Goal: Task Accomplishment & Management: Use online tool/utility

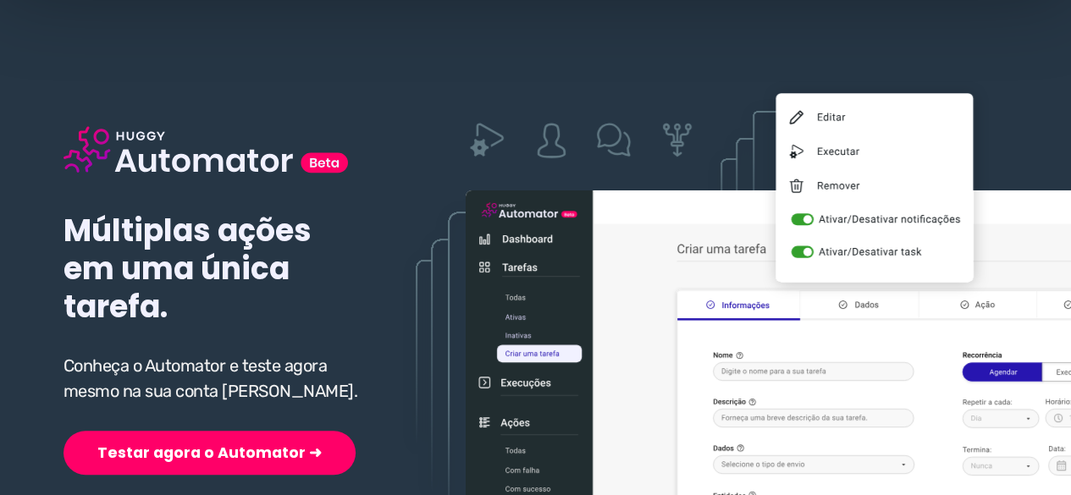
scroll to position [254, 0]
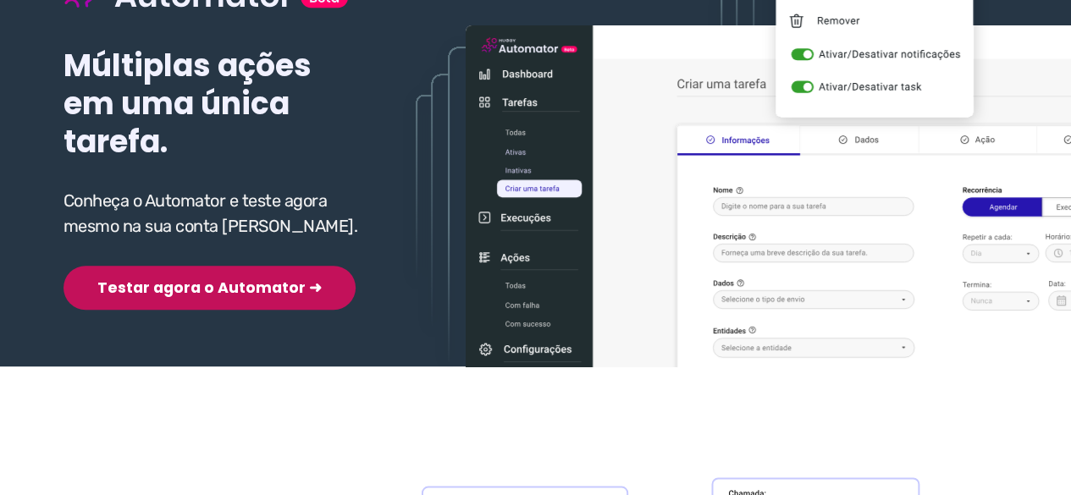
click at [163, 289] on button "Testar agora o Automator ➜" at bounding box center [209, 288] width 292 height 44
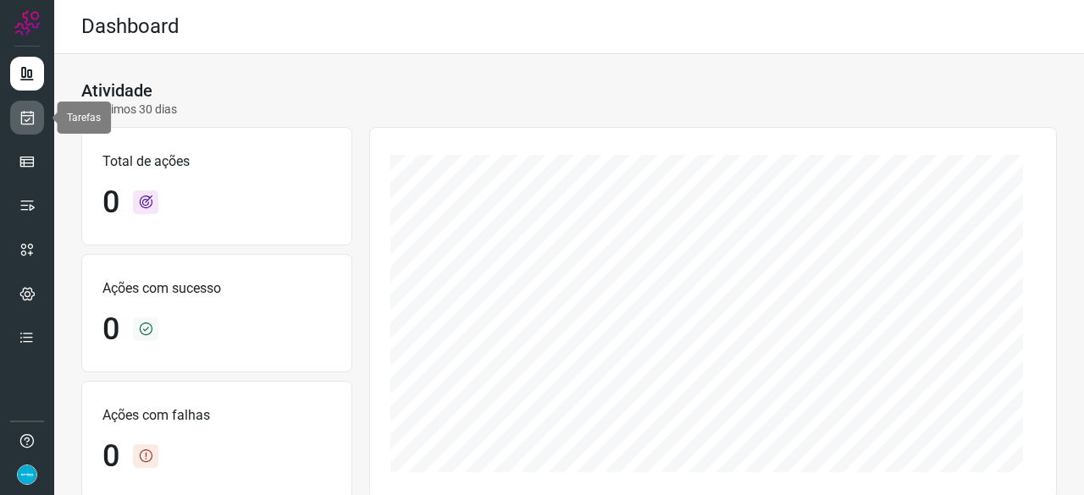
click at [30, 114] on icon at bounding box center [28, 117] width 18 height 17
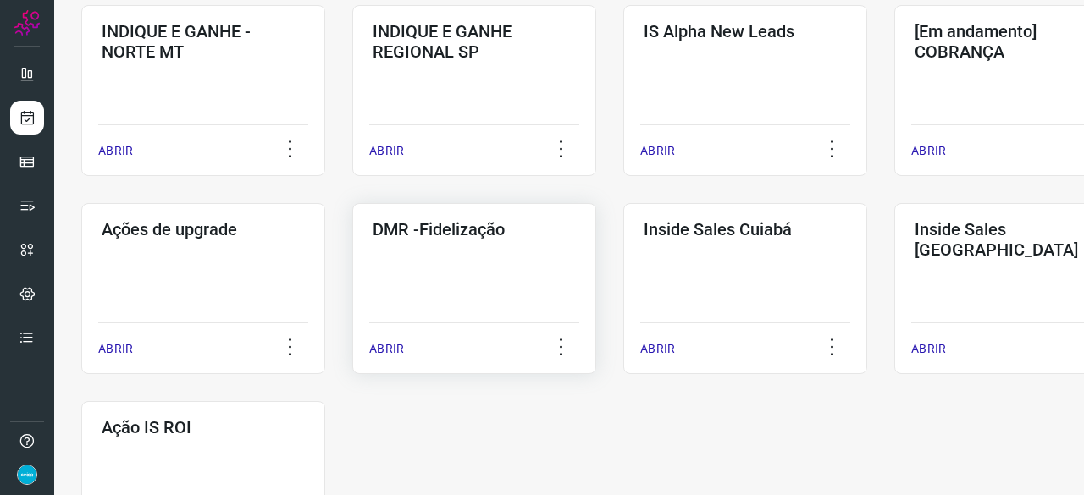
scroll to position [762, 0]
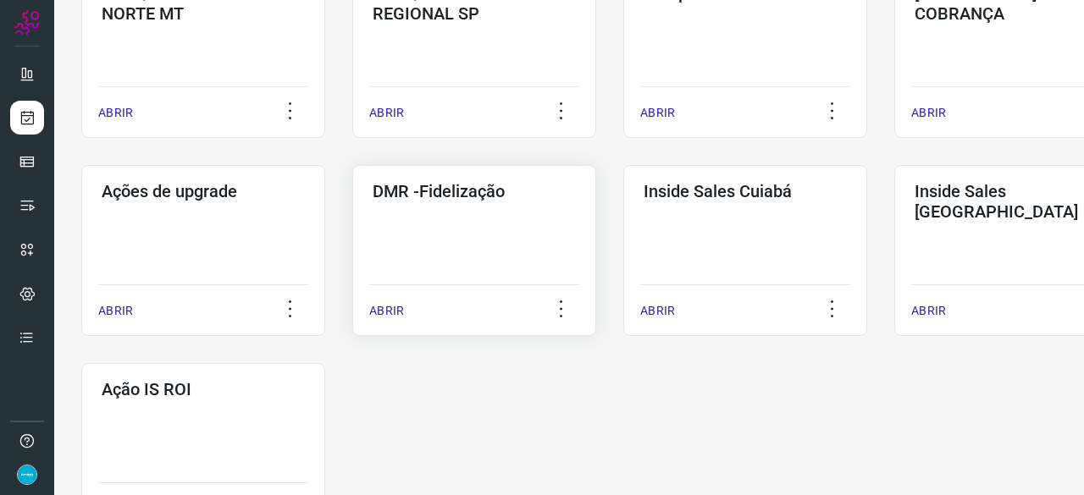
click at [383, 312] on p "ABRIR" at bounding box center [386, 311] width 35 height 18
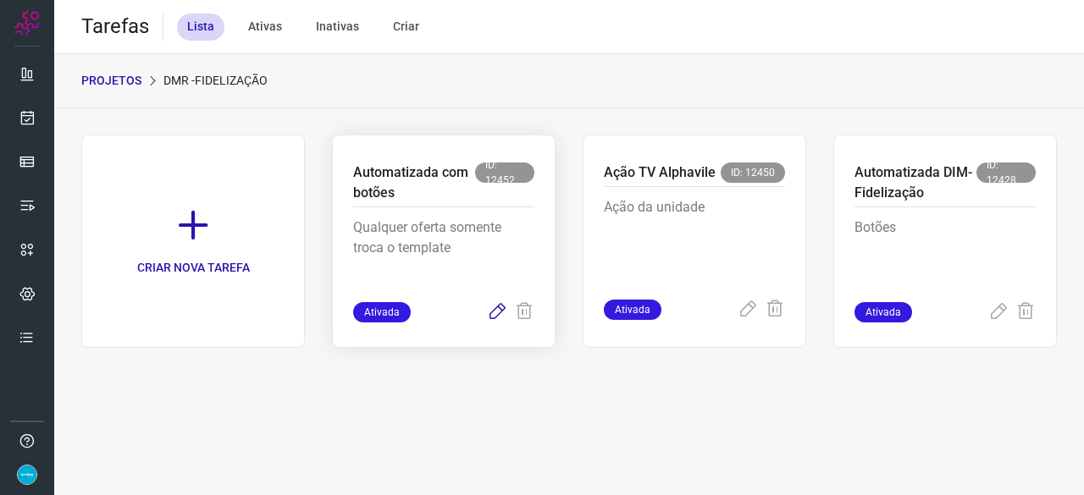
click at [505, 312] on icon at bounding box center [497, 312] width 20 height 20
click at [499, 310] on icon at bounding box center [497, 312] width 20 height 20
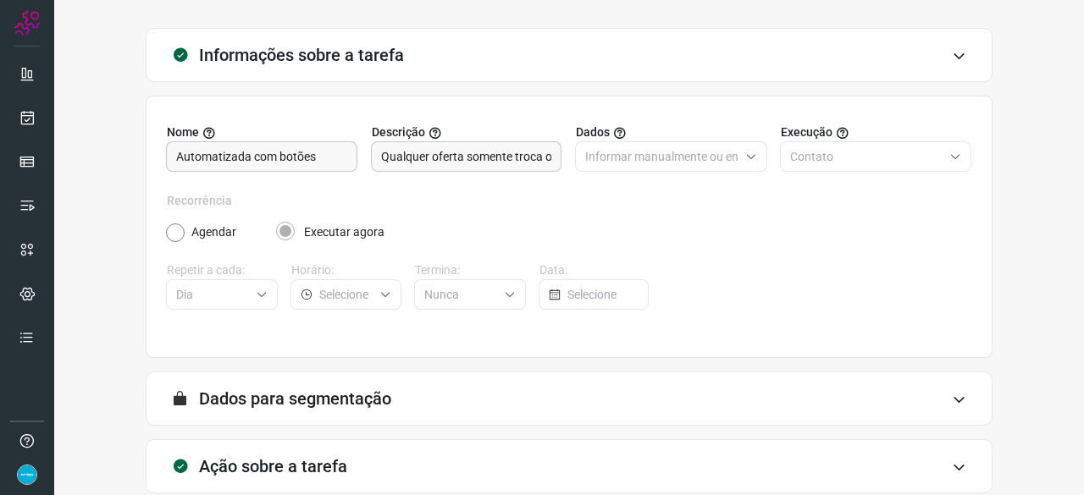
scroll to position [165, 0]
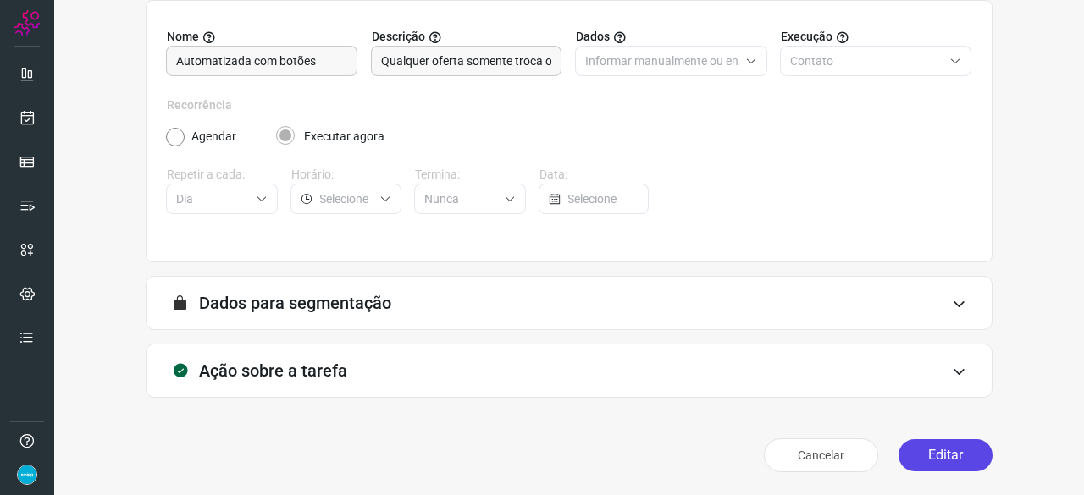
click at [946, 455] on button "Editar" at bounding box center [945, 455] width 94 height 32
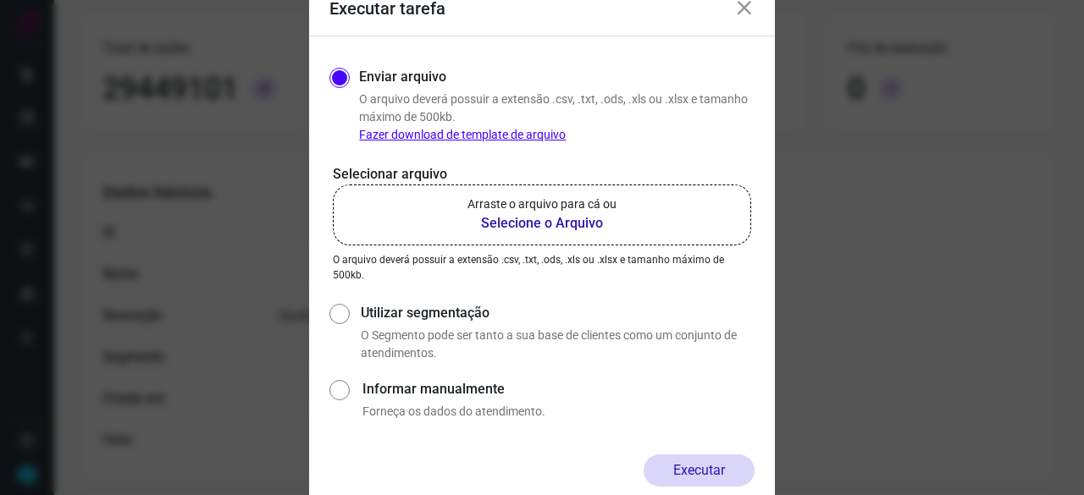
click at [513, 227] on b "Selecione o Arquivo" at bounding box center [541, 223] width 149 height 20
click at [0, 0] on input "Arraste o arquivo para cá ou Selecione o Arquivo" at bounding box center [0, 0] width 0 height 0
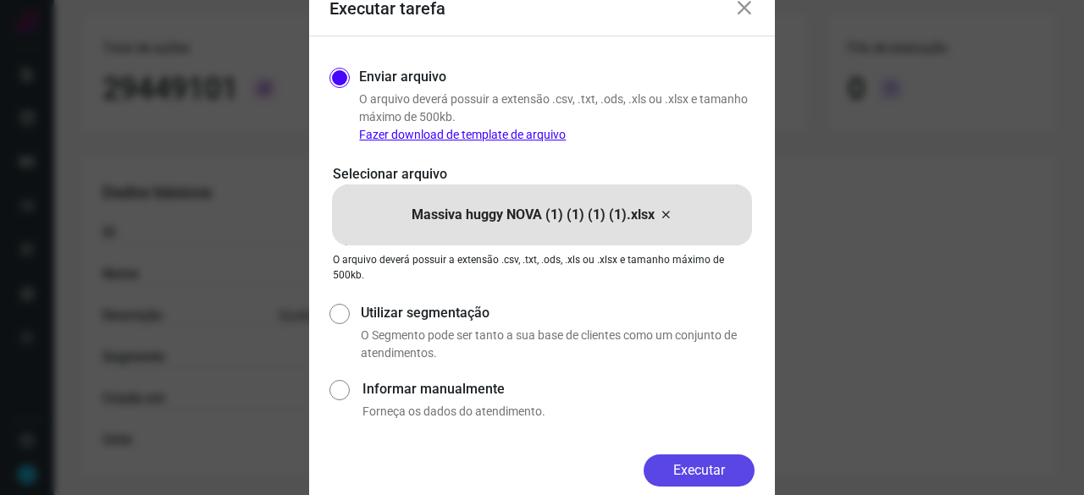
click at [689, 471] on button "Executar" at bounding box center [698, 471] width 111 height 32
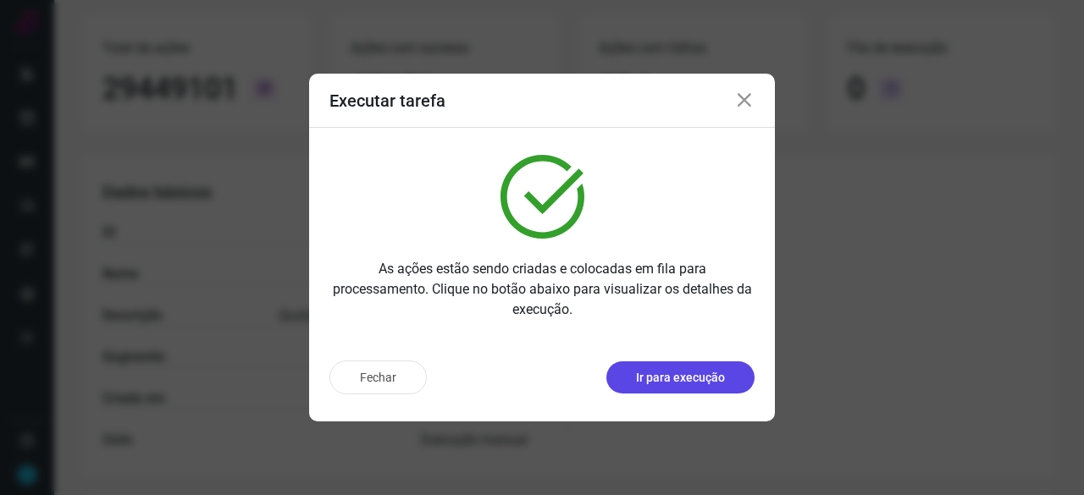
click at [682, 377] on p "Ir para execução" at bounding box center [680, 378] width 89 height 18
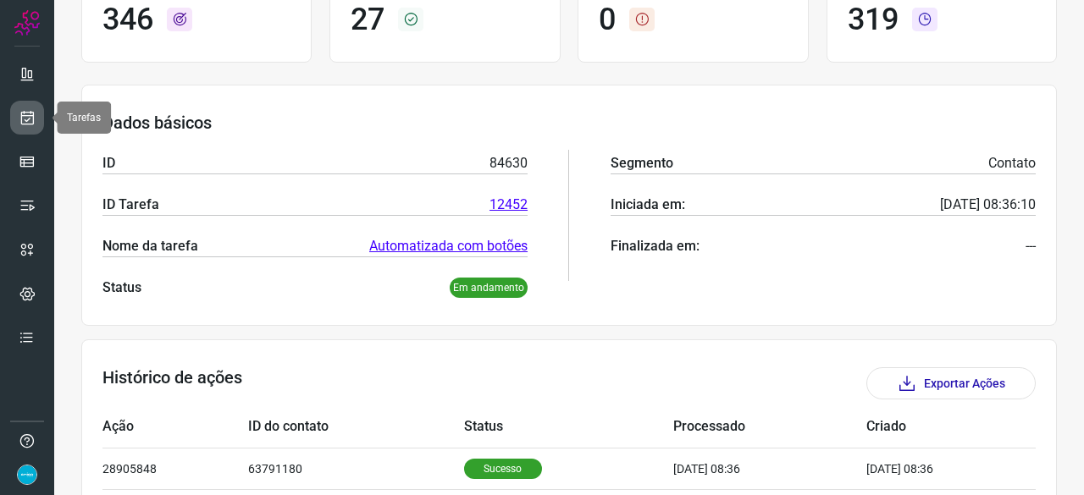
click at [25, 113] on icon at bounding box center [28, 117] width 18 height 17
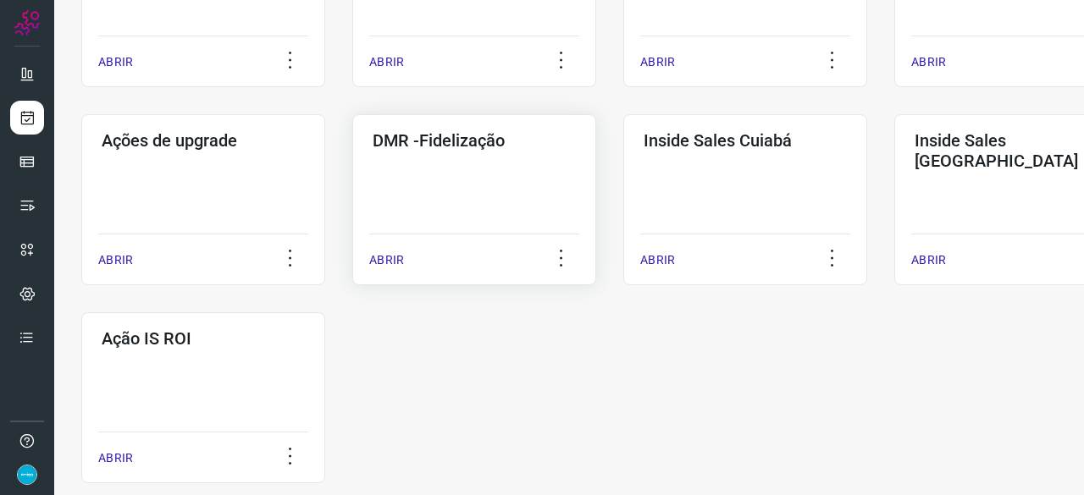
click at [396, 260] on p "ABRIR" at bounding box center [386, 260] width 35 height 18
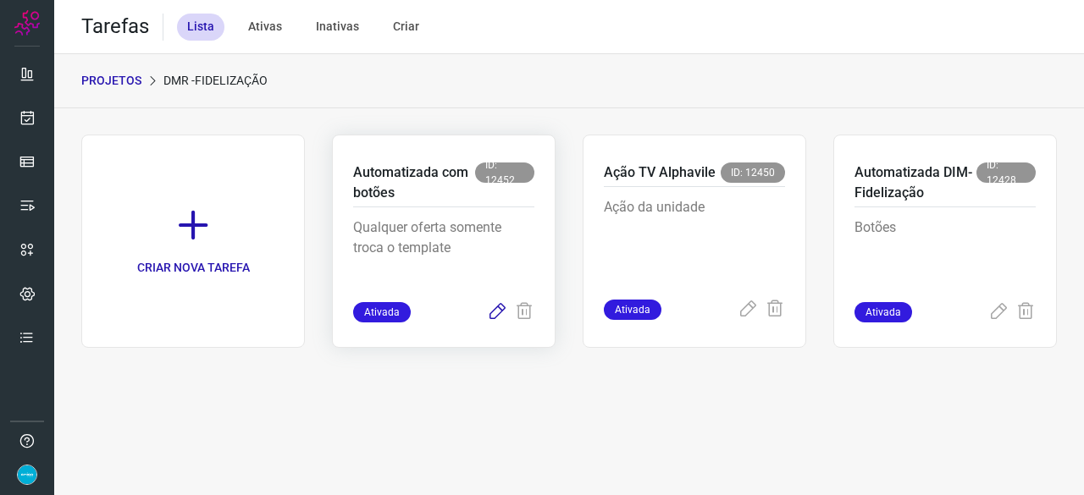
click at [500, 306] on icon at bounding box center [497, 312] width 20 height 20
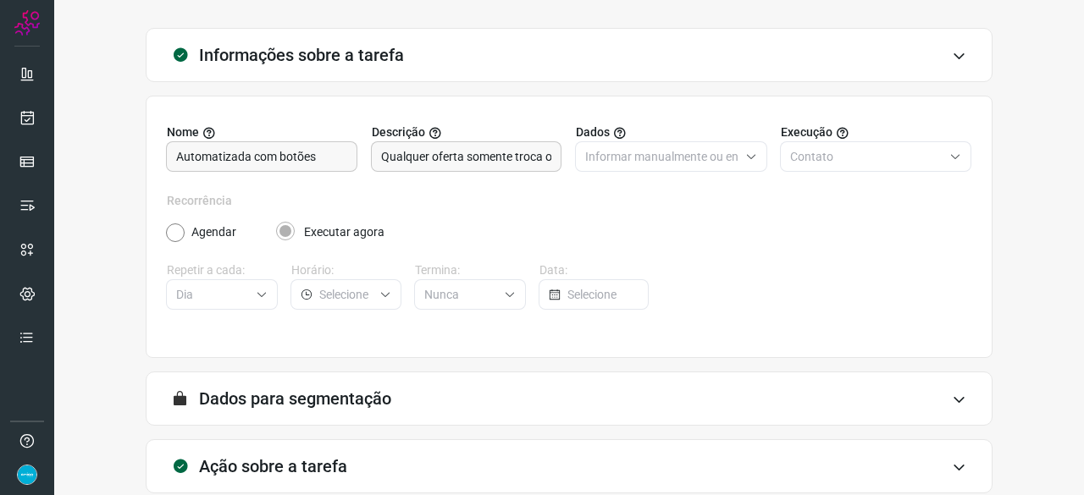
scroll to position [165, 0]
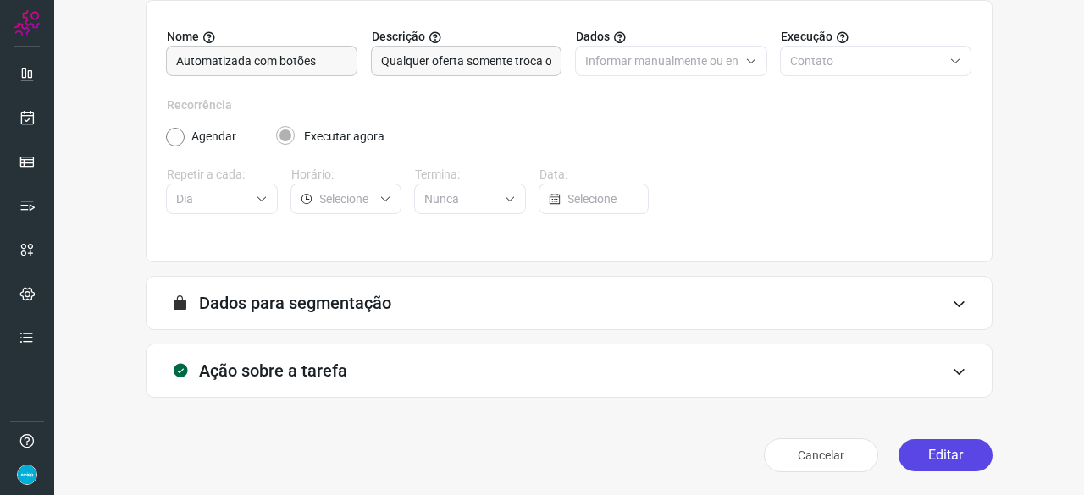
click at [921, 458] on button "Editar" at bounding box center [945, 455] width 94 height 32
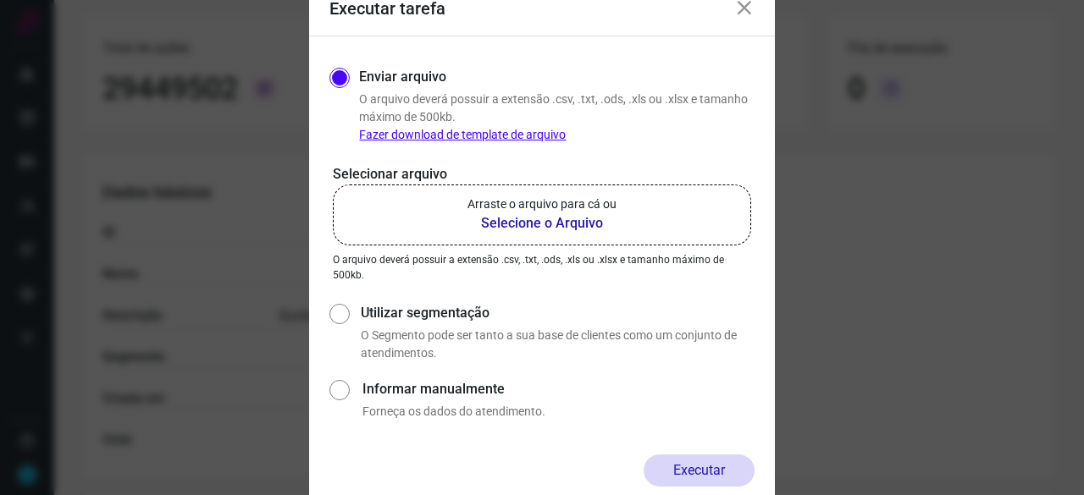
click at [508, 226] on b "Selecione o Arquivo" at bounding box center [541, 223] width 149 height 20
click at [0, 0] on input "Arraste o arquivo para cá ou Selecione o Arquivo" at bounding box center [0, 0] width 0 height 0
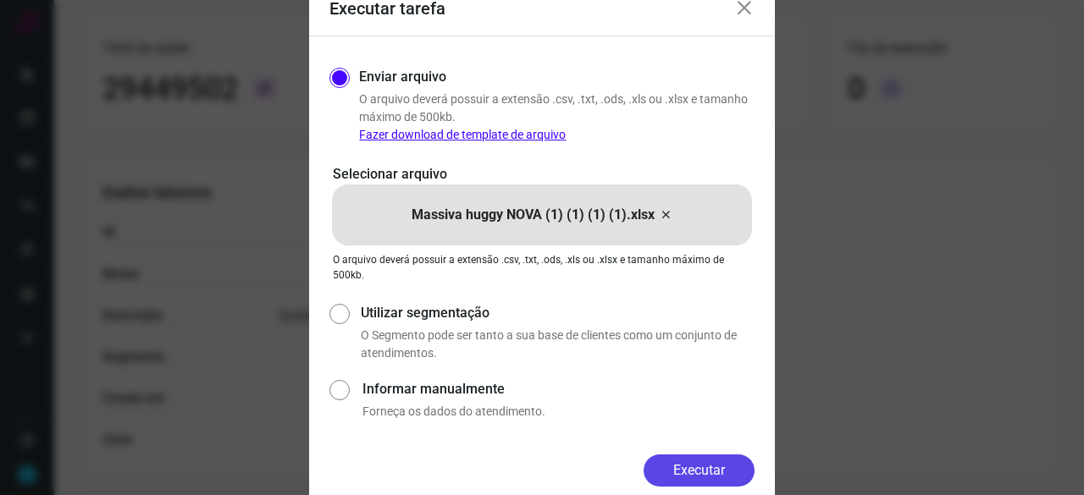
click at [704, 464] on button "Executar" at bounding box center [698, 471] width 111 height 32
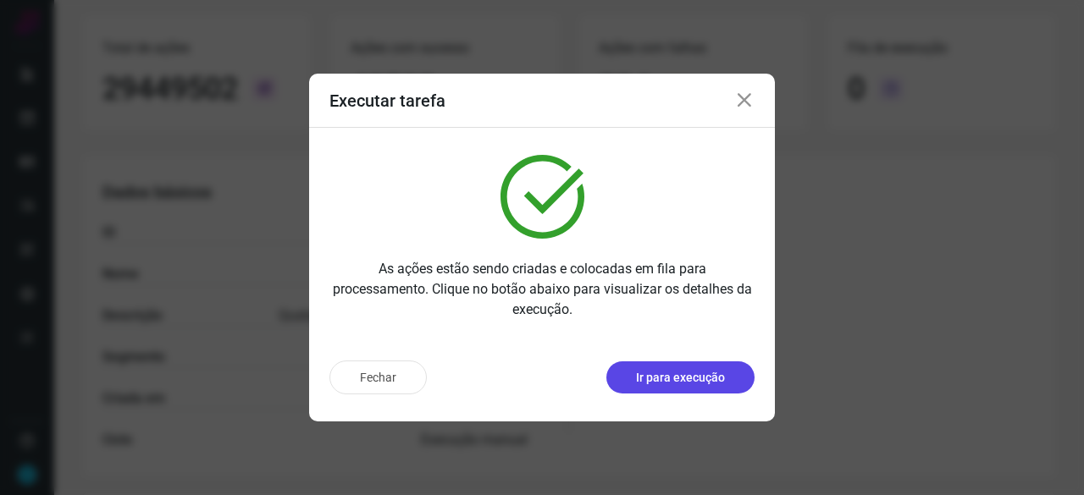
click at [693, 378] on p "Ir para execução" at bounding box center [680, 378] width 89 height 18
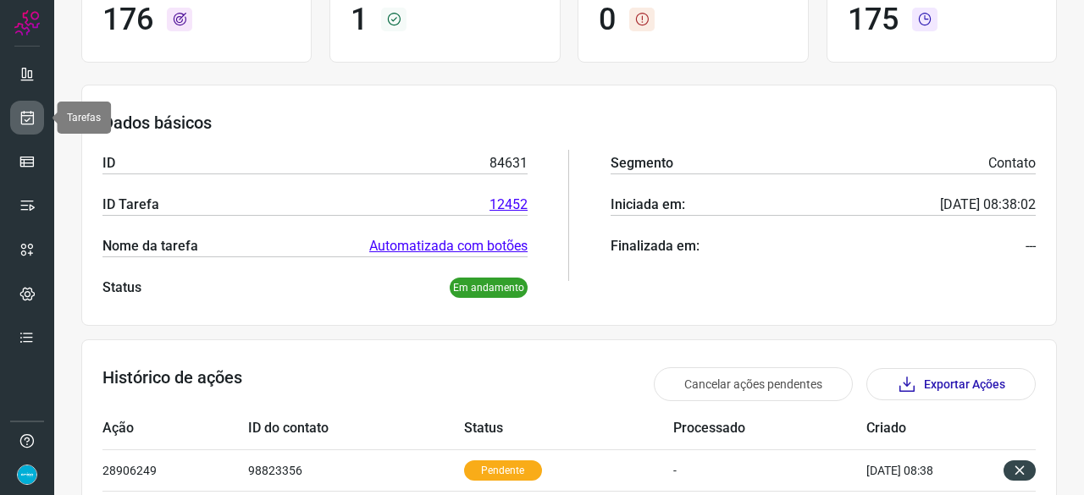
click at [23, 124] on icon at bounding box center [28, 117] width 18 height 17
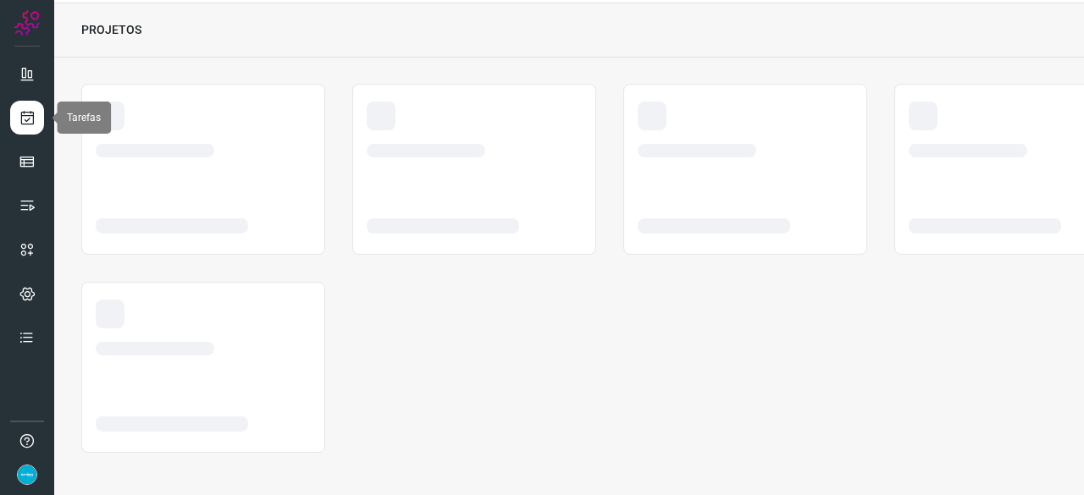
scroll to position [51, 0]
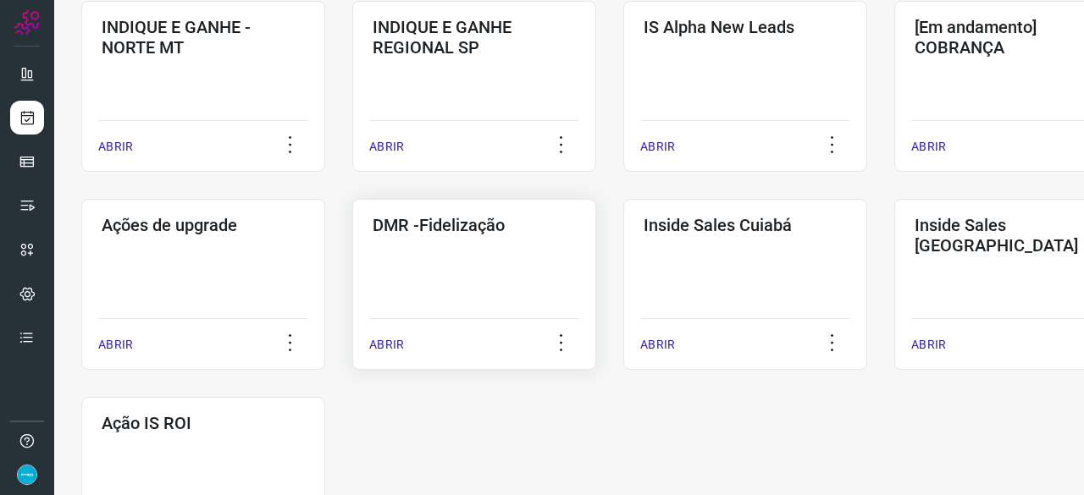
click at [384, 345] on p "ABRIR" at bounding box center [386, 345] width 35 height 18
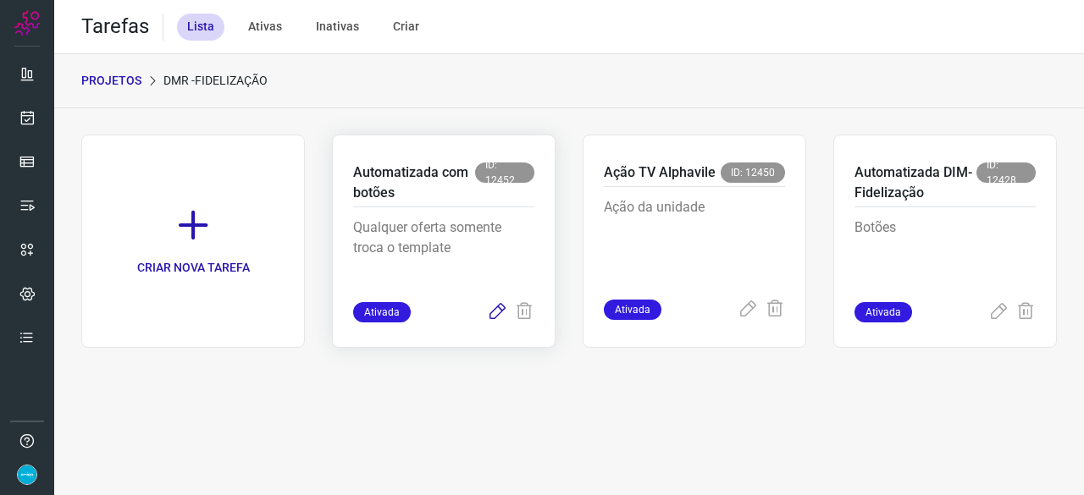
click at [499, 313] on icon at bounding box center [497, 312] width 20 height 20
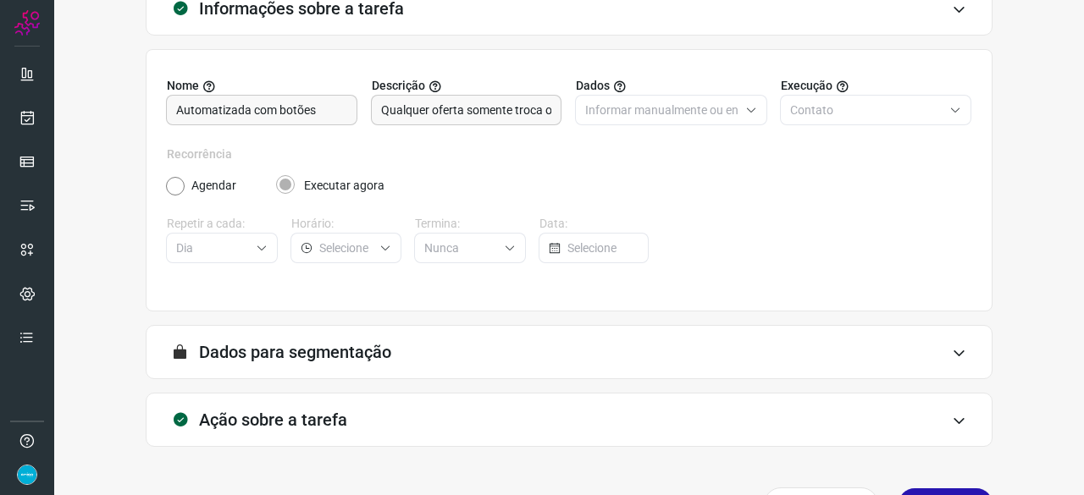
scroll to position [165, 0]
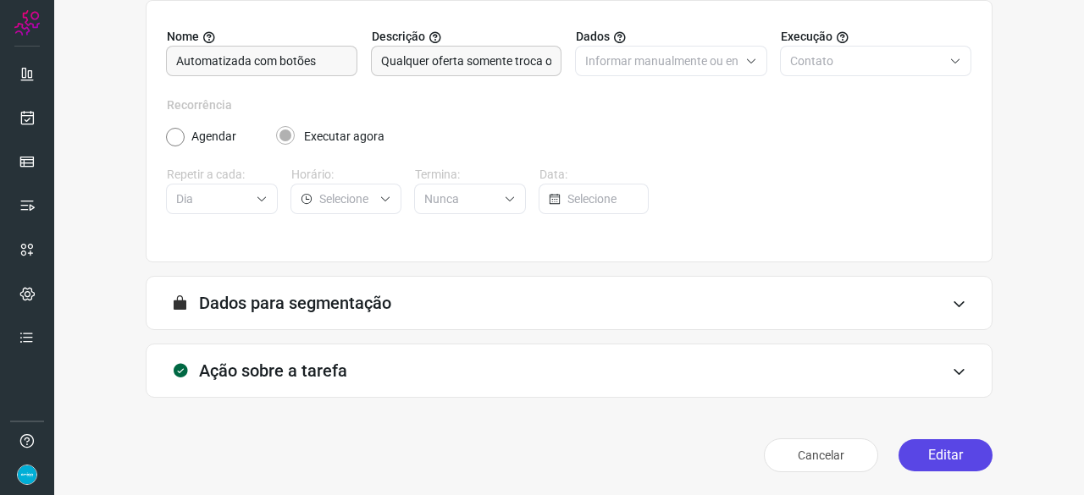
click at [933, 460] on button "Editar" at bounding box center [945, 455] width 94 height 32
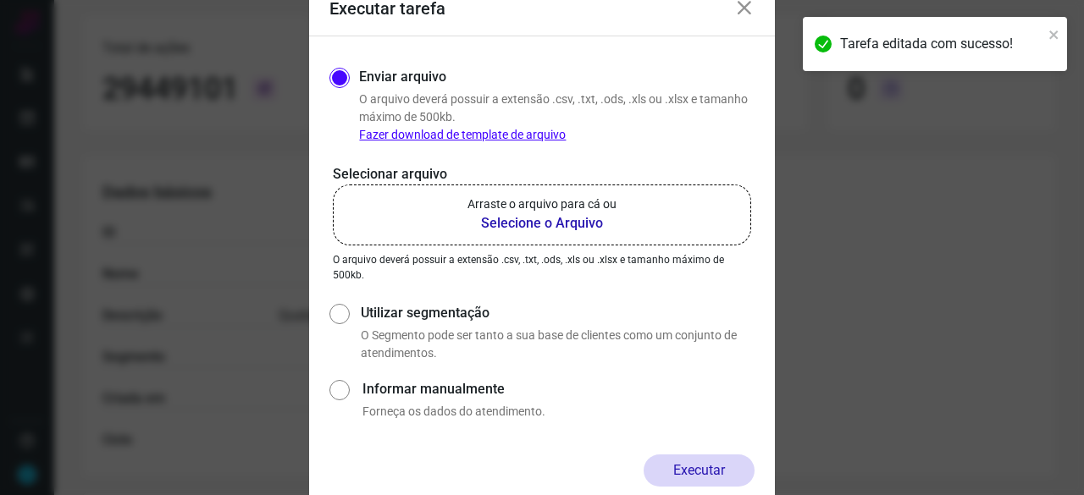
click at [501, 223] on b "Selecione o Arquivo" at bounding box center [541, 223] width 149 height 20
click at [0, 0] on input "Arraste o arquivo para cá ou Selecione o Arquivo" at bounding box center [0, 0] width 0 height 0
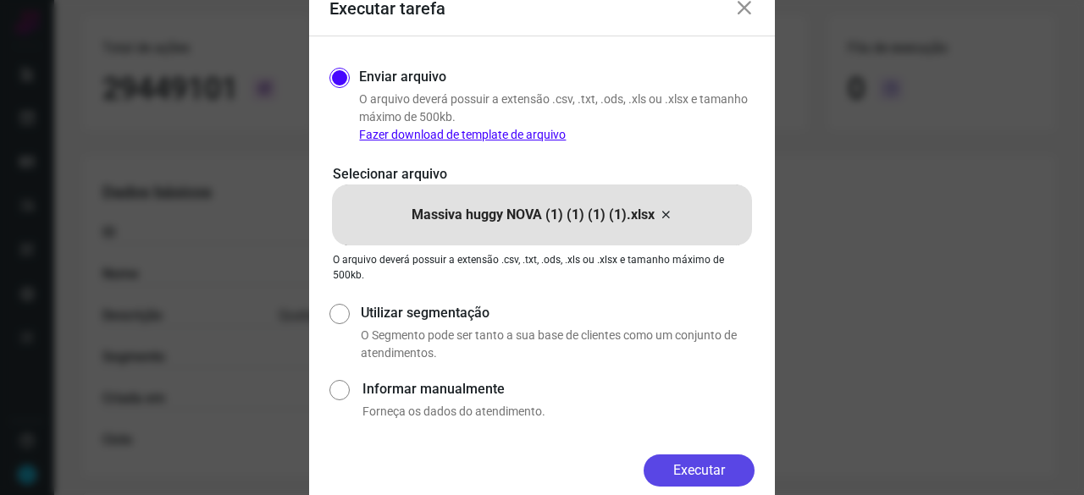
click at [711, 466] on button "Executar" at bounding box center [698, 471] width 111 height 32
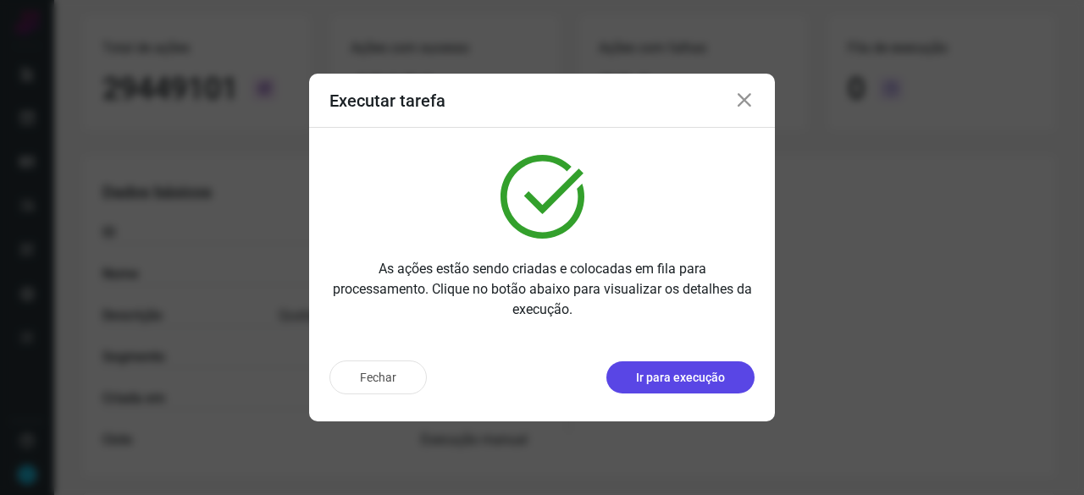
click at [698, 377] on p "Ir para execução" at bounding box center [680, 378] width 89 height 18
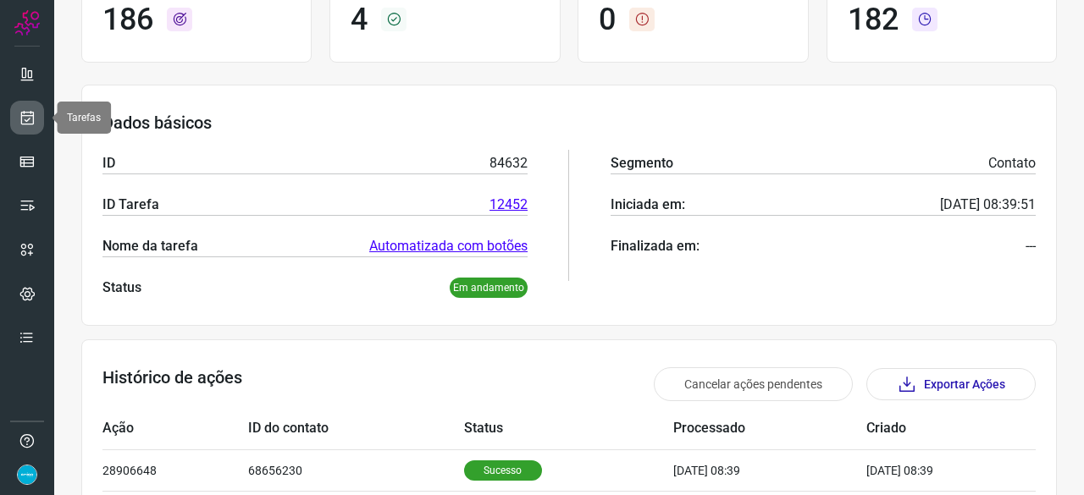
click at [36, 110] on link at bounding box center [27, 118] width 34 height 34
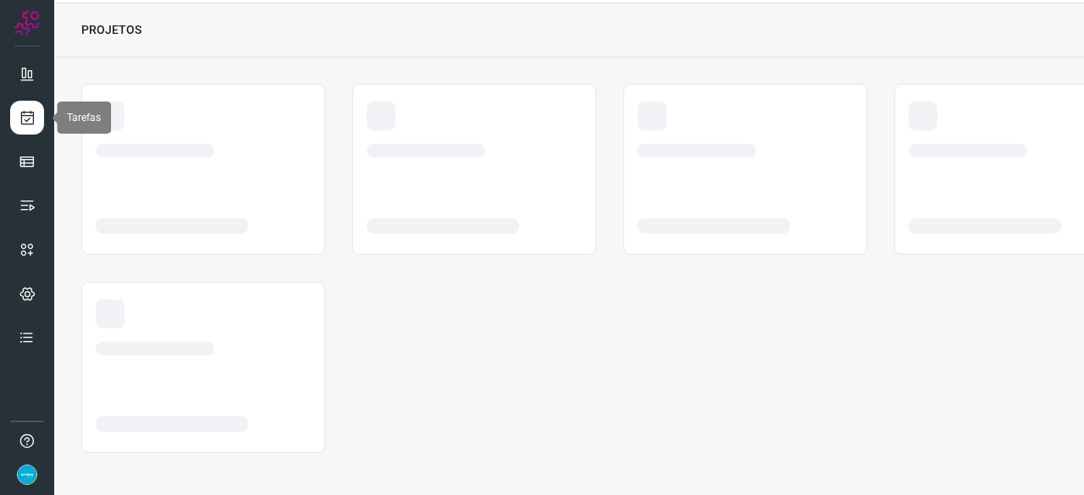
scroll to position [51, 0]
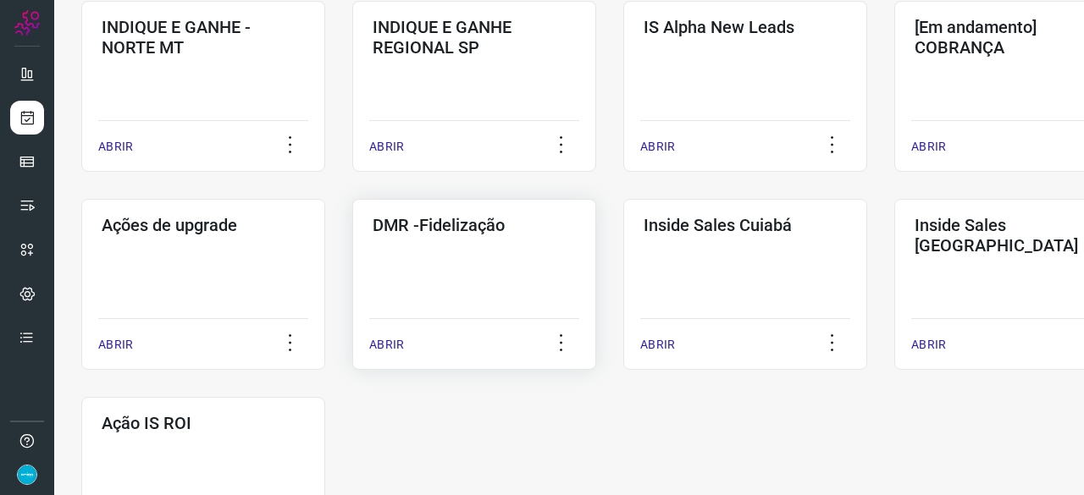
click at [386, 340] on p "ABRIR" at bounding box center [386, 345] width 35 height 18
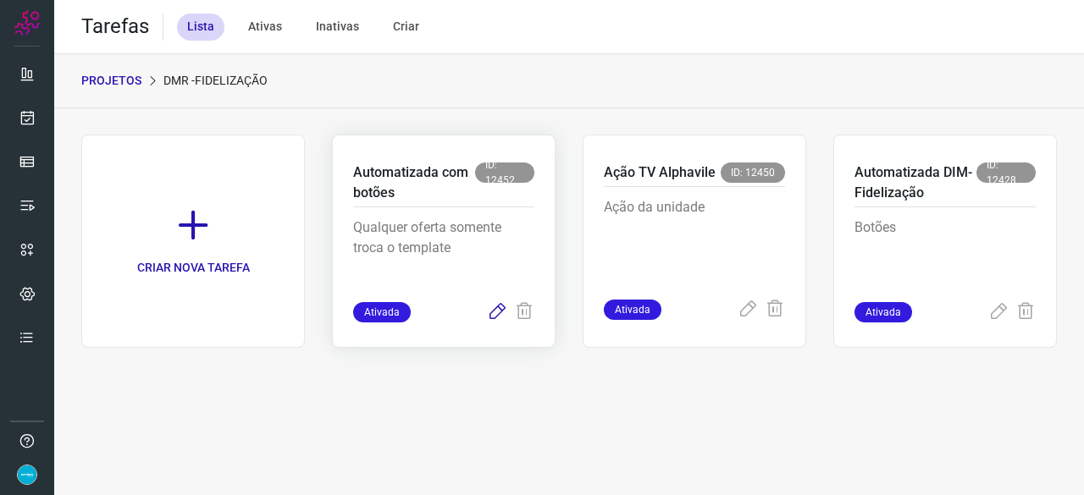
click at [501, 312] on icon at bounding box center [497, 312] width 20 height 20
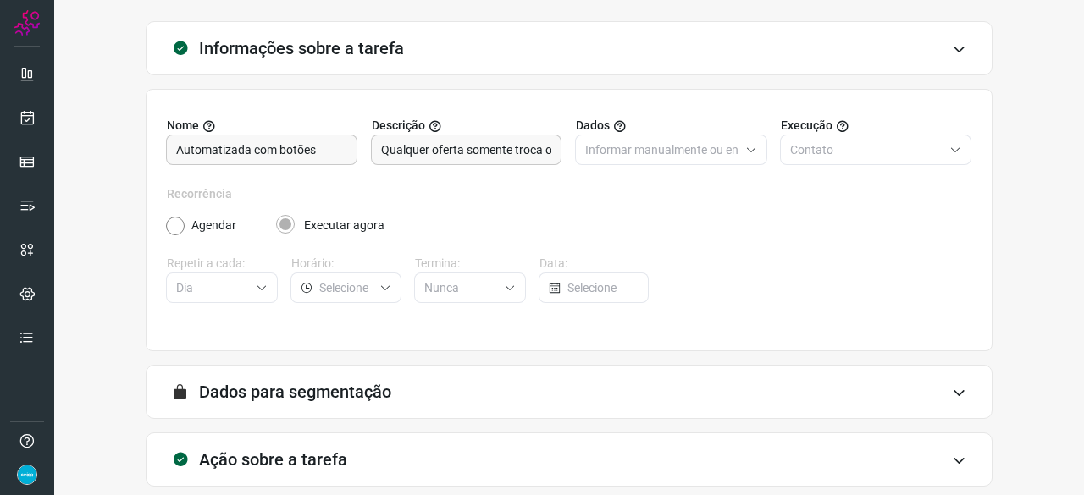
scroll to position [165, 0]
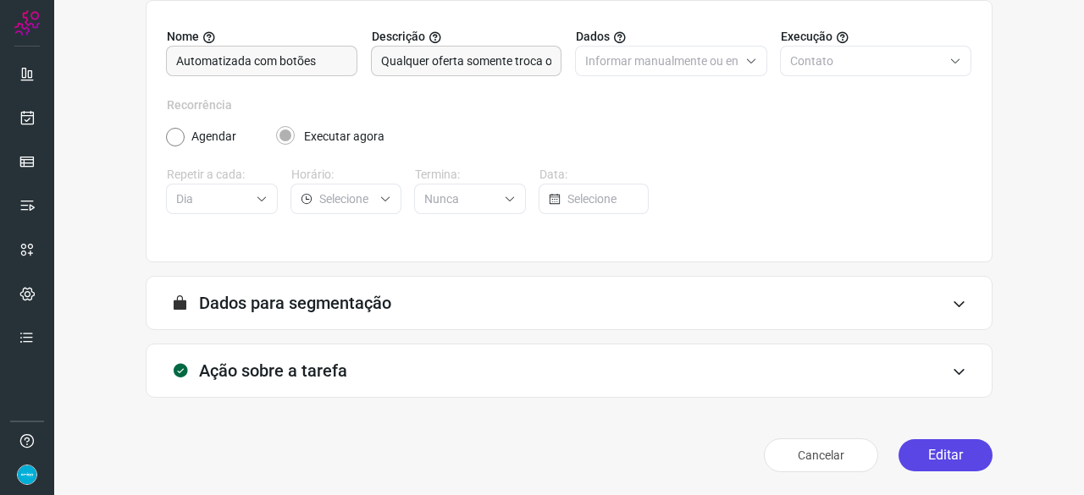
click at [923, 461] on button "Editar" at bounding box center [945, 455] width 94 height 32
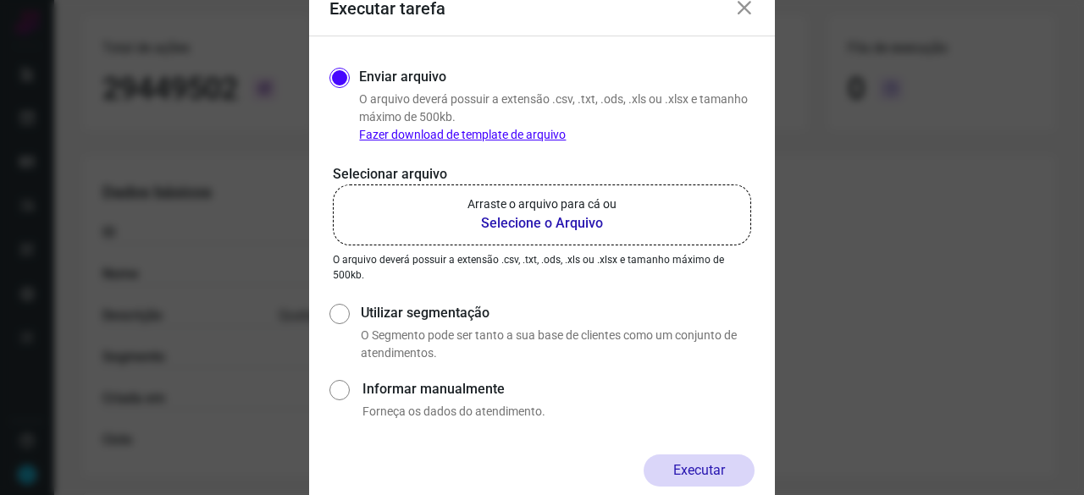
click at [498, 224] on b "Selecione o Arquivo" at bounding box center [541, 223] width 149 height 20
click at [0, 0] on input "Arraste o arquivo para cá ou Selecione o Arquivo" at bounding box center [0, 0] width 0 height 0
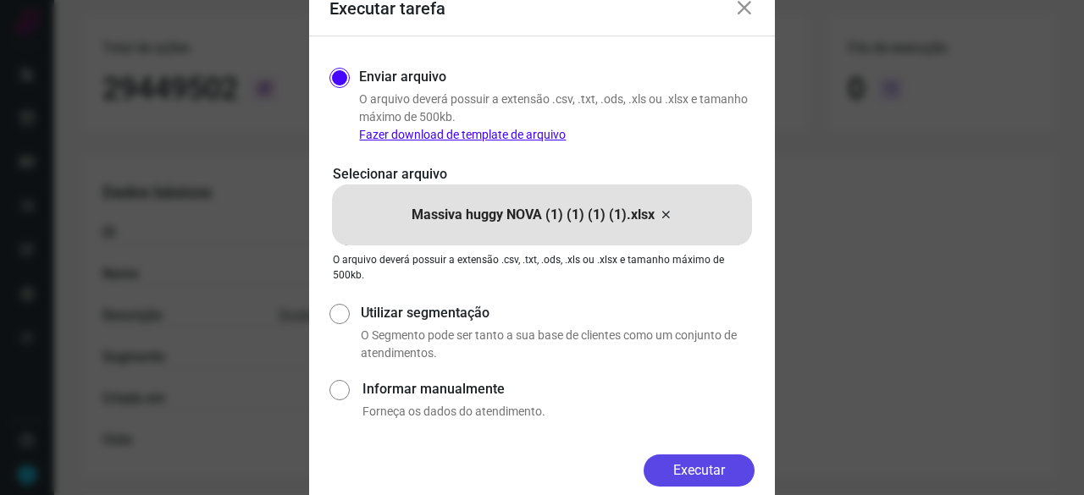
click at [704, 466] on button "Executar" at bounding box center [698, 471] width 111 height 32
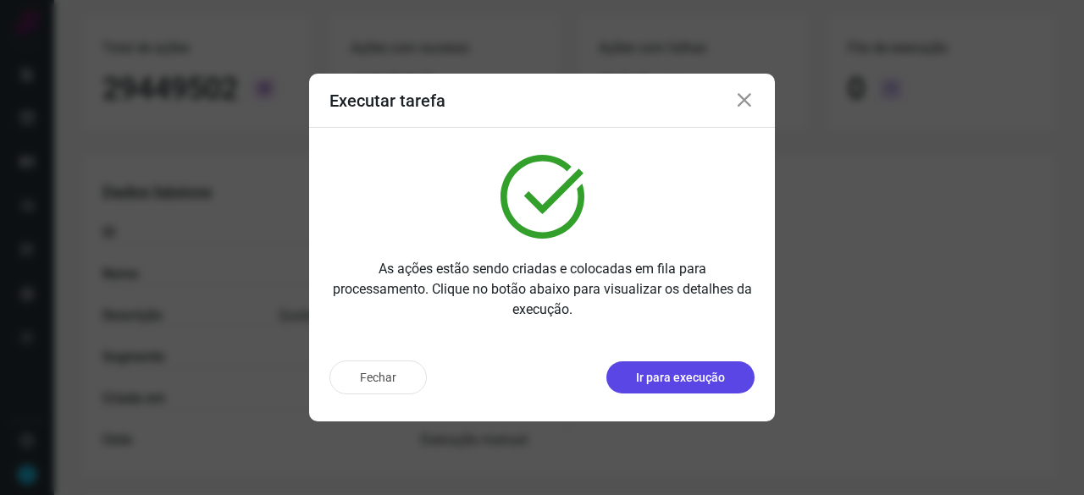
click at [697, 377] on p "Ir para execução" at bounding box center [680, 378] width 89 height 18
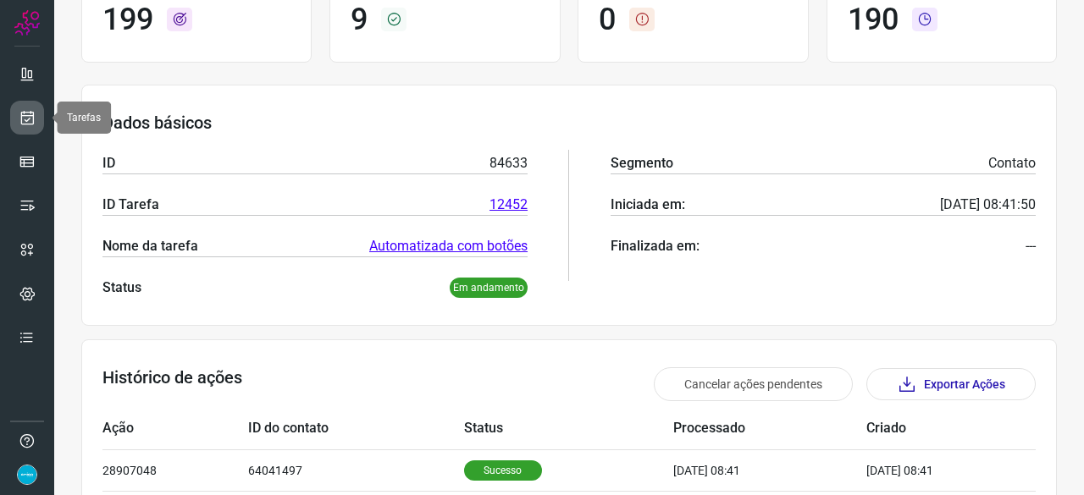
click at [31, 111] on icon at bounding box center [28, 117] width 18 height 17
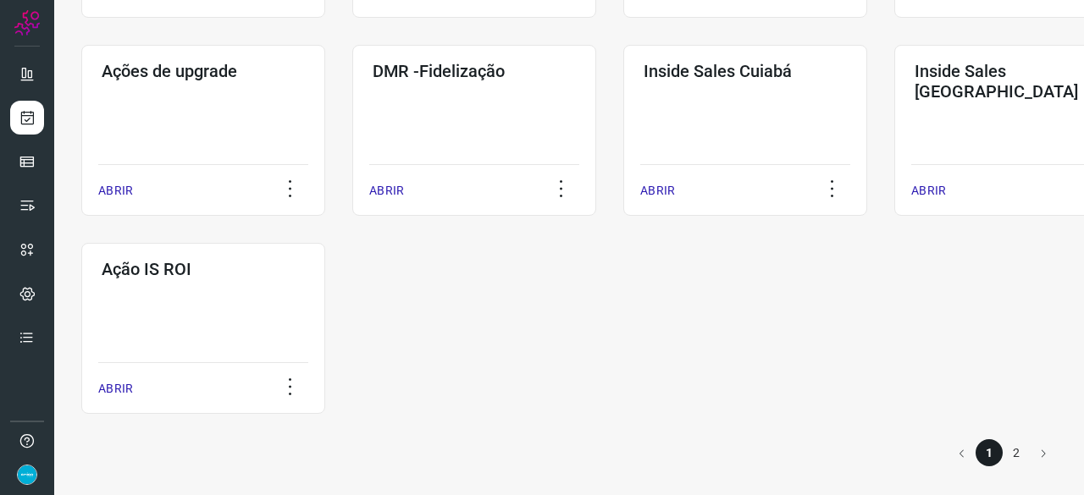
scroll to position [884, 0]
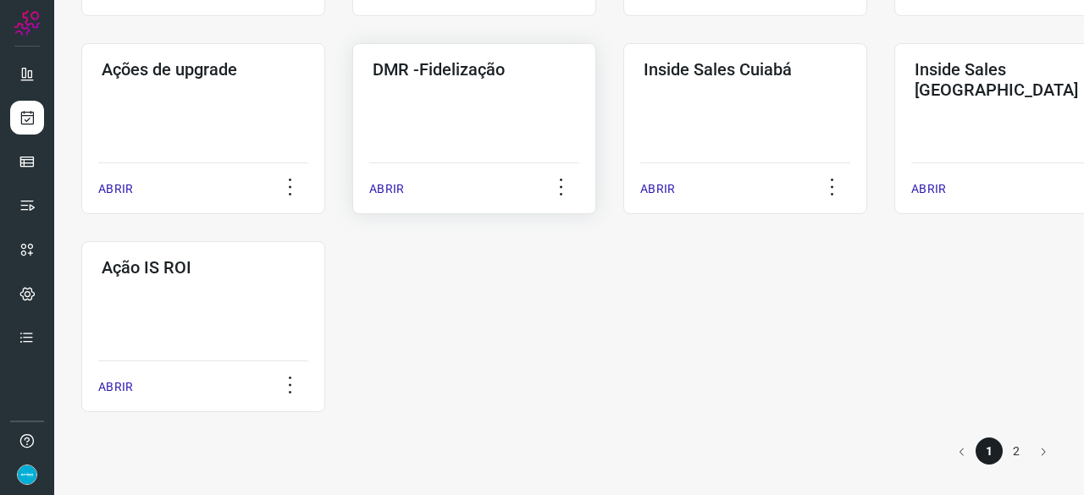
click at [389, 190] on p "ABRIR" at bounding box center [386, 189] width 35 height 18
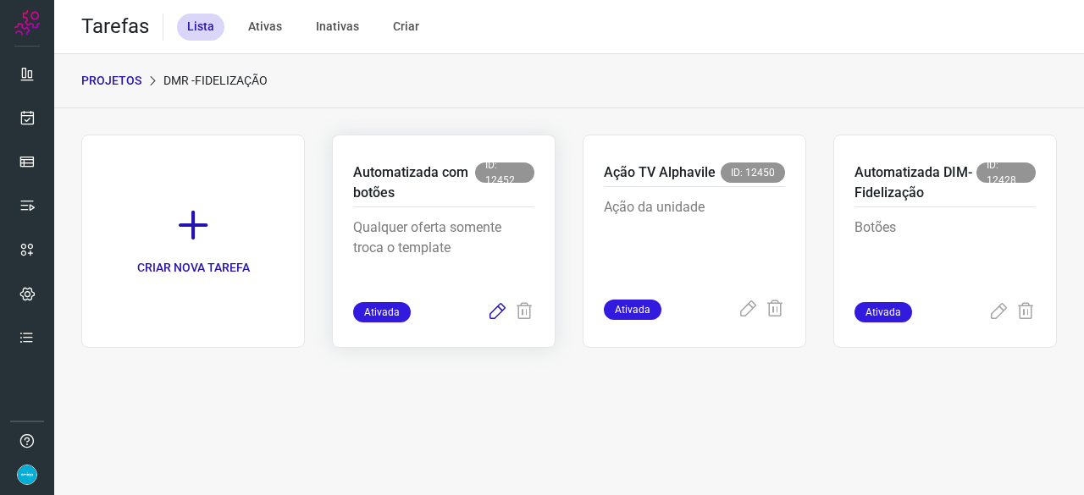
click at [494, 311] on icon at bounding box center [497, 312] width 20 height 20
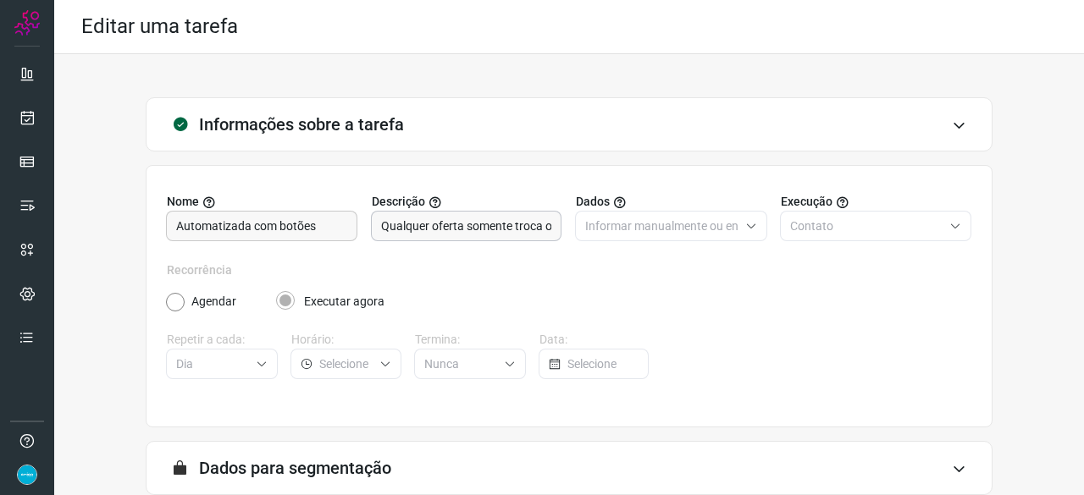
scroll to position [165, 0]
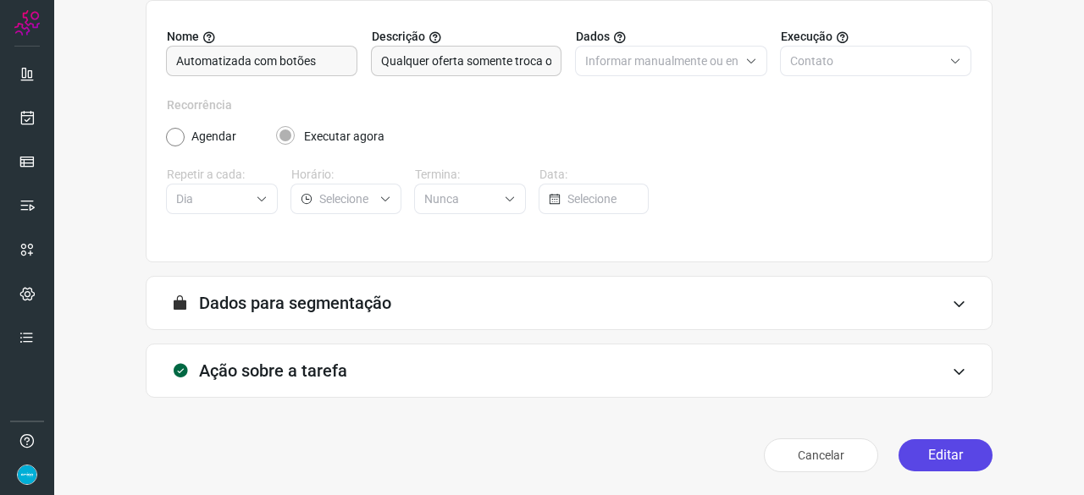
click at [931, 462] on button "Editar" at bounding box center [945, 455] width 94 height 32
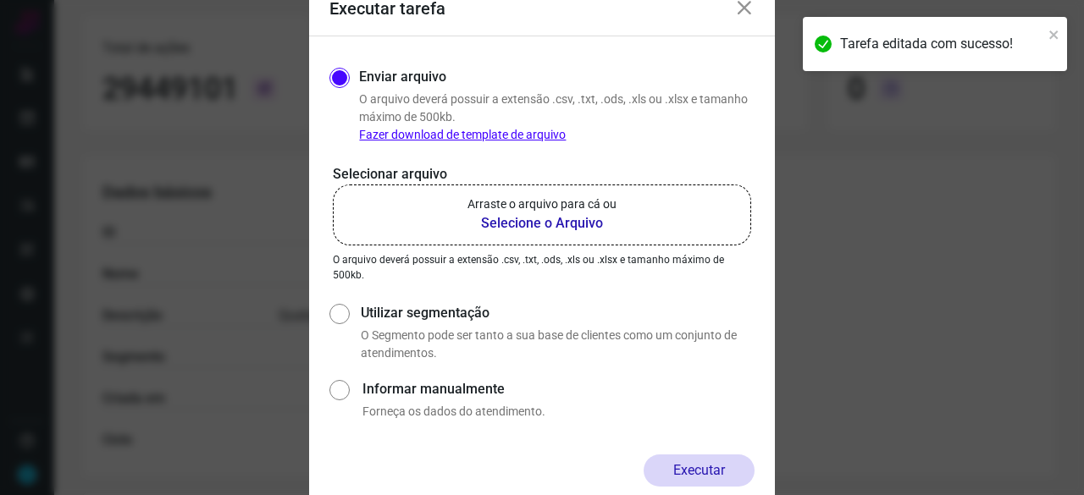
click at [505, 224] on b "Selecione o Arquivo" at bounding box center [541, 223] width 149 height 20
click at [0, 0] on input "Arraste o arquivo para cá ou Selecione o Arquivo" at bounding box center [0, 0] width 0 height 0
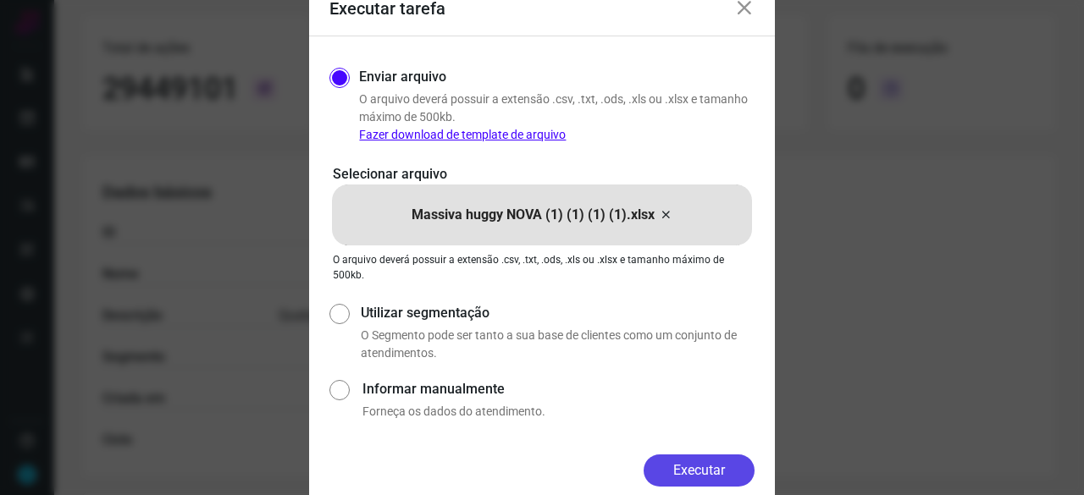
click at [724, 467] on button "Executar" at bounding box center [698, 471] width 111 height 32
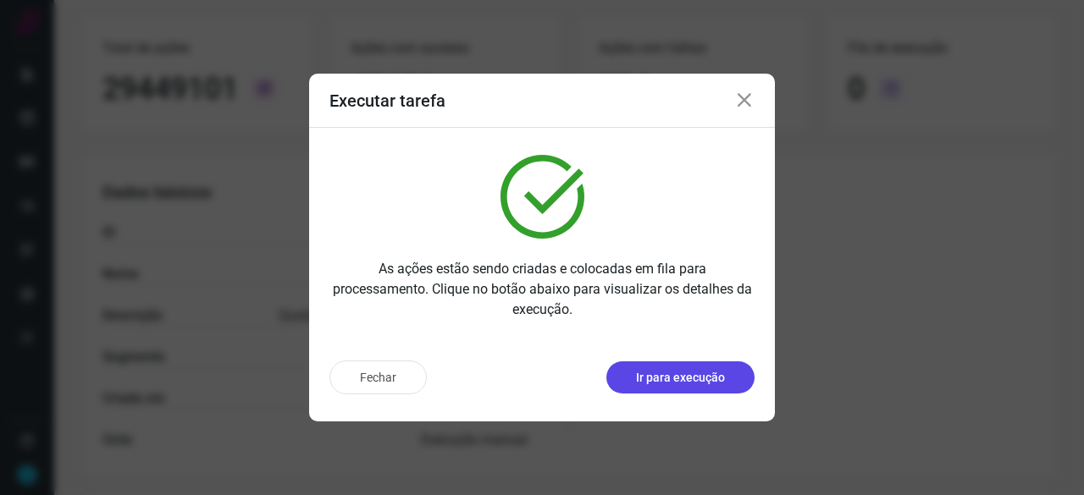
click at [704, 379] on p "Ir para execução" at bounding box center [680, 378] width 89 height 18
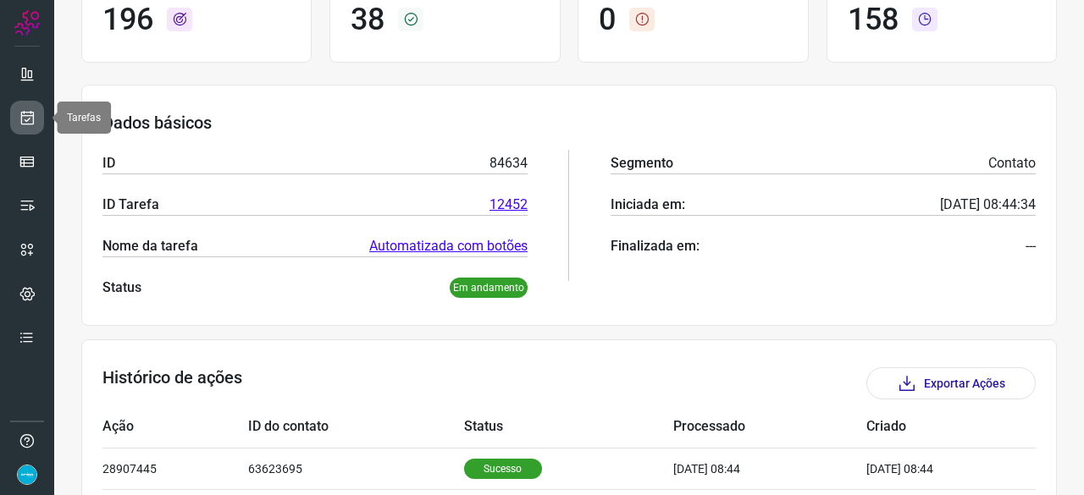
click at [24, 115] on icon at bounding box center [28, 117] width 18 height 17
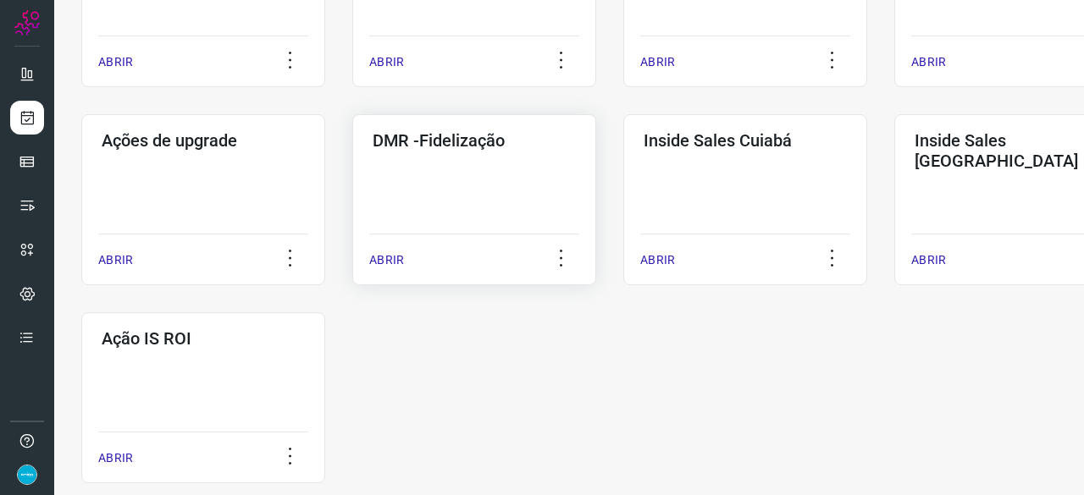
click at [381, 251] on p "ABRIR" at bounding box center [386, 260] width 35 height 18
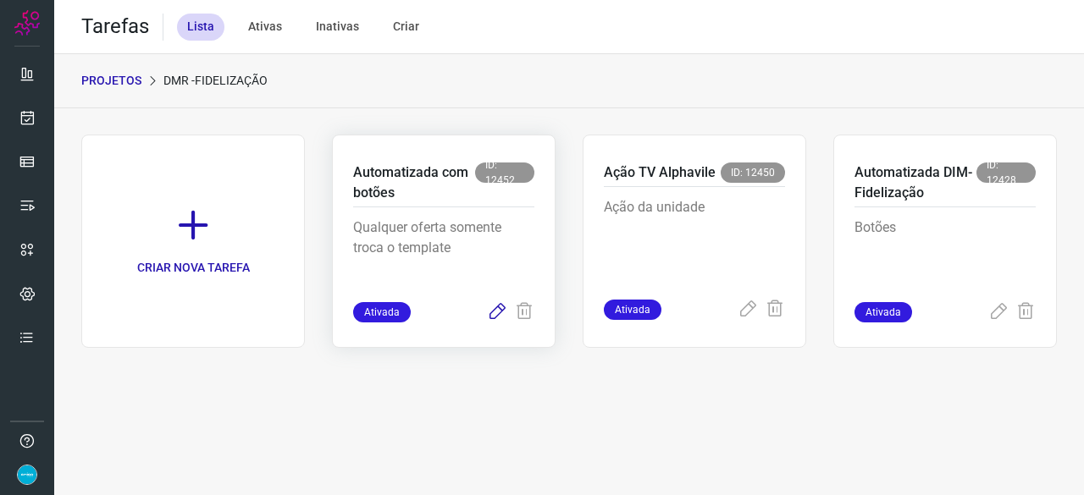
click at [496, 308] on icon at bounding box center [497, 312] width 20 height 20
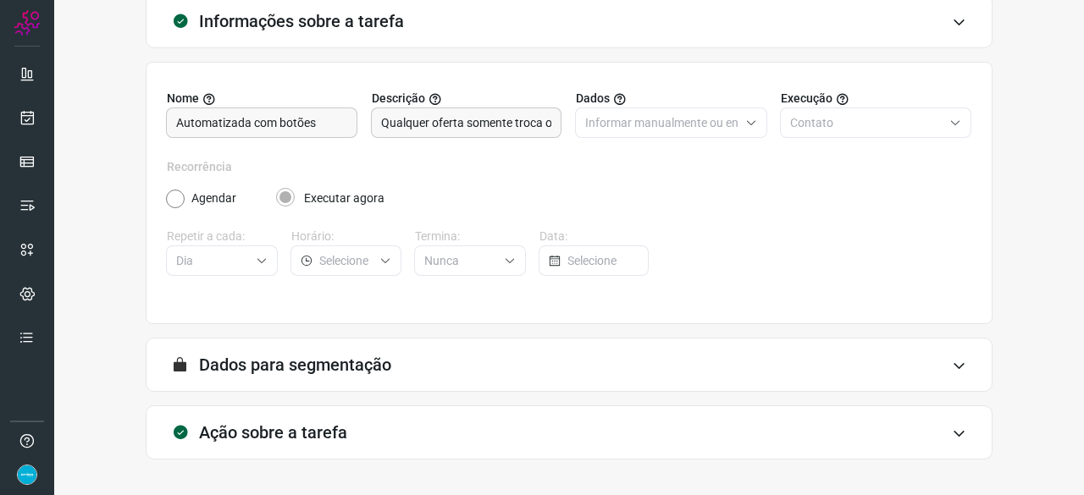
scroll to position [165, 0]
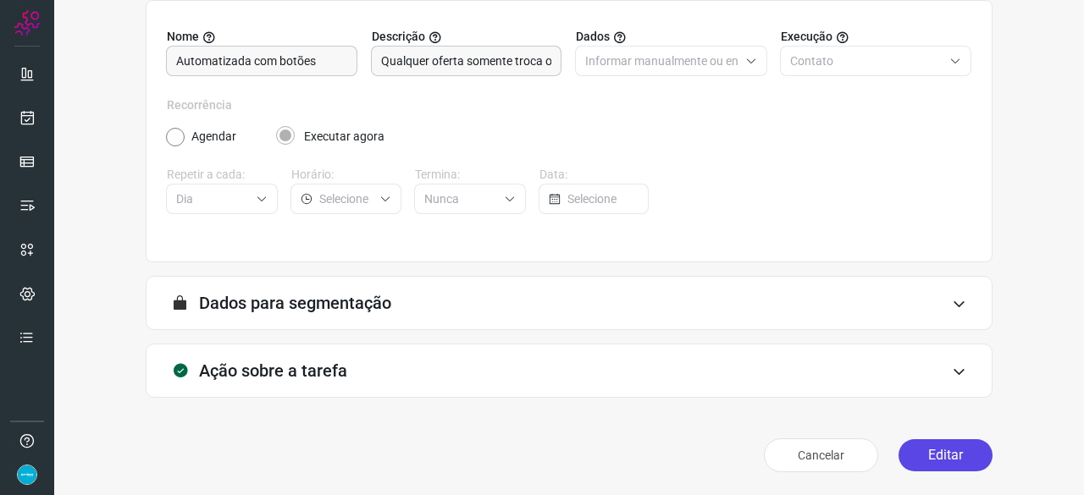
click at [935, 453] on button "Editar" at bounding box center [945, 455] width 94 height 32
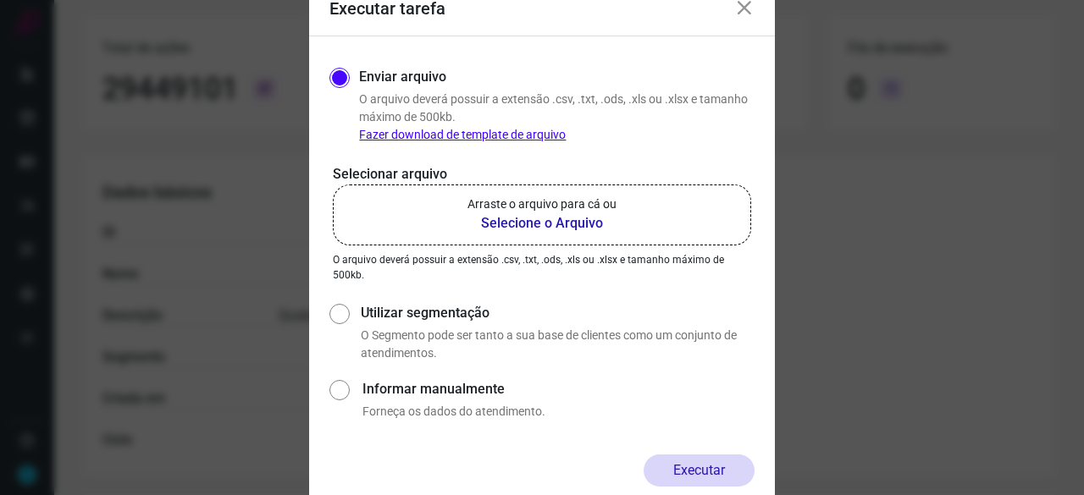
click at [516, 224] on b "Selecione o Arquivo" at bounding box center [541, 223] width 149 height 20
click at [0, 0] on input "Arraste o arquivo para cá ou Selecione o Arquivo" at bounding box center [0, 0] width 0 height 0
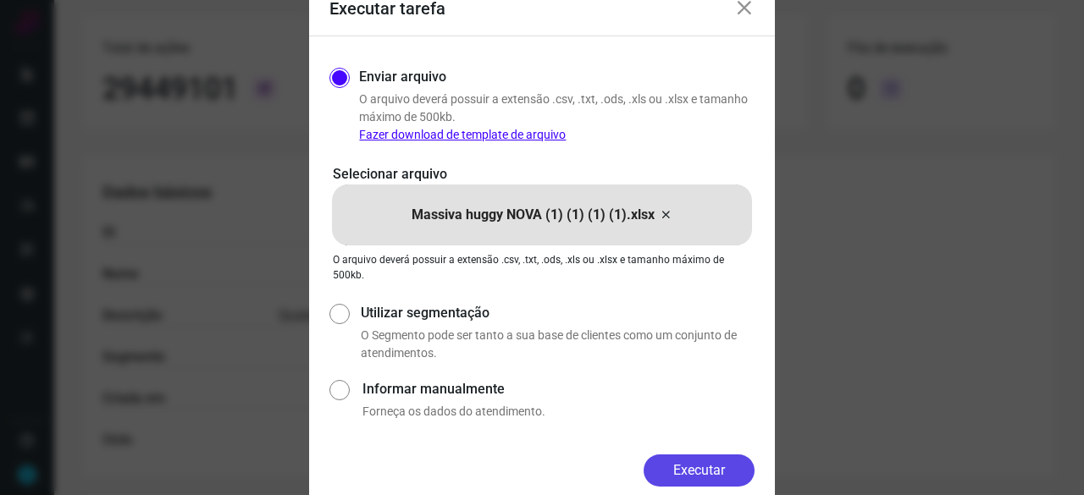
click at [715, 463] on button "Executar" at bounding box center [698, 471] width 111 height 32
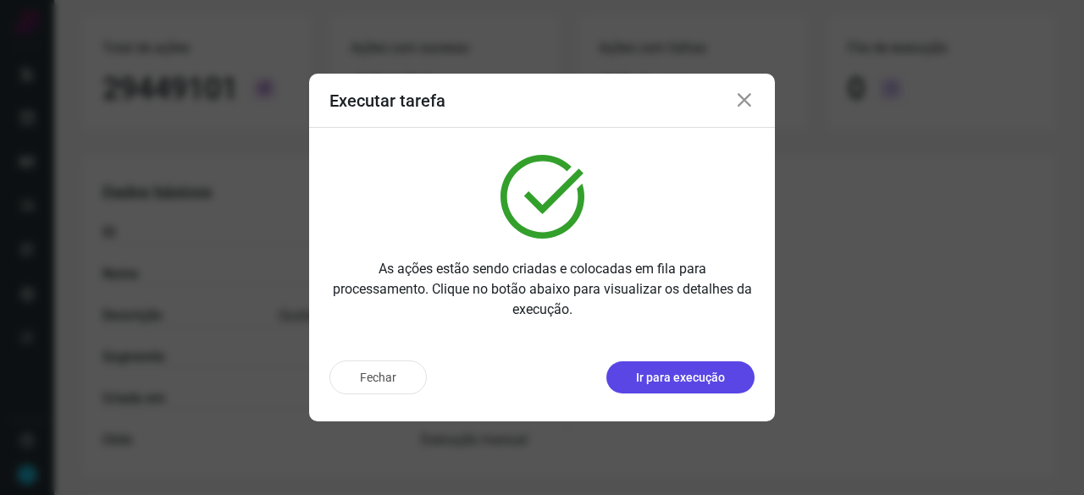
click at [720, 373] on p "Ir para execução" at bounding box center [680, 378] width 89 height 18
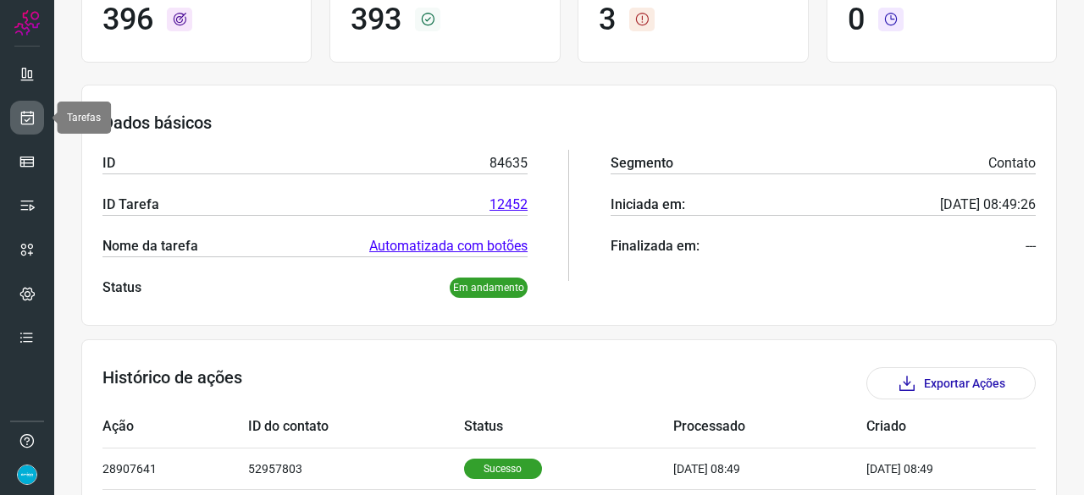
click at [33, 114] on icon at bounding box center [28, 117] width 18 height 17
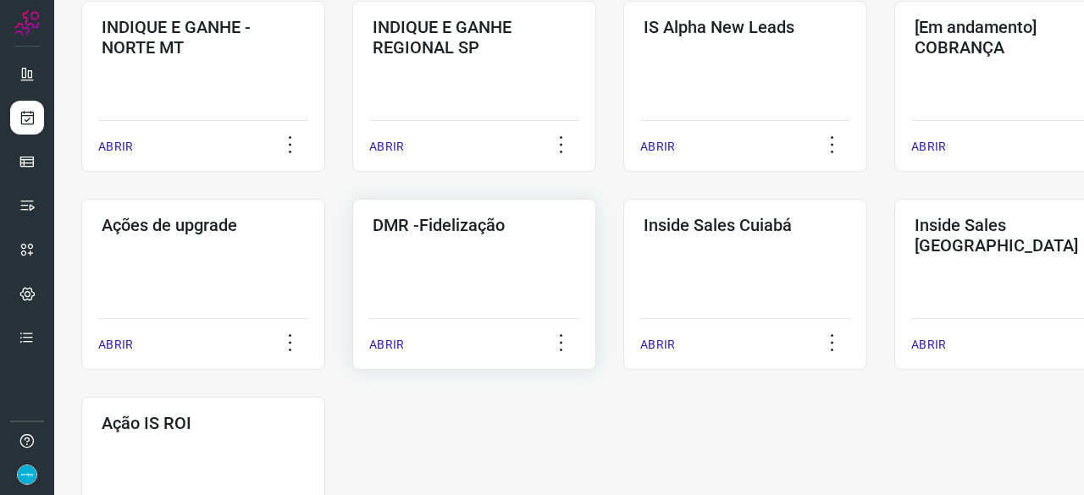
click at [400, 344] on p "ABRIR" at bounding box center [386, 345] width 35 height 18
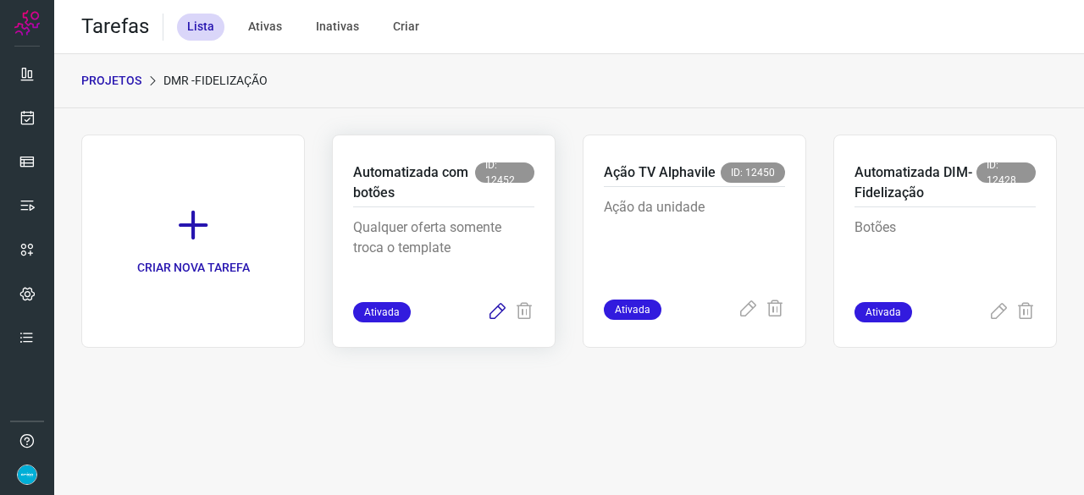
click at [494, 312] on icon at bounding box center [497, 312] width 20 height 20
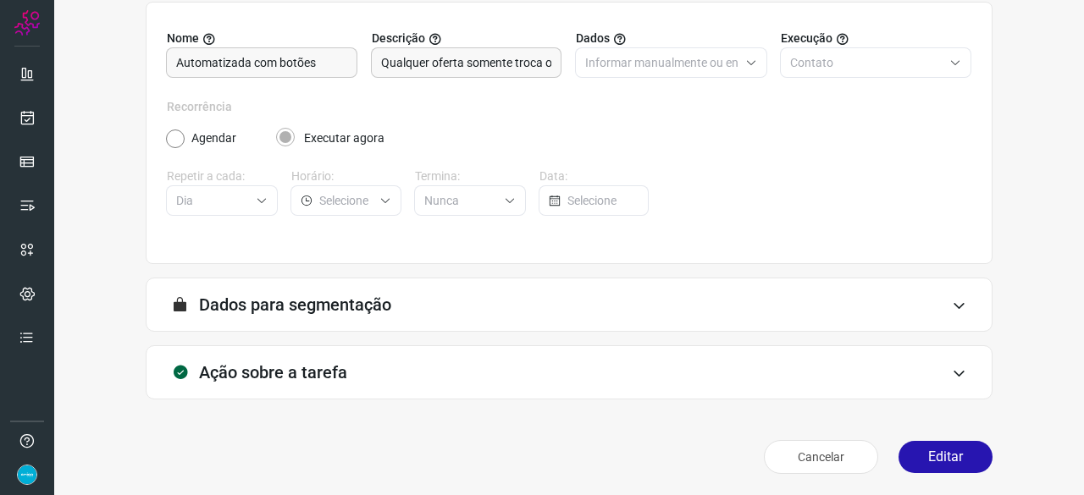
scroll to position [165, 0]
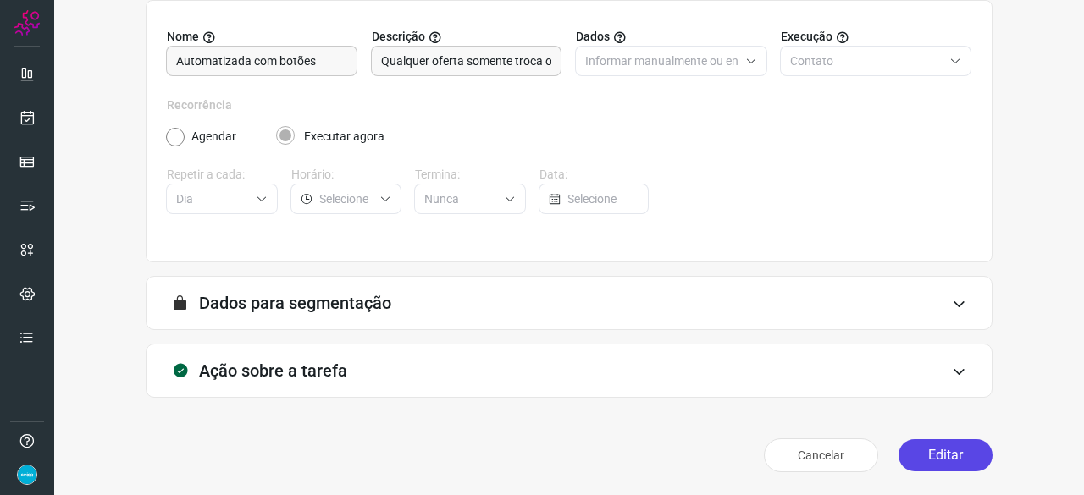
click at [918, 460] on button "Editar" at bounding box center [945, 455] width 94 height 32
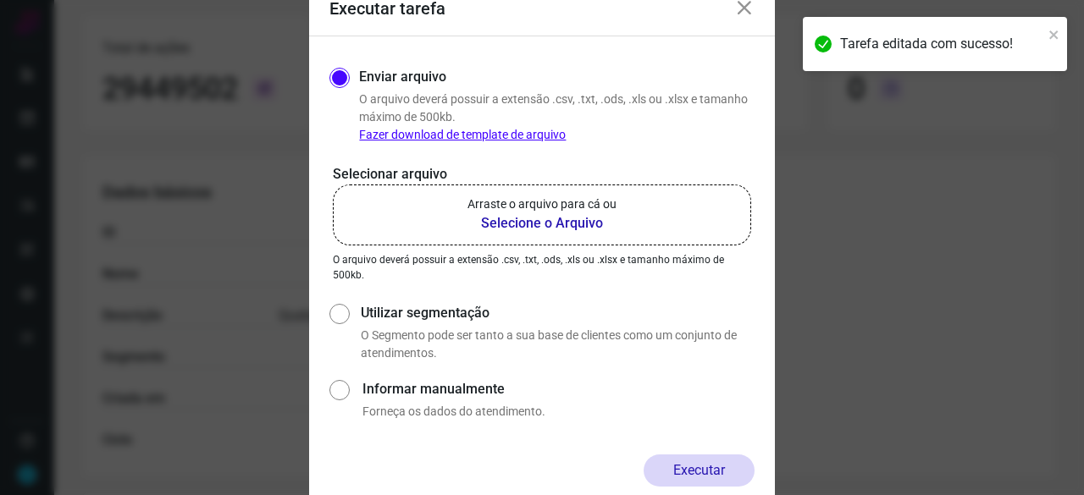
click at [522, 223] on b "Selecione o Arquivo" at bounding box center [541, 223] width 149 height 20
click at [0, 0] on input "Arraste o arquivo para cá ou Selecione o Arquivo" at bounding box center [0, 0] width 0 height 0
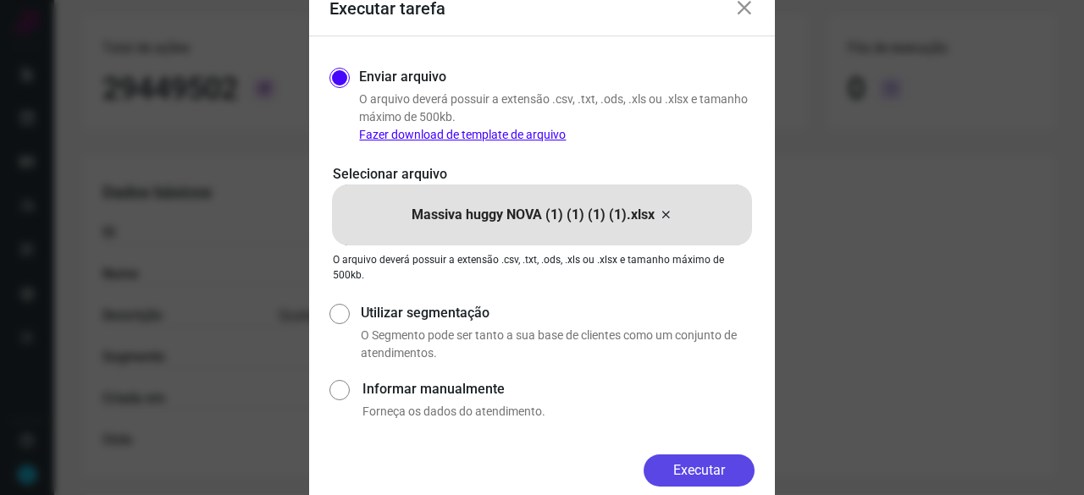
click at [721, 462] on button "Executar" at bounding box center [698, 471] width 111 height 32
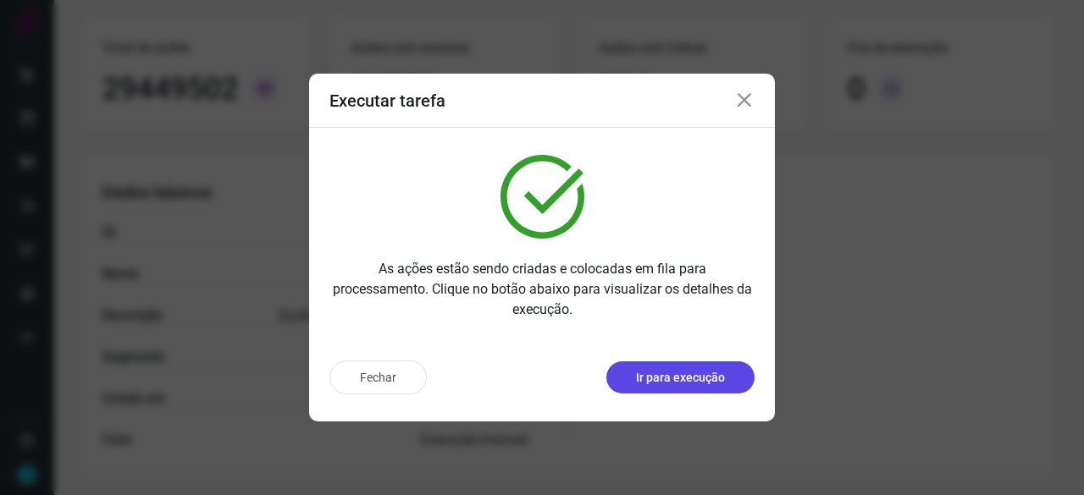
click at [673, 375] on p "Ir para execução" at bounding box center [680, 378] width 89 height 18
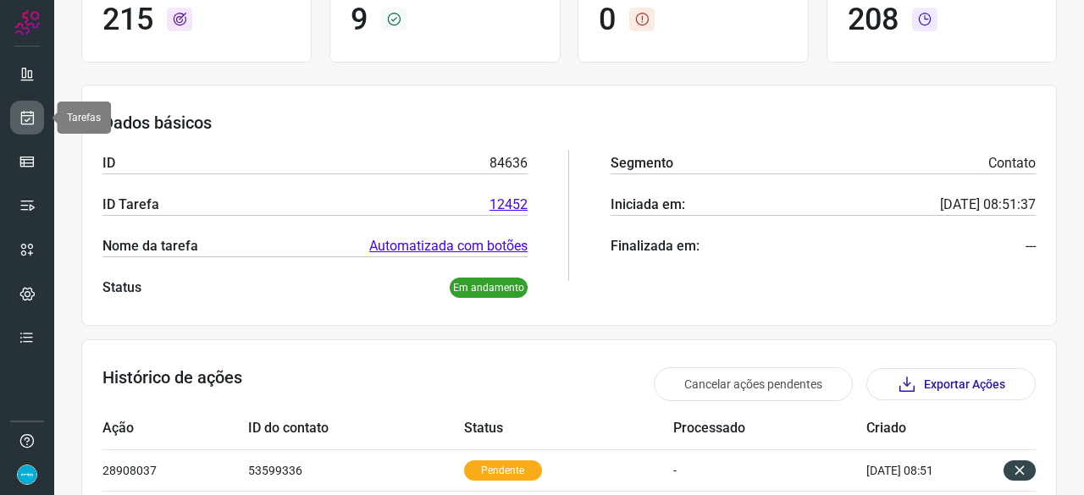
click at [25, 117] on icon at bounding box center [28, 117] width 18 height 17
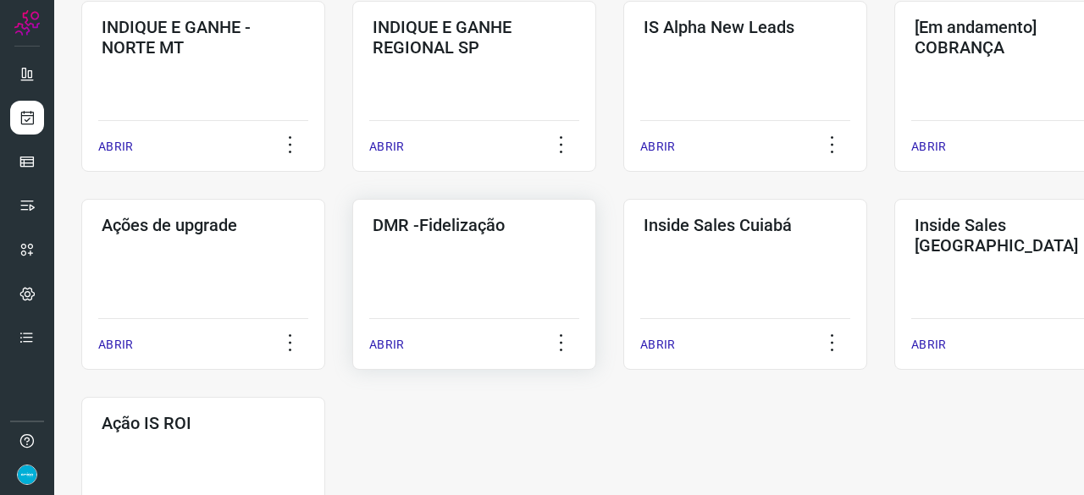
click at [395, 343] on p "ABRIR" at bounding box center [386, 345] width 35 height 18
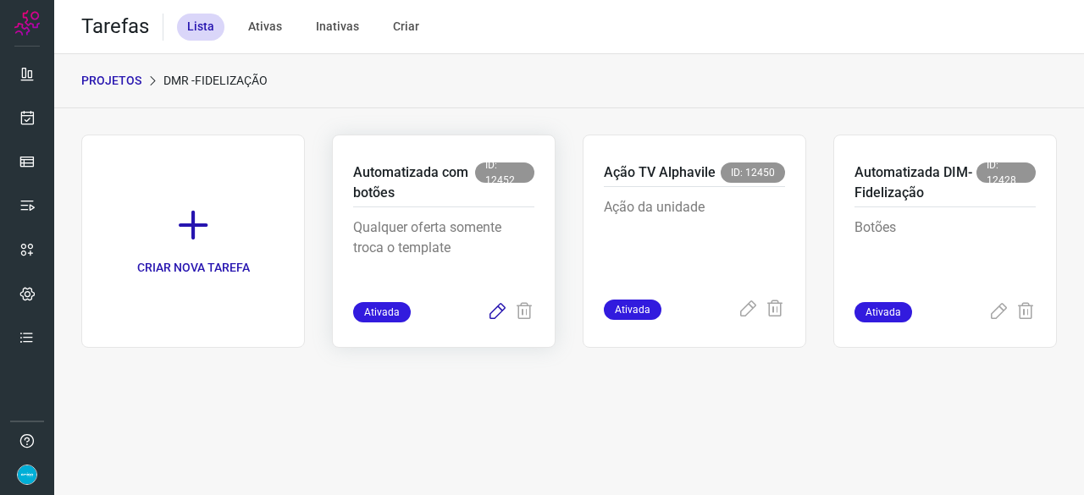
click at [495, 311] on icon at bounding box center [497, 312] width 20 height 20
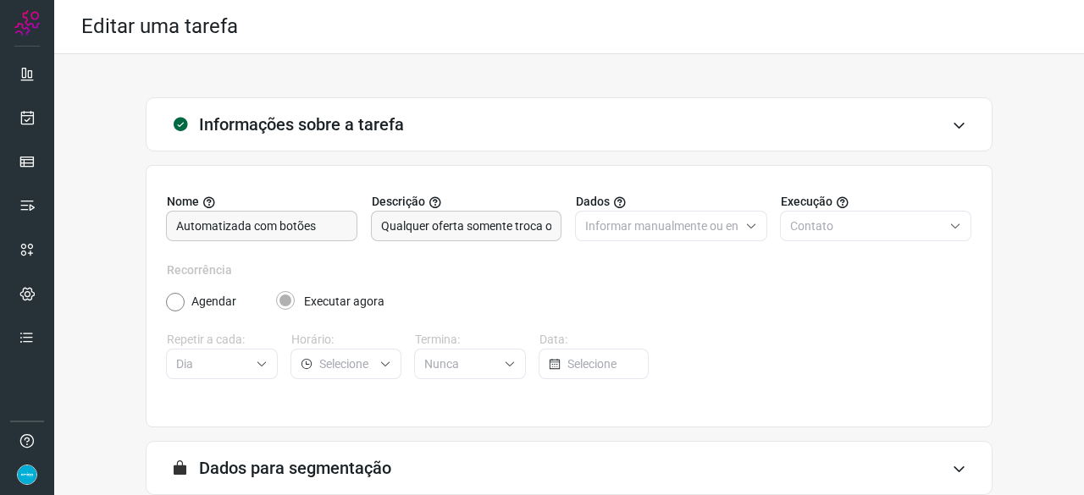
scroll to position [165, 0]
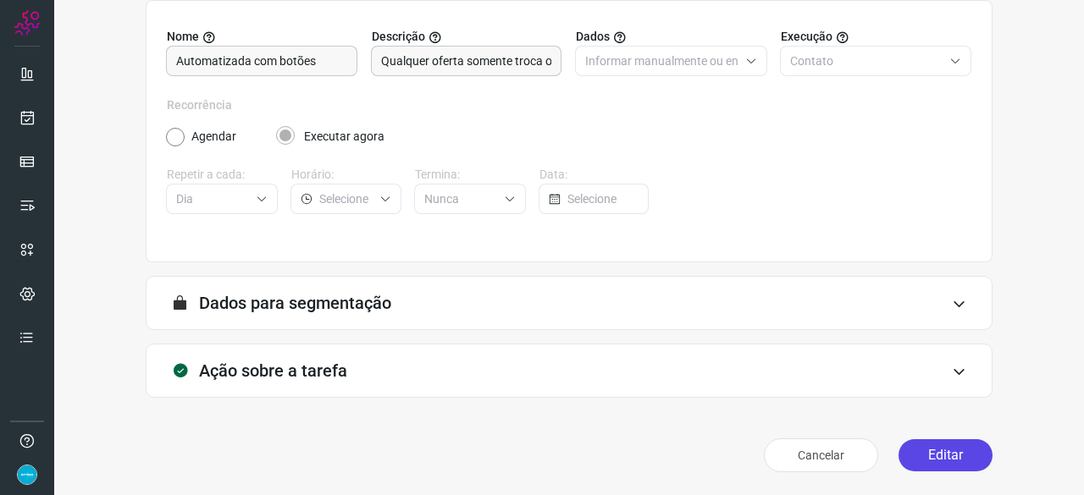
click at [930, 453] on button "Editar" at bounding box center [945, 455] width 94 height 32
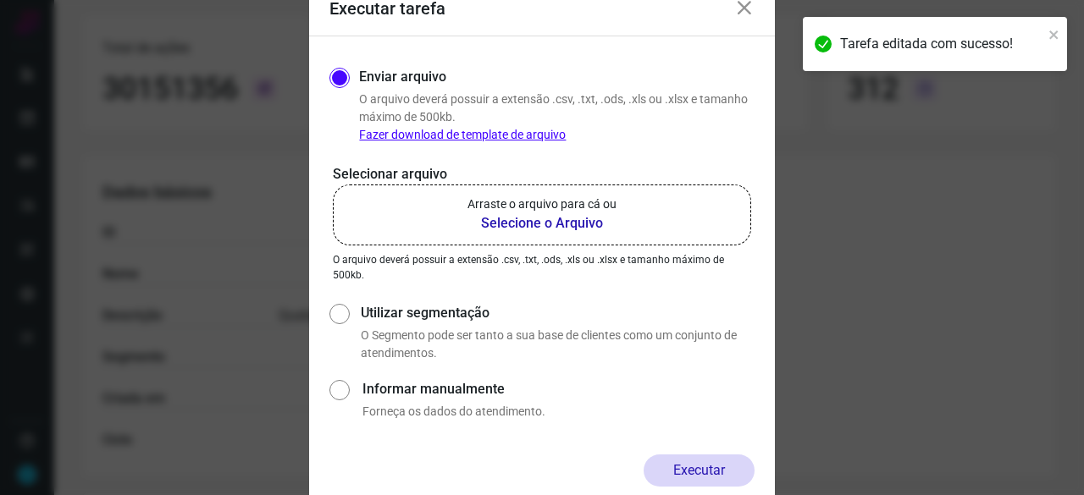
click at [532, 224] on b "Selecione o Arquivo" at bounding box center [541, 223] width 149 height 20
click at [0, 0] on input "Arraste o arquivo para cá ou Selecione o Arquivo" at bounding box center [0, 0] width 0 height 0
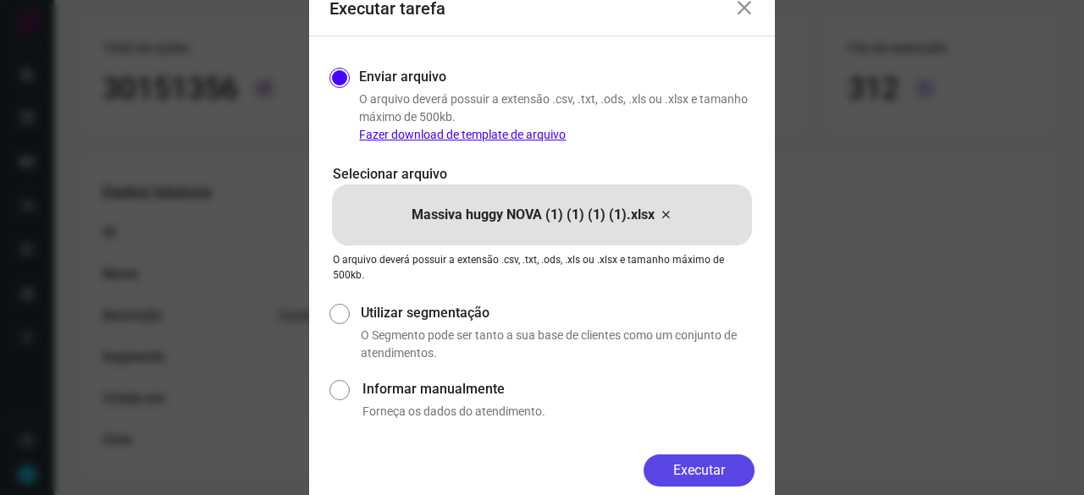
click at [725, 471] on button "Executar" at bounding box center [698, 471] width 111 height 32
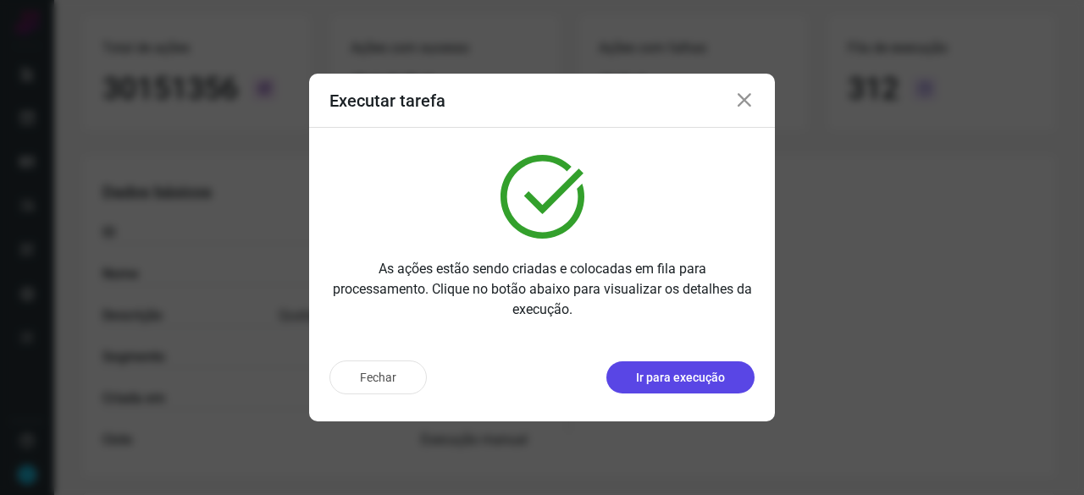
click at [701, 373] on p "Ir para execução" at bounding box center [680, 378] width 89 height 18
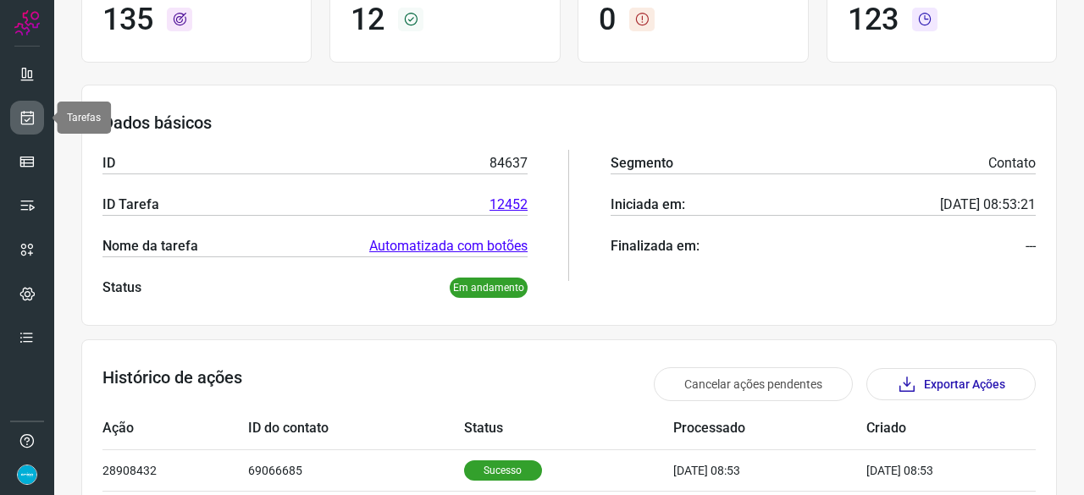
click at [25, 114] on icon at bounding box center [28, 117] width 18 height 17
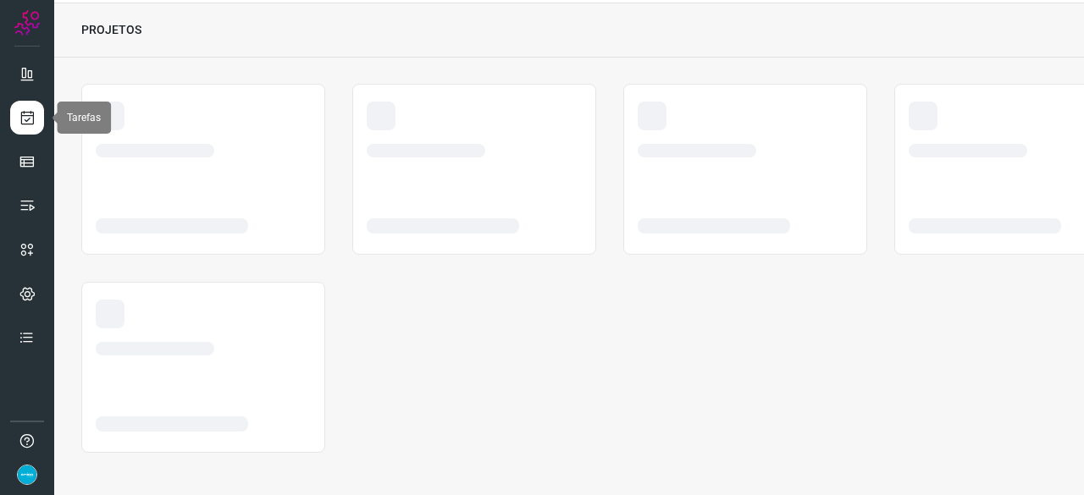
scroll to position [51, 0]
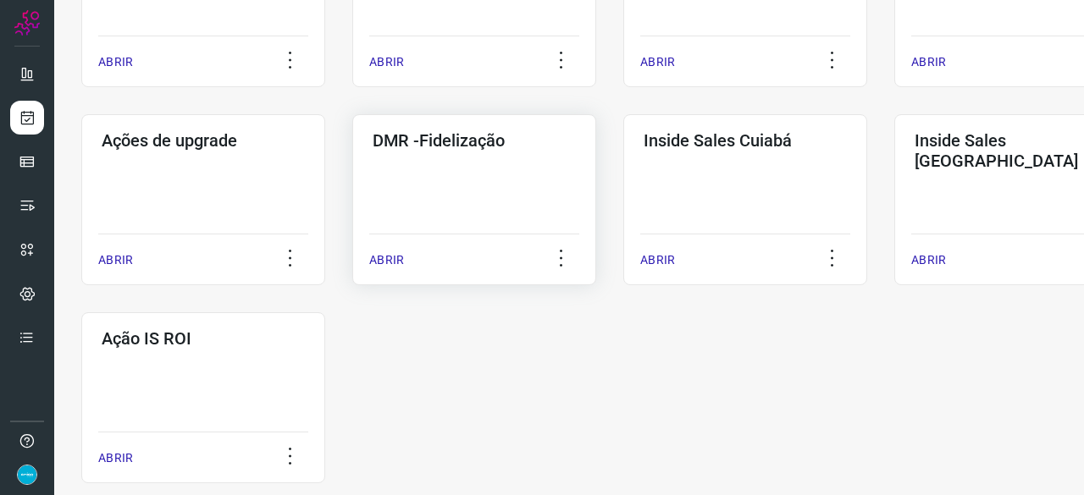
click at [395, 258] on p "ABRIR" at bounding box center [386, 260] width 35 height 18
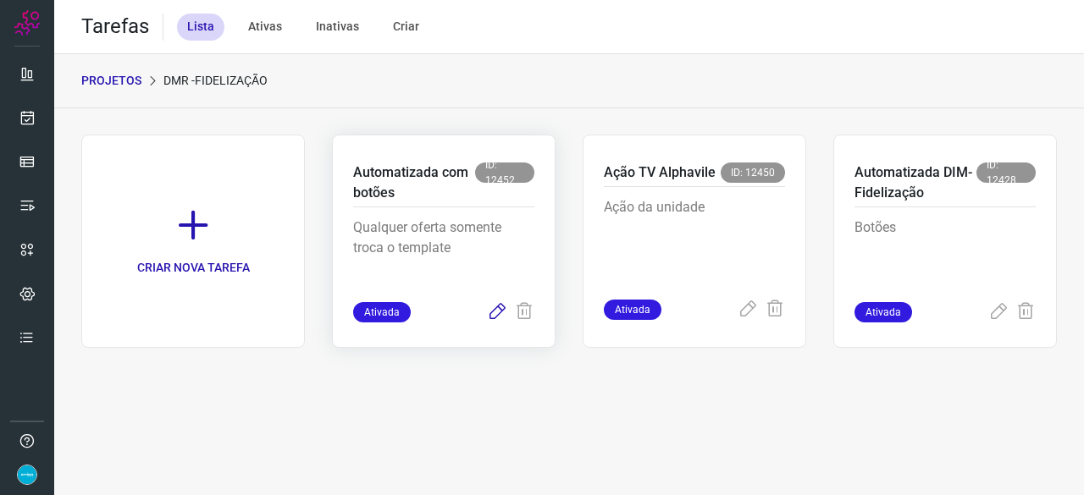
click at [494, 312] on icon at bounding box center [497, 312] width 20 height 20
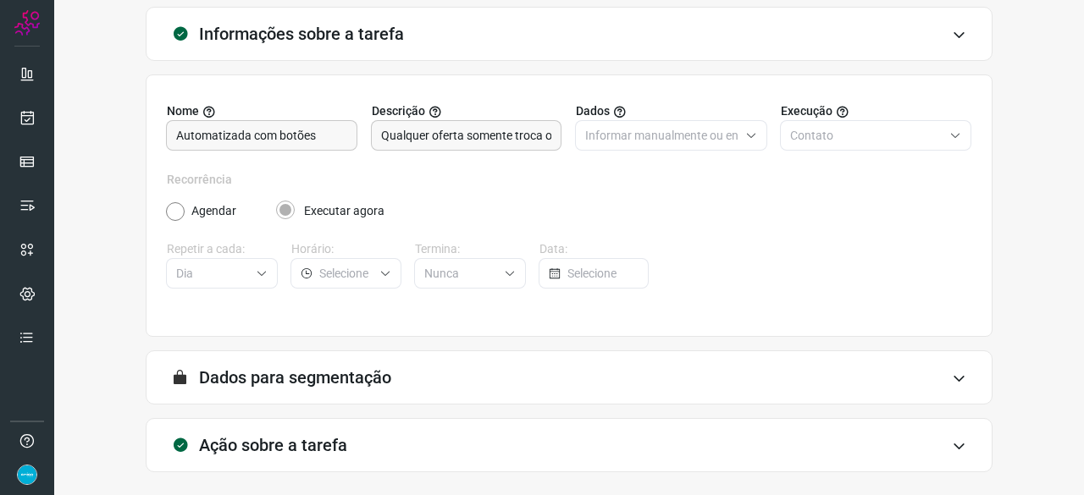
scroll to position [165, 0]
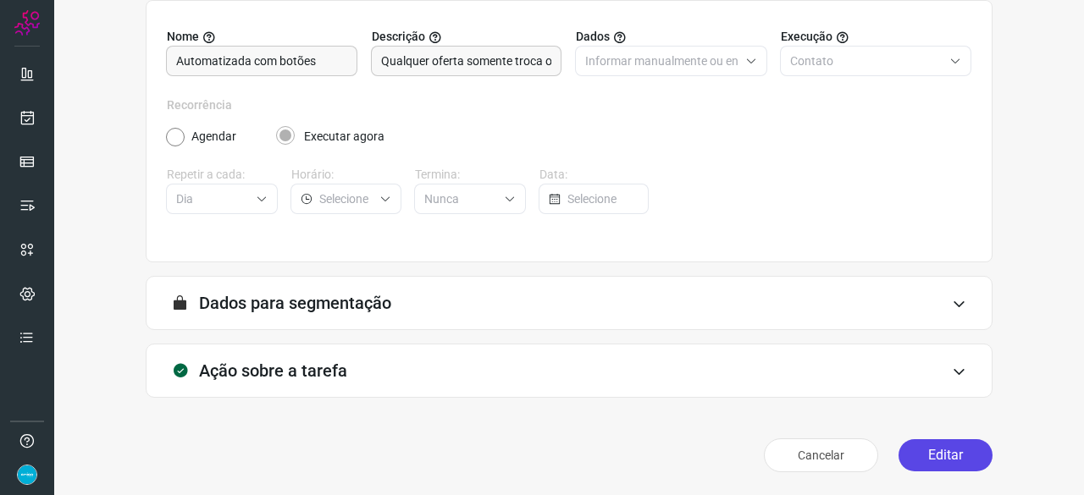
click at [951, 453] on button "Editar" at bounding box center [945, 455] width 94 height 32
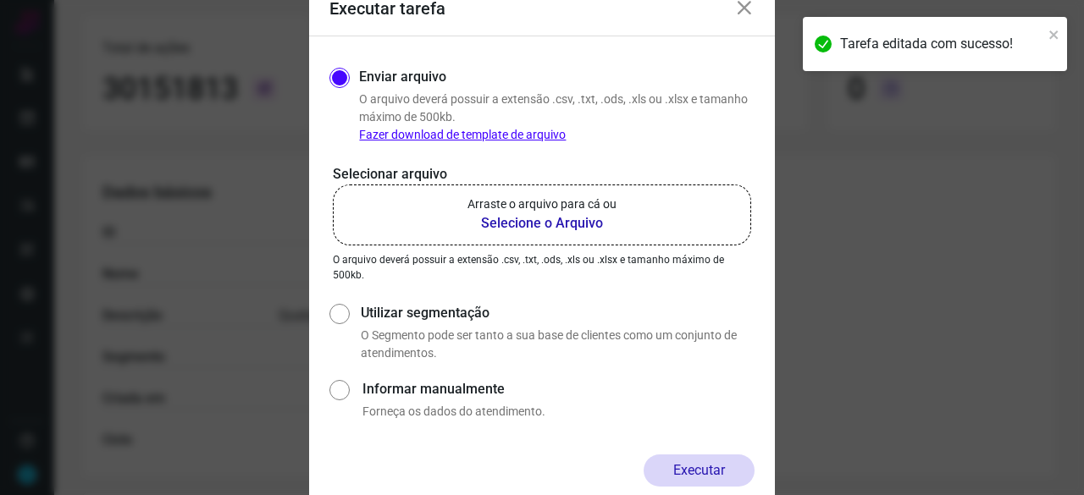
click at [540, 223] on b "Selecione o Arquivo" at bounding box center [541, 223] width 149 height 20
click at [0, 0] on input "Arraste o arquivo para cá ou Selecione o Arquivo" at bounding box center [0, 0] width 0 height 0
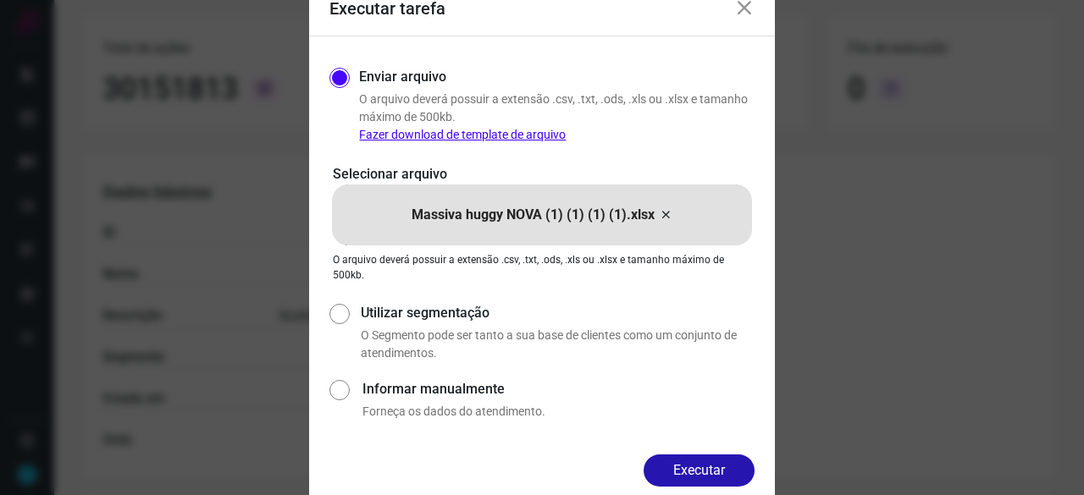
drag, startPoint x: 702, startPoint y: 478, endPoint x: 687, endPoint y: 465, distance: 19.8
click at [703, 478] on button "Executar" at bounding box center [698, 471] width 111 height 32
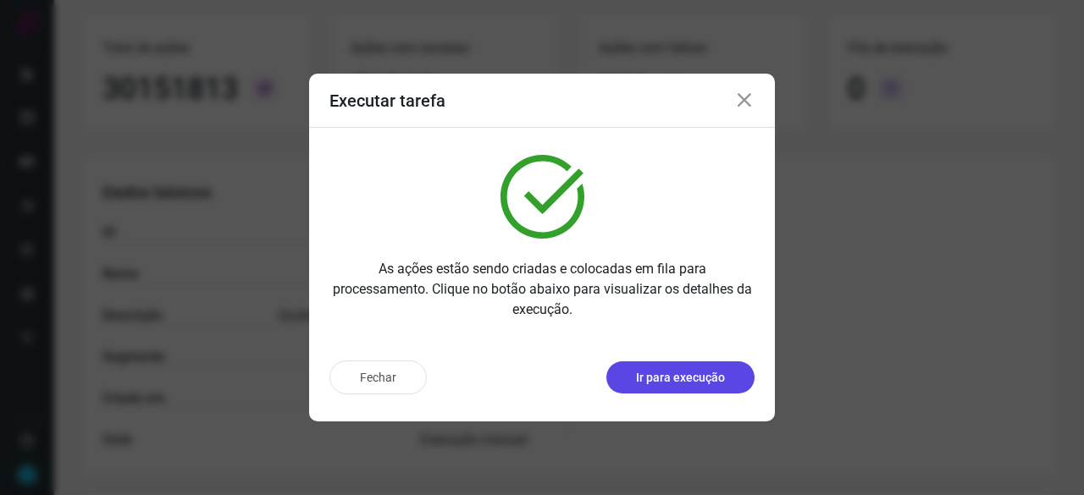
click at [682, 377] on p "Ir para execução" at bounding box center [680, 378] width 89 height 18
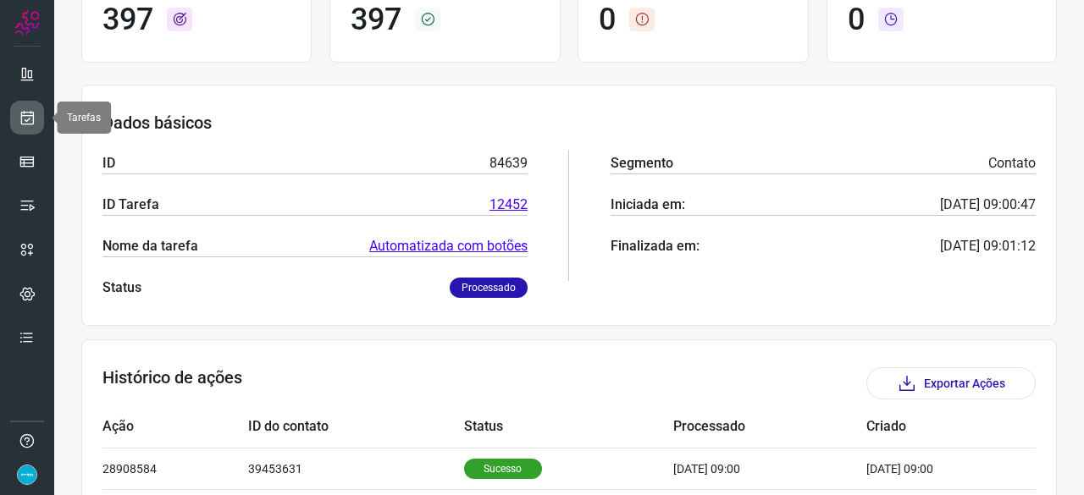
click at [17, 118] on link at bounding box center [27, 118] width 34 height 34
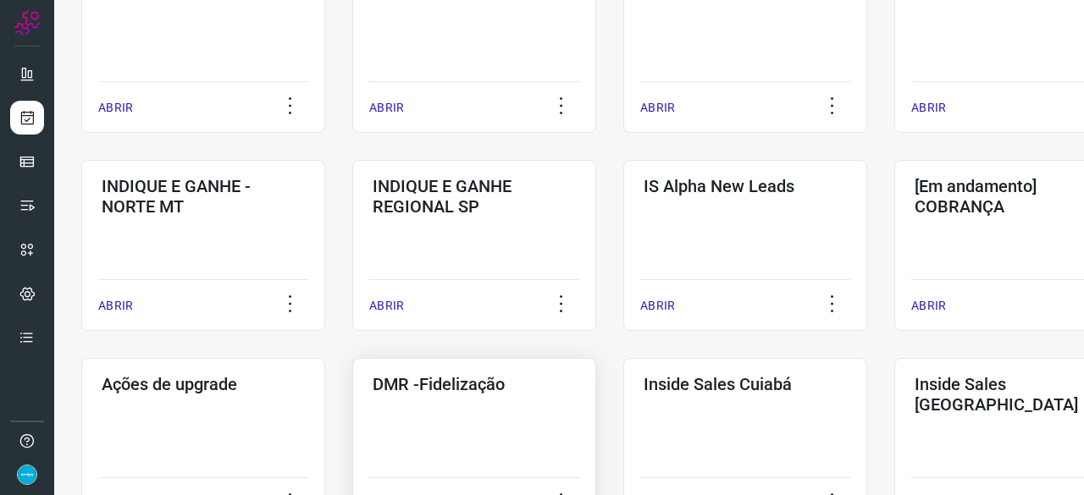
scroll to position [728, 0]
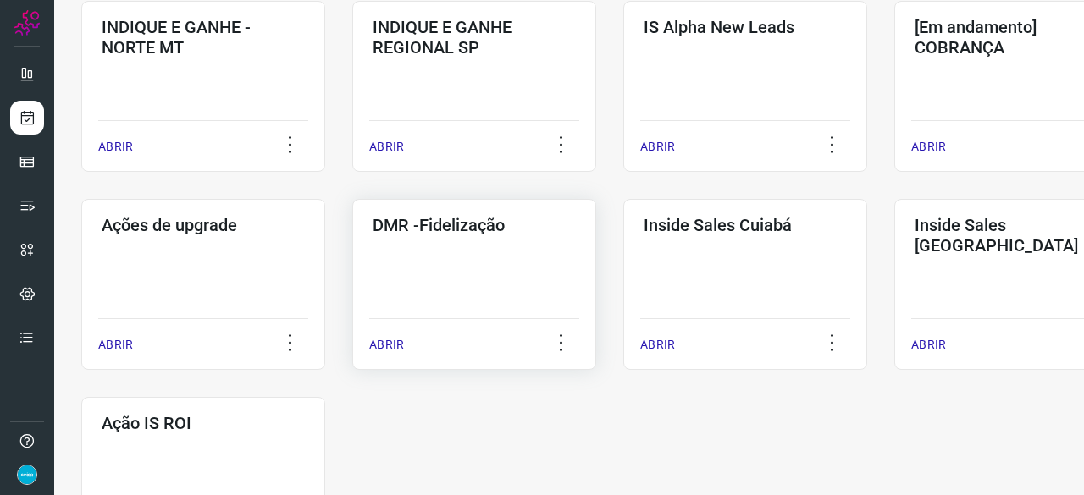
click at [384, 341] on p "ABRIR" at bounding box center [386, 345] width 35 height 18
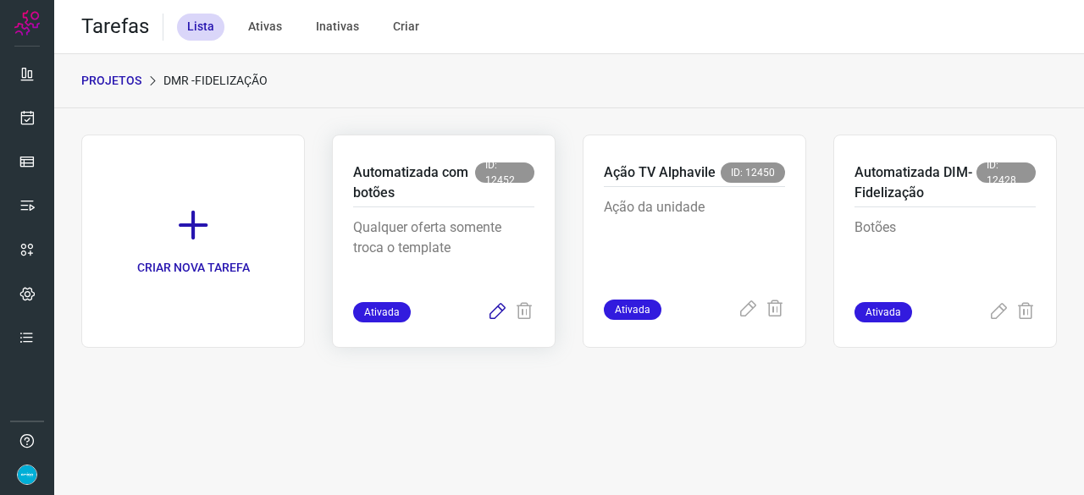
click at [500, 311] on icon at bounding box center [497, 312] width 20 height 20
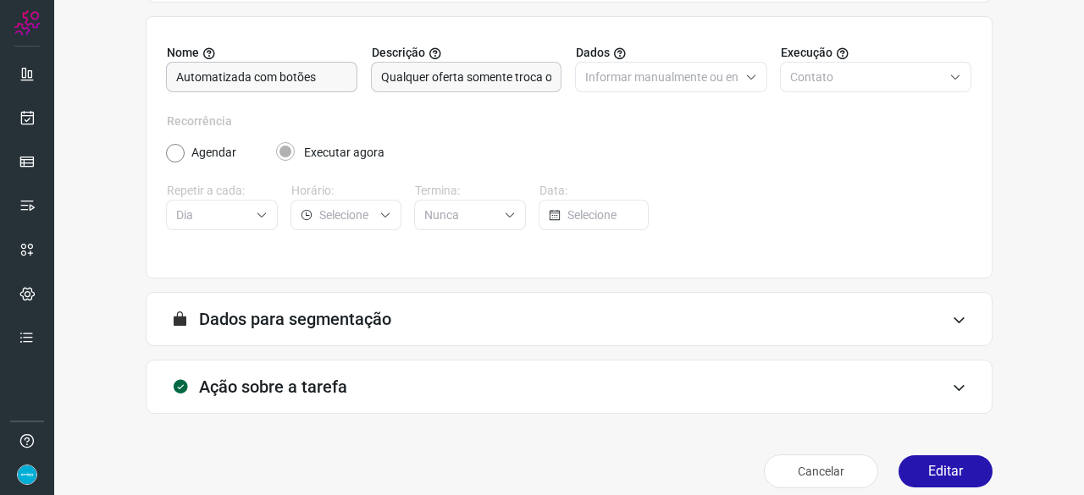
scroll to position [165, 0]
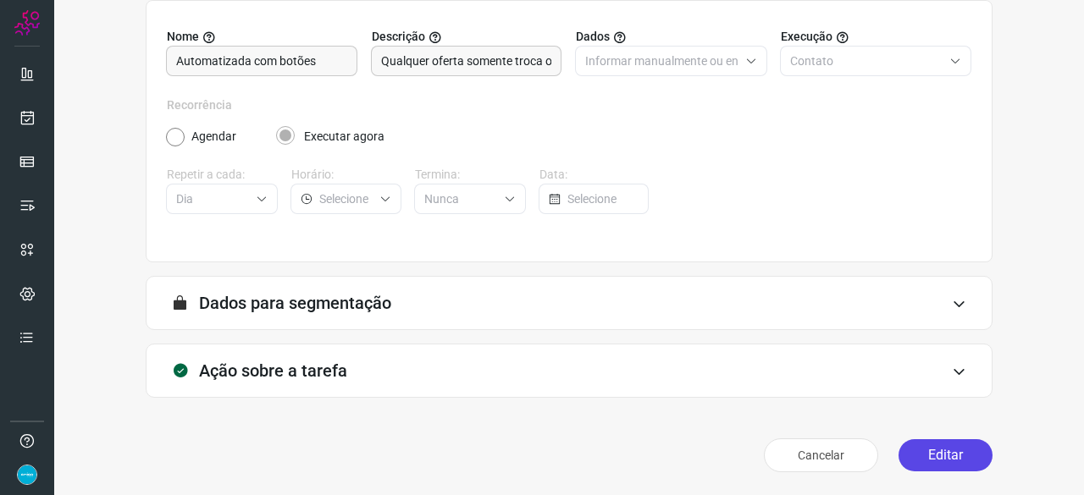
click at [946, 460] on button "Editar" at bounding box center [945, 455] width 94 height 32
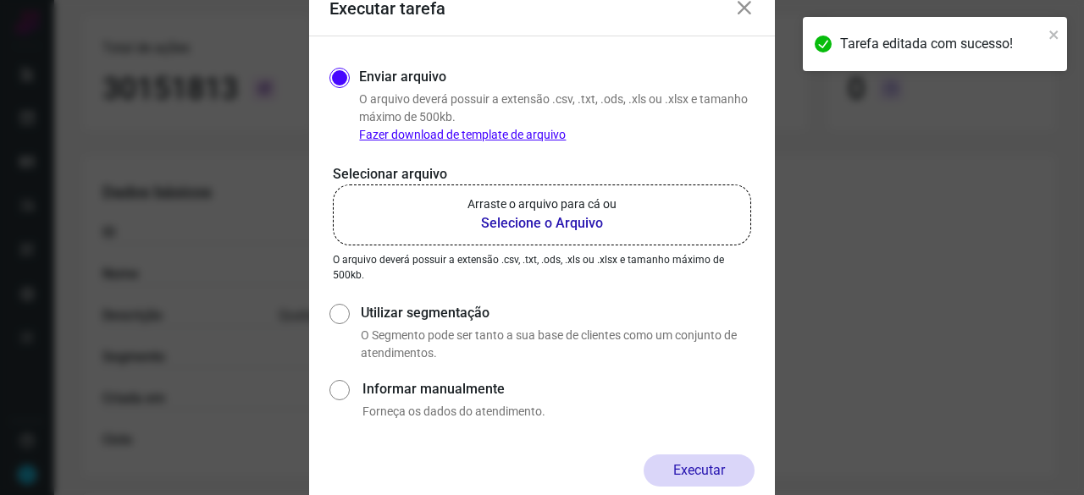
click at [564, 219] on b "Selecione o Arquivo" at bounding box center [541, 223] width 149 height 20
click at [0, 0] on input "Arraste o arquivo para cá ou Selecione o Arquivo" at bounding box center [0, 0] width 0 height 0
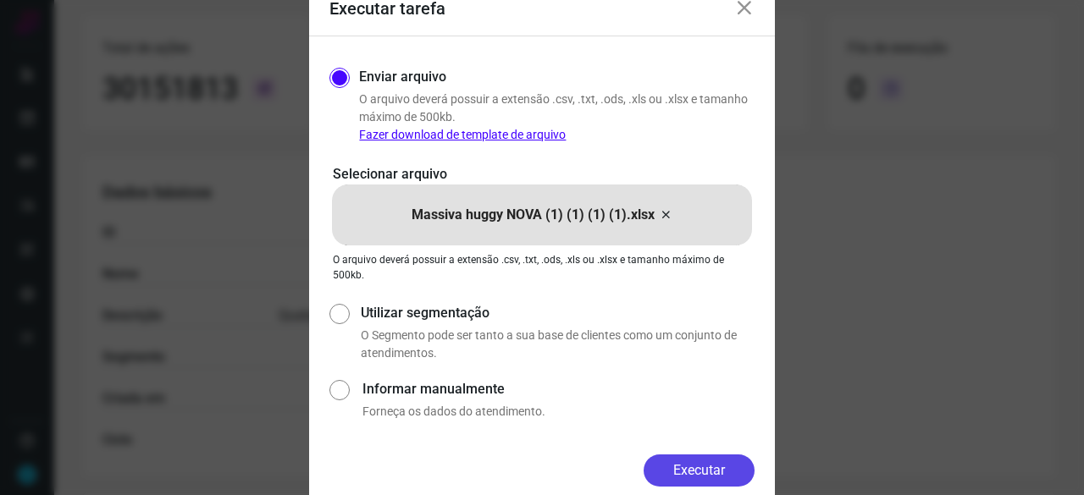
click at [719, 463] on button "Executar" at bounding box center [698, 471] width 111 height 32
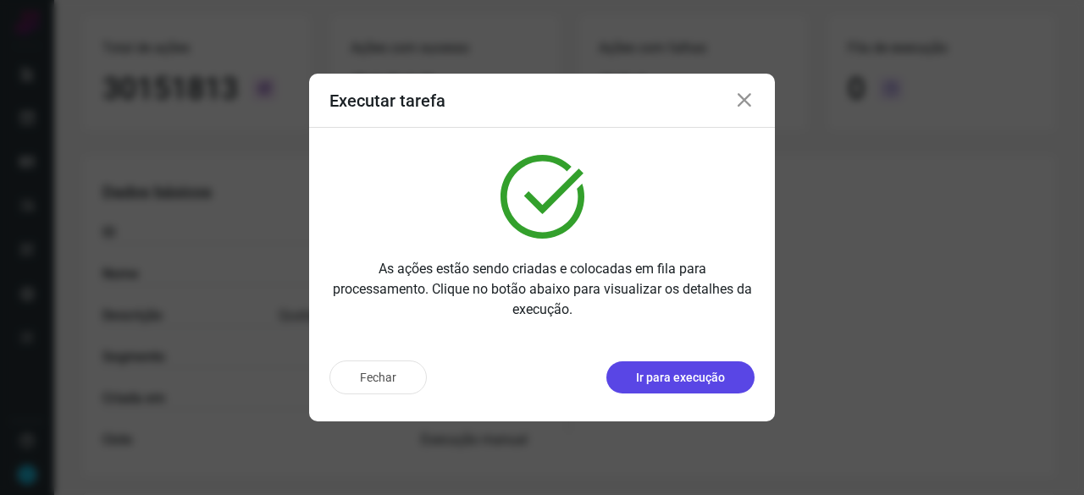
click at [667, 383] on p "Ir para execução" at bounding box center [680, 378] width 89 height 18
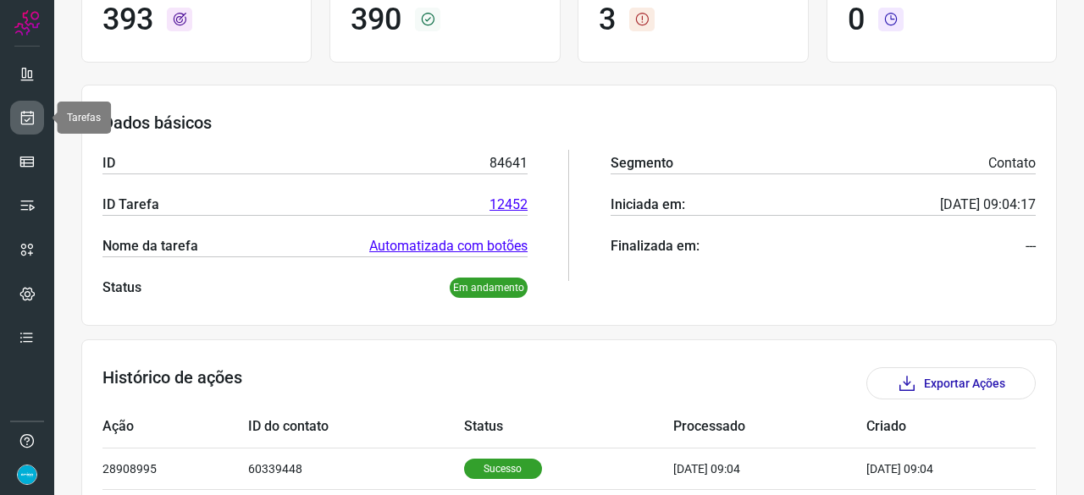
click at [28, 112] on icon at bounding box center [28, 117] width 18 height 17
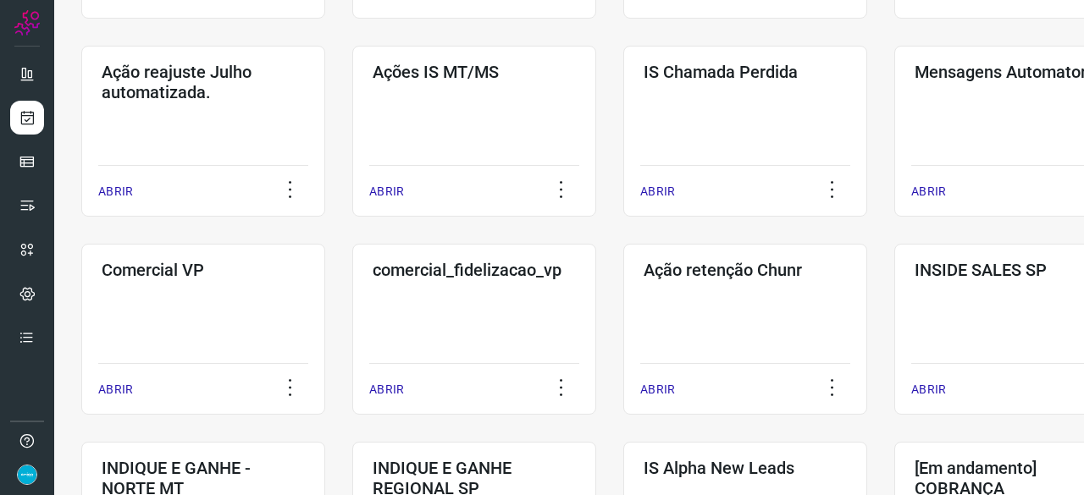
scroll to position [305, 0]
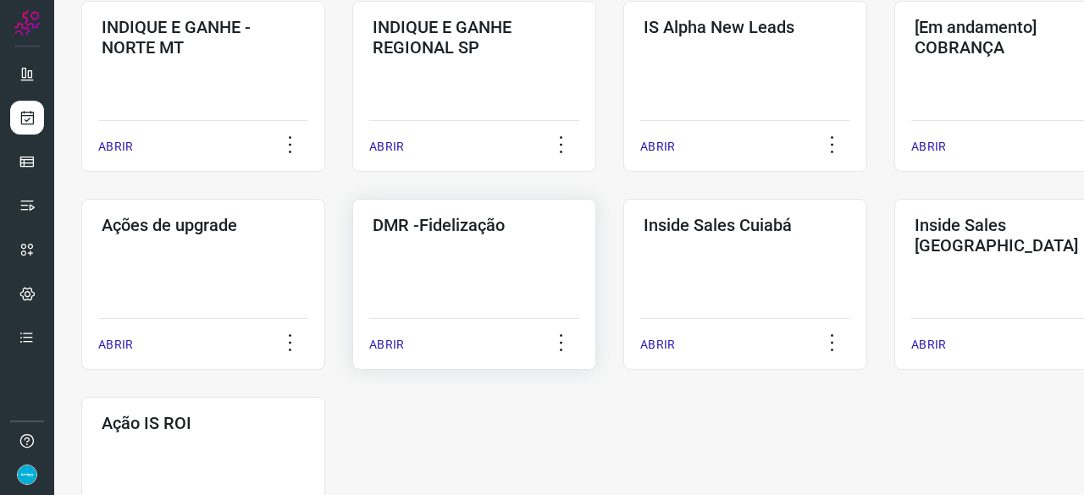
click at [393, 348] on p "ABRIR" at bounding box center [386, 345] width 35 height 18
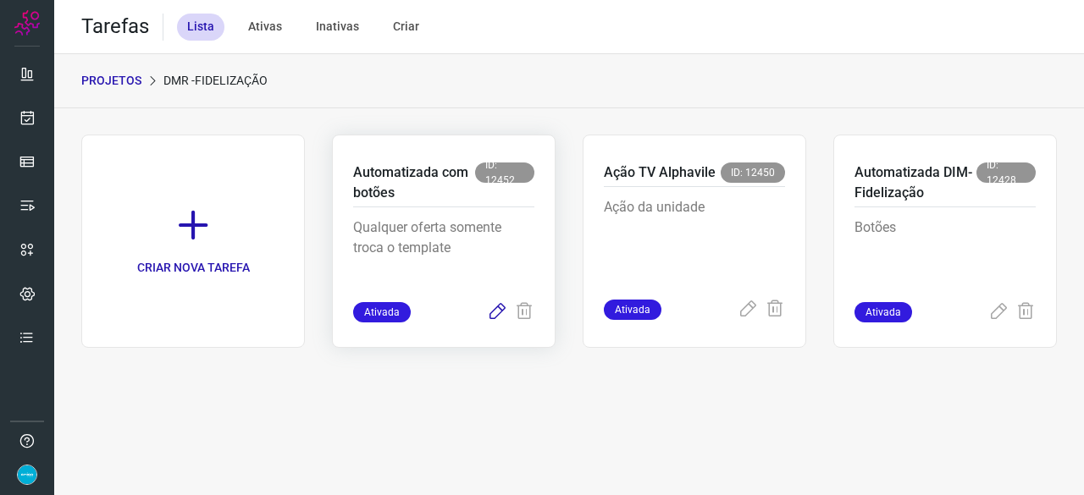
click at [500, 309] on icon at bounding box center [497, 312] width 20 height 20
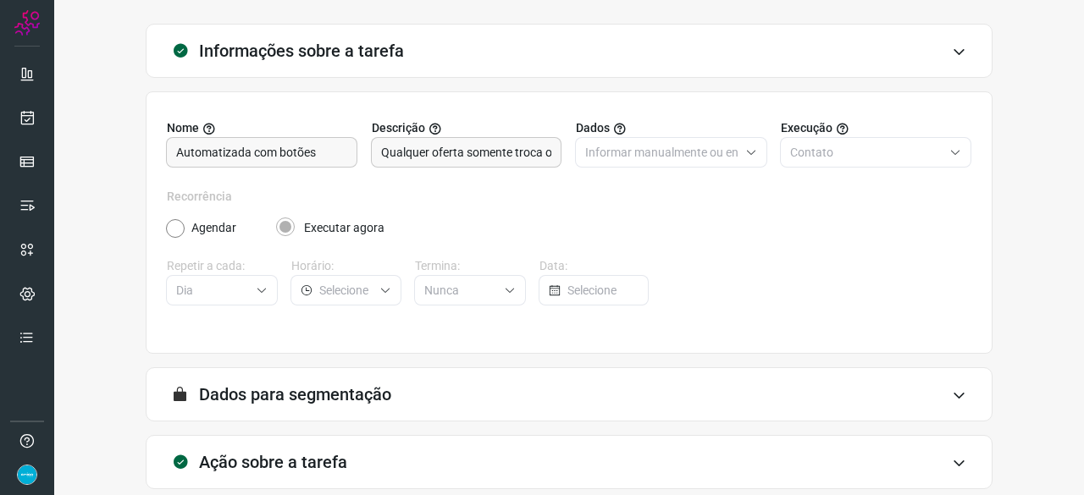
scroll to position [165, 0]
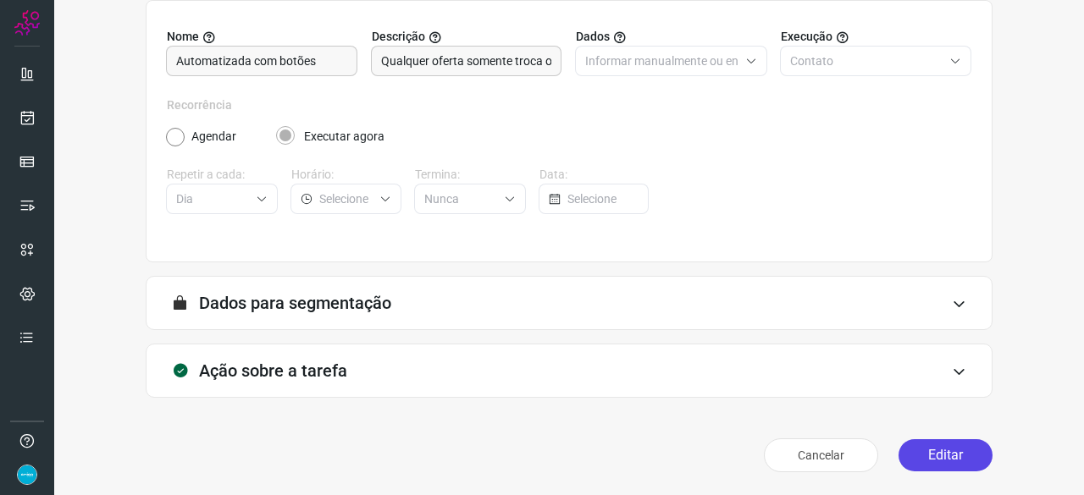
click at [914, 455] on button "Editar" at bounding box center [945, 455] width 94 height 32
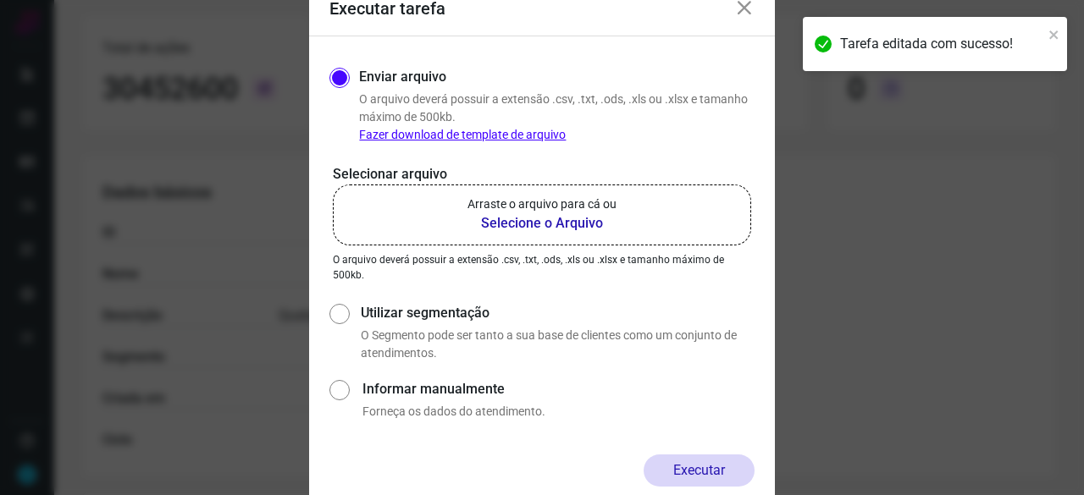
click at [549, 224] on b "Selecione o Arquivo" at bounding box center [541, 223] width 149 height 20
click at [0, 0] on input "Arraste o arquivo para cá ou Selecione o Arquivo" at bounding box center [0, 0] width 0 height 0
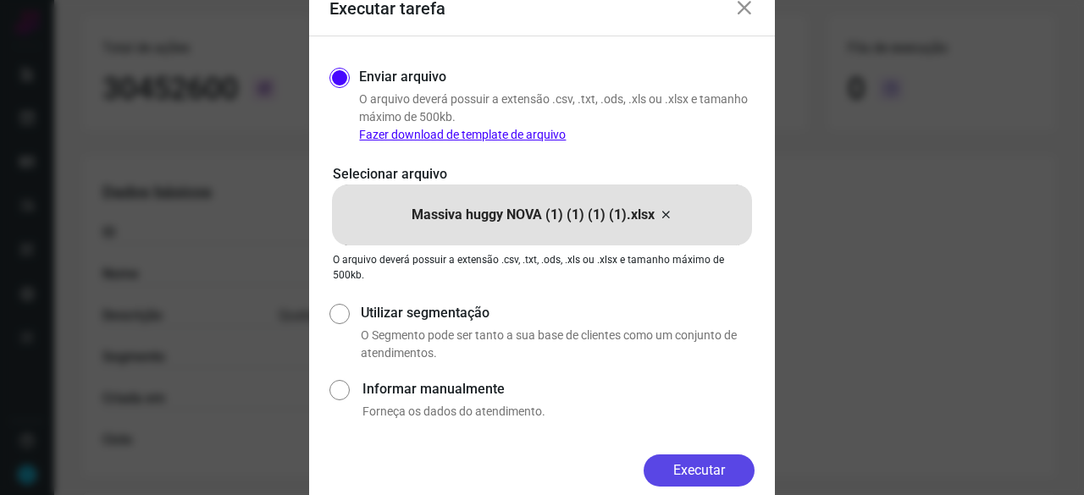
drag, startPoint x: 694, startPoint y: 466, endPoint x: 715, endPoint y: 460, distance: 21.4
click at [694, 465] on button "Executar" at bounding box center [698, 471] width 111 height 32
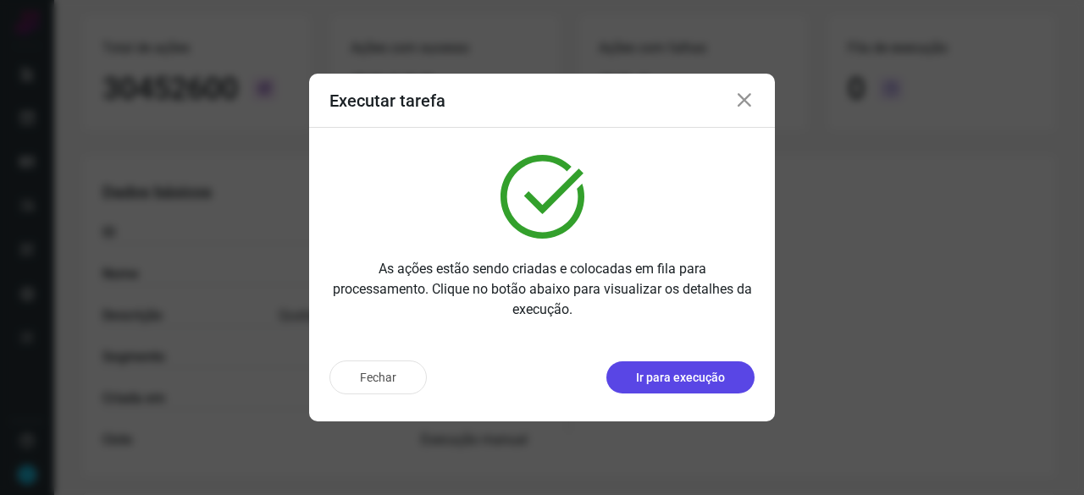
click at [691, 378] on p "Ir para execução" at bounding box center [680, 378] width 89 height 18
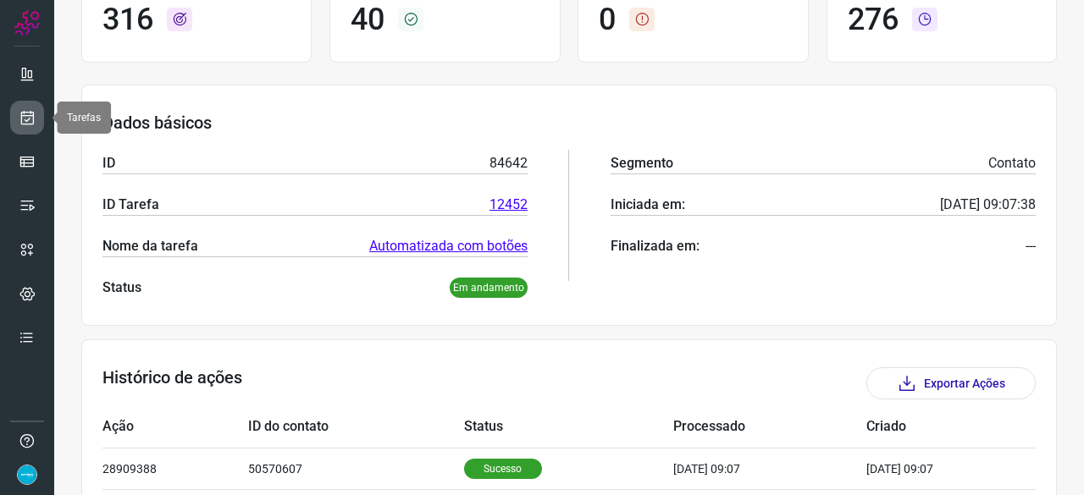
click at [30, 113] on icon at bounding box center [28, 117] width 18 height 17
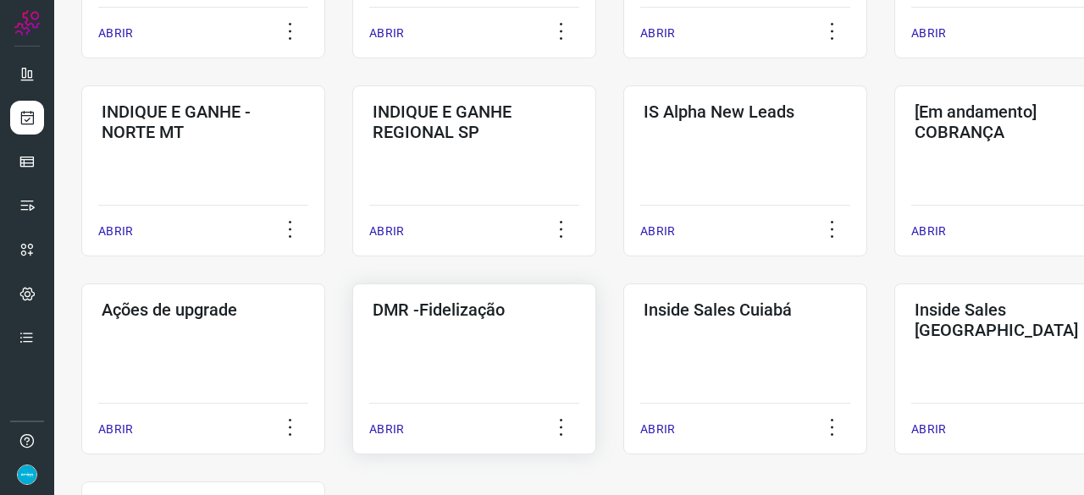
click at [390, 424] on p "ABRIR" at bounding box center [386, 430] width 35 height 18
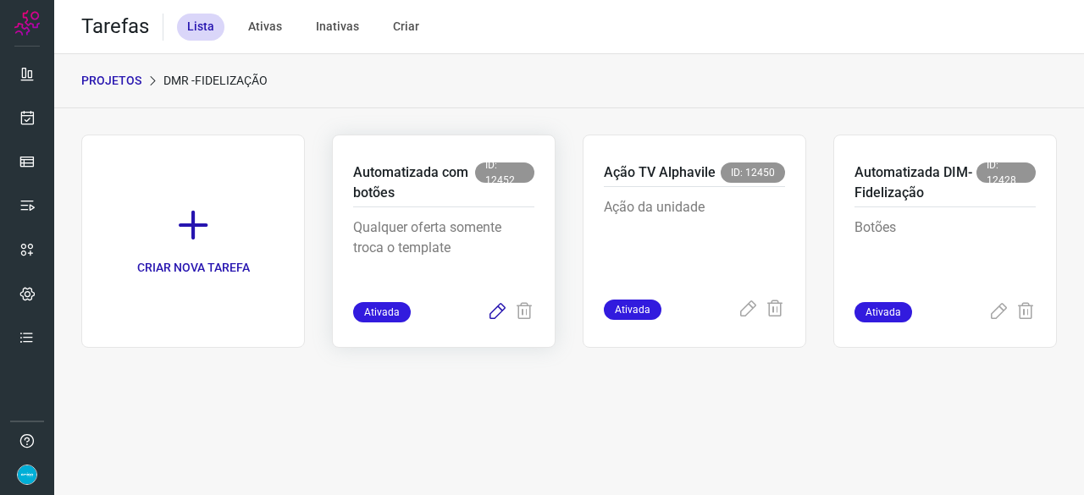
click at [500, 309] on icon at bounding box center [497, 312] width 20 height 20
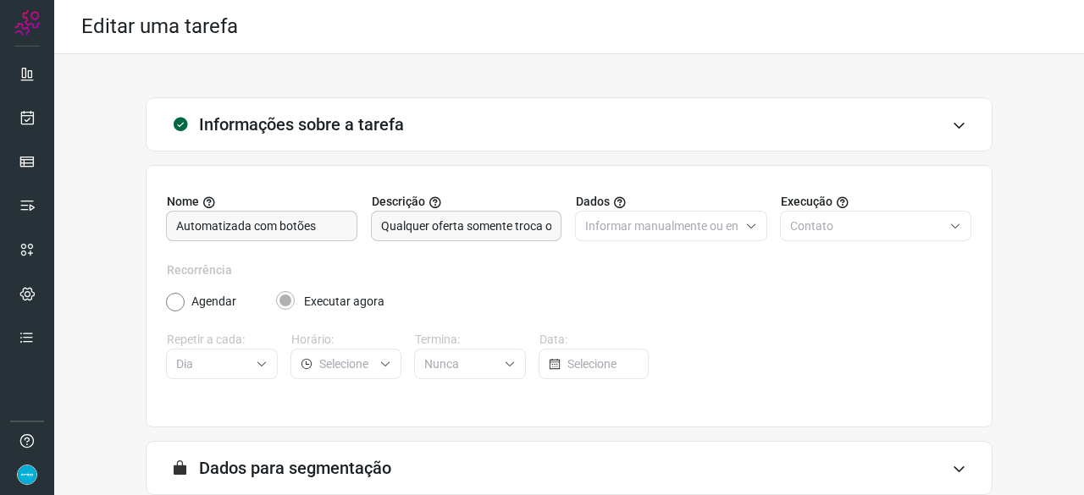
scroll to position [165, 0]
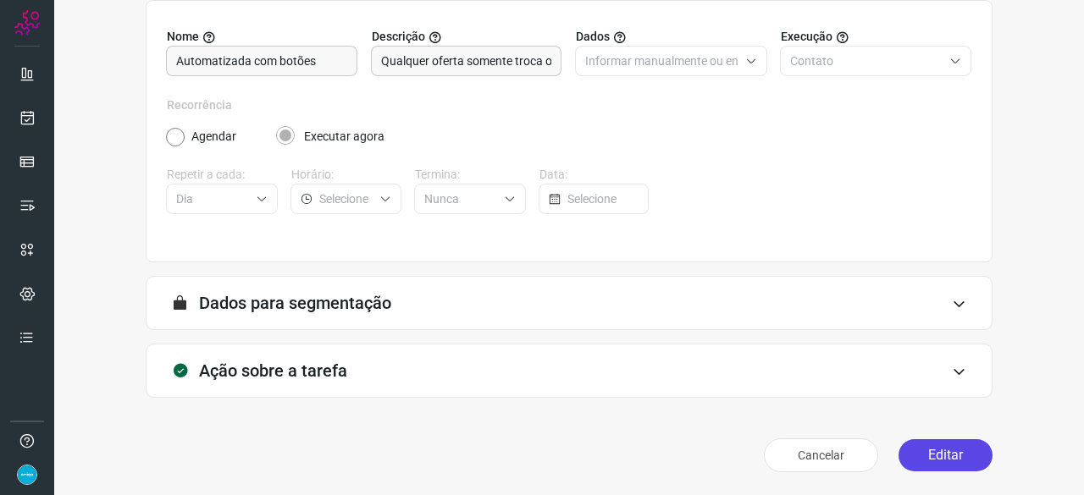
click at [943, 446] on button "Editar" at bounding box center [945, 455] width 94 height 32
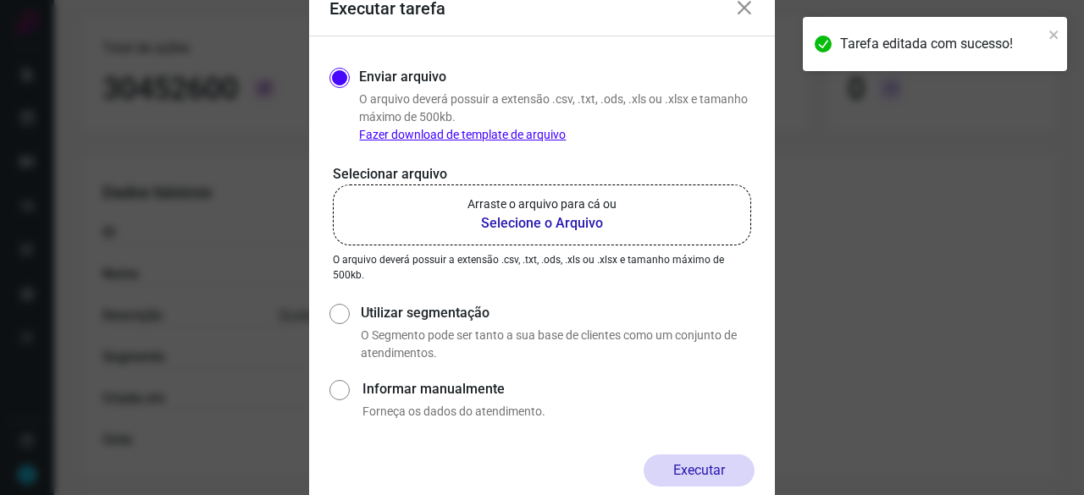
click at [530, 220] on b "Selecione o Arquivo" at bounding box center [541, 223] width 149 height 20
click at [0, 0] on input "Arraste o arquivo para cá ou Selecione o Arquivo" at bounding box center [0, 0] width 0 height 0
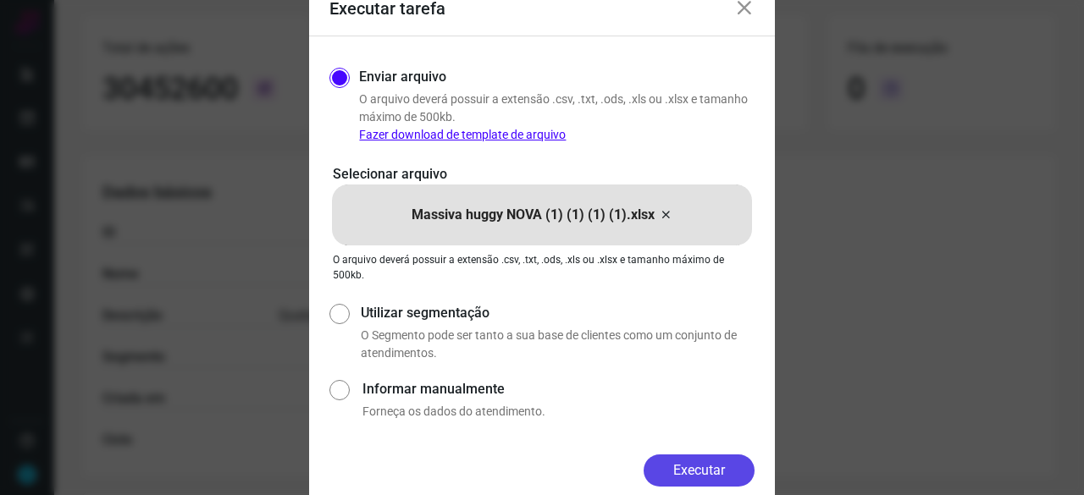
click at [664, 475] on button "Executar" at bounding box center [698, 471] width 111 height 32
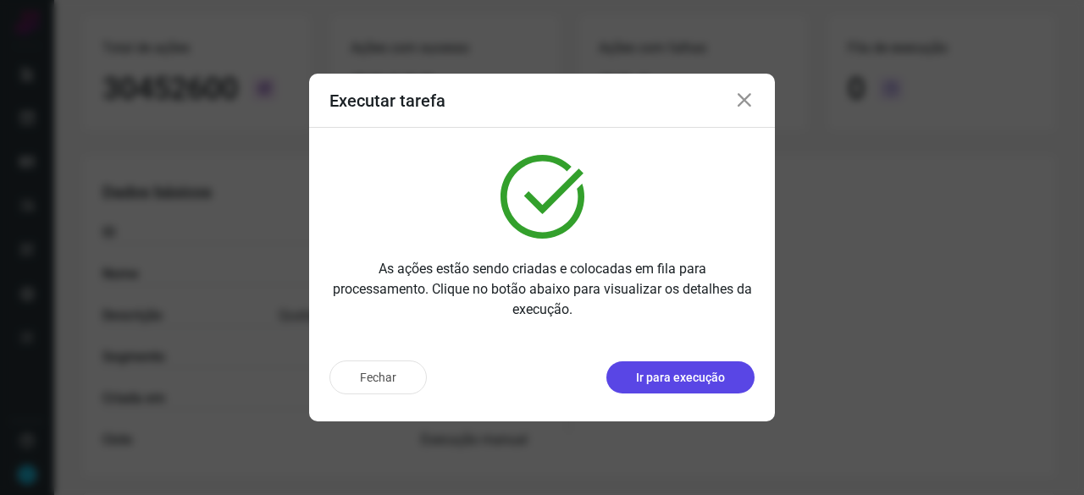
click at [691, 389] on button "Ir para execução" at bounding box center [680, 378] width 148 height 32
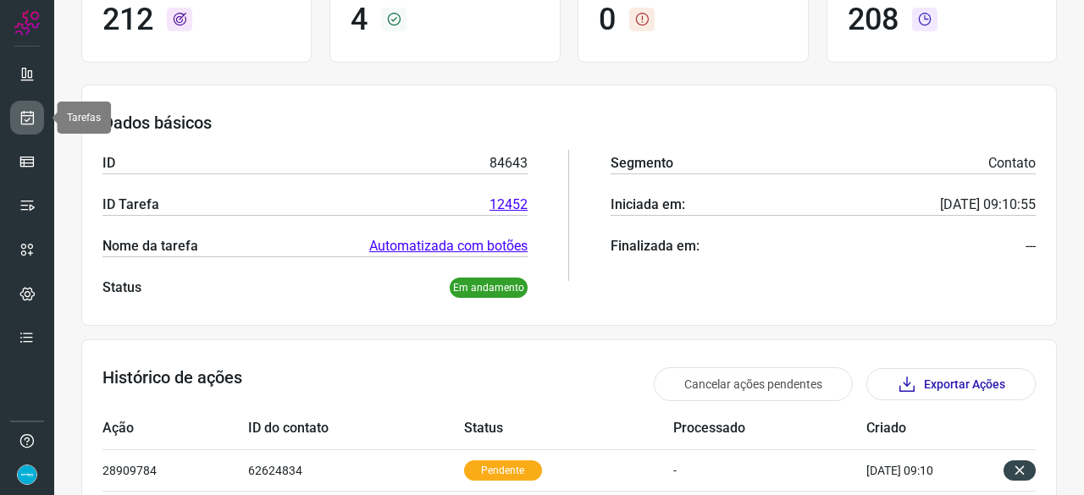
click at [27, 110] on icon at bounding box center [28, 117] width 18 height 17
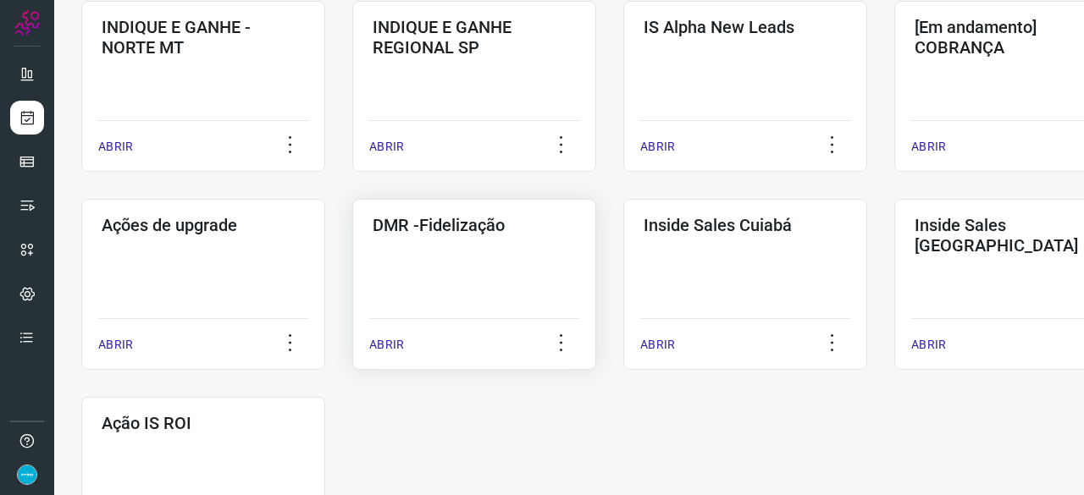
click at [392, 348] on p "ABRIR" at bounding box center [386, 345] width 35 height 18
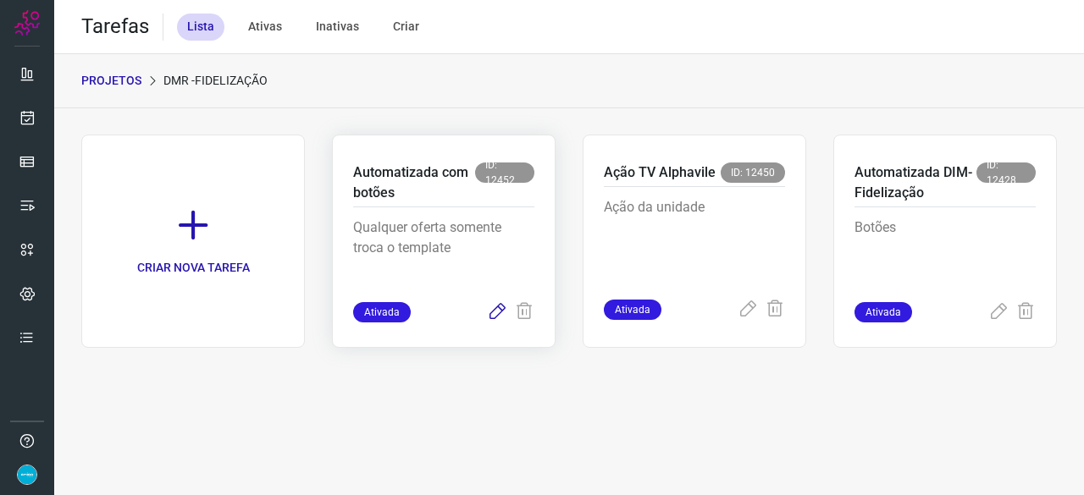
click at [494, 312] on icon at bounding box center [497, 312] width 20 height 20
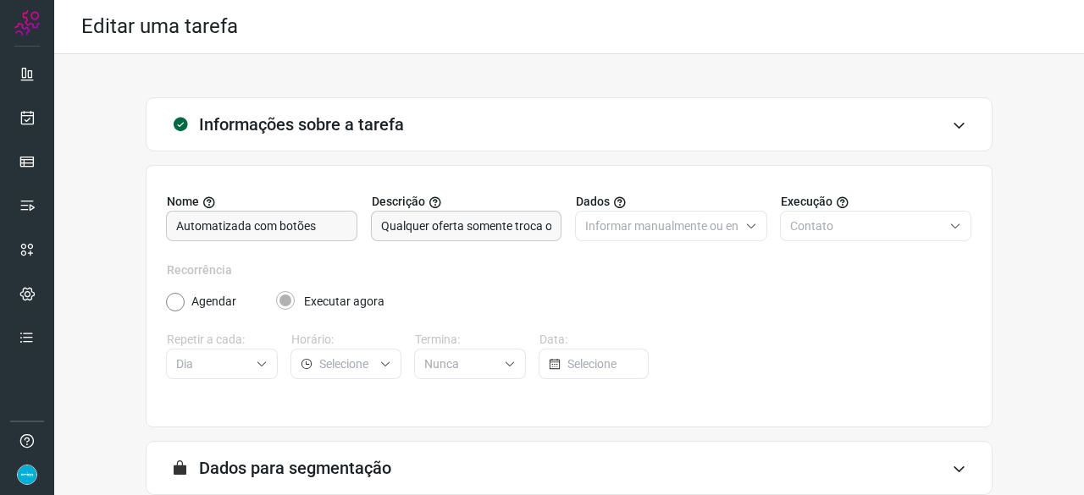
scroll to position [165, 0]
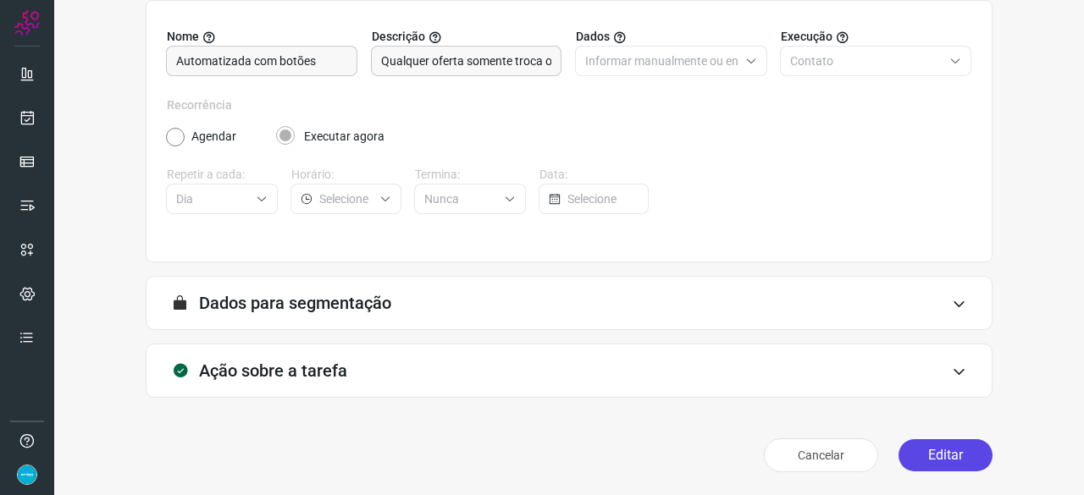
click at [931, 451] on button "Editar" at bounding box center [945, 455] width 94 height 32
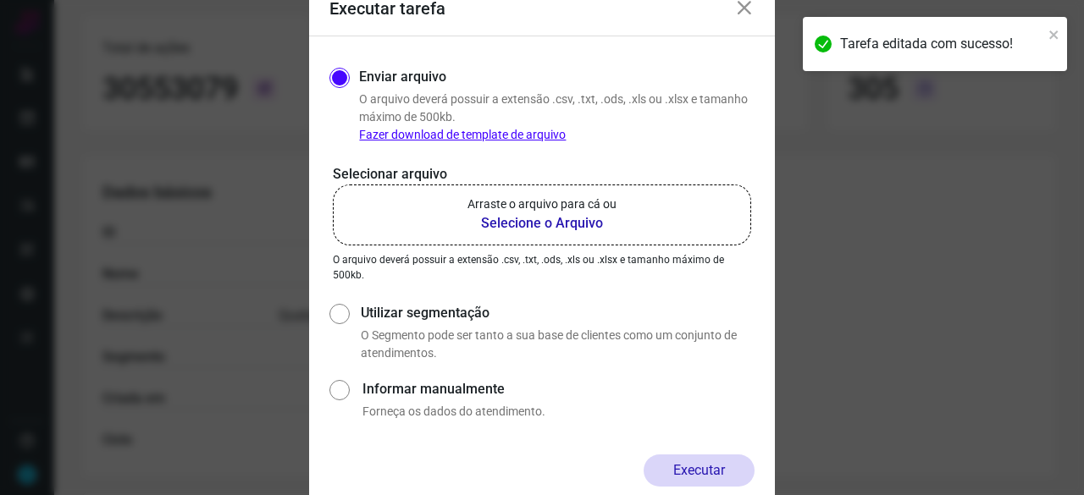
click at [564, 223] on b "Selecione o Arquivo" at bounding box center [541, 223] width 149 height 20
click at [0, 0] on input "Arraste o arquivo para cá ou Selecione o Arquivo" at bounding box center [0, 0] width 0 height 0
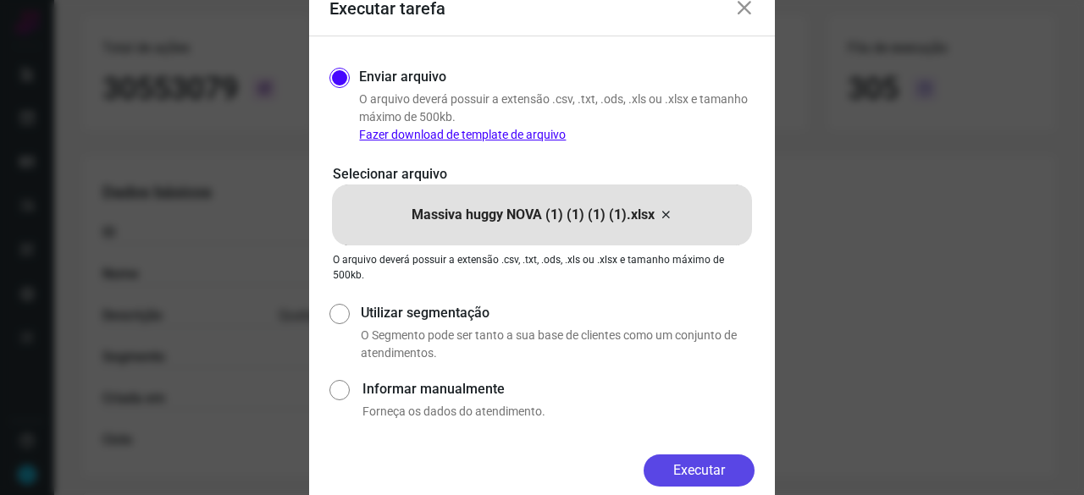
click at [705, 465] on button "Executar" at bounding box center [698, 471] width 111 height 32
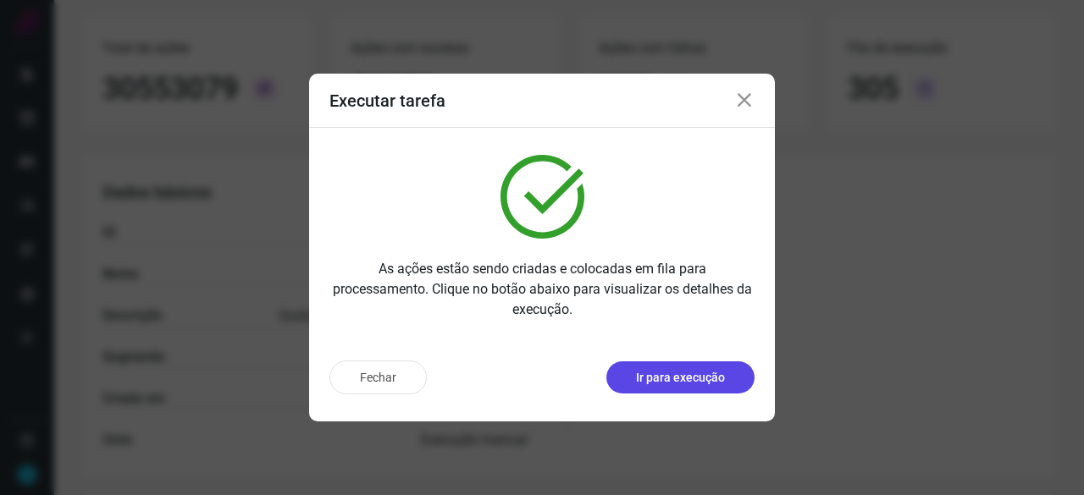
click at [682, 374] on p "Ir para execução" at bounding box center [680, 378] width 89 height 18
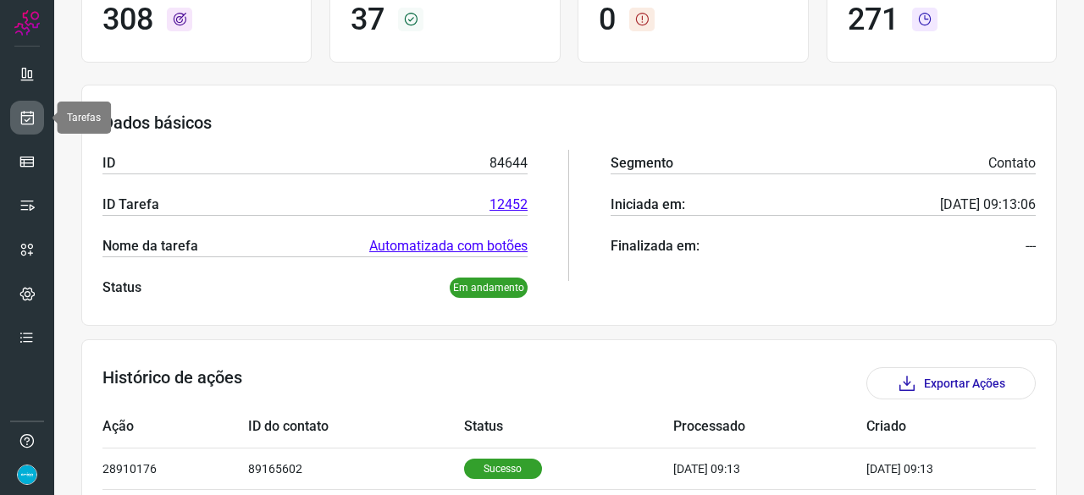
click at [29, 115] on icon at bounding box center [28, 117] width 18 height 17
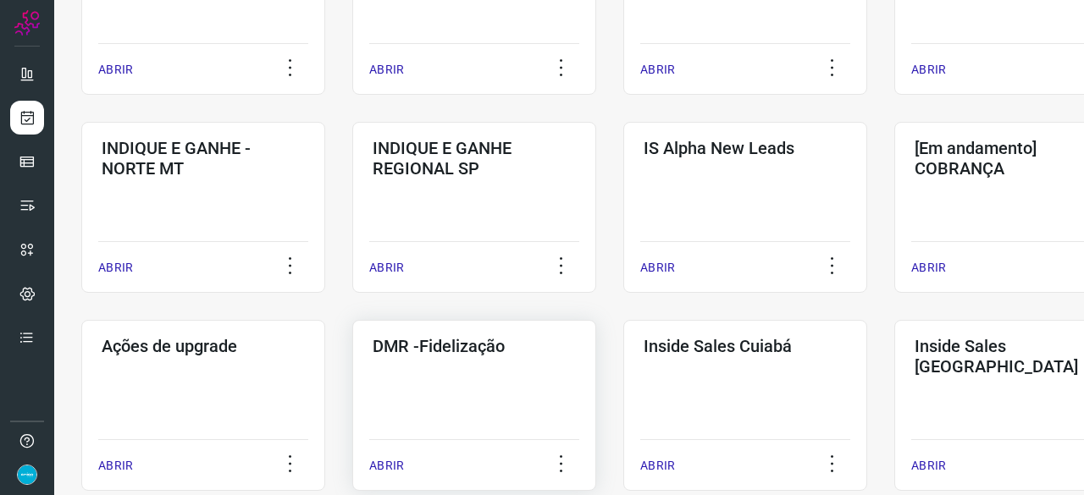
scroll to position [643, 0]
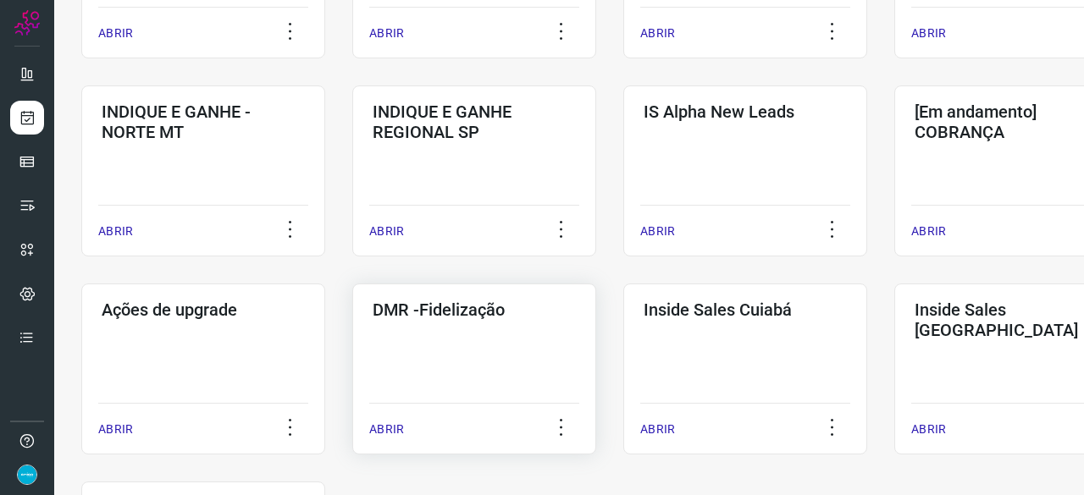
click at [385, 428] on p "ABRIR" at bounding box center [386, 430] width 35 height 18
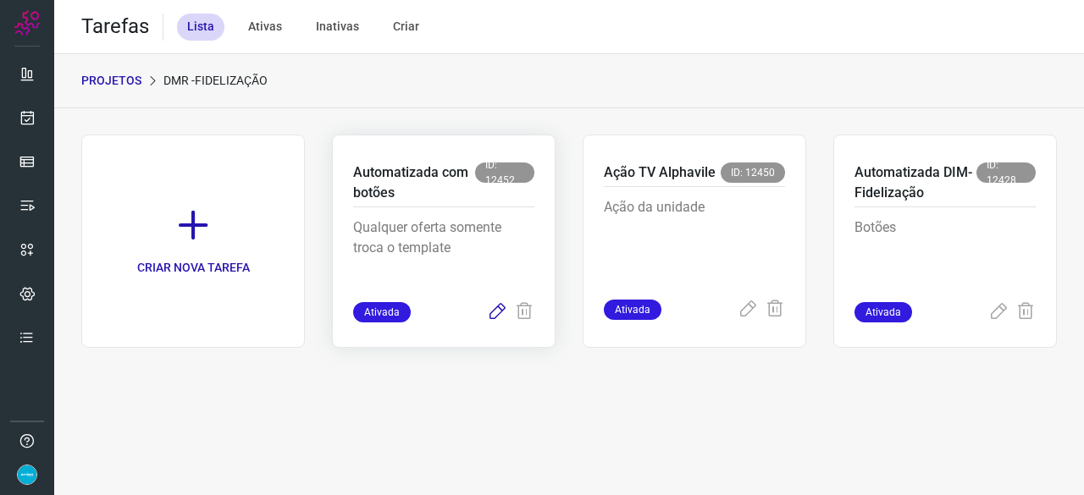
click at [500, 310] on icon at bounding box center [497, 312] width 20 height 20
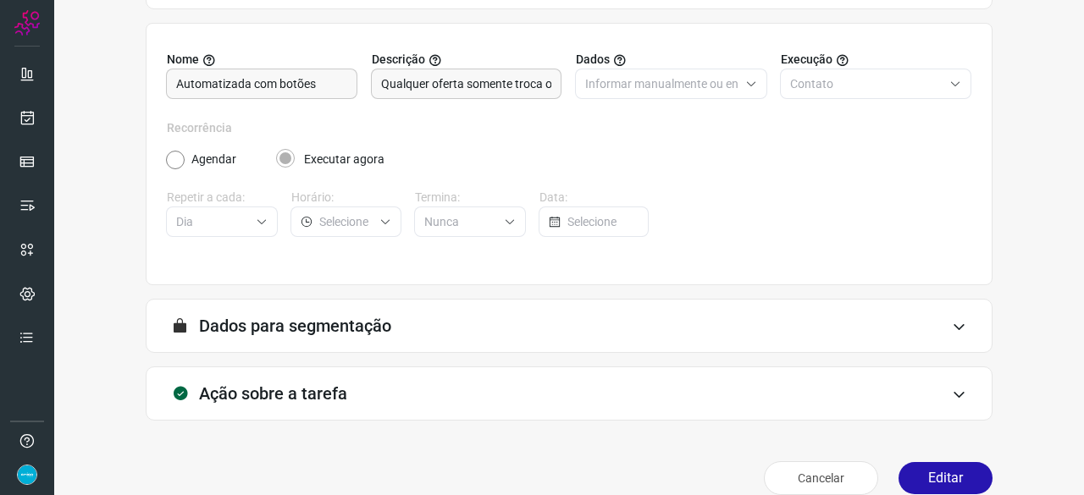
scroll to position [165, 0]
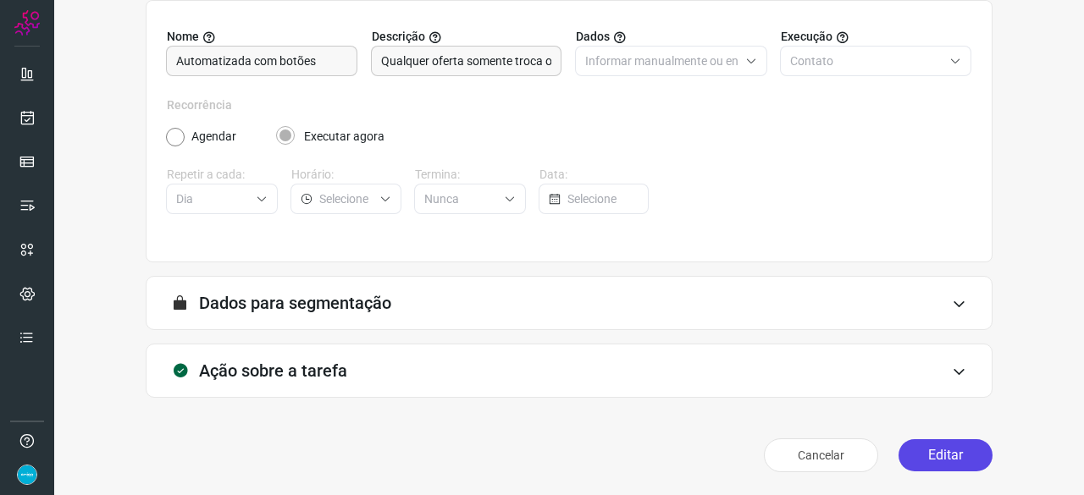
click at [929, 461] on button "Editar" at bounding box center [945, 455] width 94 height 32
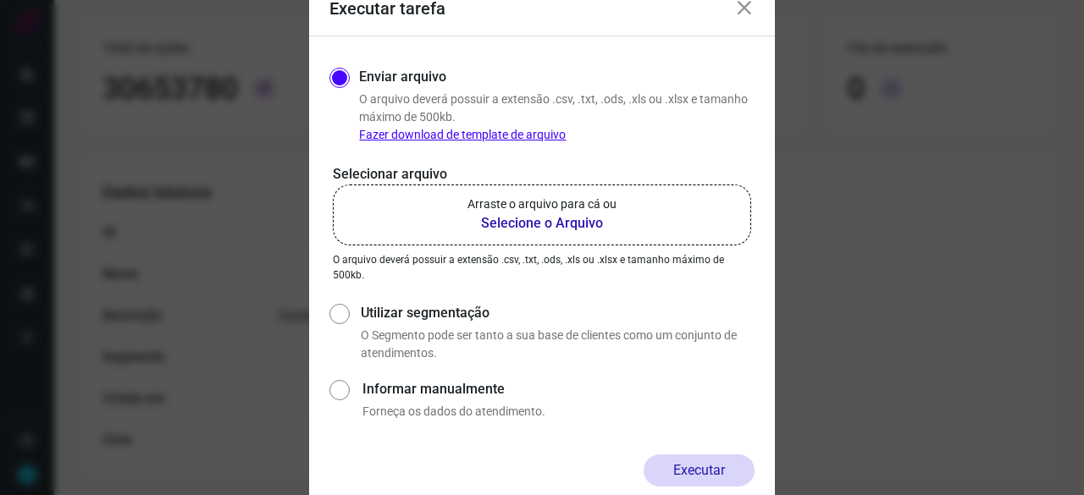
click at [525, 223] on b "Selecione o Arquivo" at bounding box center [541, 223] width 149 height 20
click at [0, 0] on input "Arraste o arquivo para cá ou Selecione o Arquivo" at bounding box center [0, 0] width 0 height 0
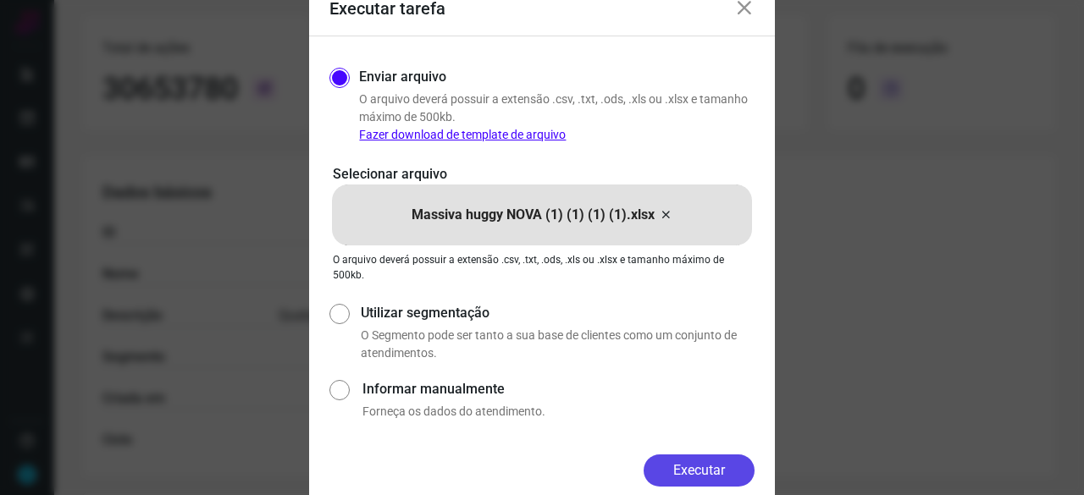
click at [706, 468] on button "Executar" at bounding box center [698, 471] width 111 height 32
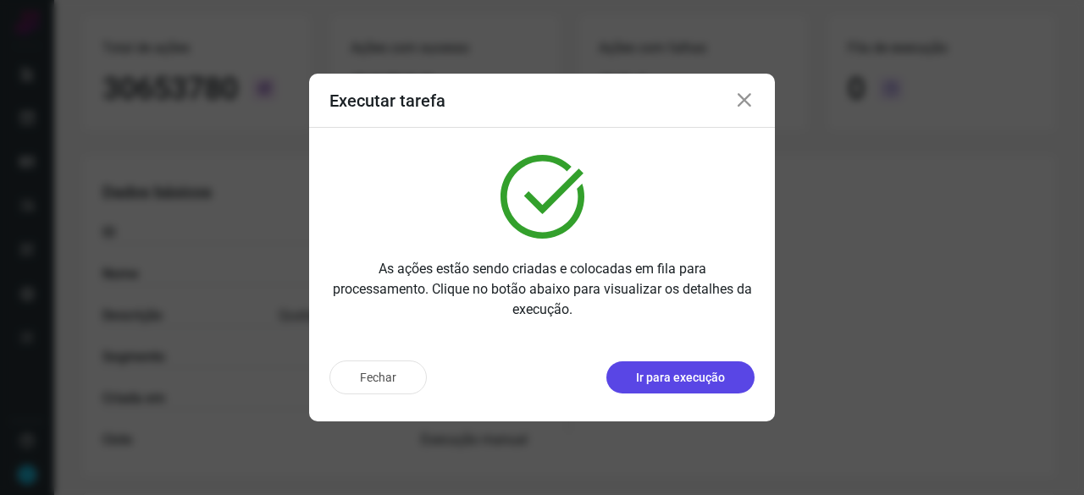
click at [708, 378] on p "Ir para execução" at bounding box center [680, 378] width 89 height 18
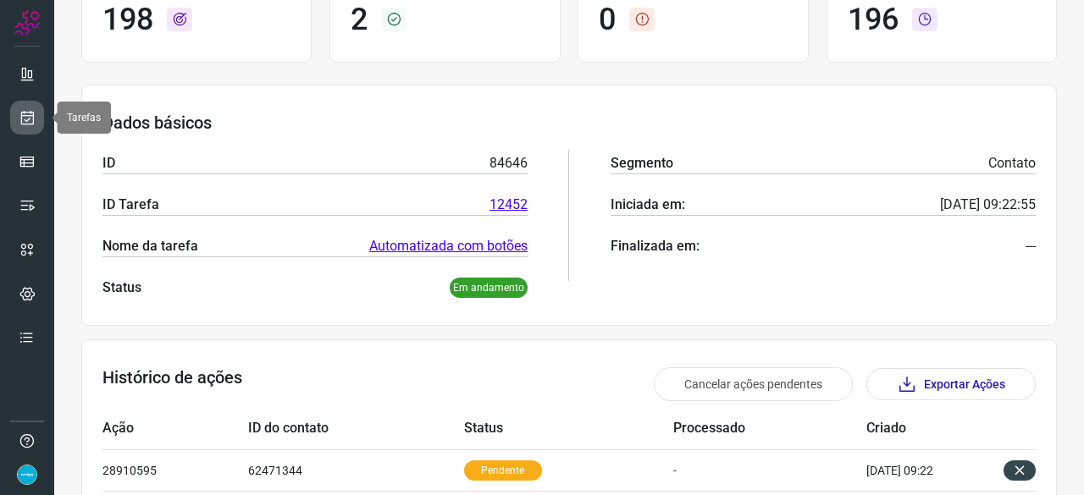
click at [32, 116] on icon at bounding box center [28, 117] width 18 height 17
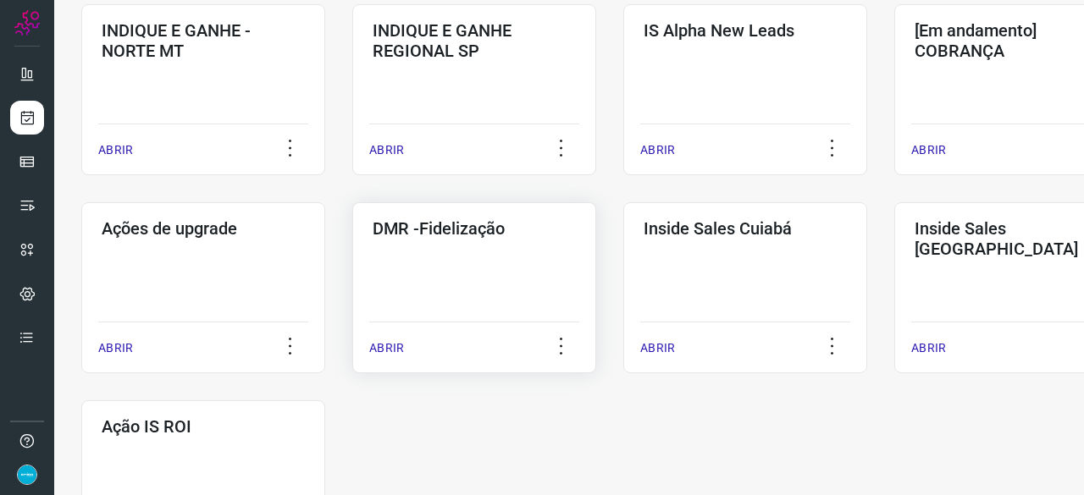
scroll to position [728, 0]
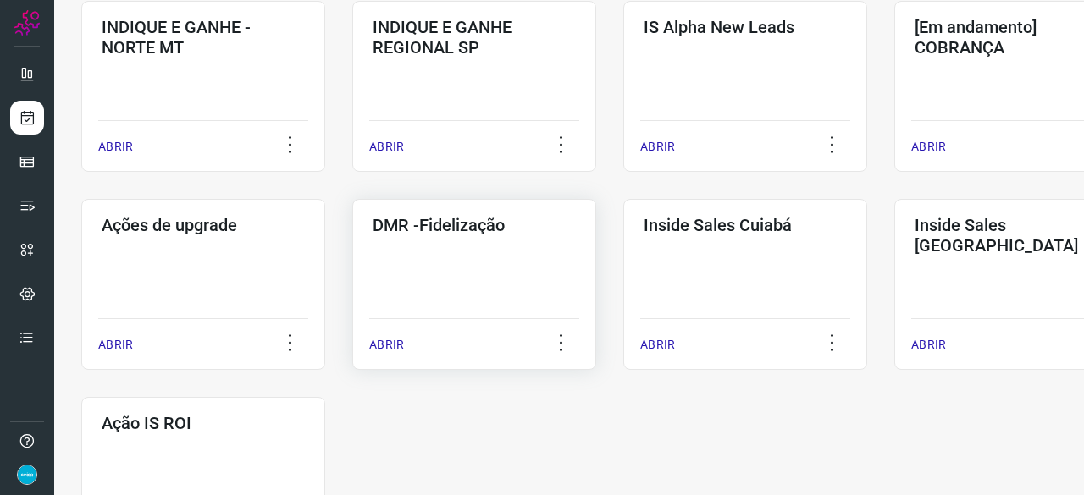
click at [386, 332] on div "ABRIR" at bounding box center [474, 339] width 210 height 42
click at [393, 338] on p "ABRIR" at bounding box center [386, 345] width 35 height 18
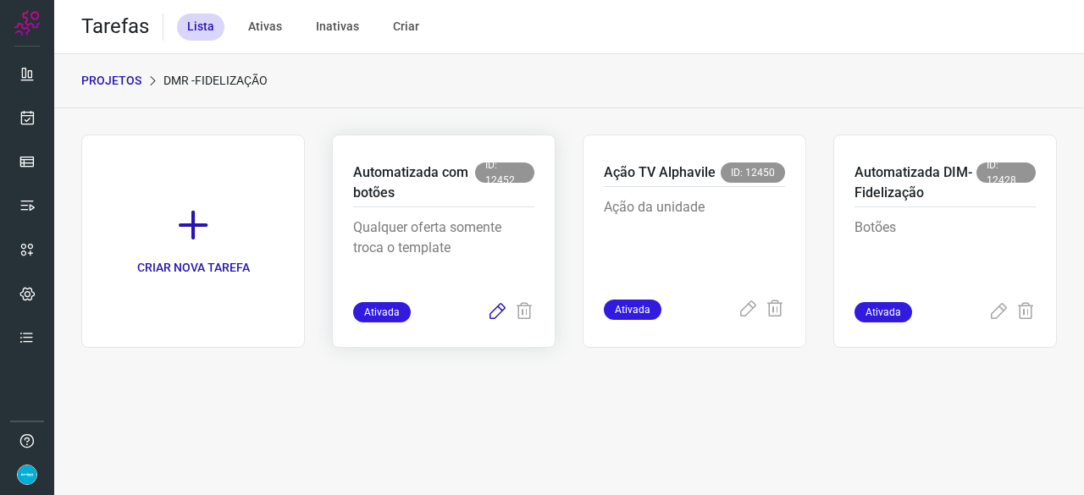
click at [500, 311] on icon at bounding box center [497, 312] width 20 height 20
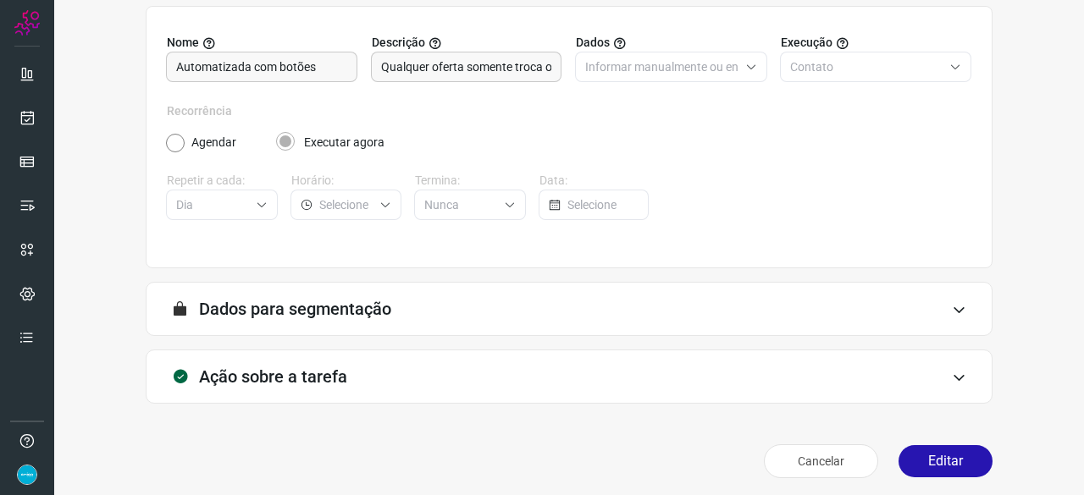
scroll to position [165, 0]
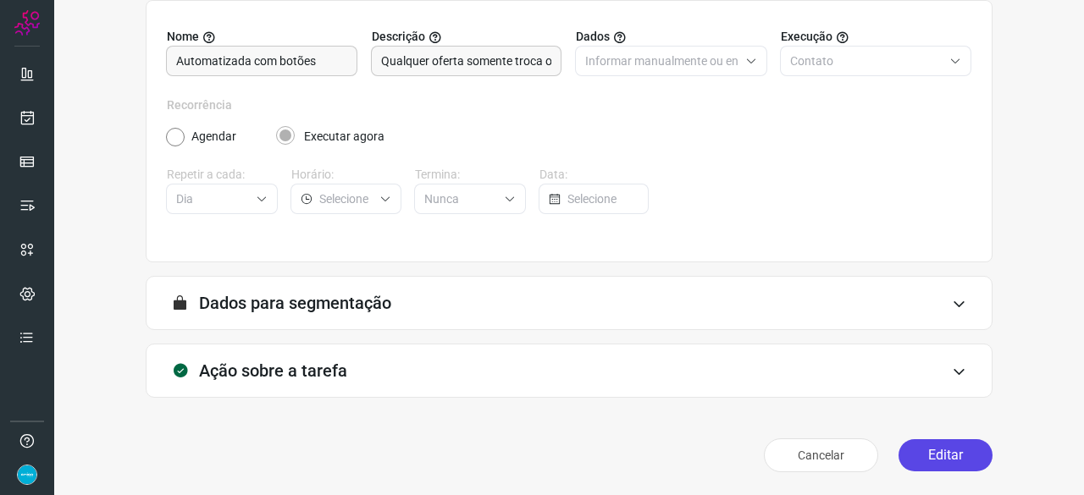
click at [933, 460] on button "Editar" at bounding box center [945, 455] width 94 height 32
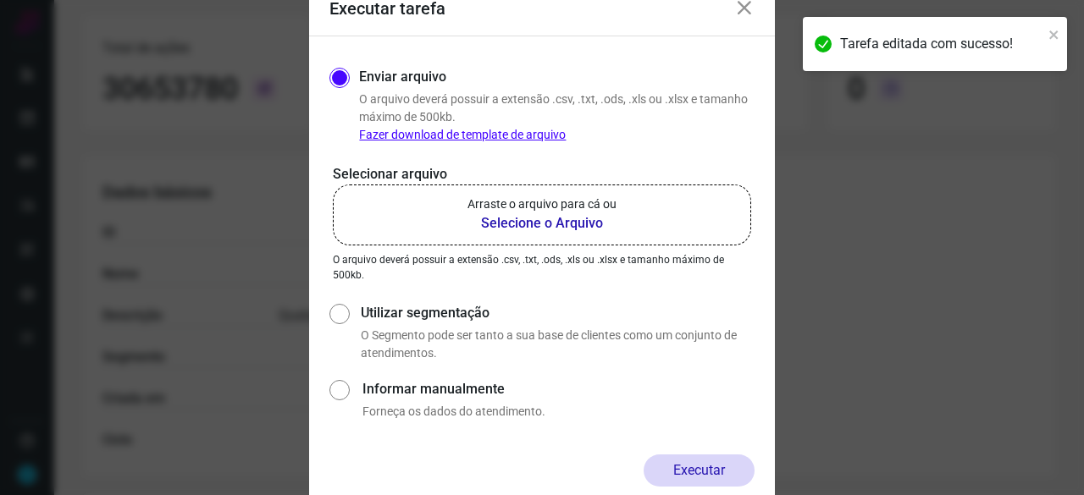
click at [494, 227] on b "Selecione o Arquivo" at bounding box center [541, 223] width 149 height 20
click at [0, 0] on input "Arraste o arquivo para cá ou Selecione o Arquivo" at bounding box center [0, 0] width 0 height 0
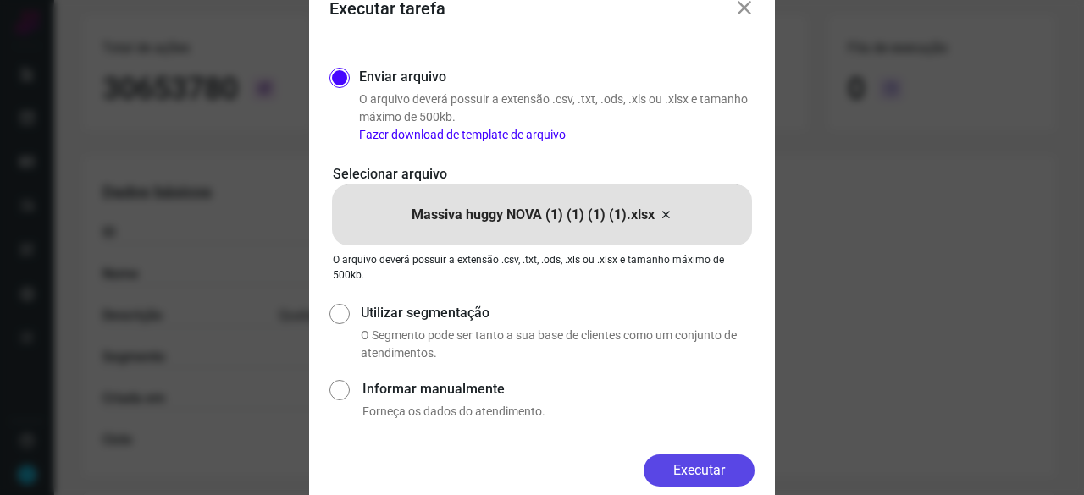
click at [680, 465] on button "Executar" at bounding box center [698, 471] width 111 height 32
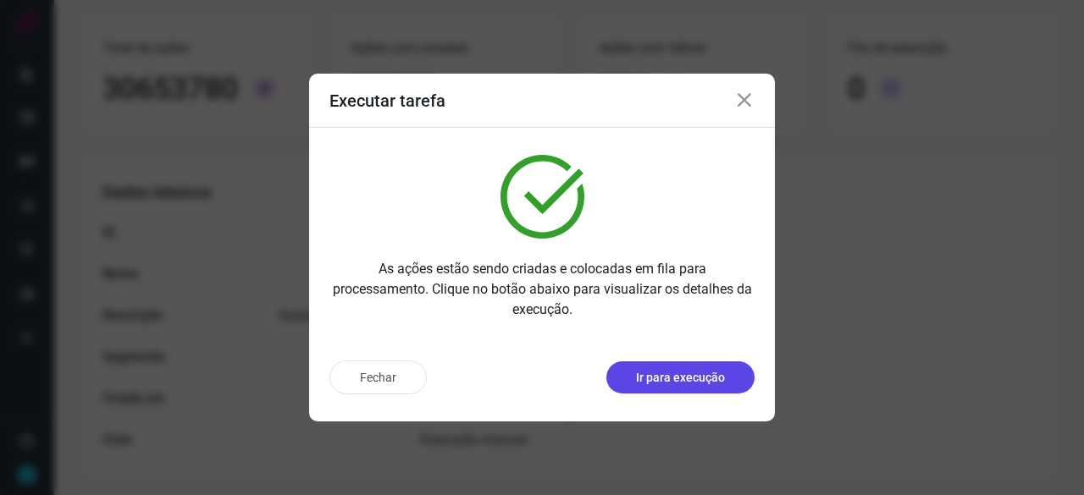
click at [660, 382] on p "Ir para execução" at bounding box center [680, 378] width 89 height 18
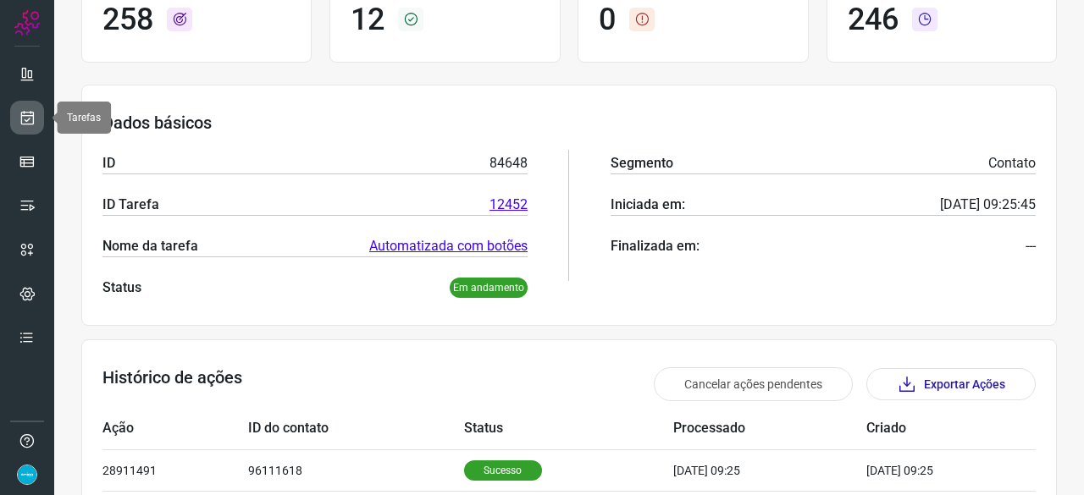
click at [33, 116] on icon at bounding box center [28, 117] width 18 height 17
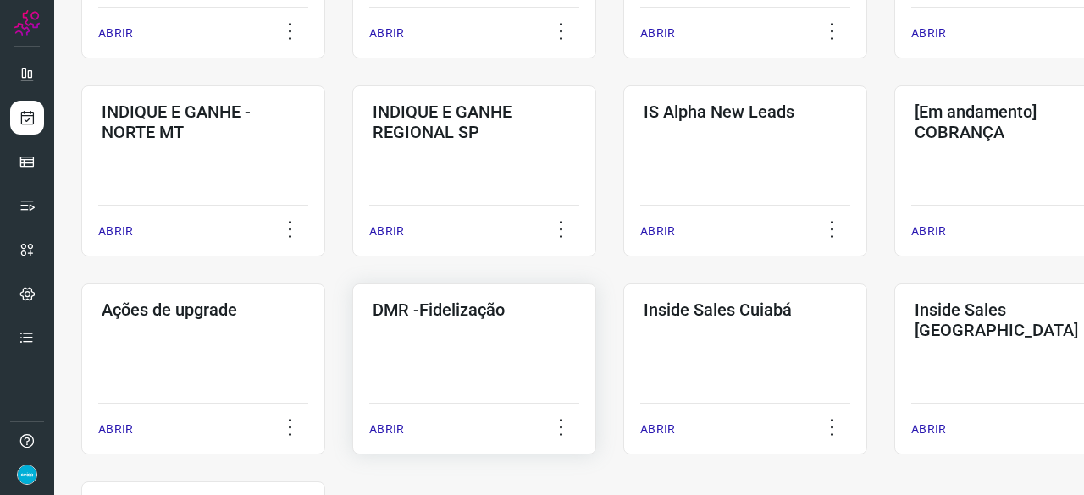
click at [384, 425] on p "ABRIR" at bounding box center [386, 430] width 35 height 18
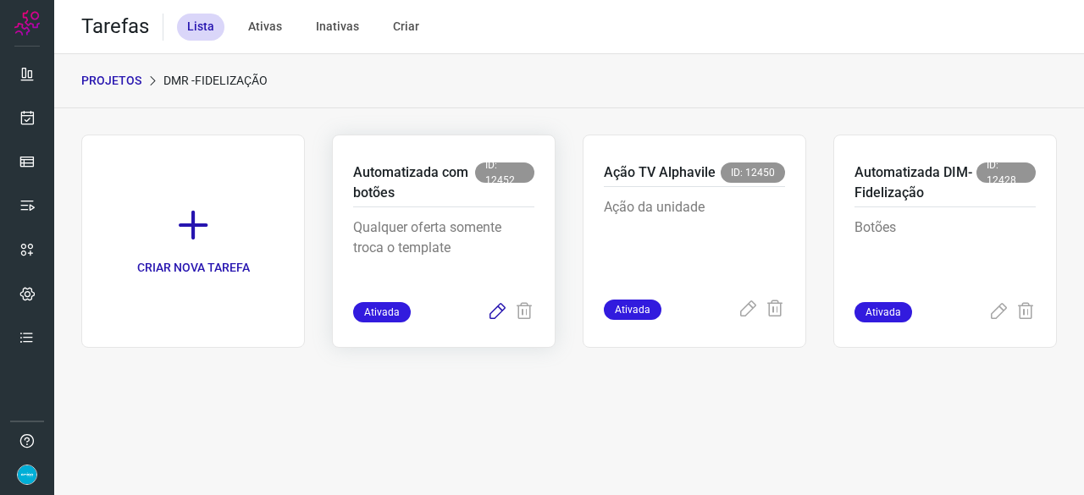
click at [502, 307] on icon at bounding box center [497, 312] width 20 height 20
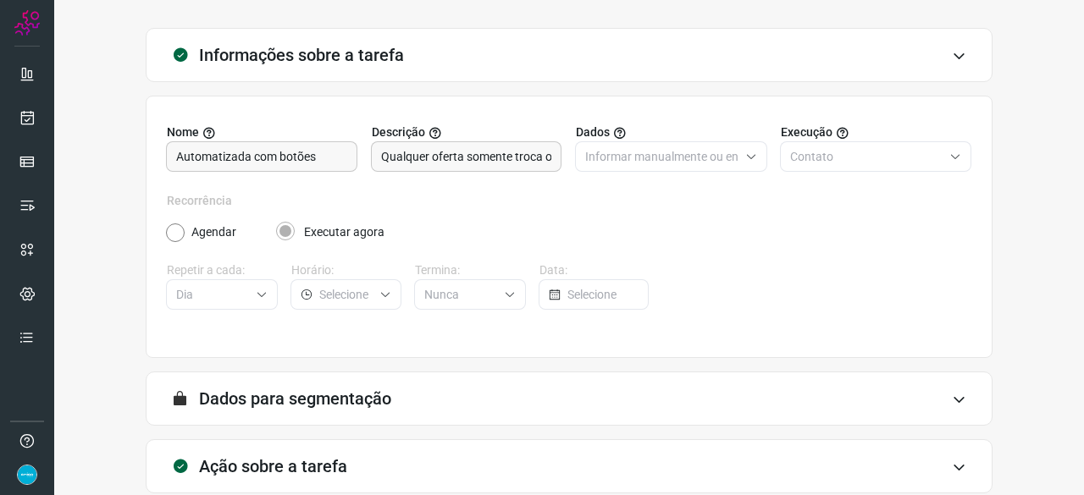
scroll to position [165, 0]
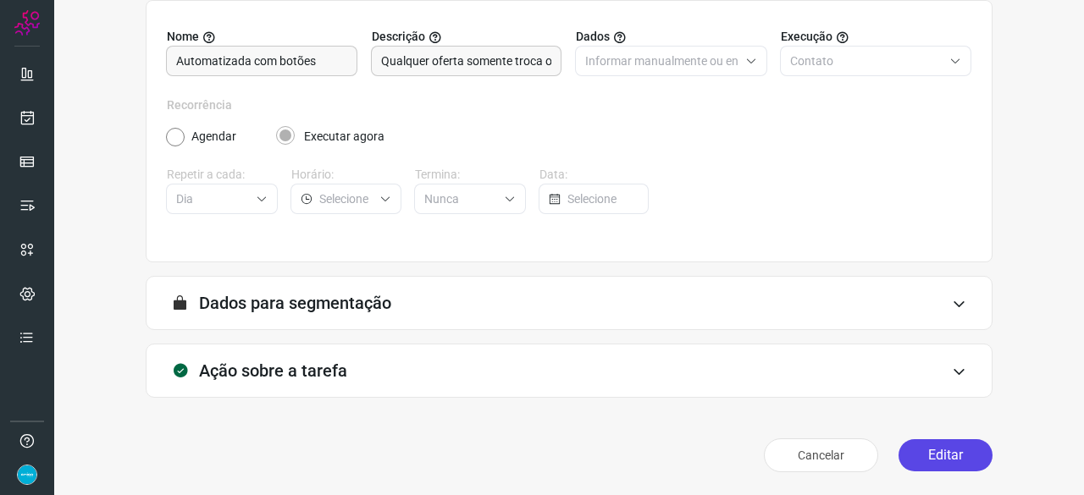
click at [933, 450] on button "Editar" at bounding box center [945, 455] width 94 height 32
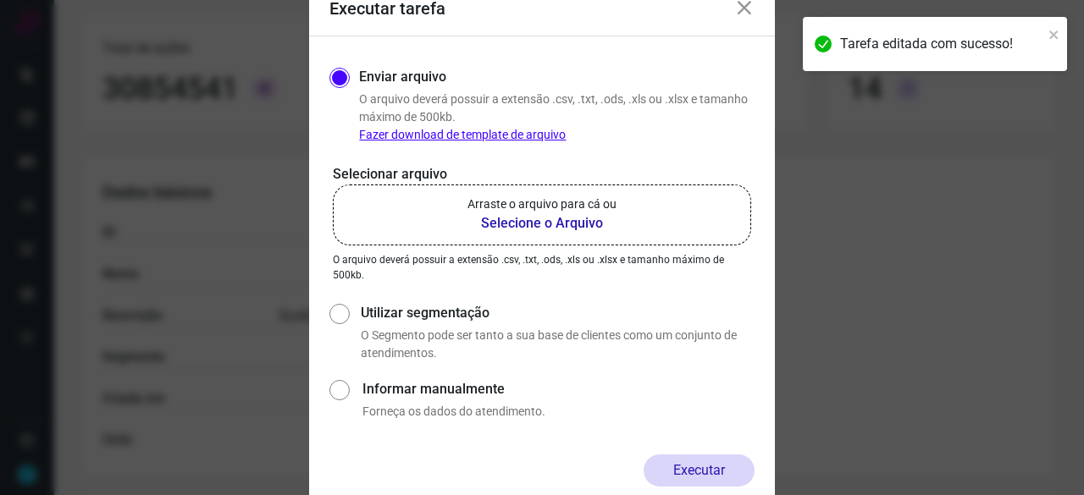
click at [579, 226] on b "Selecione o Arquivo" at bounding box center [541, 223] width 149 height 20
click at [0, 0] on input "Arraste o arquivo para cá ou Selecione o Arquivo" at bounding box center [0, 0] width 0 height 0
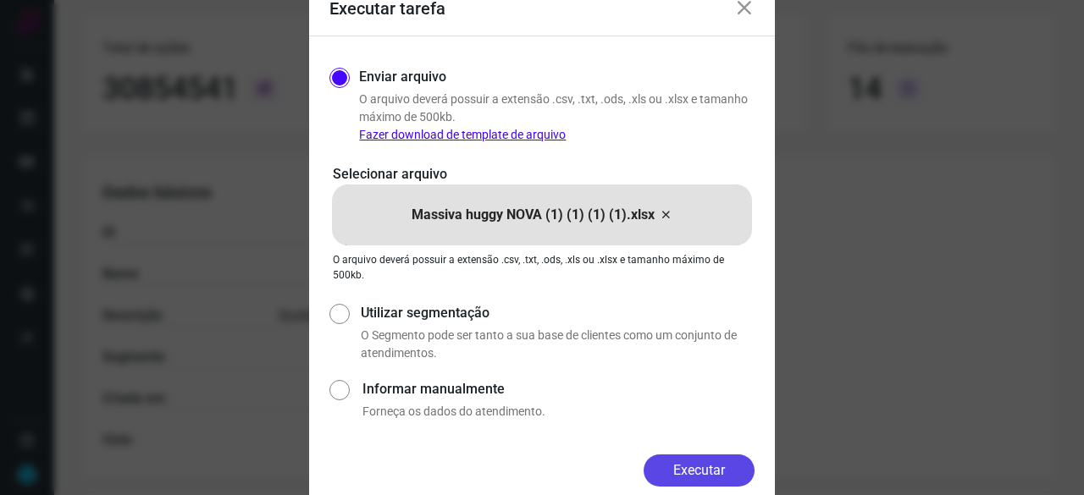
click at [715, 463] on button "Executar" at bounding box center [698, 471] width 111 height 32
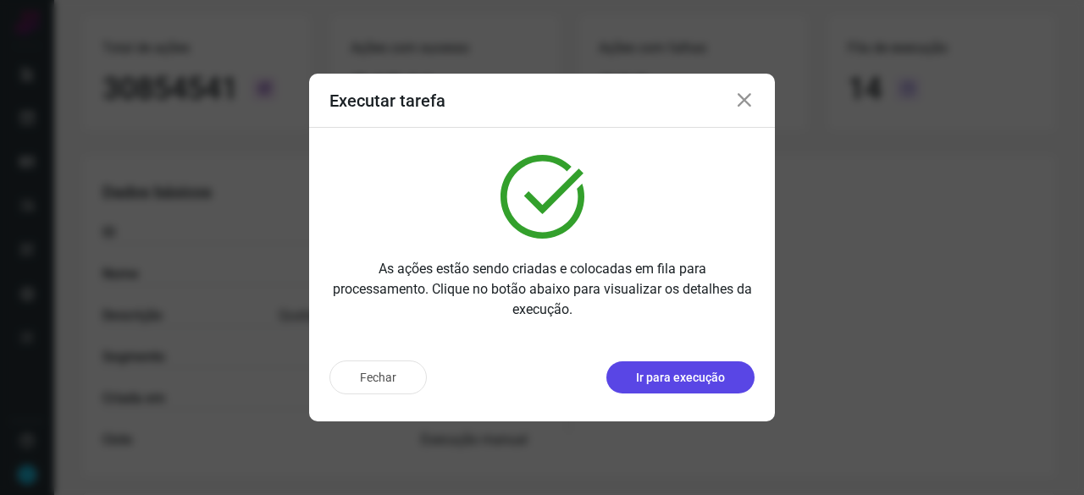
click at [679, 380] on p "Ir para execução" at bounding box center [680, 378] width 89 height 18
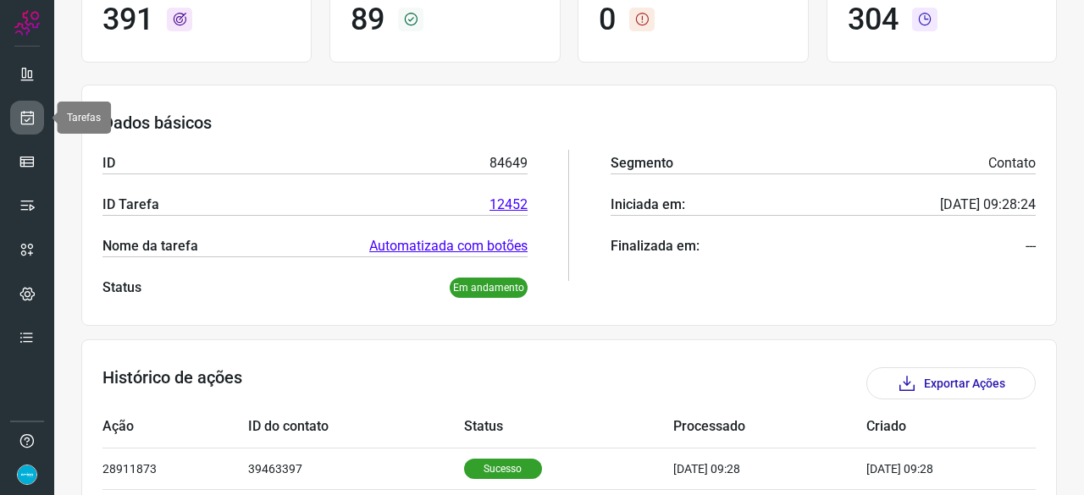
click at [27, 115] on icon at bounding box center [28, 117] width 18 height 17
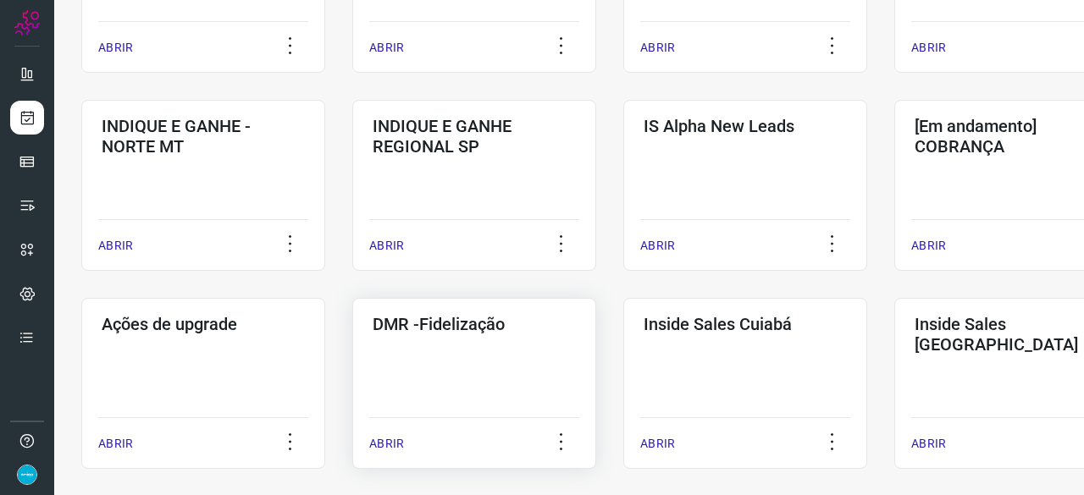
scroll to position [728, 0]
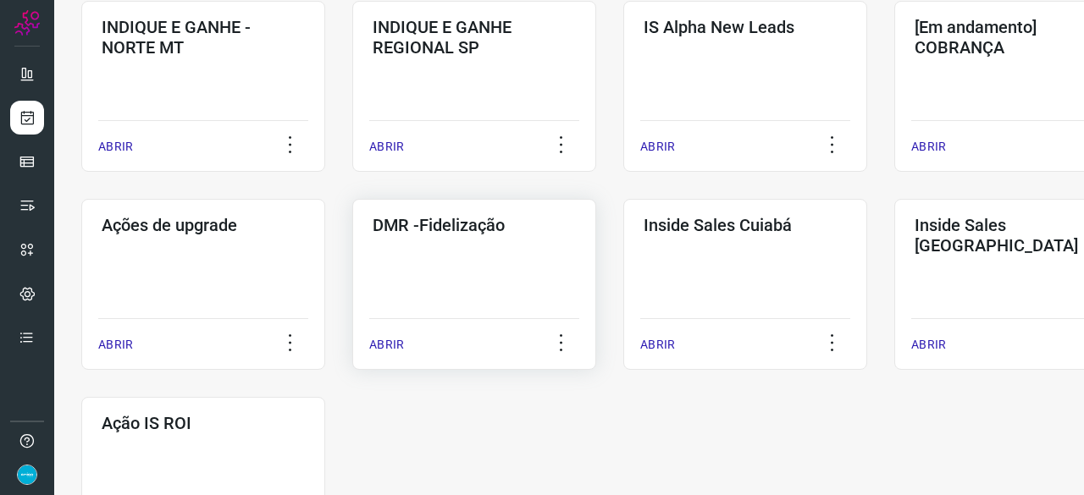
click at [395, 340] on p "ABRIR" at bounding box center [386, 345] width 35 height 18
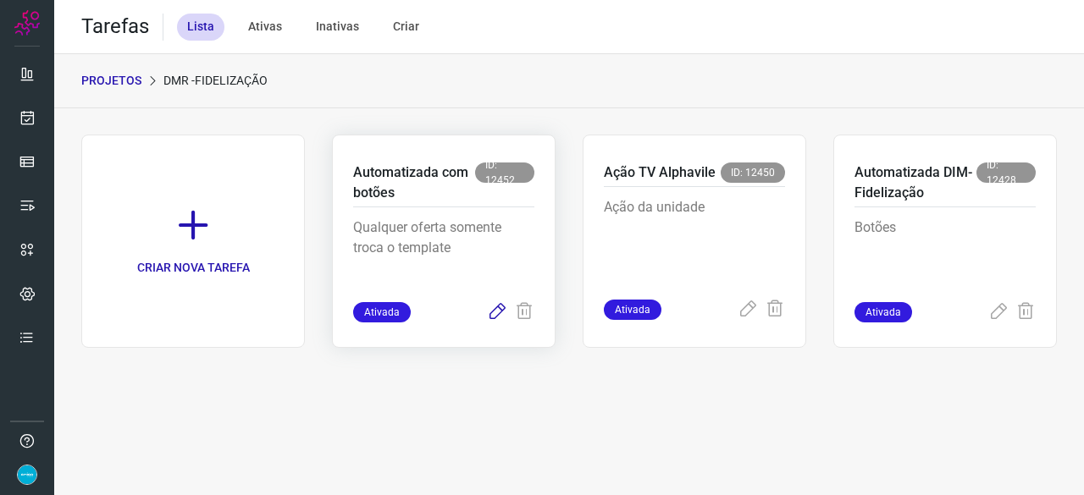
click at [496, 311] on icon at bounding box center [497, 312] width 20 height 20
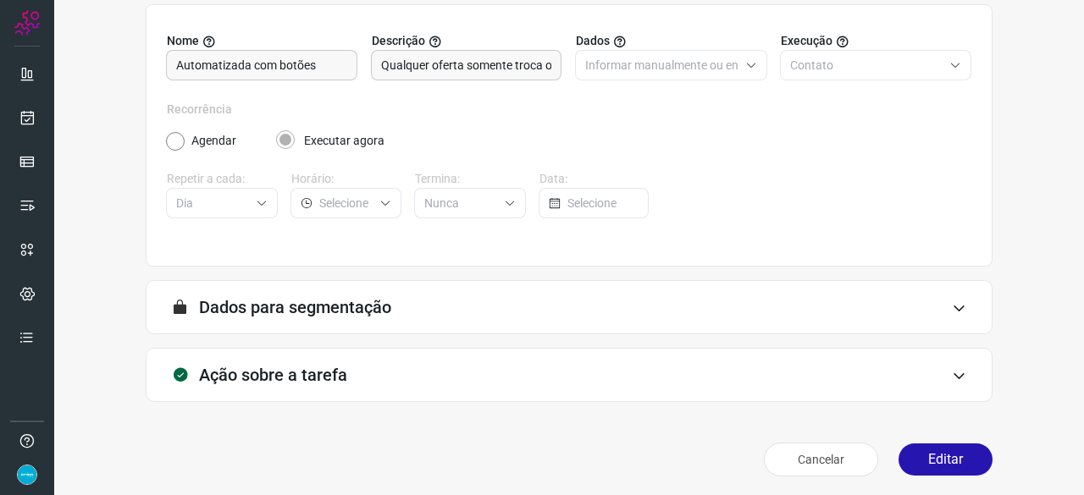
scroll to position [165, 0]
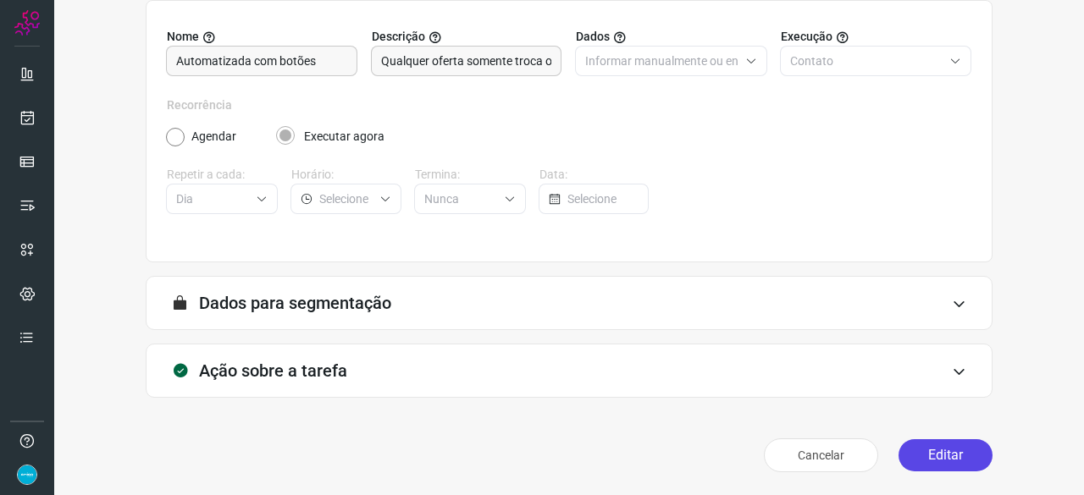
click at [933, 459] on button "Editar" at bounding box center [945, 455] width 94 height 32
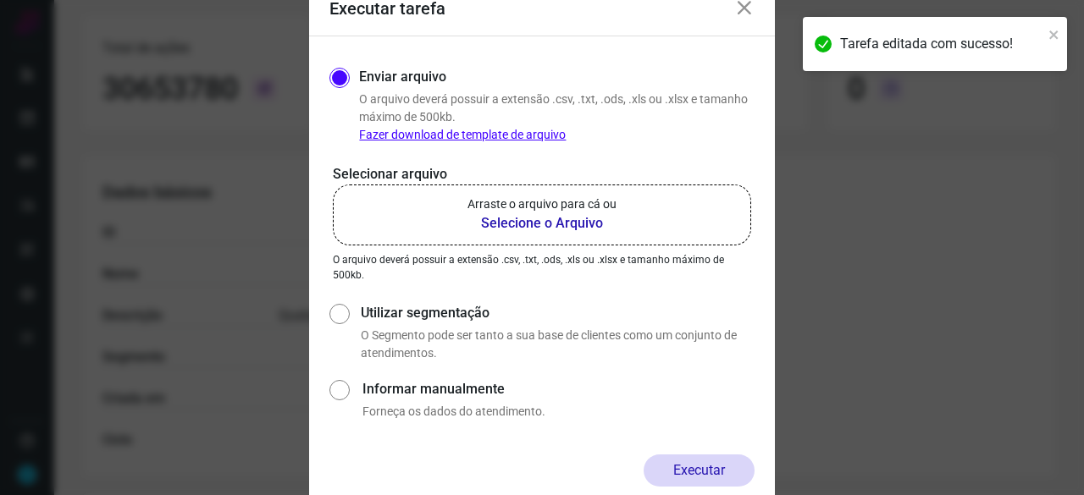
click at [557, 228] on b "Selecione o Arquivo" at bounding box center [541, 223] width 149 height 20
click at [0, 0] on input "Arraste o arquivo para cá ou Selecione o Arquivo" at bounding box center [0, 0] width 0 height 0
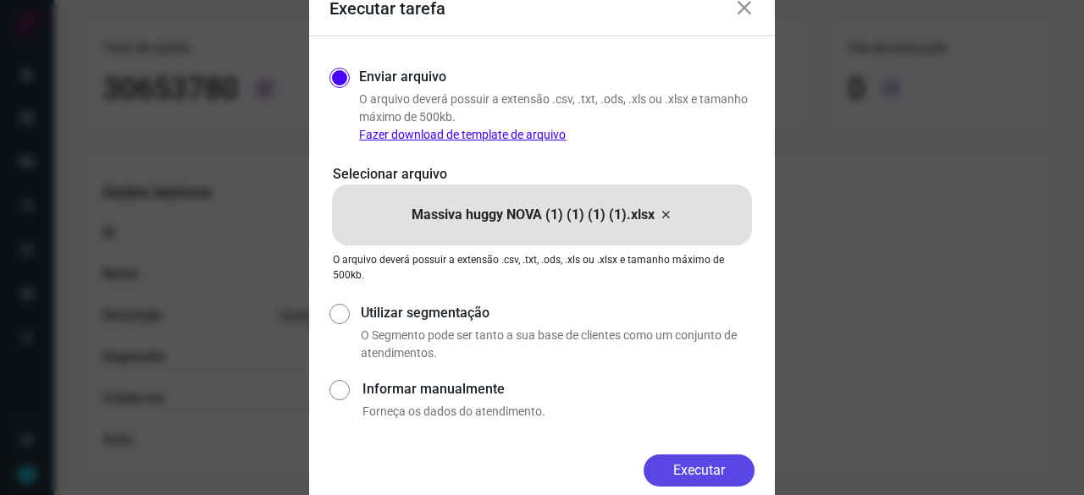
click at [697, 476] on button "Executar" at bounding box center [698, 471] width 111 height 32
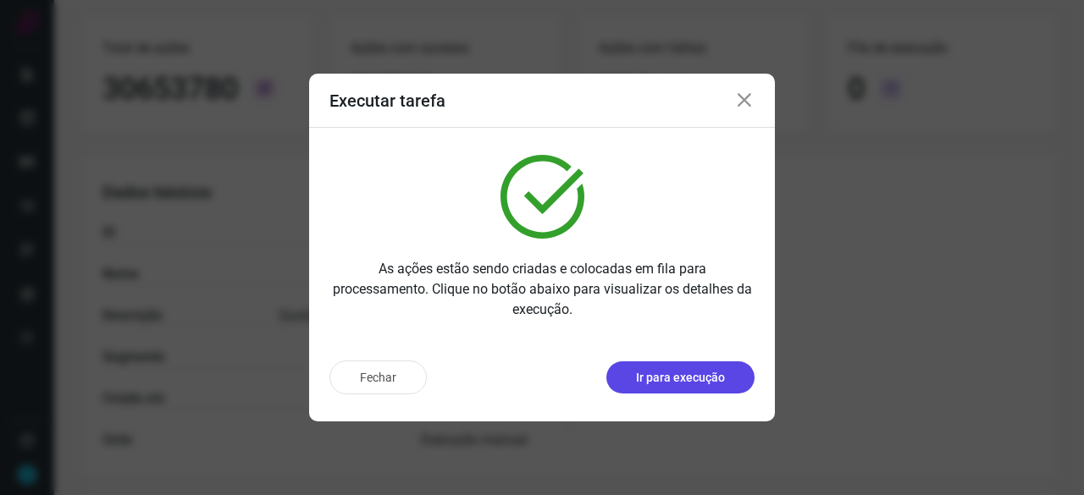
click at [715, 388] on button "Ir para execução" at bounding box center [680, 378] width 148 height 32
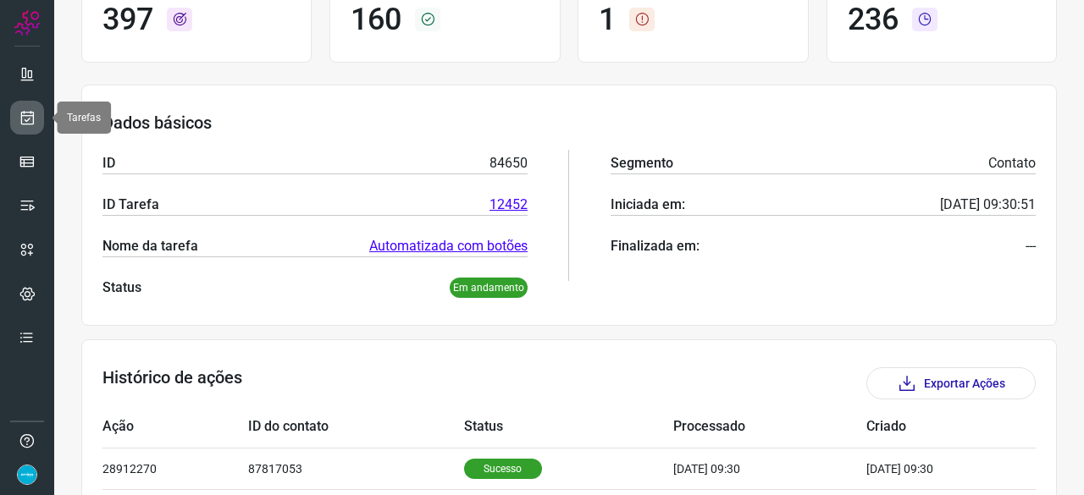
click at [29, 118] on icon at bounding box center [28, 117] width 18 height 17
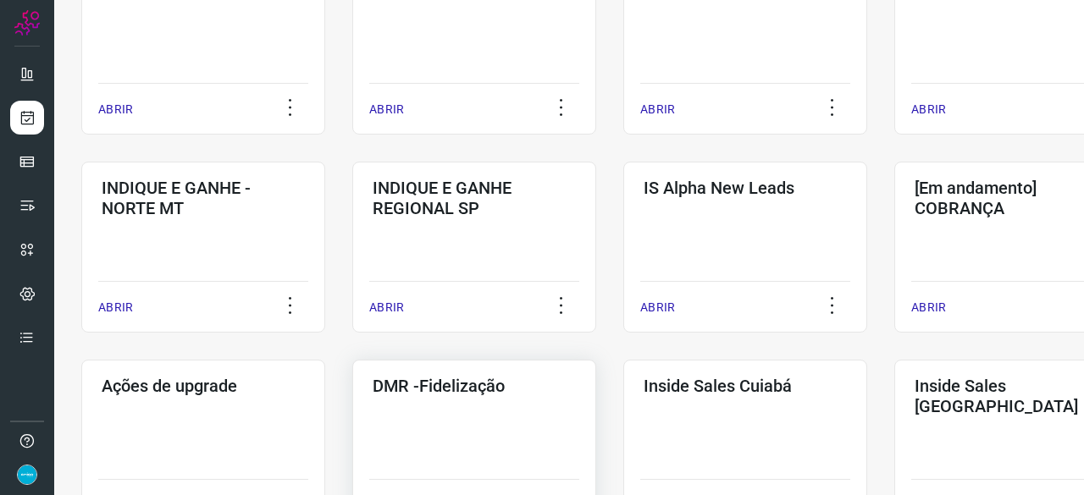
scroll to position [643, 0]
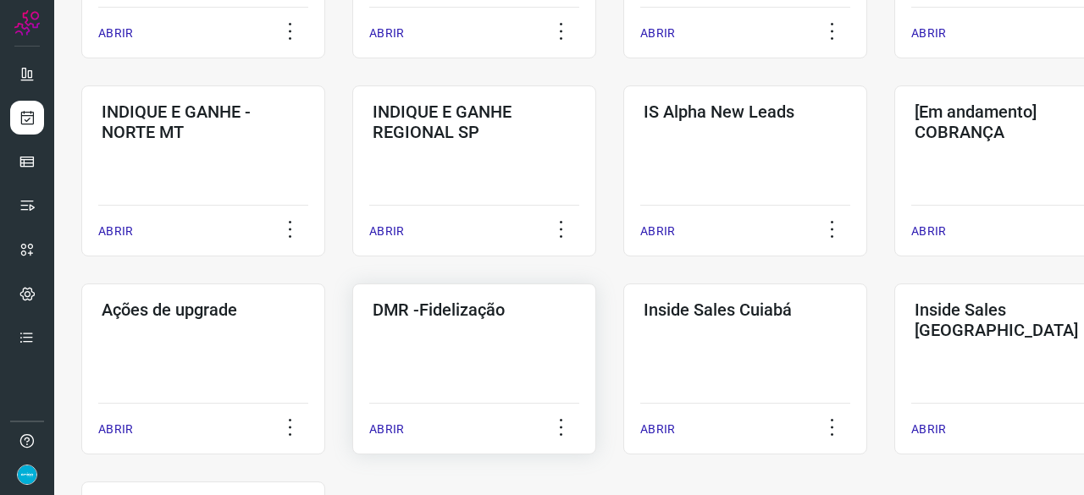
click at [399, 426] on p "ABRIR" at bounding box center [386, 430] width 35 height 18
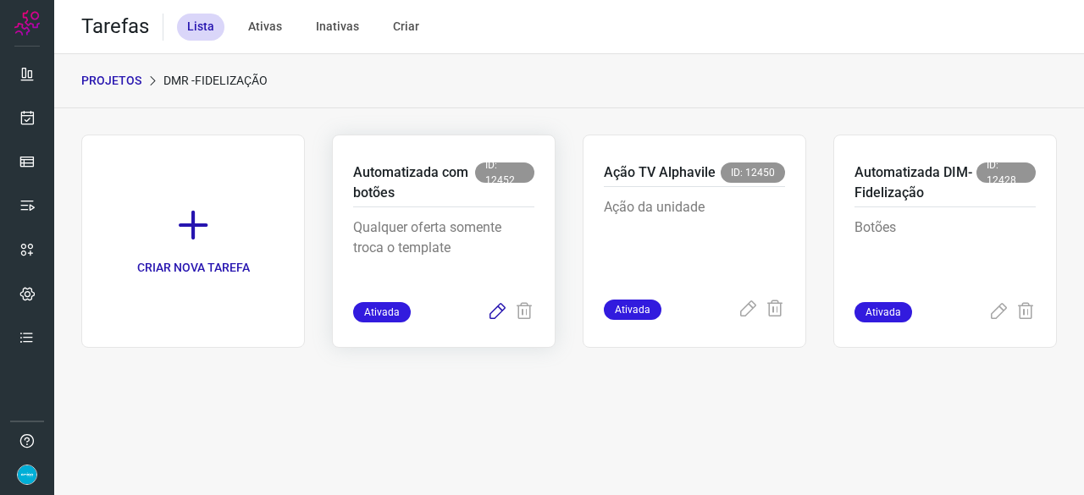
click at [499, 307] on icon at bounding box center [497, 312] width 20 height 20
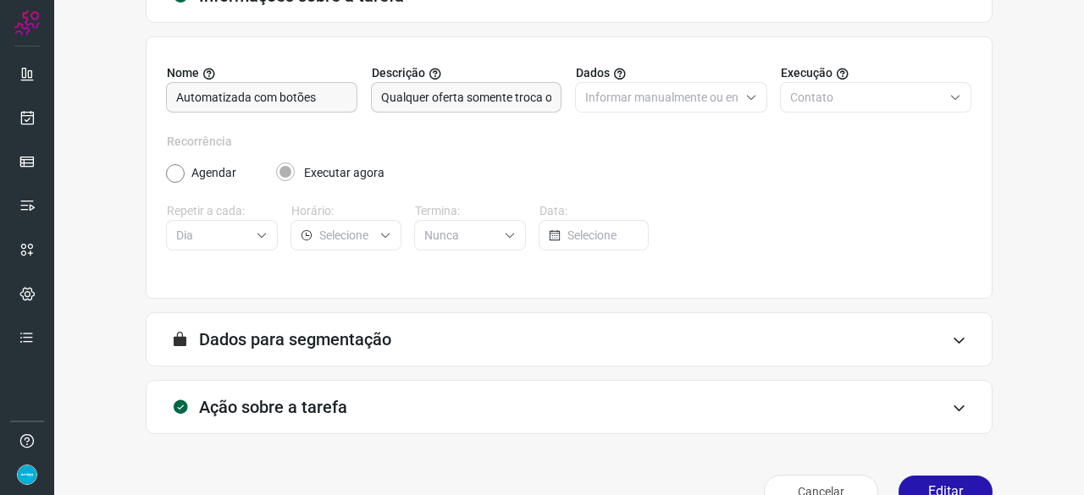
scroll to position [165, 0]
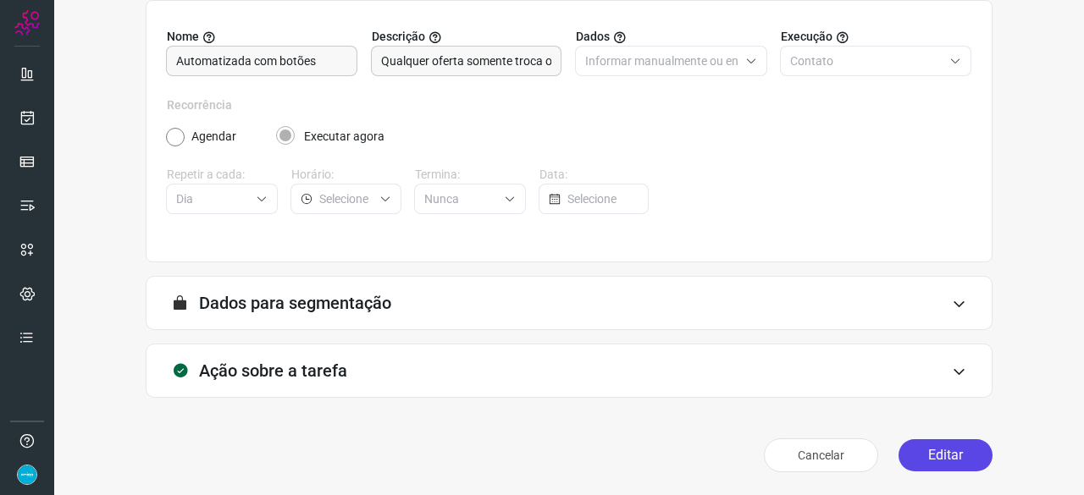
click at [960, 449] on button "Editar" at bounding box center [945, 455] width 94 height 32
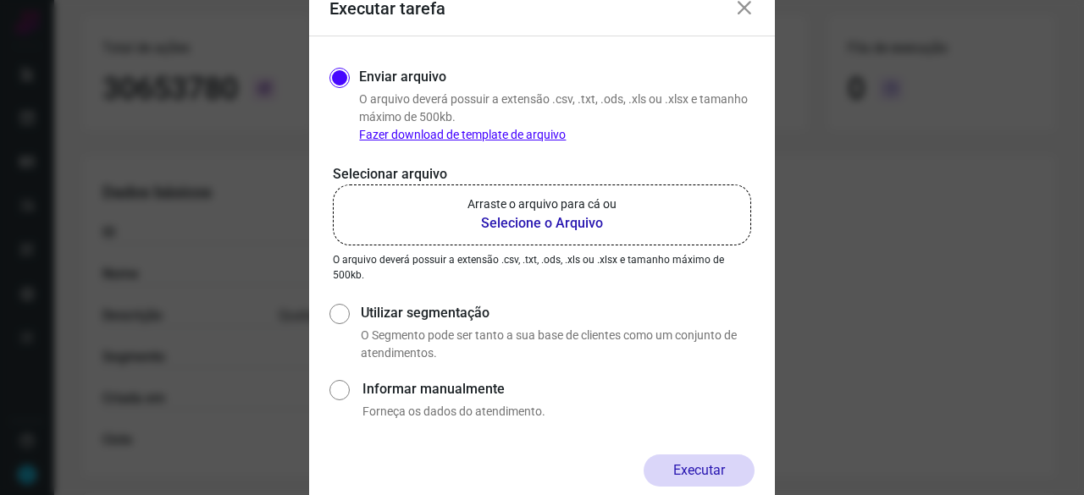
click at [555, 221] on b "Selecione o Arquivo" at bounding box center [541, 223] width 149 height 20
click at [0, 0] on input "Arraste o arquivo para cá ou Selecione o Arquivo" at bounding box center [0, 0] width 0 height 0
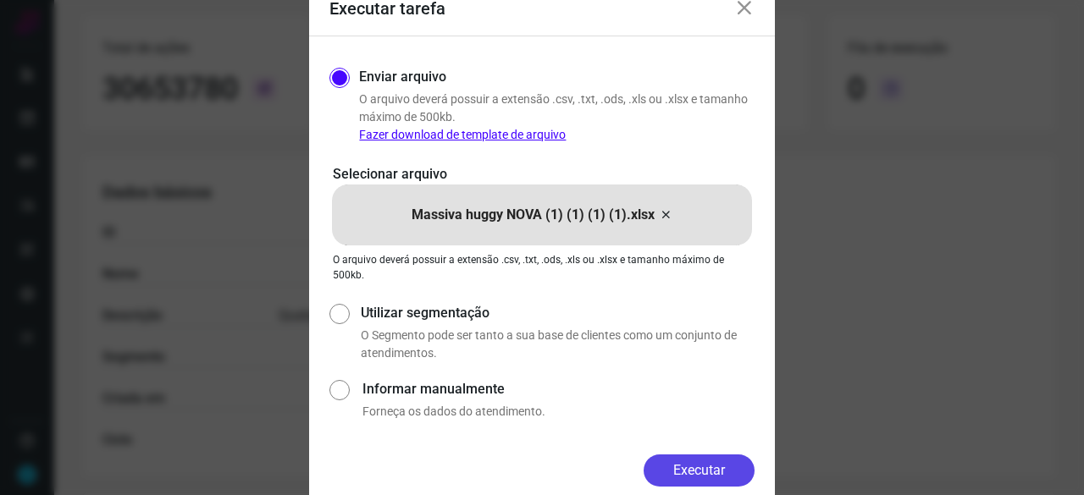
click at [699, 463] on button "Executar" at bounding box center [698, 471] width 111 height 32
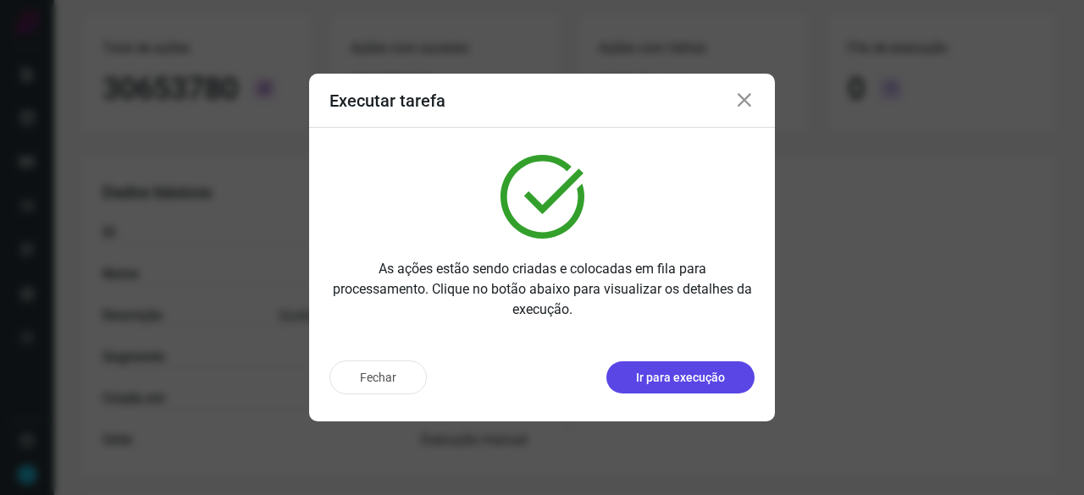
click at [721, 384] on p "Ir para execução" at bounding box center [680, 378] width 89 height 18
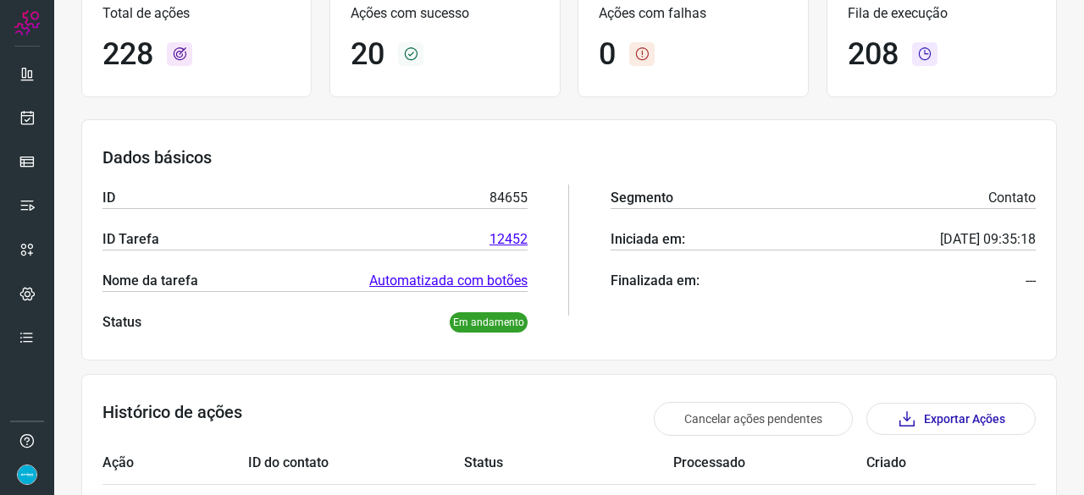
scroll to position [25, 0]
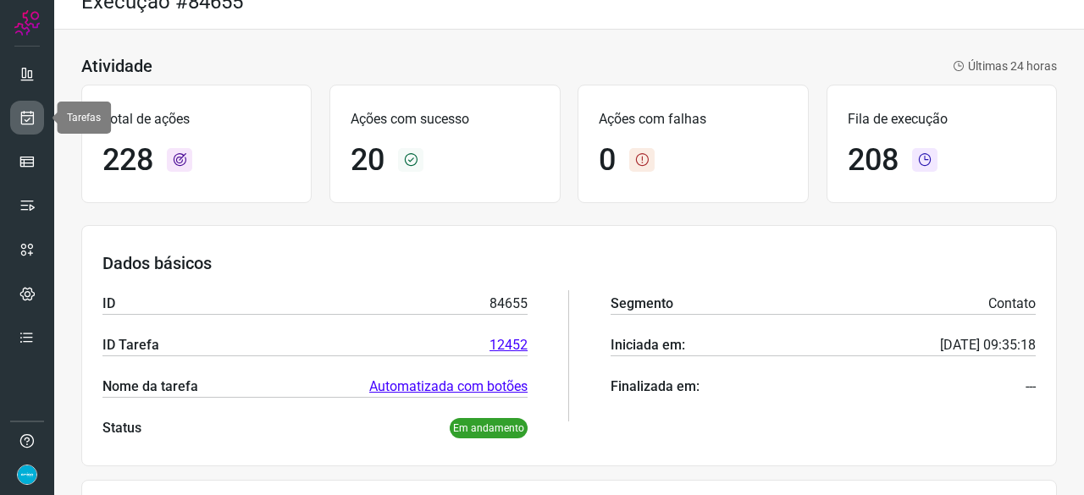
click at [30, 119] on icon at bounding box center [28, 117] width 18 height 17
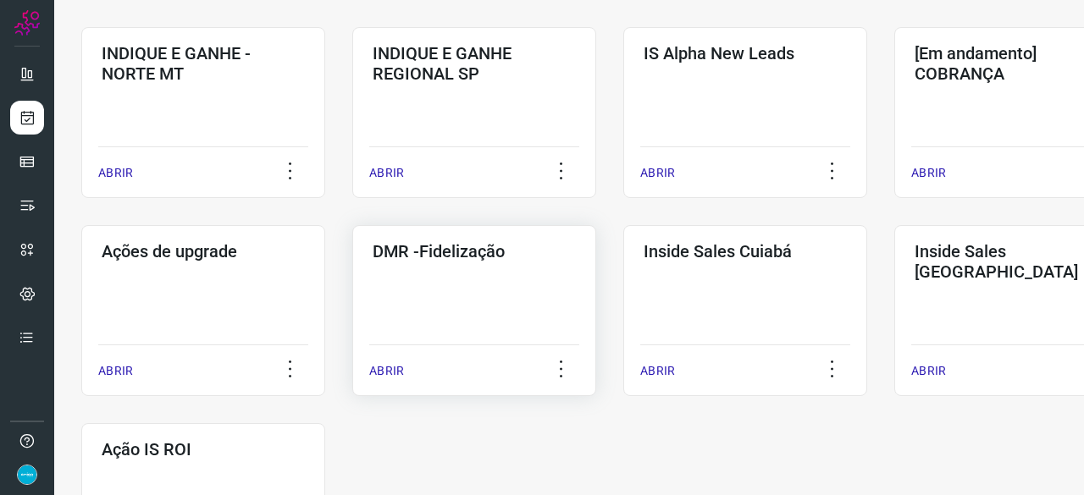
click at [398, 371] on p "ABRIR" at bounding box center [386, 371] width 35 height 18
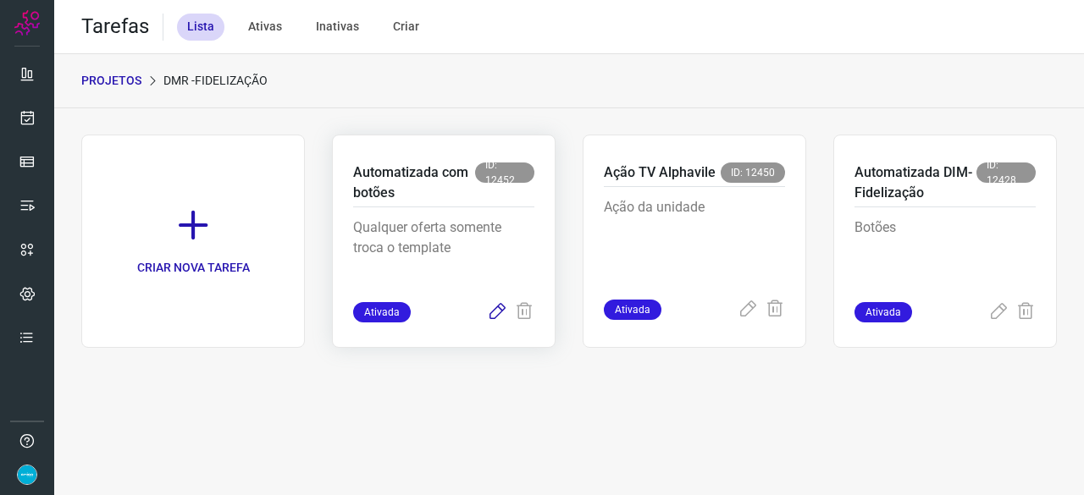
click at [494, 313] on icon at bounding box center [497, 312] width 20 height 20
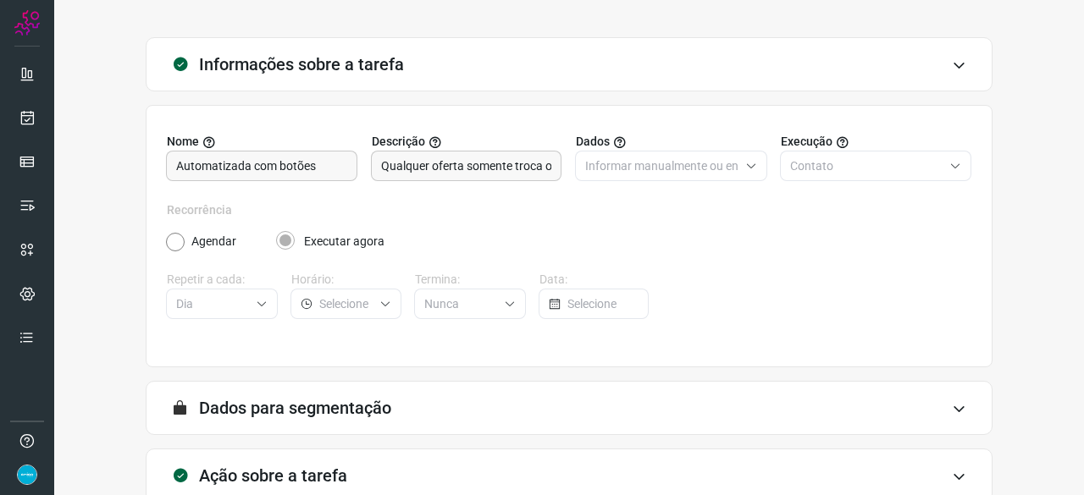
scroll to position [165, 0]
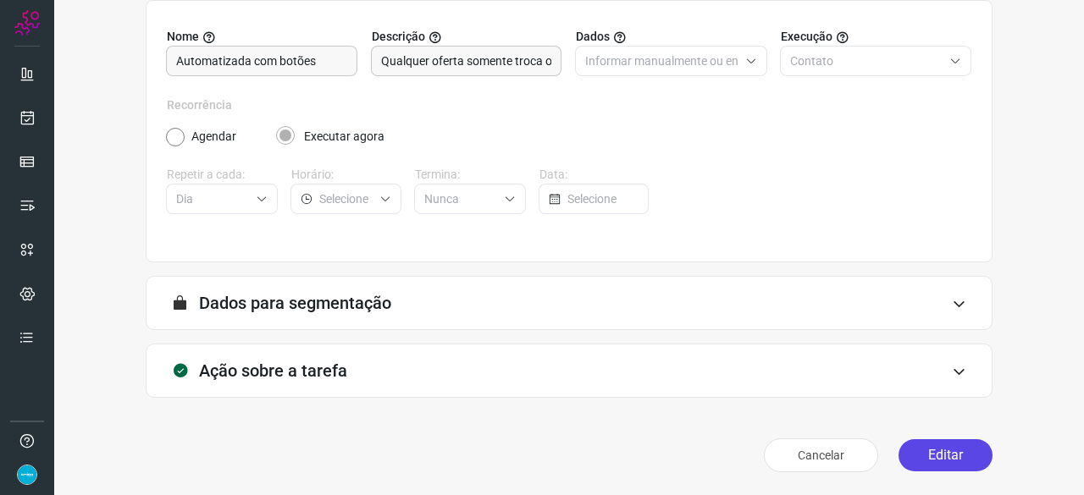
click at [919, 455] on button "Editar" at bounding box center [945, 455] width 94 height 32
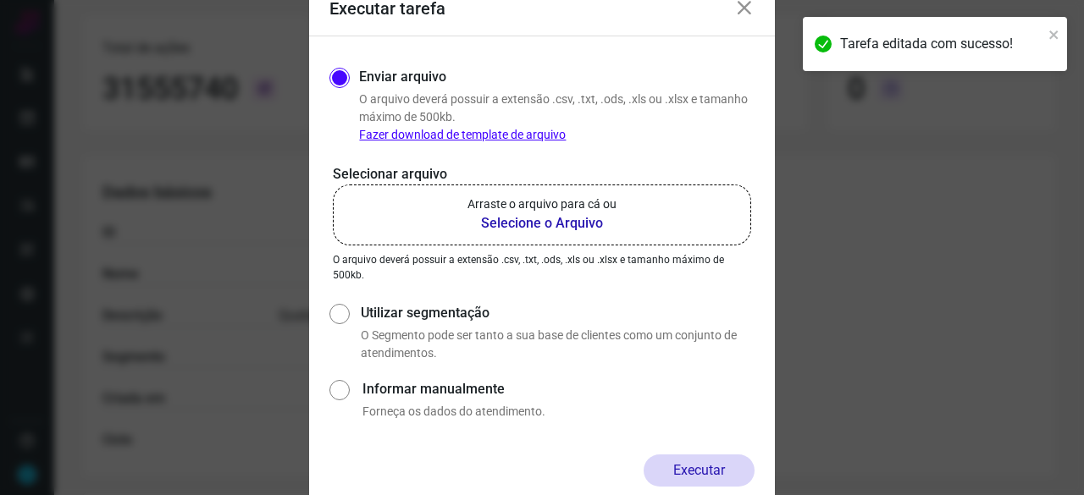
click at [506, 224] on b "Selecione o Arquivo" at bounding box center [541, 223] width 149 height 20
click at [0, 0] on input "Arraste o arquivo para cá ou Selecione o Arquivo" at bounding box center [0, 0] width 0 height 0
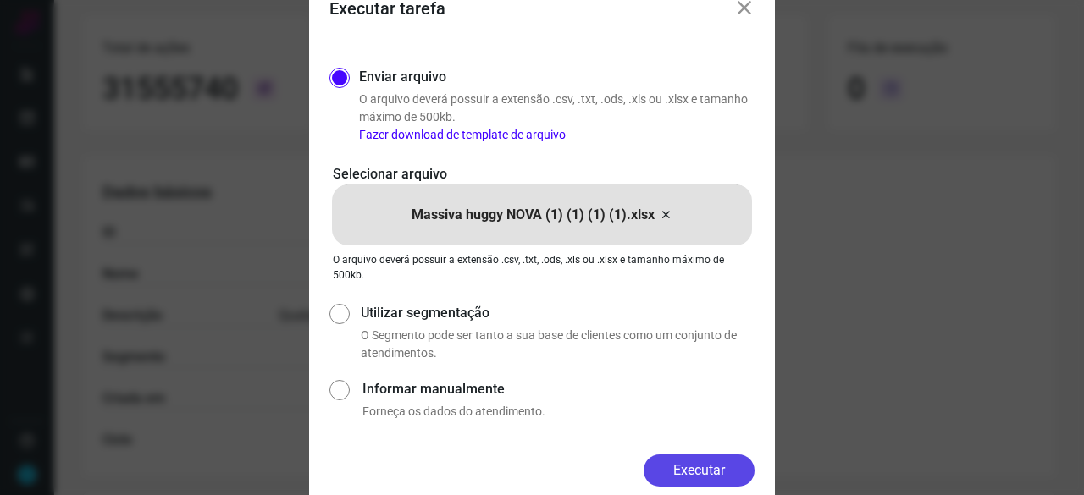
click at [703, 468] on button "Executar" at bounding box center [698, 471] width 111 height 32
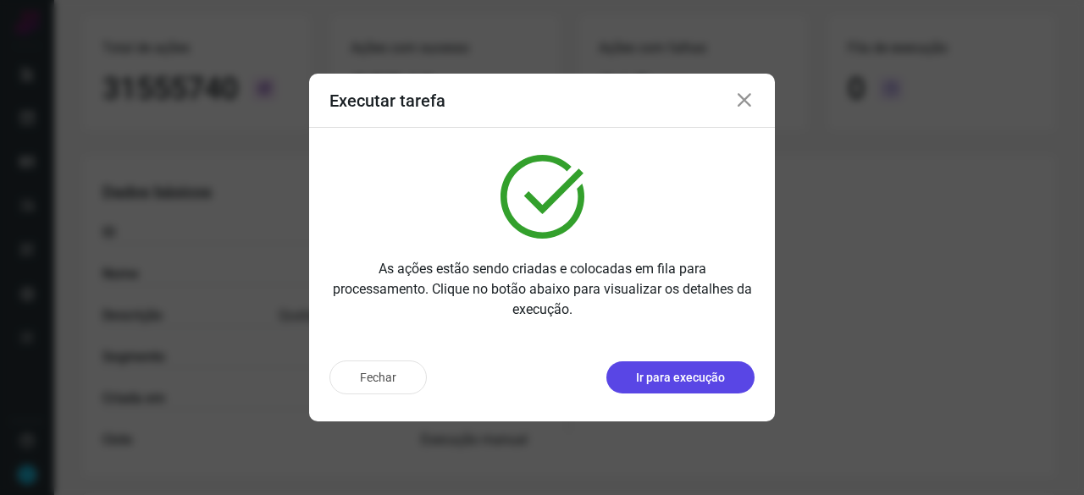
click at [672, 384] on p "Ir para execução" at bounding box center [680, 378] width 89 height 18
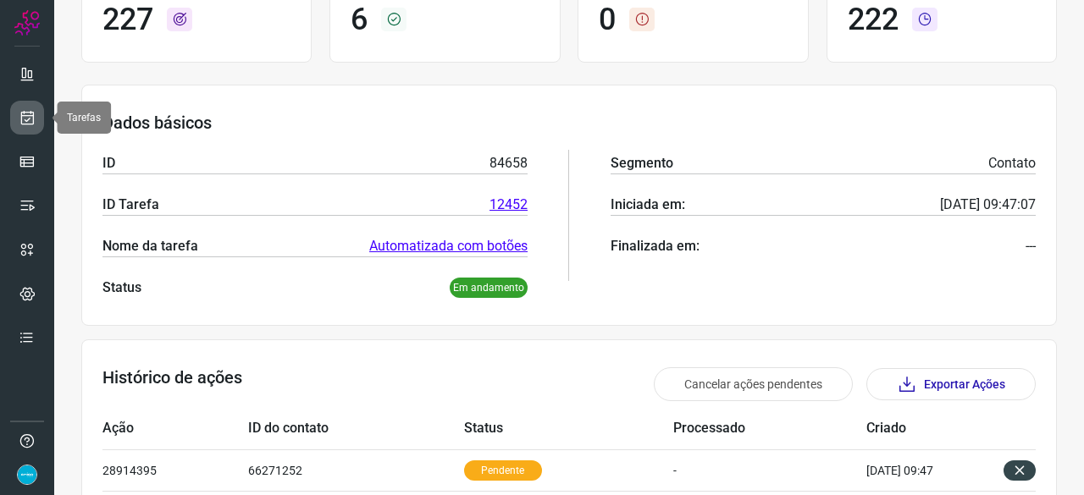
click at [34, 119] on icon at bounding box center [28, 117] width 18 height 17
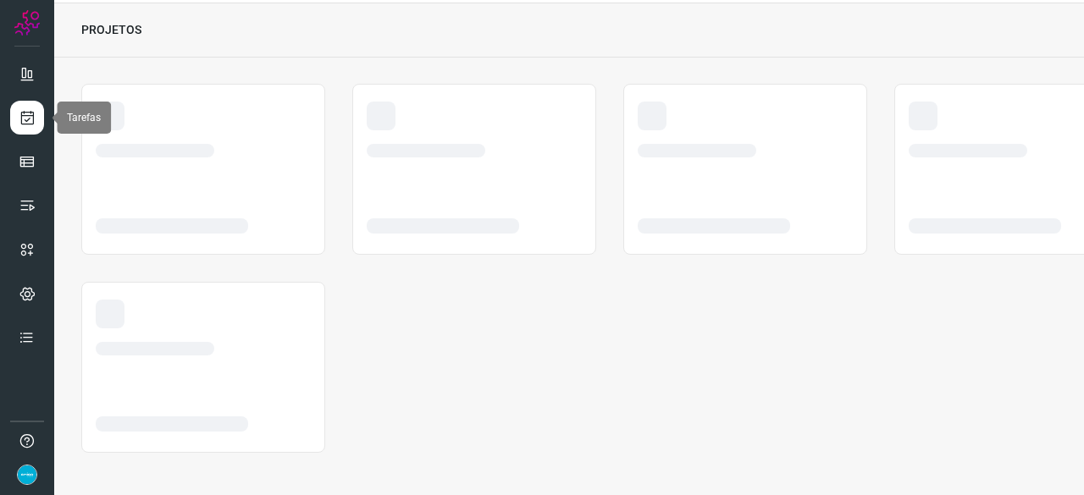
scroll to position [51, 0]
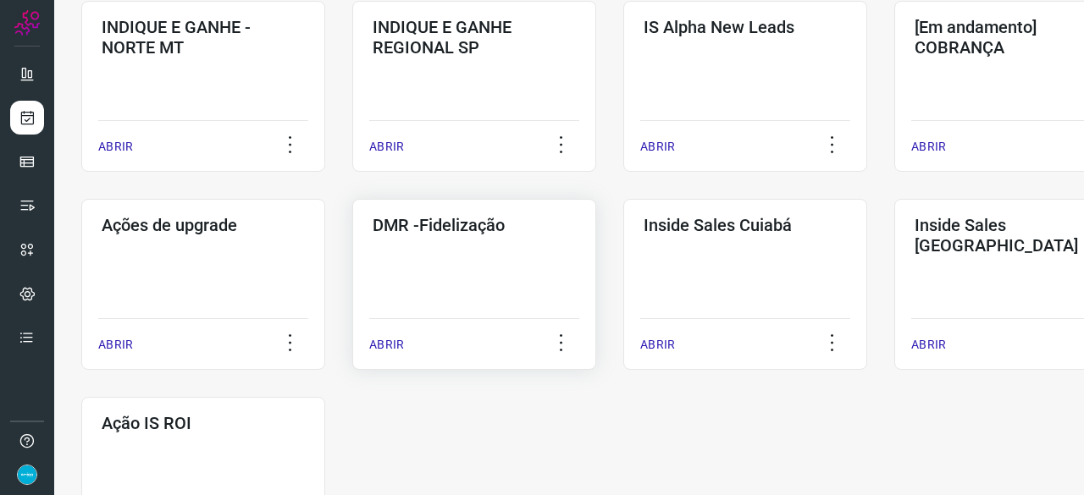
click at [383, 345] on p "ABRIR" at bounding box center [386, 345] width 35 height 18
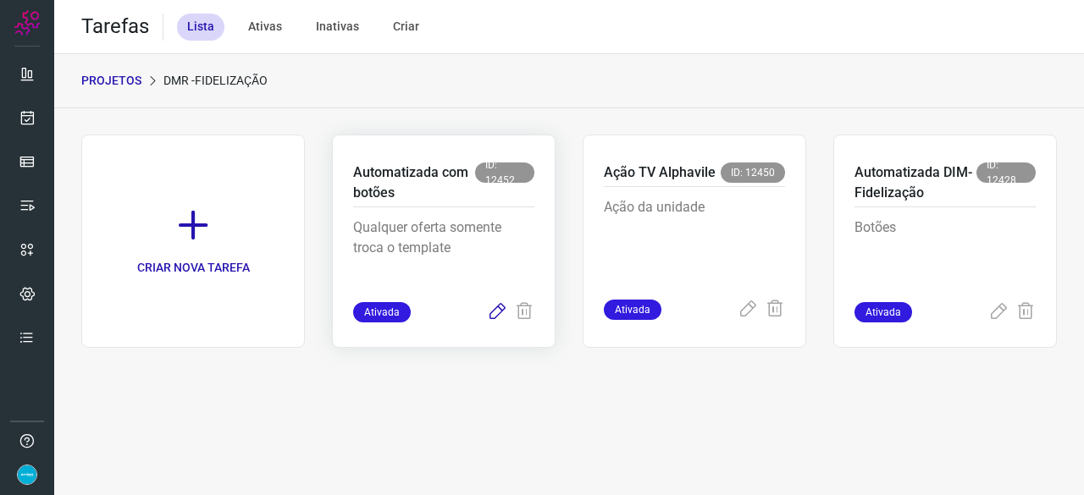
click at [498, 311] on icon at bounding box center [497, 312] width 20 height 20
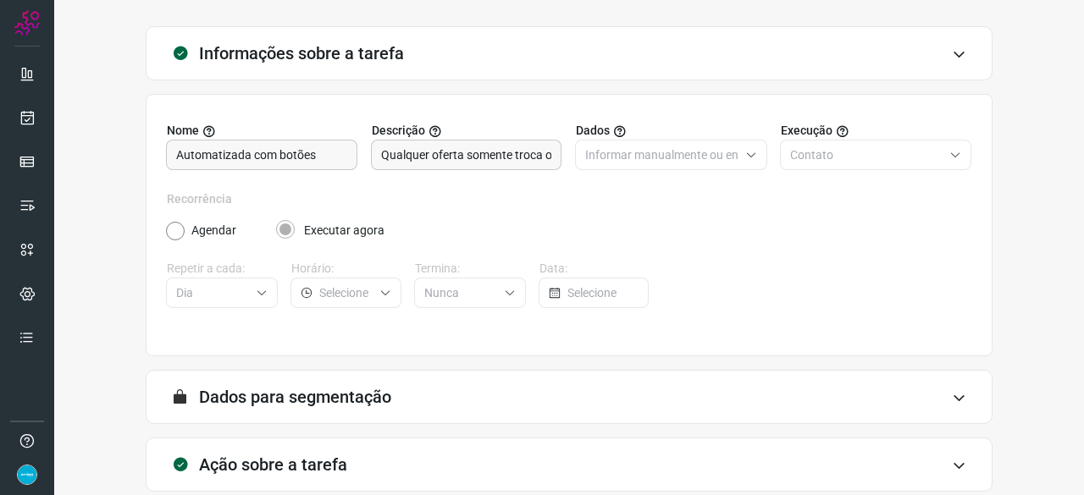
scroll to position [165, 0]
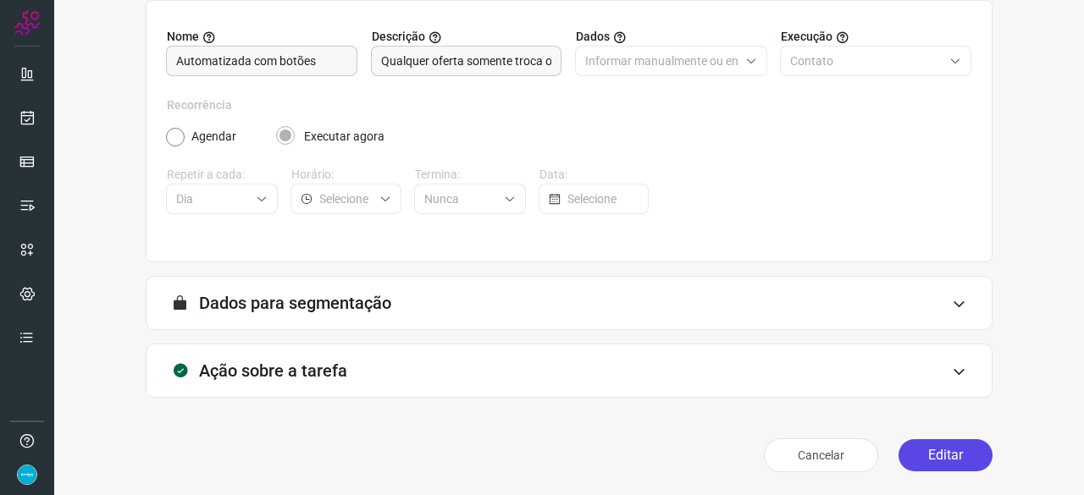
click at [955, 451] on button "Editar" at bounding box center [945, 455] width 94 height 32
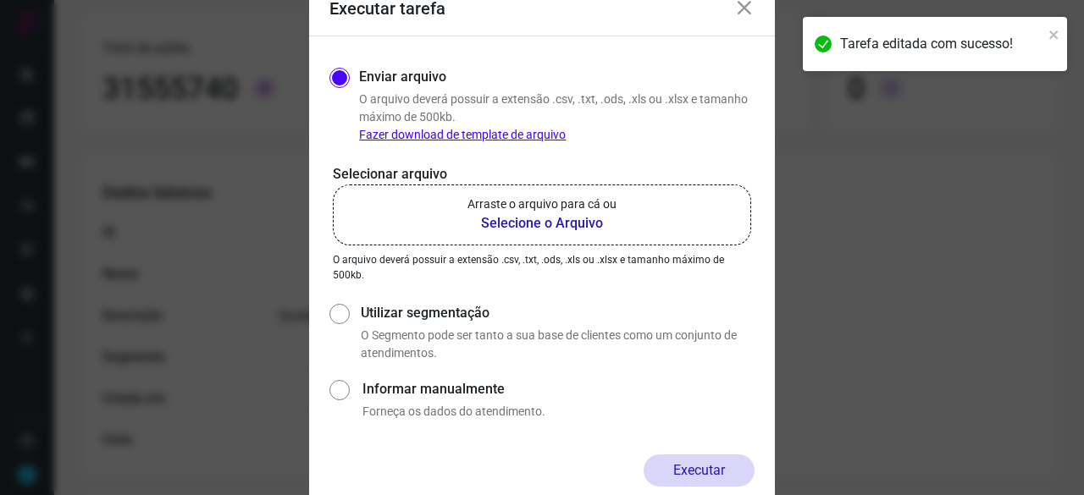
click at [522, 226] on b "Selecione o Arquivo" at bounding box center [541, 223] width 149 height 20
click at [0, 0] on input "Arraste o arquivo para cá ou Selecione o Arquivo" at bounding box center [0, 0] width 0 height 0
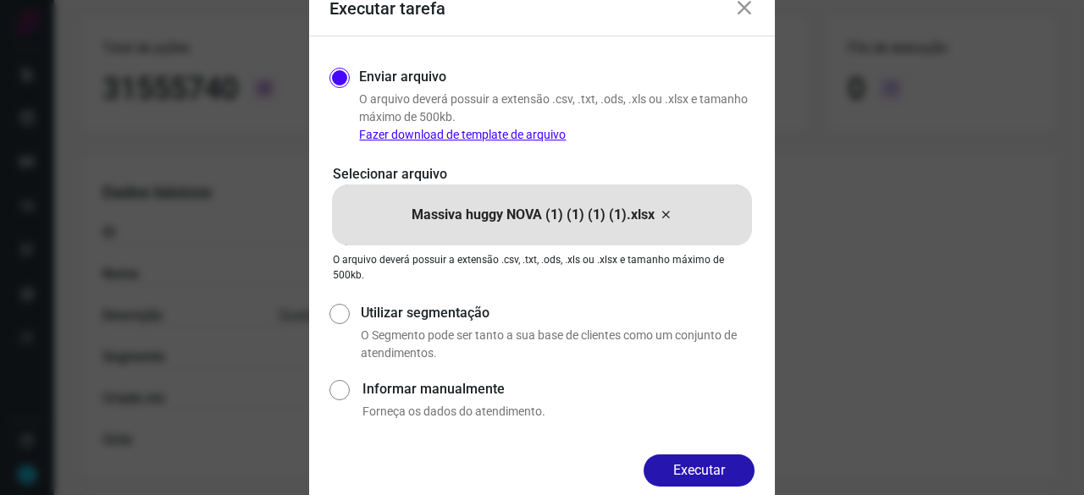
click at [732, 461] on button "Executar" at bounding box center [698, 471] width 111 height 32
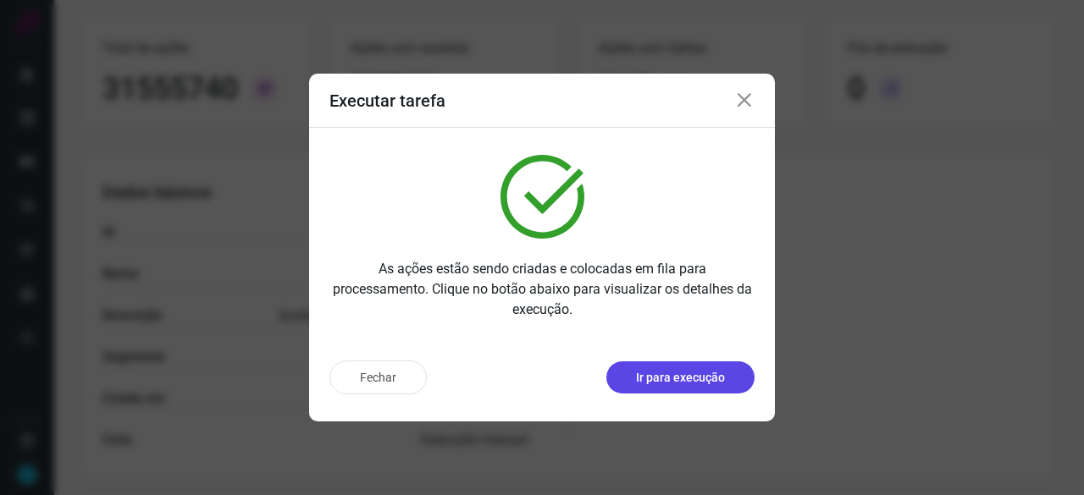
click at [681, 378] on p "Ir para execução" at bounding box center [680, 378] width 89 height 18
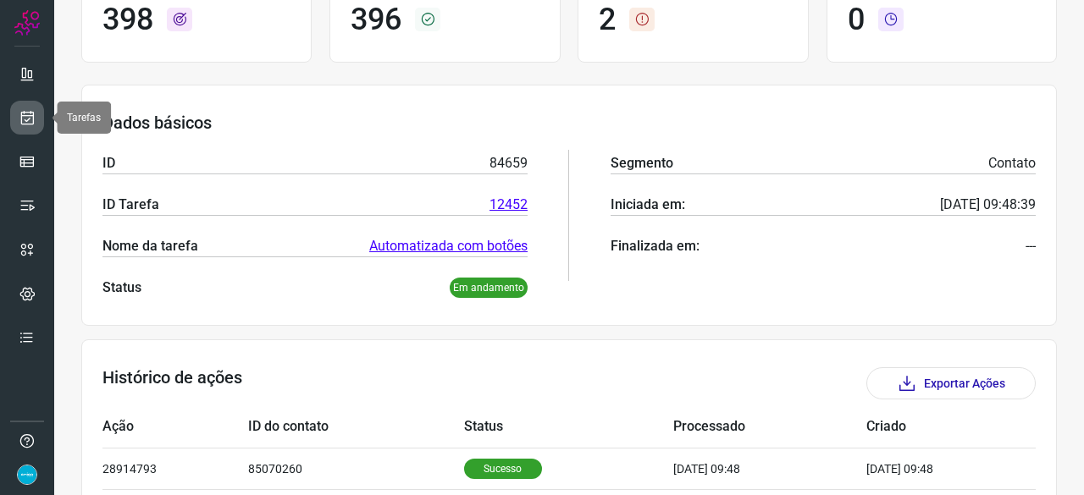
click at [30, 115] on icon at bounding box center [28, 117] width 18 height 17
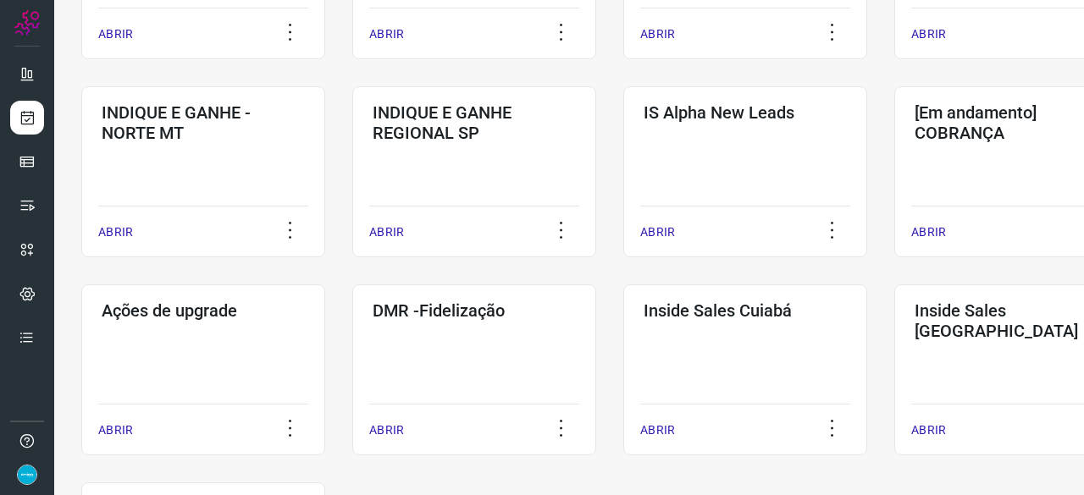
scroll to position [643, 0]
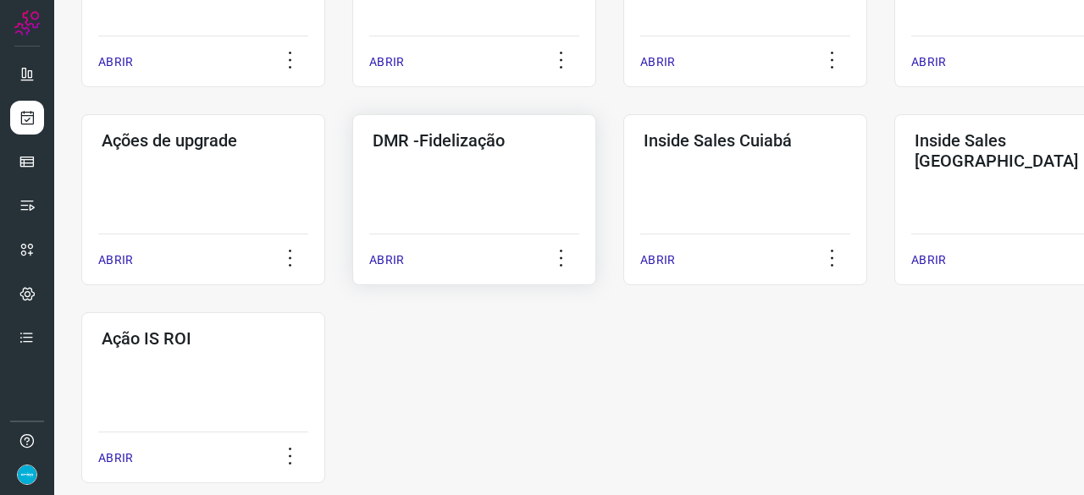
click at [388, 259] on p "ABRIR" at bounding box center [386, 260] width 35 height 18
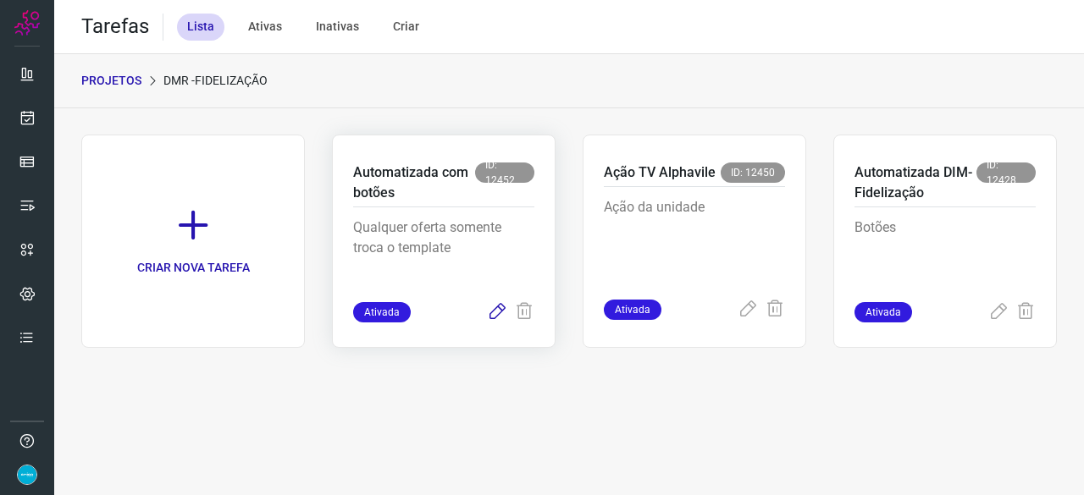
click at [496, 316] on icon at bounding box center [497, 312] width 20 height 20
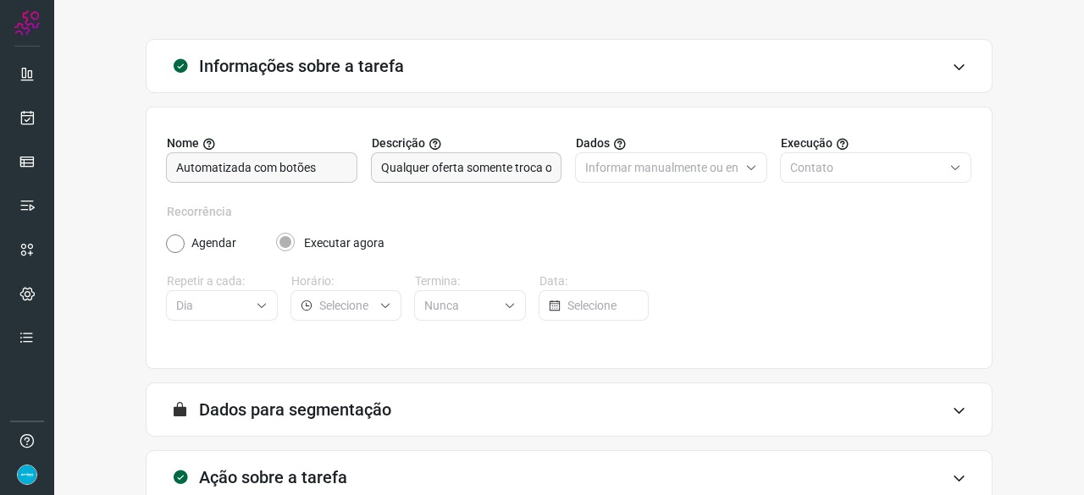
scroll to position [165, 0]
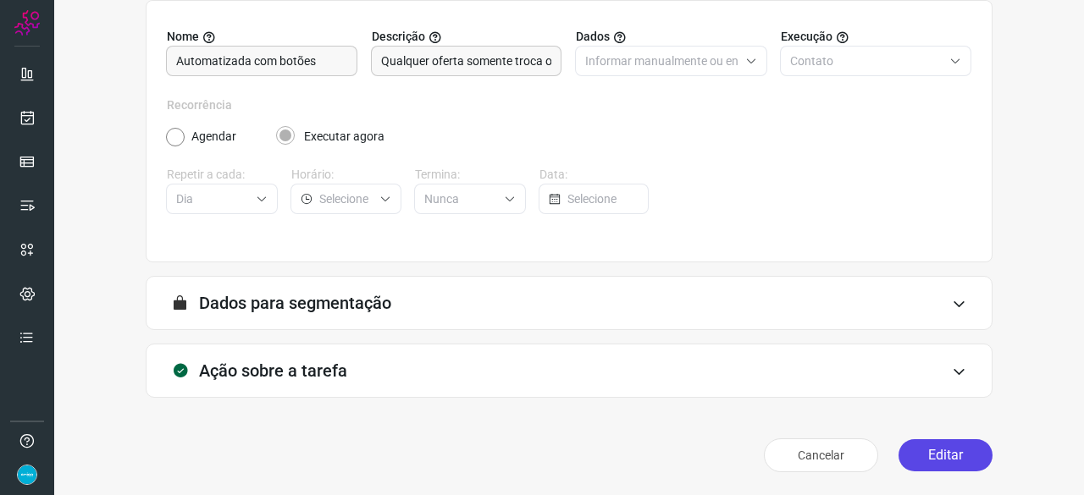
click at [936, 451] on button "Editar" at bounding box center [945, 455] width 94 height 32
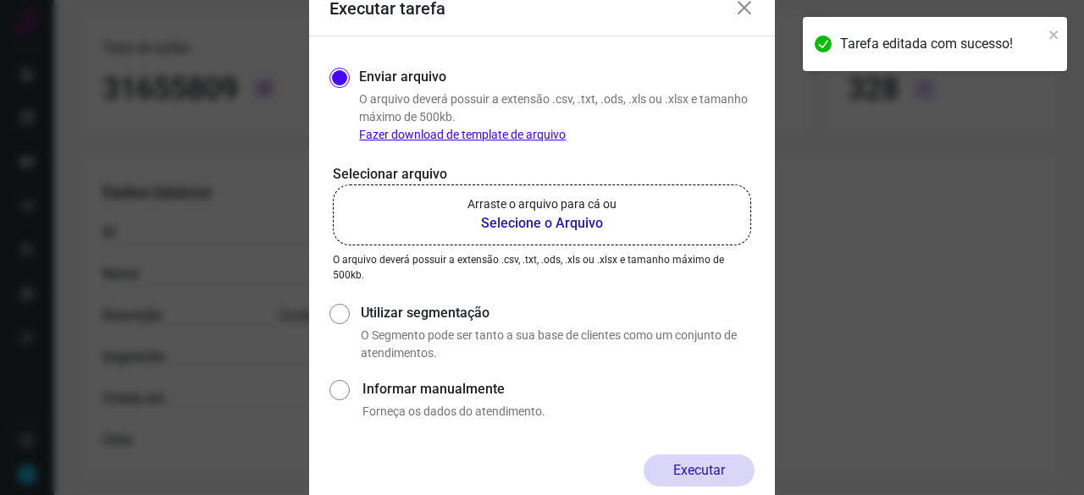
click at [543, 223] on b "Selecione o Arquivo" at bounding box center [541, 223] width 149 height 20
click at [0, 0] on input "Arraste o arquivo para cá ou Selecione o Arquivo" at bounding box center [0, 0] width 0 height 0
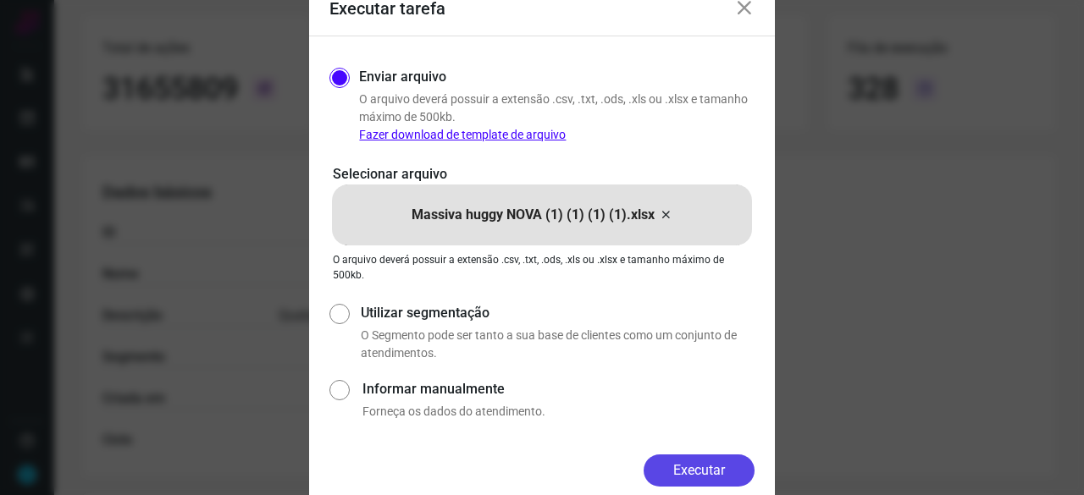
click at [682, 466] on button "Executar" at bounding box center [698, 471] width 111 height 32
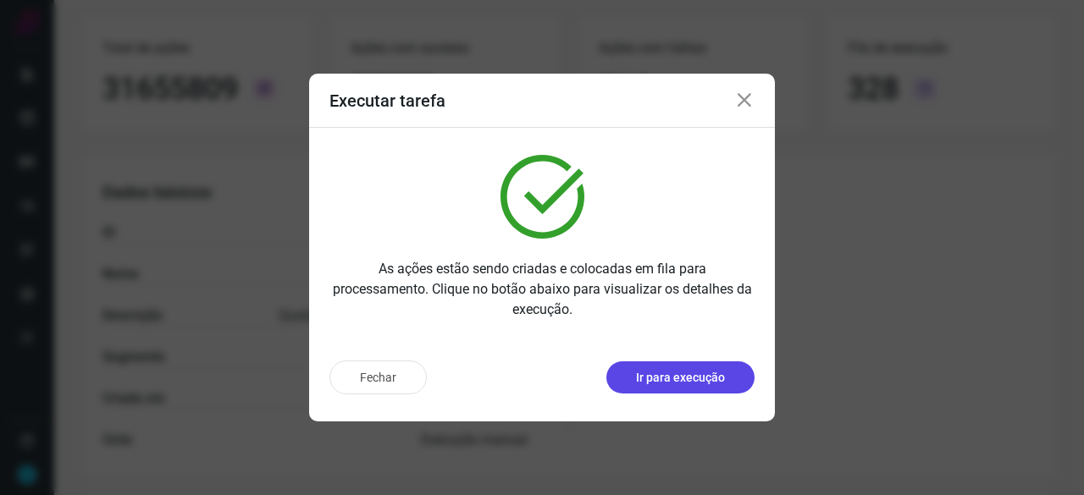
click at [707, 375] on p "Ir para execução" at bounding box center [680, 378] width 89 height 18
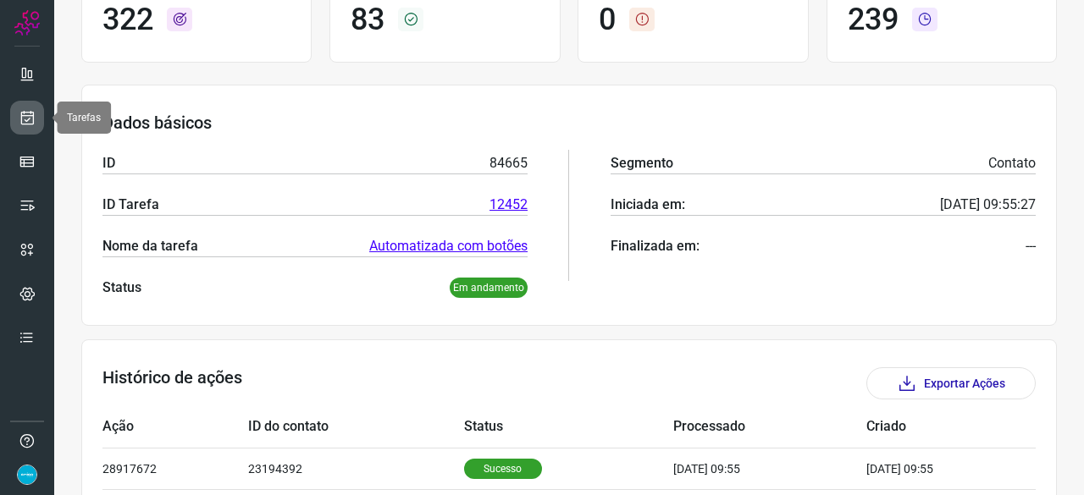
click at [19, 110] on icon at bounding box center [28, 117] width 18 height 17
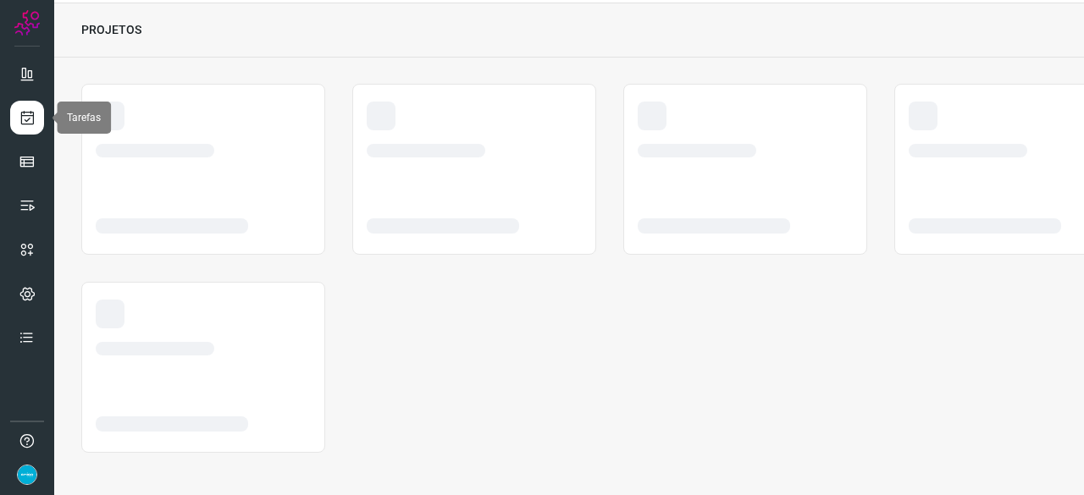
scroll to position [51, 0]
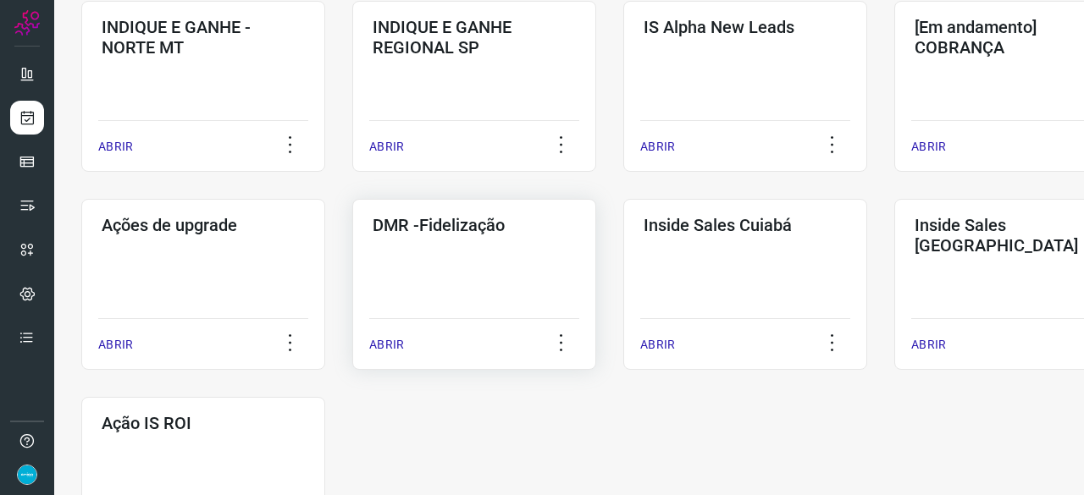
click at [389, 346] on p "ABRIR" at bounding box center [386, 345] width 35 height 18
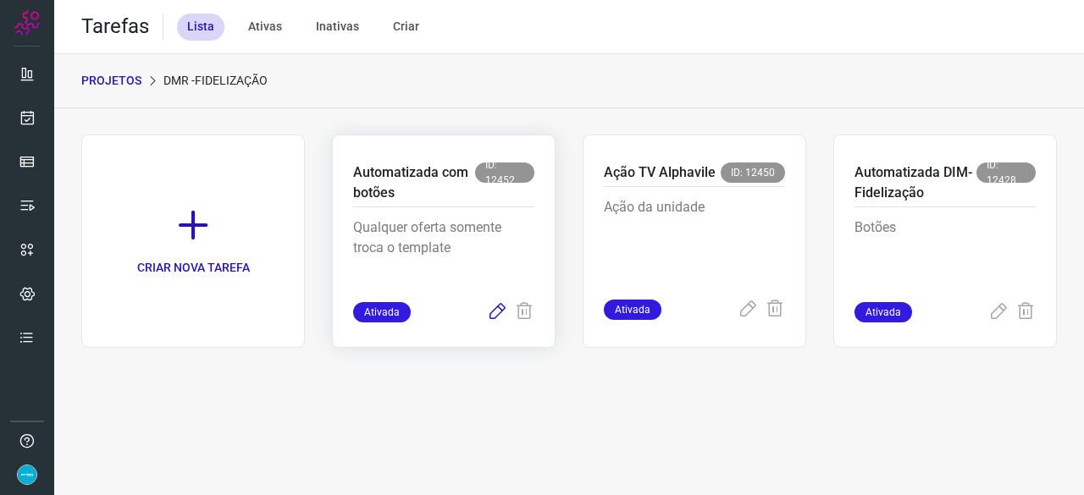
click at [493, 310] on icon at bounding box center [497, 312] width 20 height 20
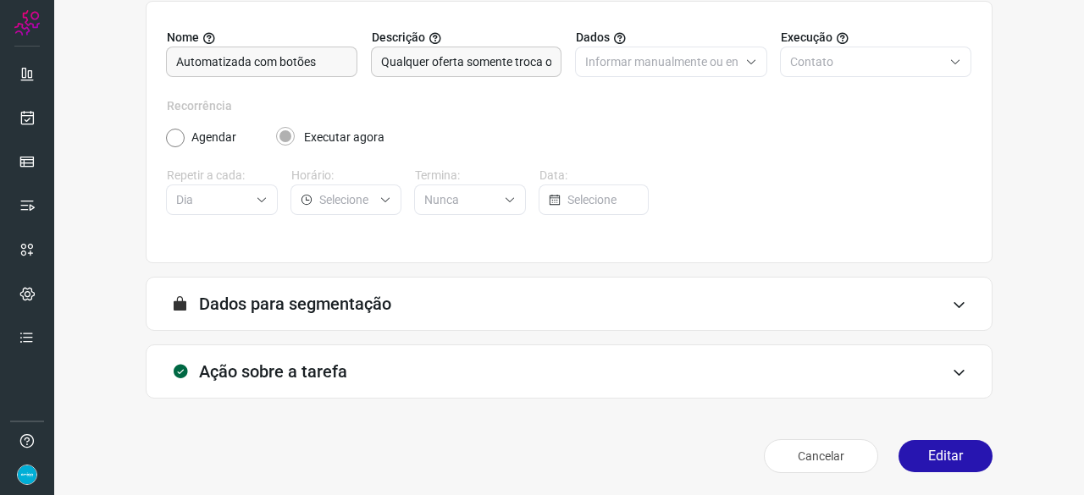
scroll to position [165, 0]
click at [924, 455] on button "Editar" at bounding box center [945, 455] width 94 height 32
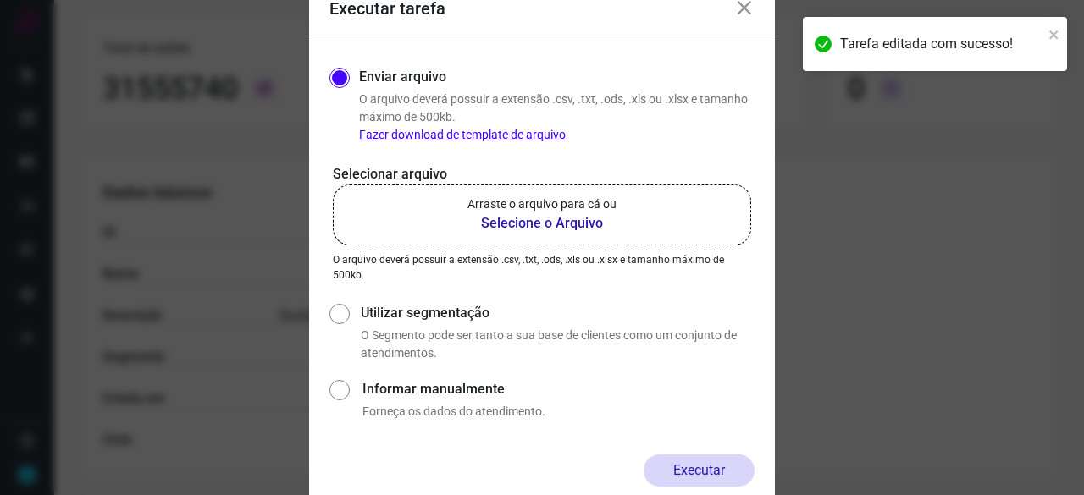
click at [546, 220] on b "Selecione o Arquivo" at bounding box center [541, 223] width 149 height 20
click at [0, 0] on input "Arraste o arquivo para cá ou Selecione o Arquivo" at bounding box center [0, 0] width 0 height 0
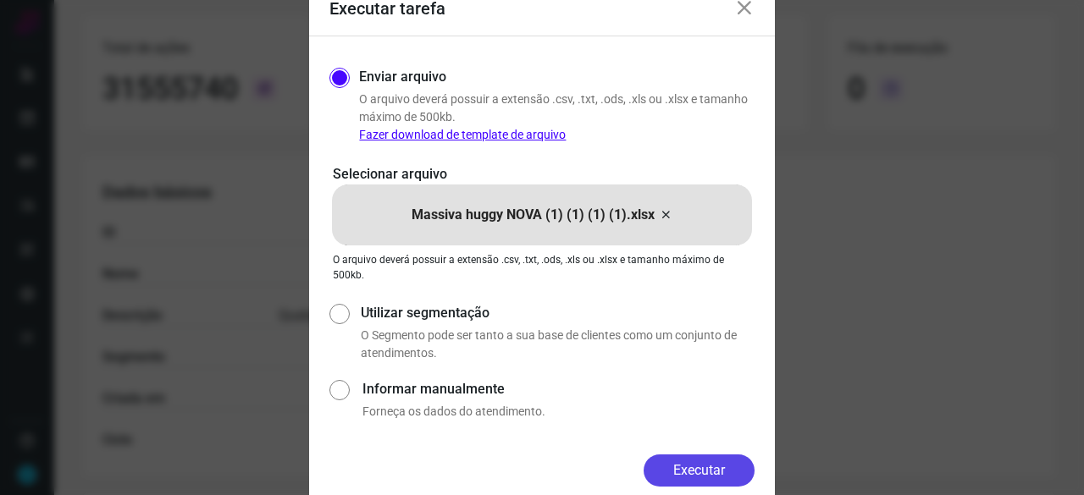
click at [718, 466] on button "Executar" at bounding box center [698, 471] width 111 height 32
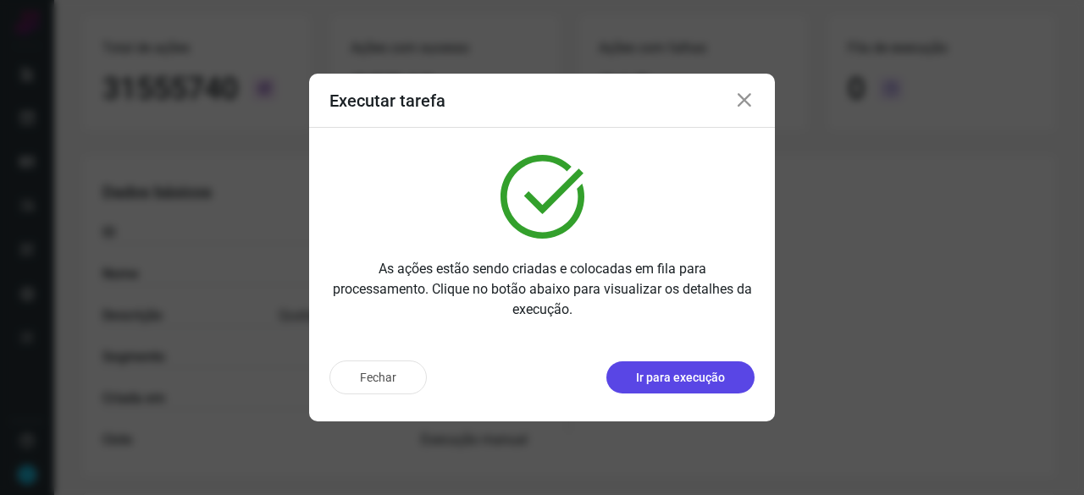
click at [652, 375] on p "Ir para execução" at bounding box center [680, 378] width 89 height 18
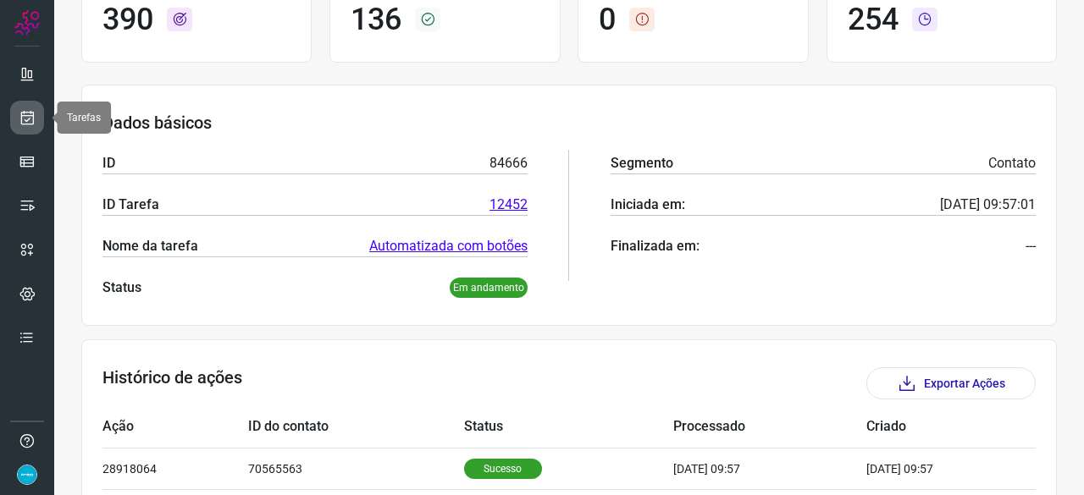
click at [36, 116] on link at bounding box center [27, 118] width 34 height 34
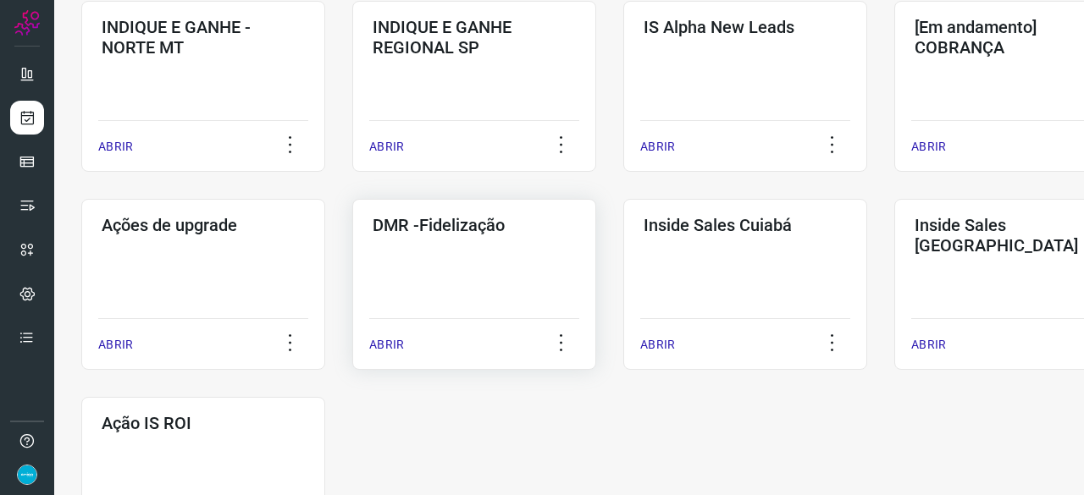
click at [394, 340] on p "ABRIR" at bounding box center [386, 345] width 35 height 18
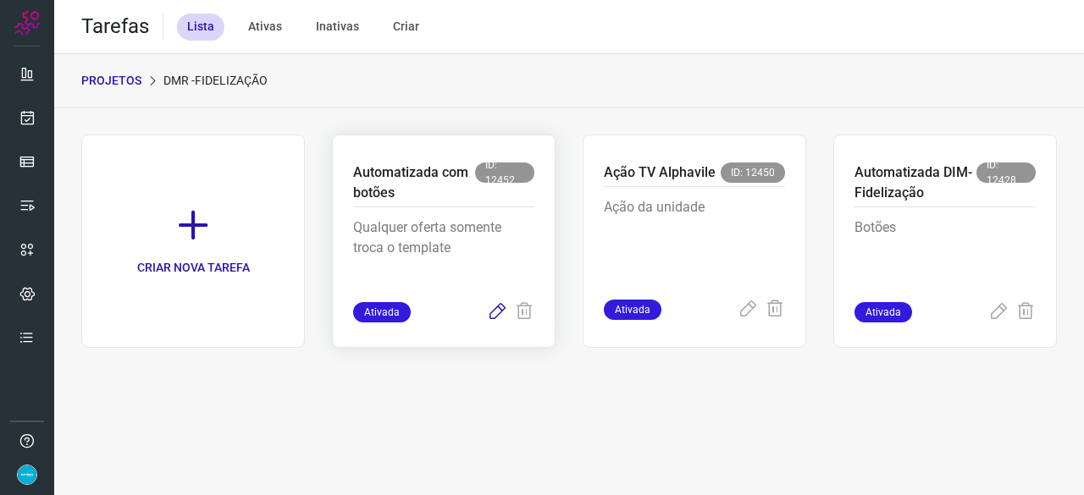
click at [489, 314] on icon at bounding box center [497, 312] width 20 height 20
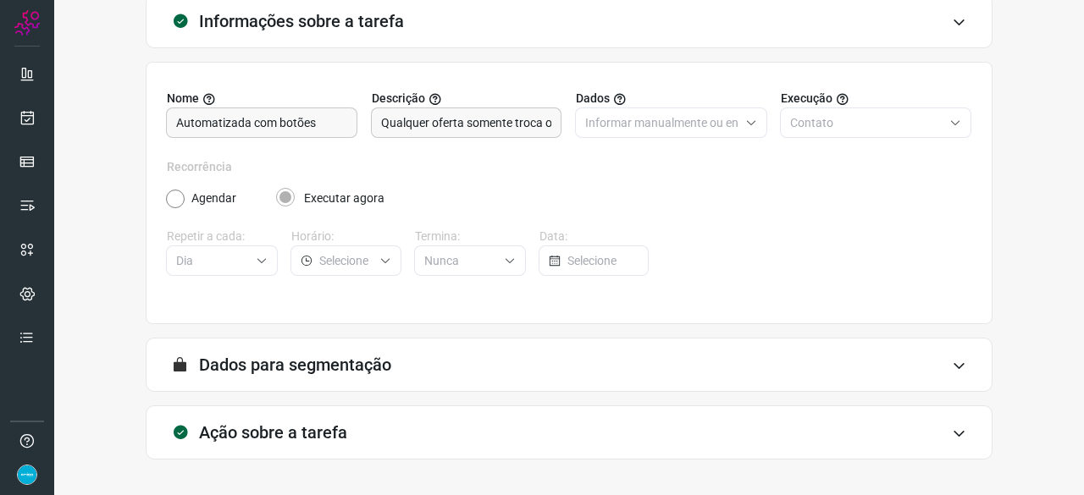
scroll to position [165, 0]
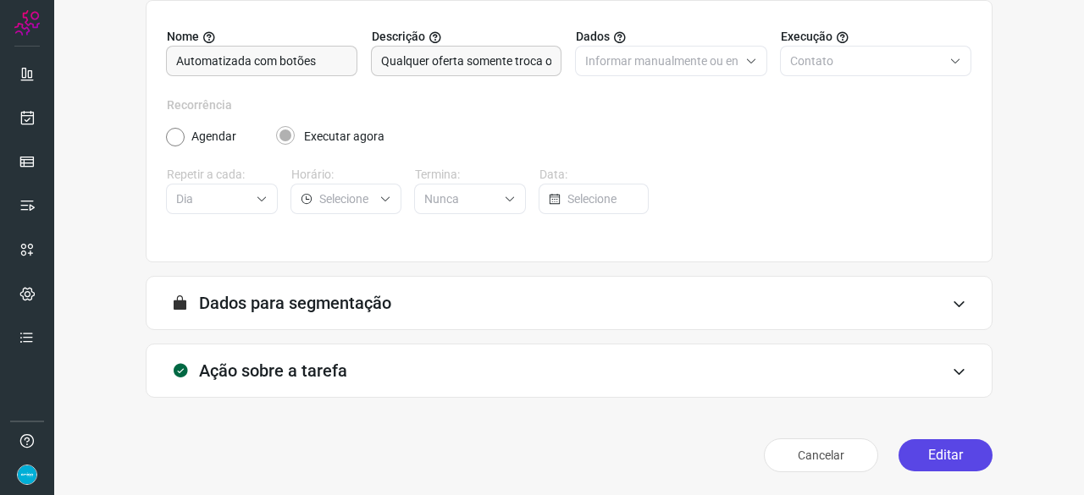
click at [915, 457] on button "Editar" at bounding box center [945, 455] width 94 height 32
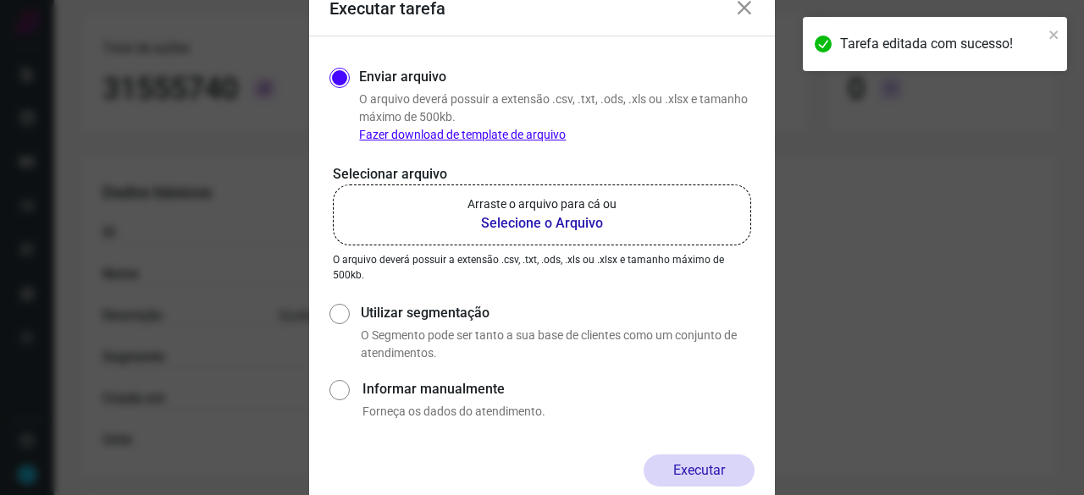
click at [527, 224] on b "Selecione o Arquivo" at bounding box center [541, 223] width 149 height 20
click at [0, 0] on input "Arraste o arquivo para cá ou Selecione o Arquivo" at bounding box center [0, 0] width 0 height 0
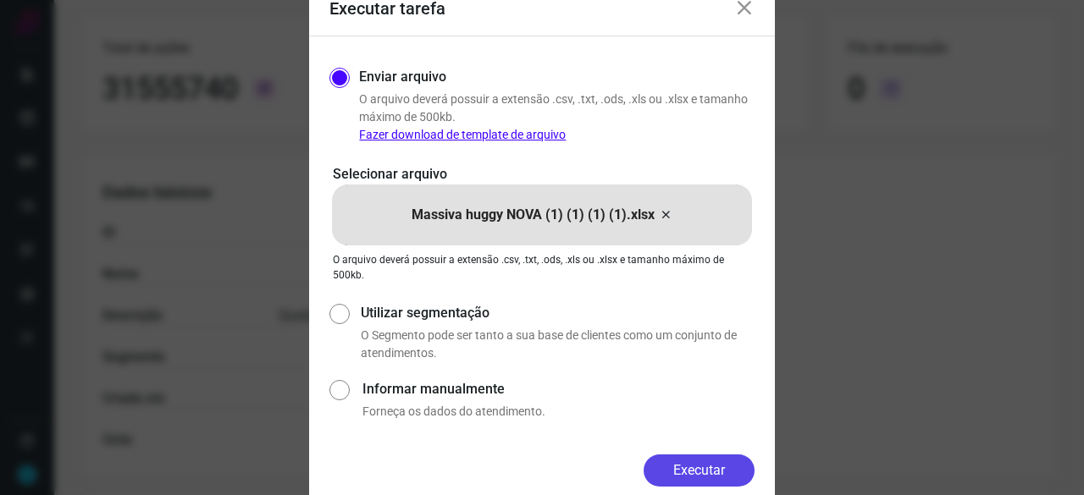
click at [714, 478] on button "Executar" at bounding box center [698, 471] width 111 height 32
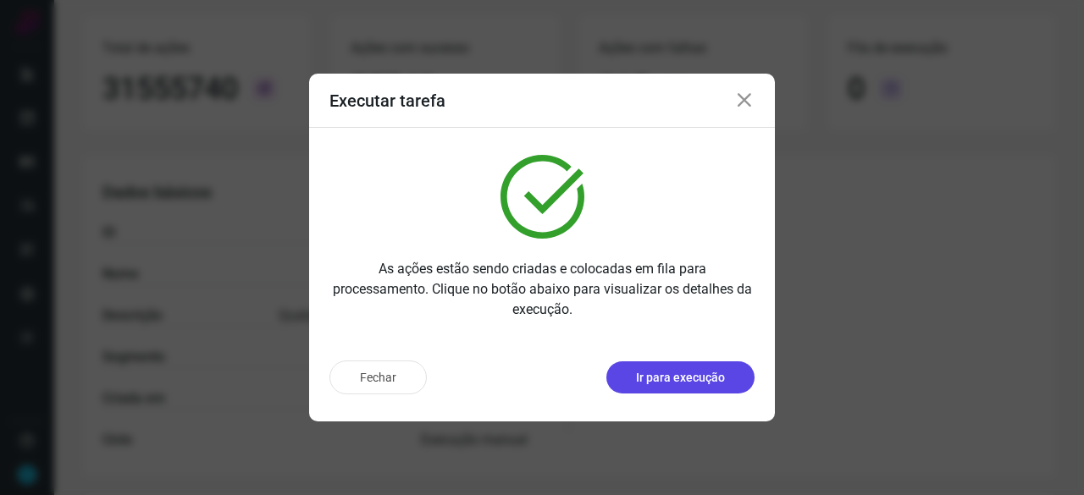
click at [720, 379] on p "Ir para execução" at bounding box center [680, 378] width 89 height 18
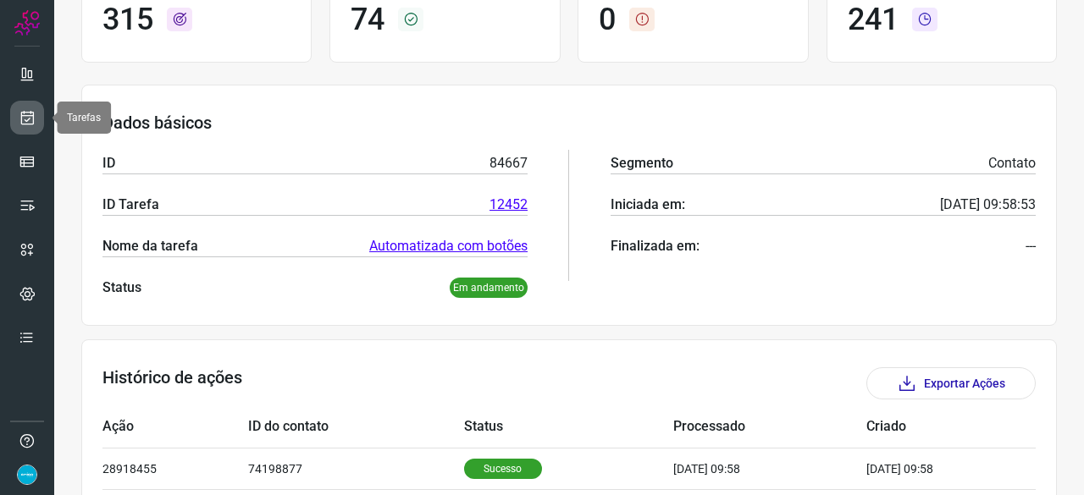
click at [25, 125] on icon at bounding box center [28, 117] width 18 height 17
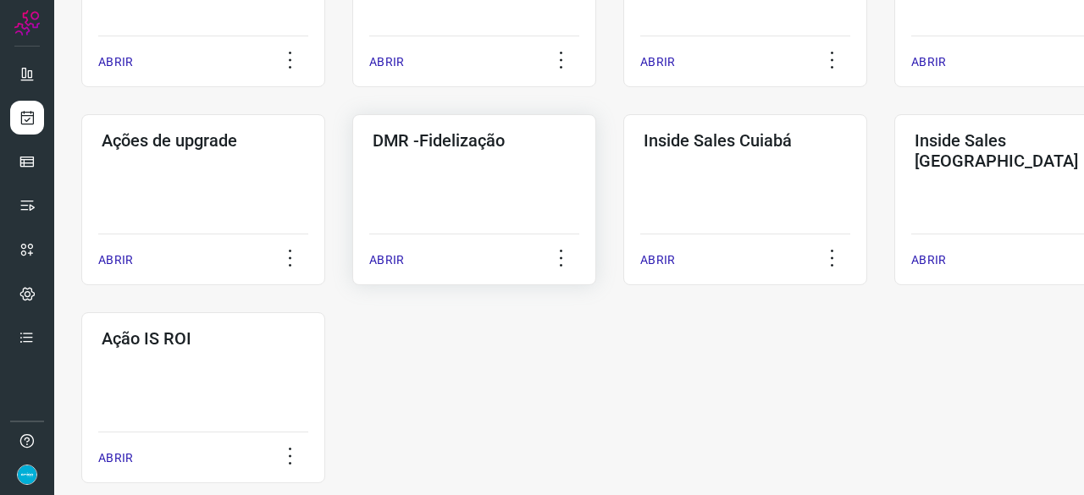
click at [396, 265] on p "ABRIR" at bounding box center [386, 260] width 35 height 18
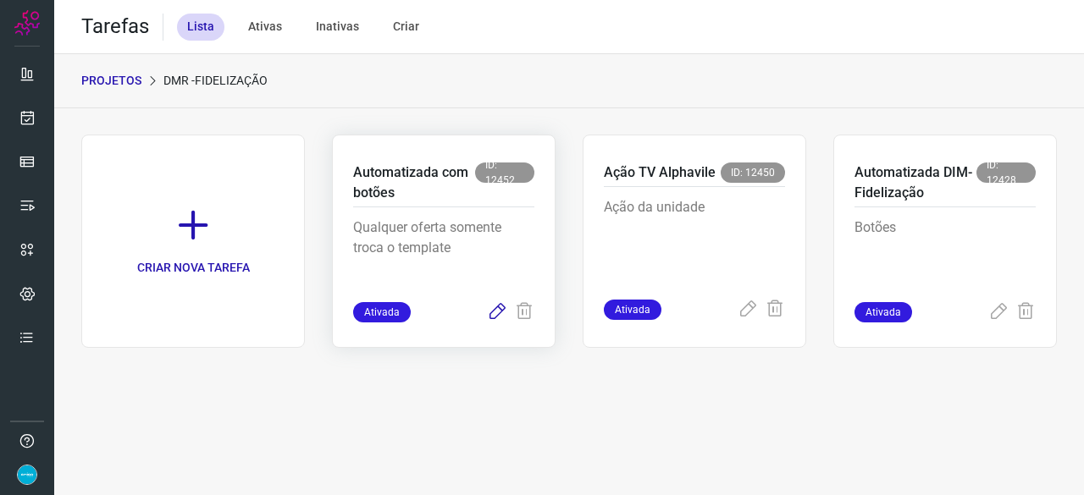
click at [500, 311] on icon at bounding box center [497, 312] width 20 height 20
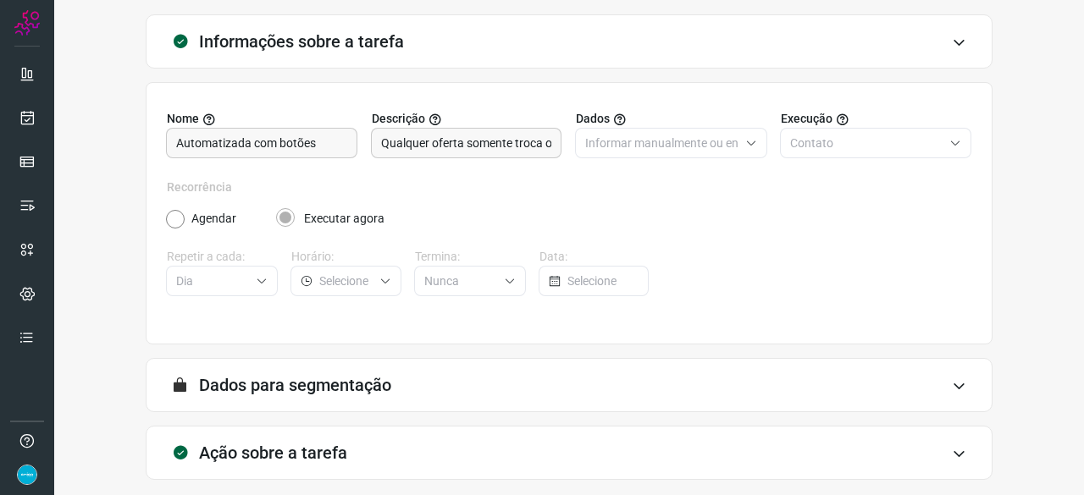
scroll to position [165, 0]
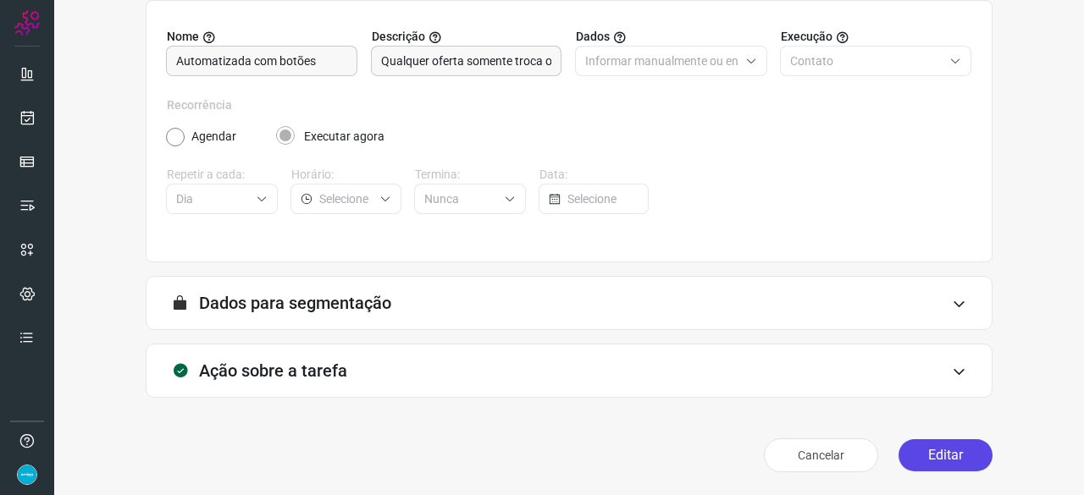
click at [926, 455] on button "Editar" at bounding box center [945, 455] width 94 height 32
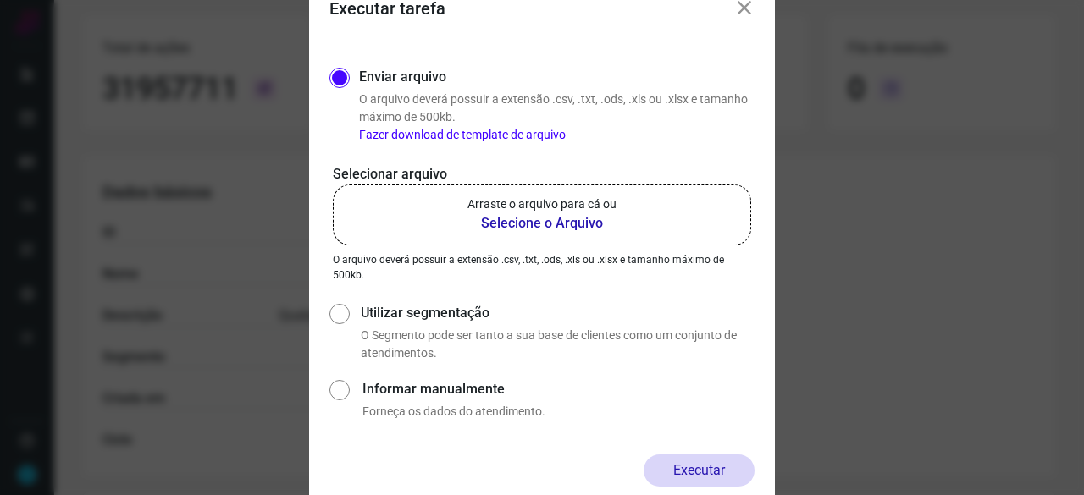
click at [511, 223] on b "Selecione o Arquivo" at bounding box center [541, 223] width 149 height 20
click at [0, 0] on input "Arraste o arquivo para cá ou Selecione o Arquivo" at bounding box center [0, 0] width 0 height 0
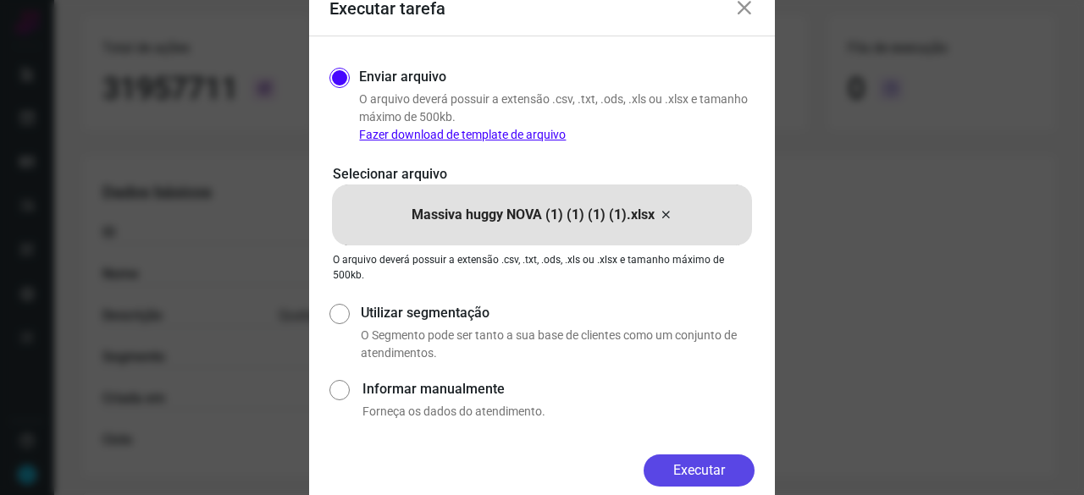
click at [720, 472] on button "Executar" at bounding box center [698, 471] width 111 height 32
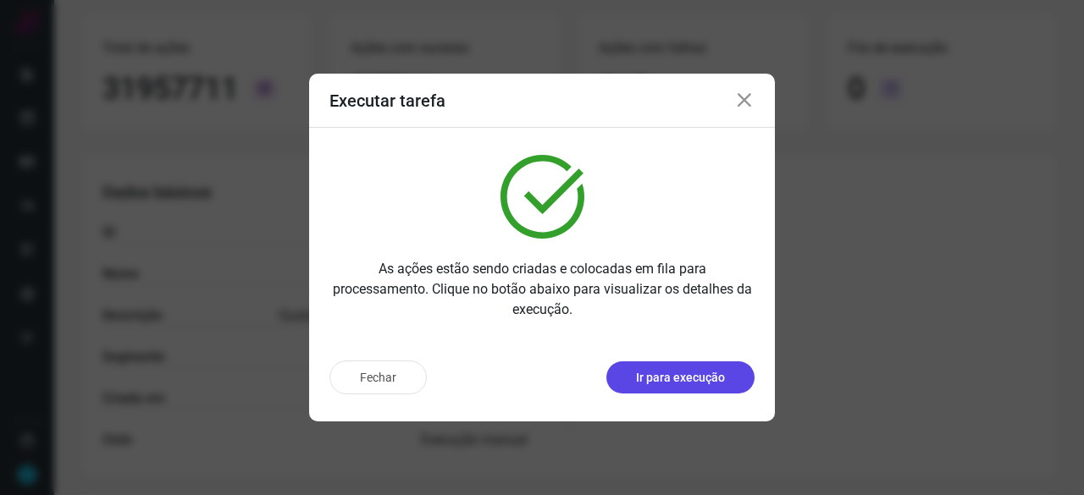
click at [660, 381] on p "Ir para execução" at bounding box center [680, 378] width 89 height 18
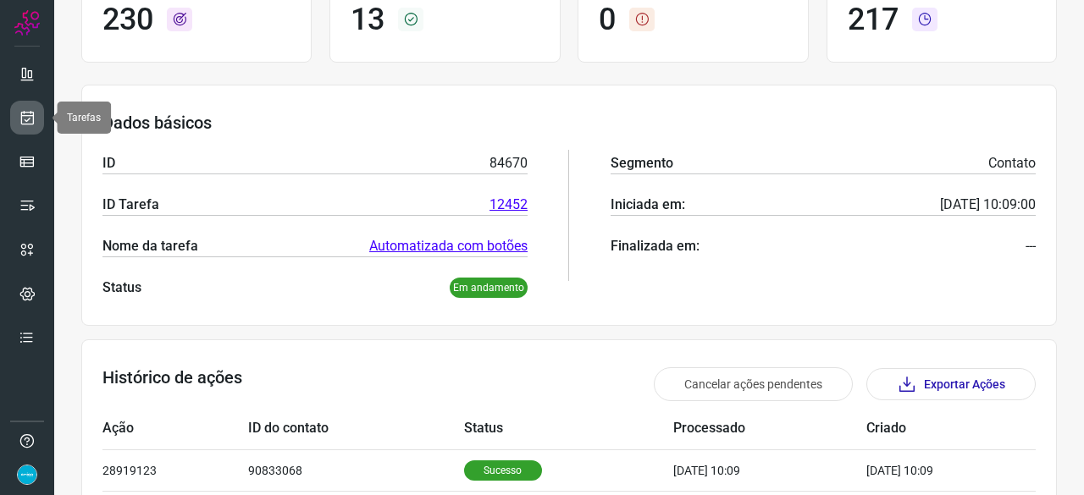
click at [27, 118] on icon at bounding box center [28, 117] width 18 height 17
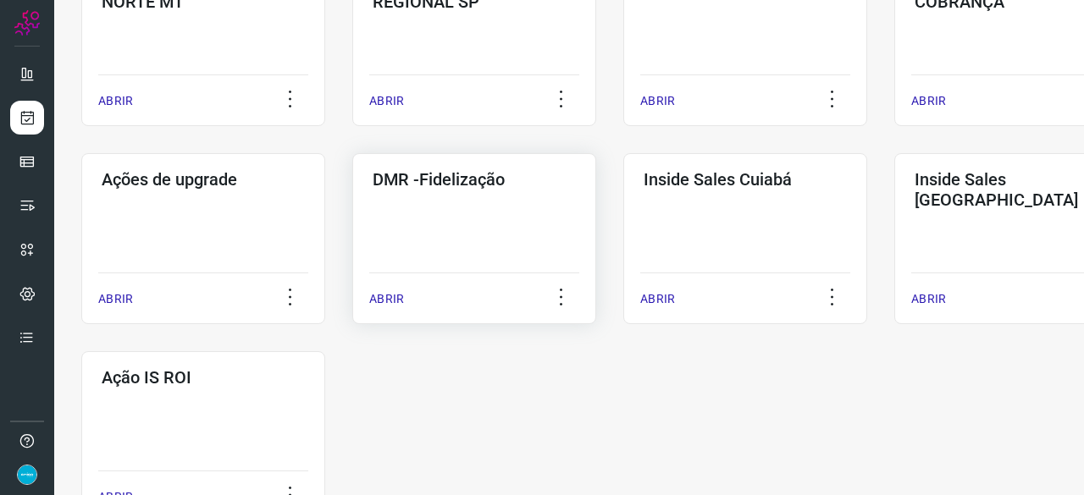
scroll to position [813, 0]
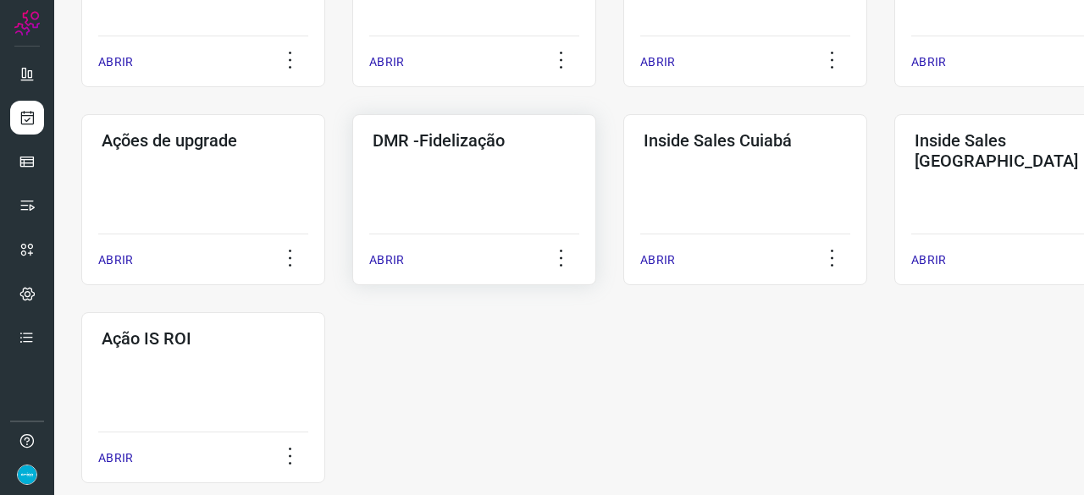
click at [397, 259] on p "ABRIR" at bounding box center [386, 260] width 35 height 18
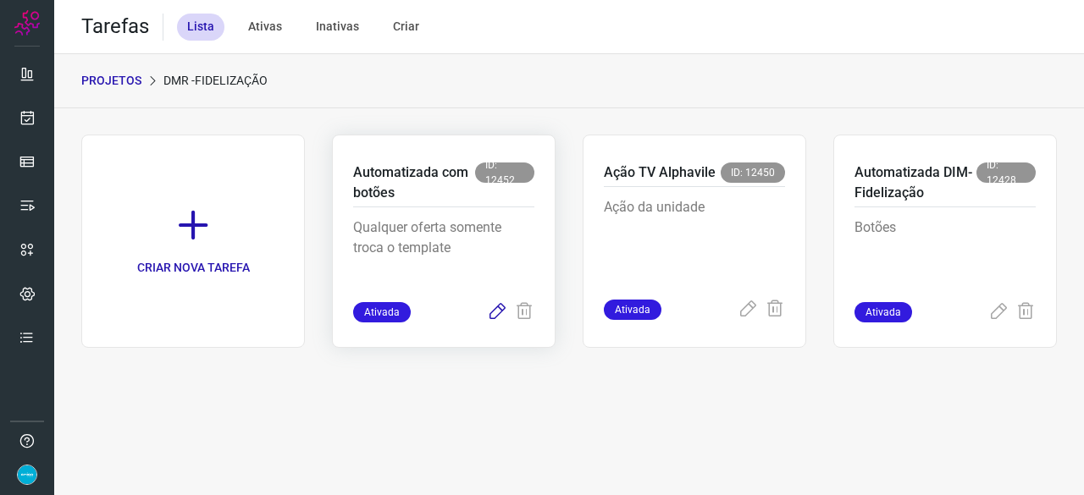
click at [495, 312] on icon at bounding box center [497, 312] width 20 height 20
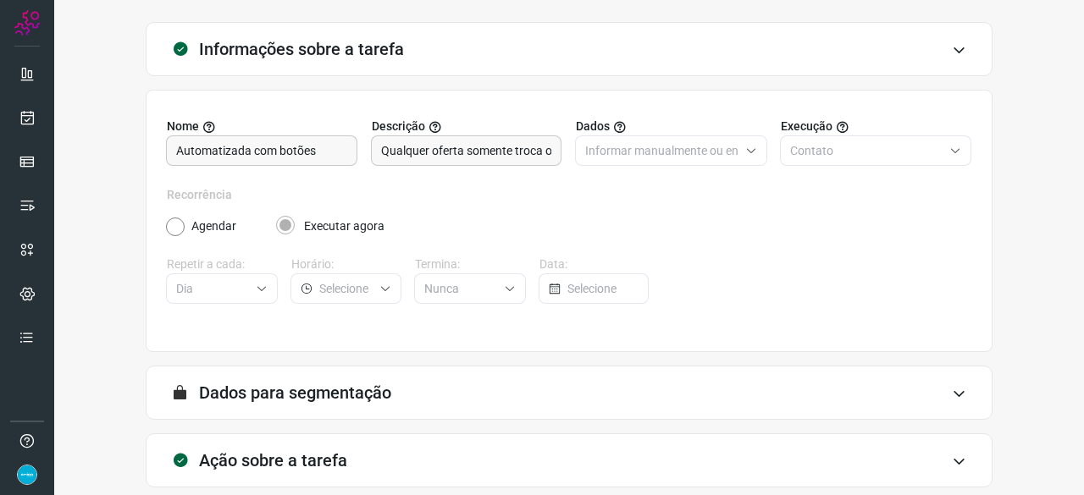
scroll to position [165, 0]
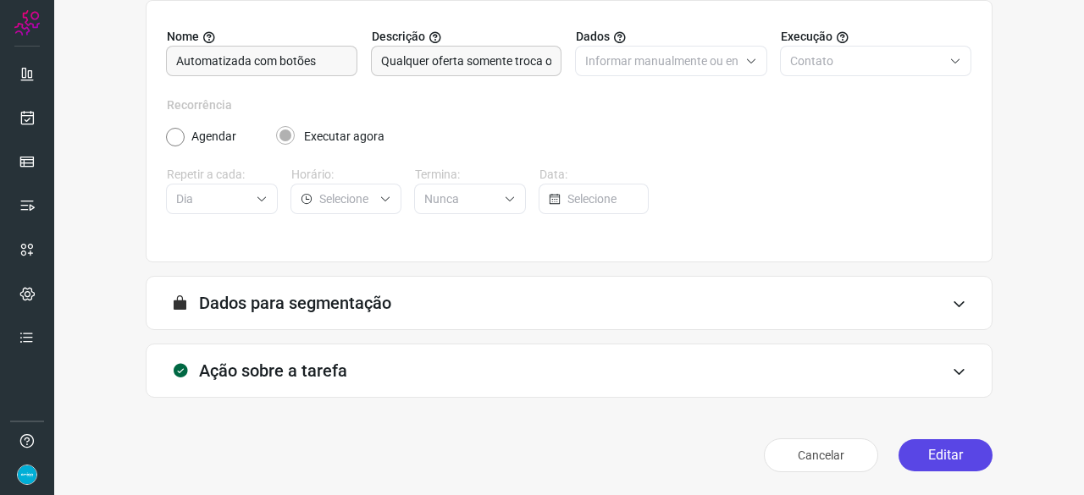
click at [970, 449] on button "Editar" at bounding box center [945, 455] width 94 height 32
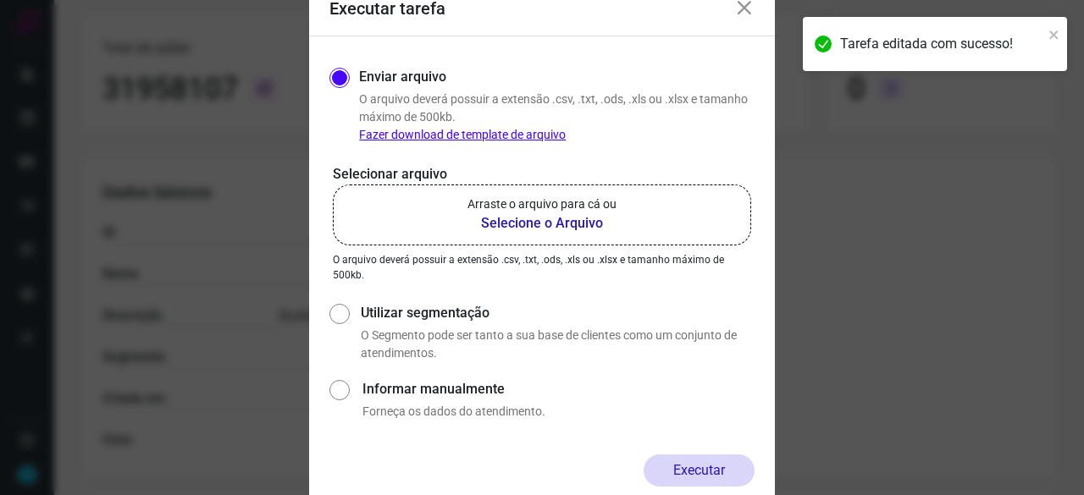
click at [505, 229] on b "Selecione o Arquivo" at bounding box center [541, 223] width 149 height 20
click at [0, 0] on input "Arraste o arquivo para cá ou Selecione o Arquivo" at bounding box center [0, 0] width 0 height 0
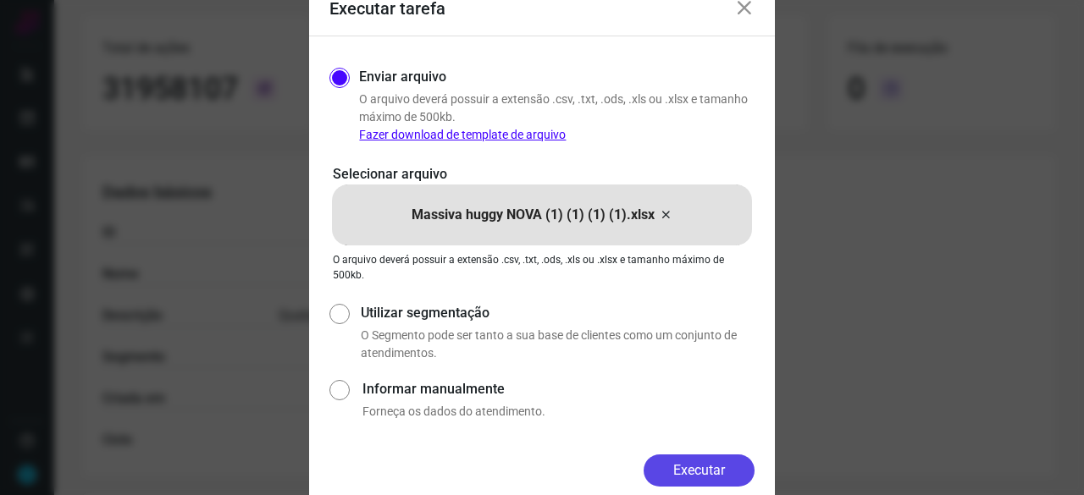
click at [743, 474] on button "Executar" at bounding box center [698, 471] width 111 height 32
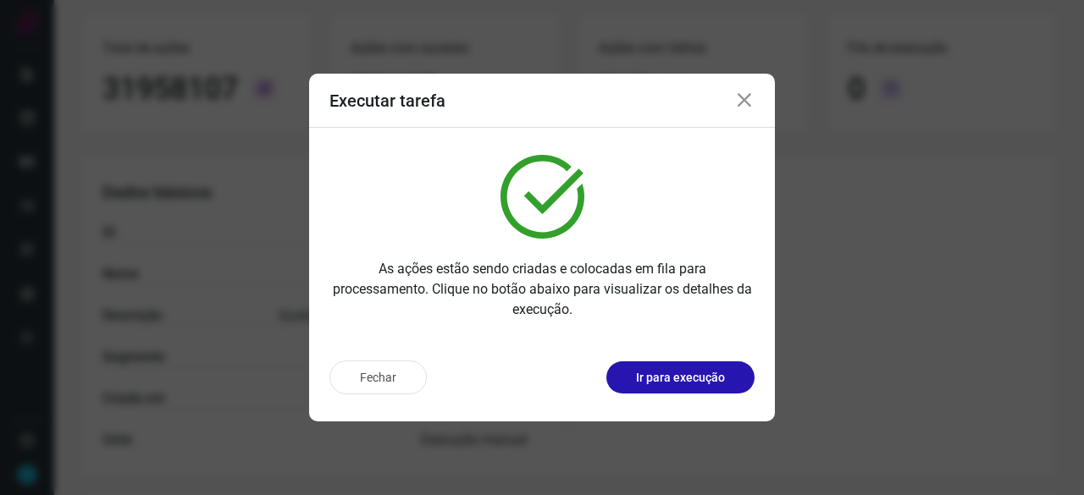
click at [700, 375] on p "Ir para execução" at bounding box center [680, 378] width 89 height 18
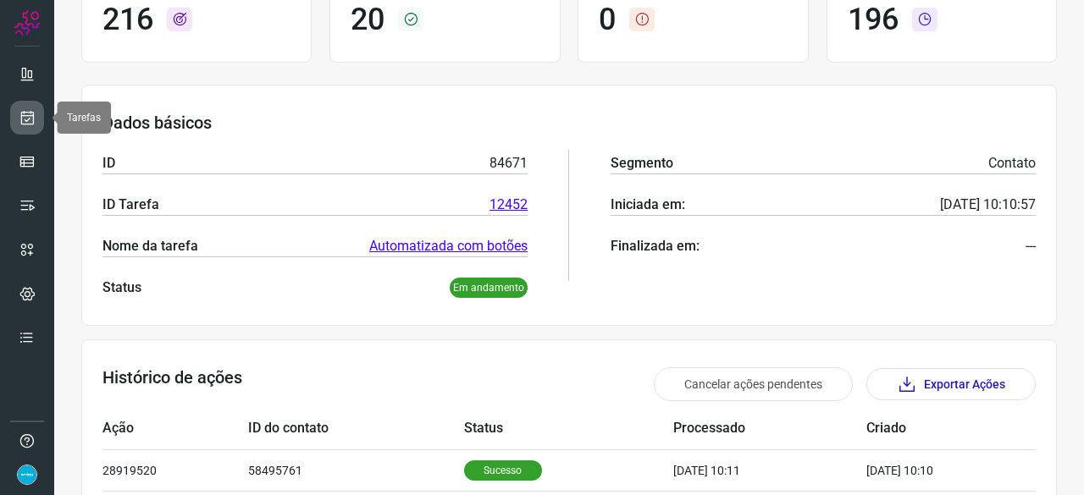
click at [27, 118] on icon at bounding box center [28, 117] width 18 height 17
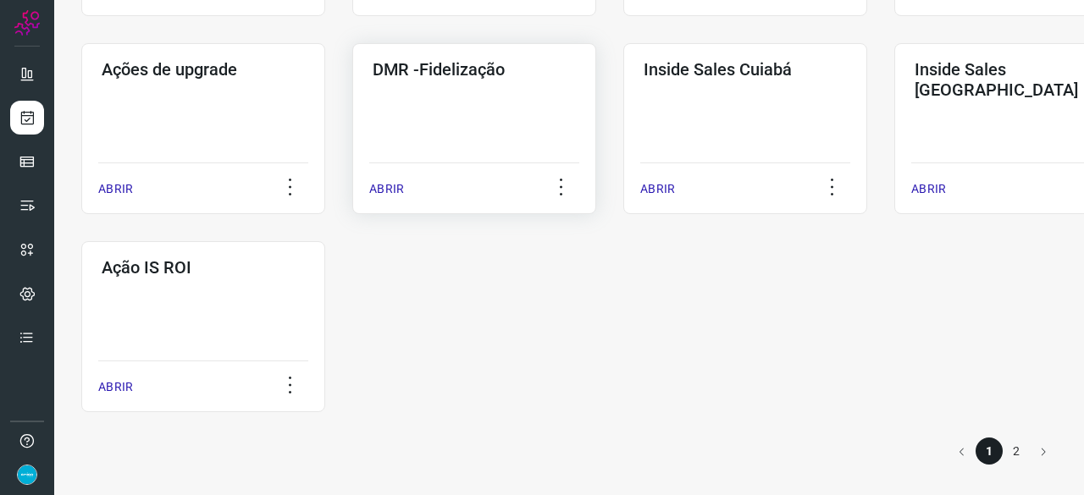
click at [391, 189] on p "ABRIR" at bounding box center [386, 189] width 35 height 18
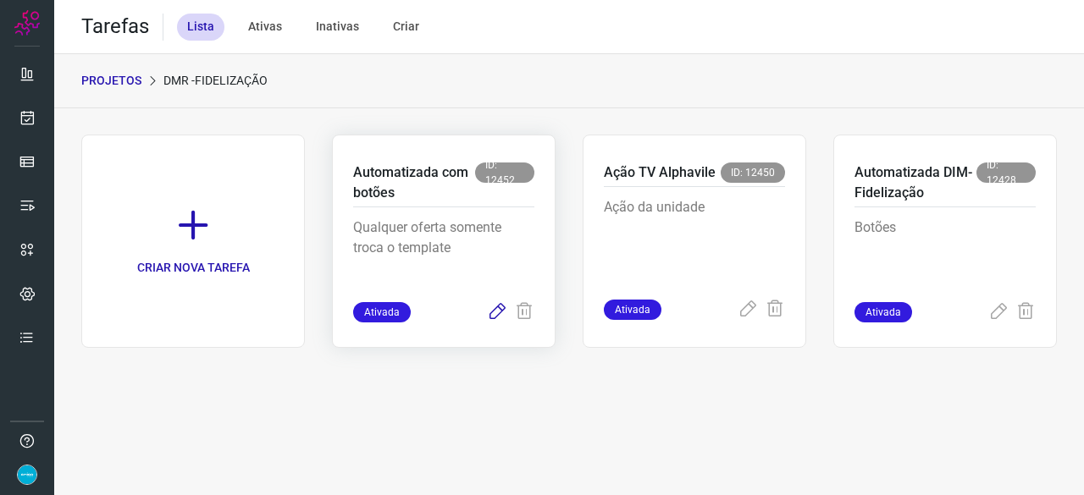
click at [495, 314] on icon at bounding box center [497, 312] width 20 height 20
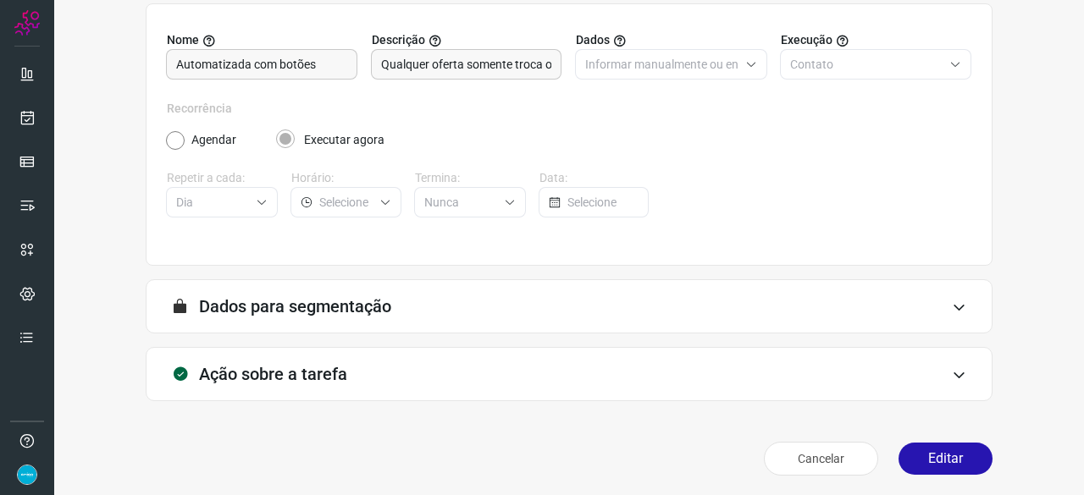
scroll to position [165, 0]
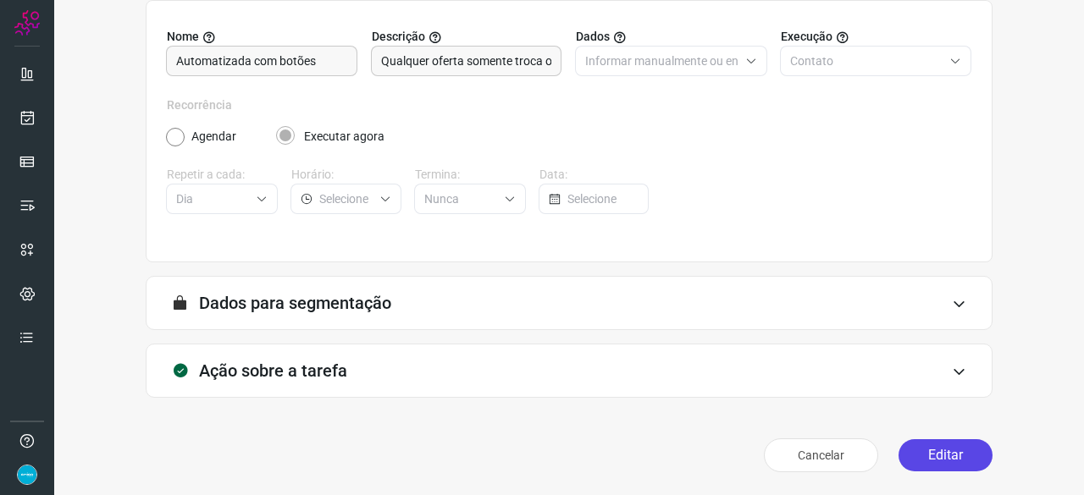
click at [936, 456] on button "Editar" at bounding box center [945, 455] width 94 height 32
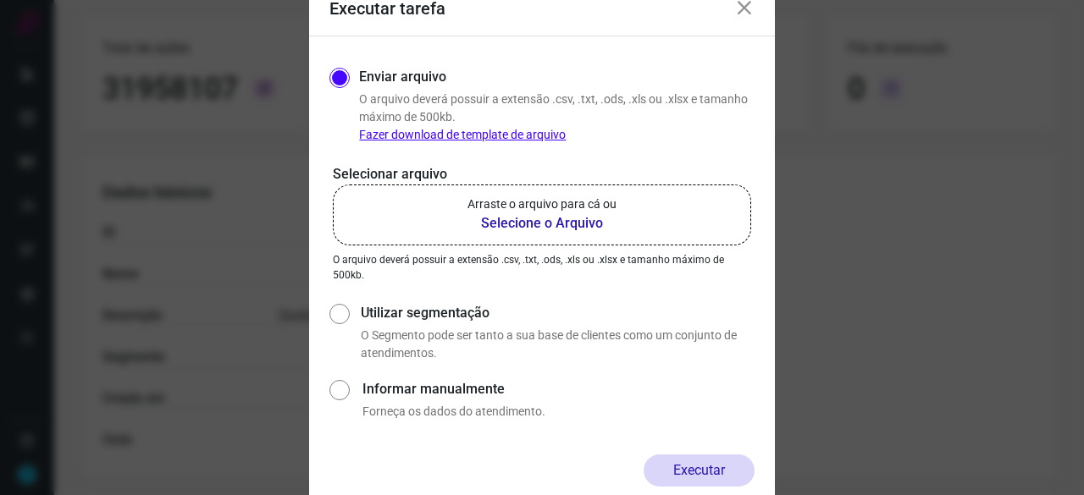
click at [536, 222] on b "Selecione o Arquivo" at bounding box center [541, 223] width 149 height 20
click at [0, 0] on input "Arraste o arquivo para cá ou Selecione o Arquivo" at bounding box center [0, 0] width 0 height 0
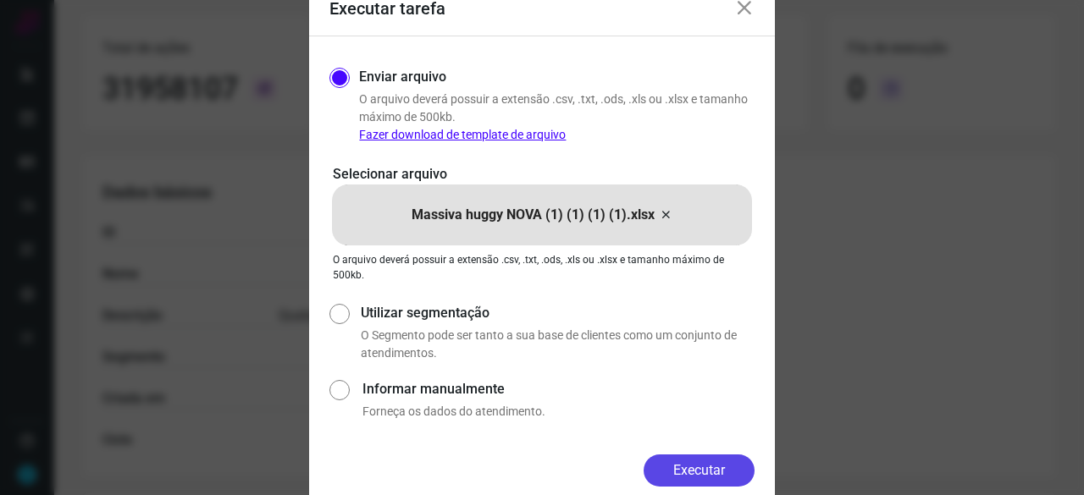
click at [686, 472] on button "Executar" at bounding box center [698, 471] width 111 height 32
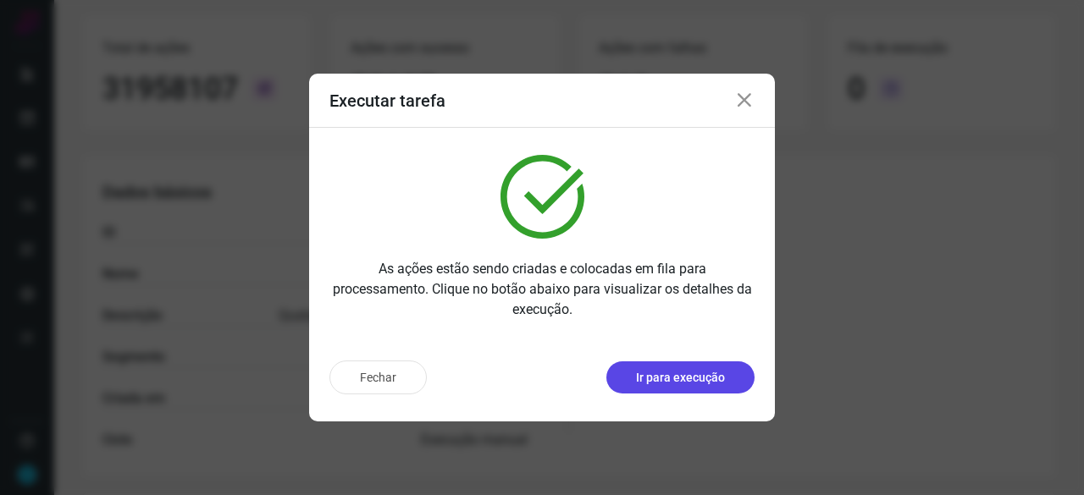
click at [703, 380] on p "Ir para execução" at bounding box center [680, 378] width 89 height 18
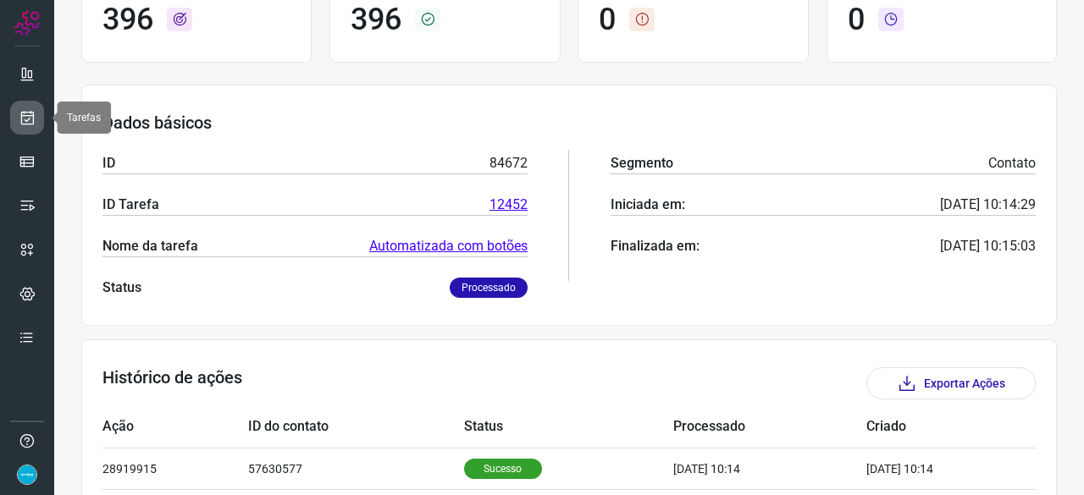
click at [24, 112] on icon at bounding box center [28, 117] width 18 height 17
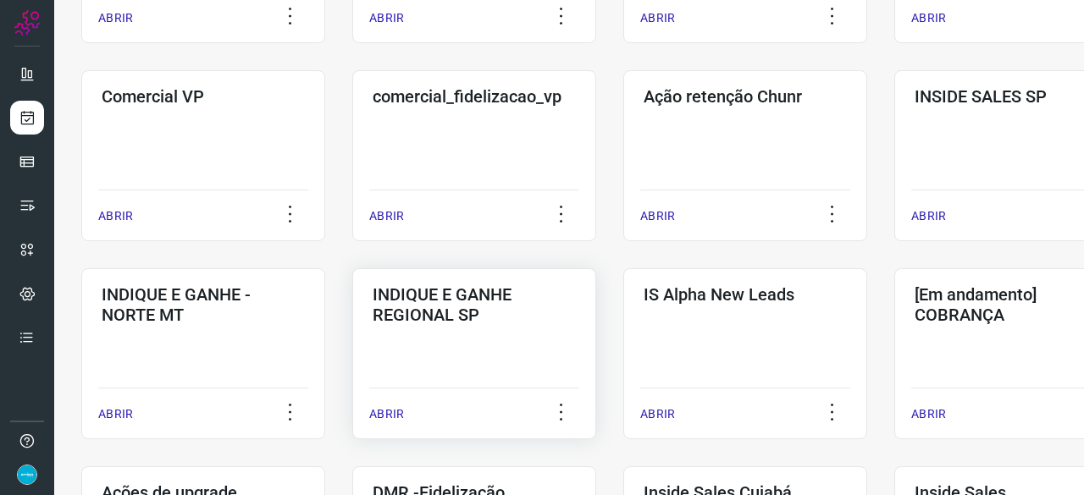
scroll to position [559, 0]
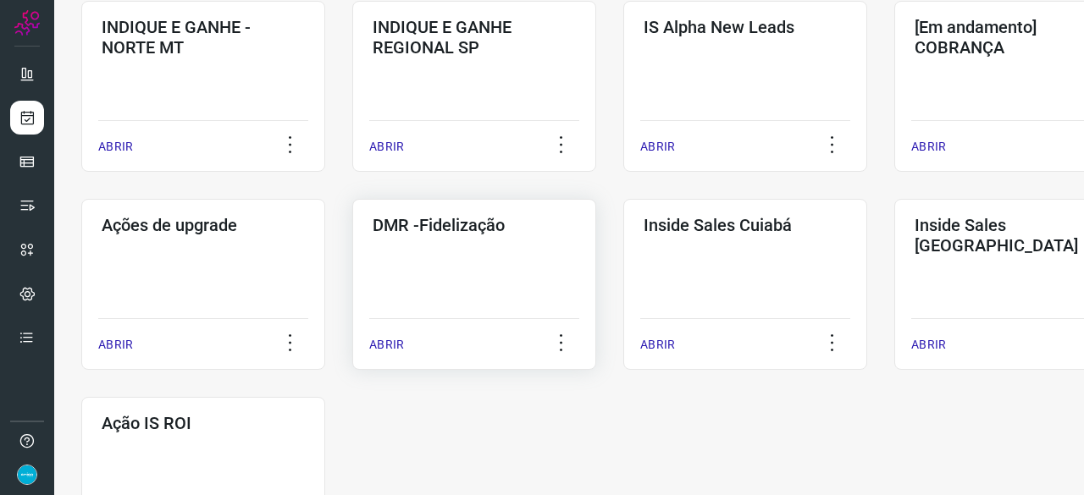
click at [388, 341] on p "ABRIR" at bounding box center [386, 345] width 35 height 18
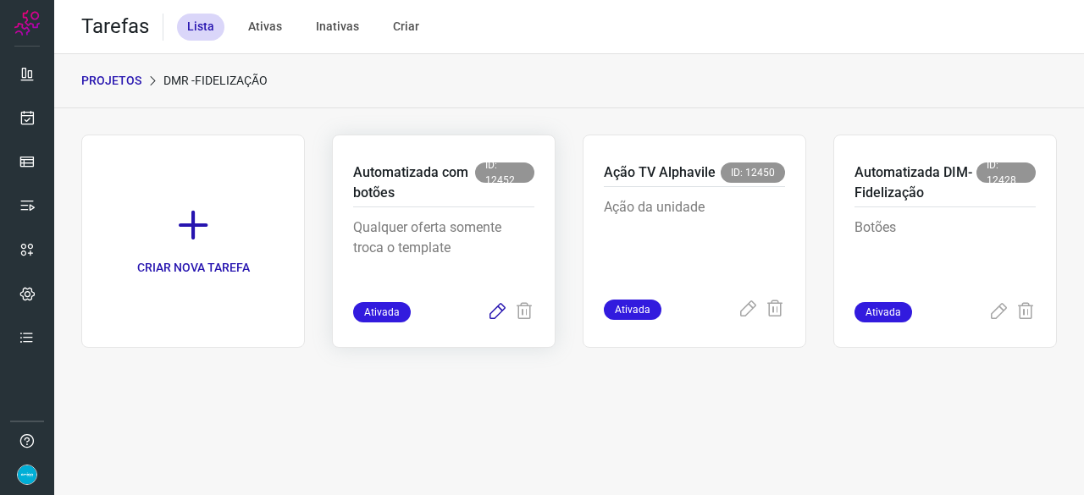
click at [494, 312] on icon at bounding box center [497, 312] width 20 height 20
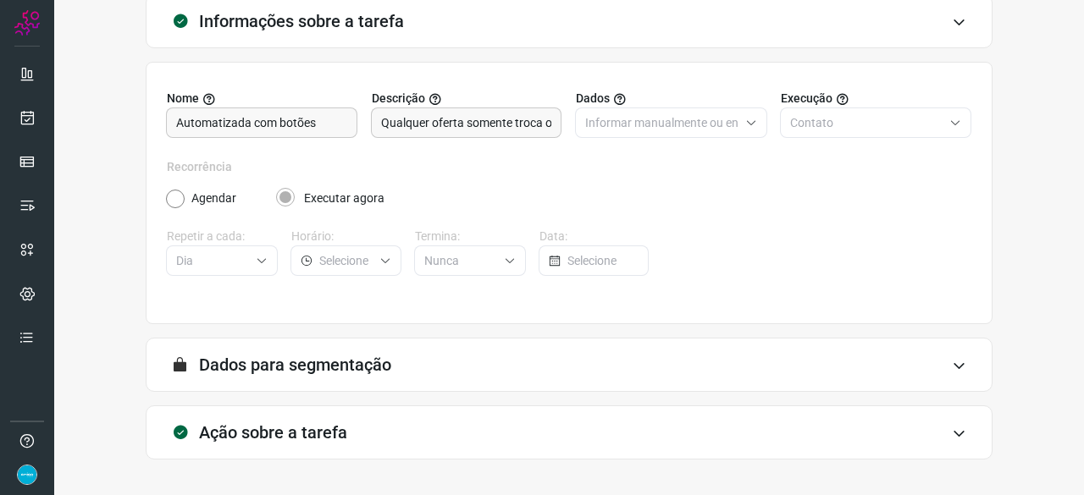
scroll to position [165, 0]
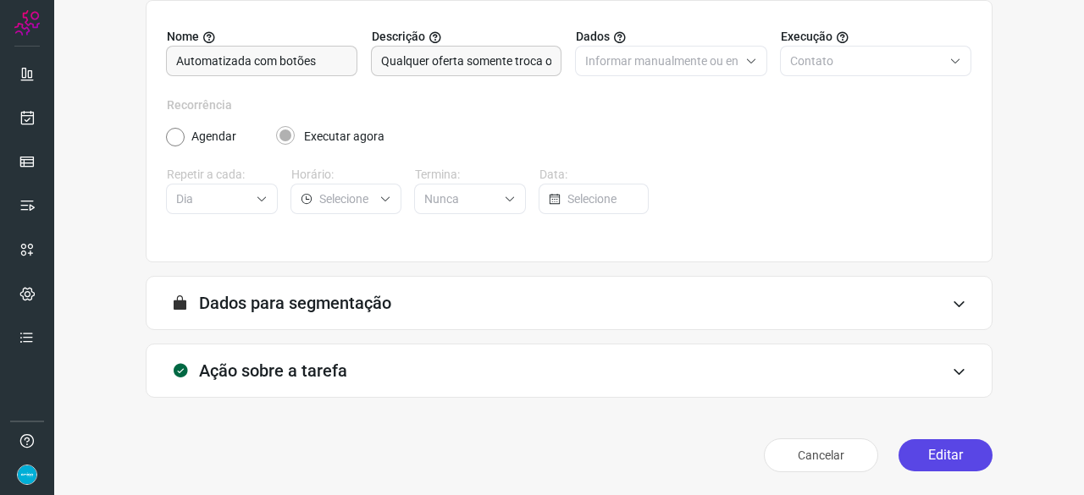
click at [950, 455] on button "Editar" at bounding box center [945, 455] width 94 height 32
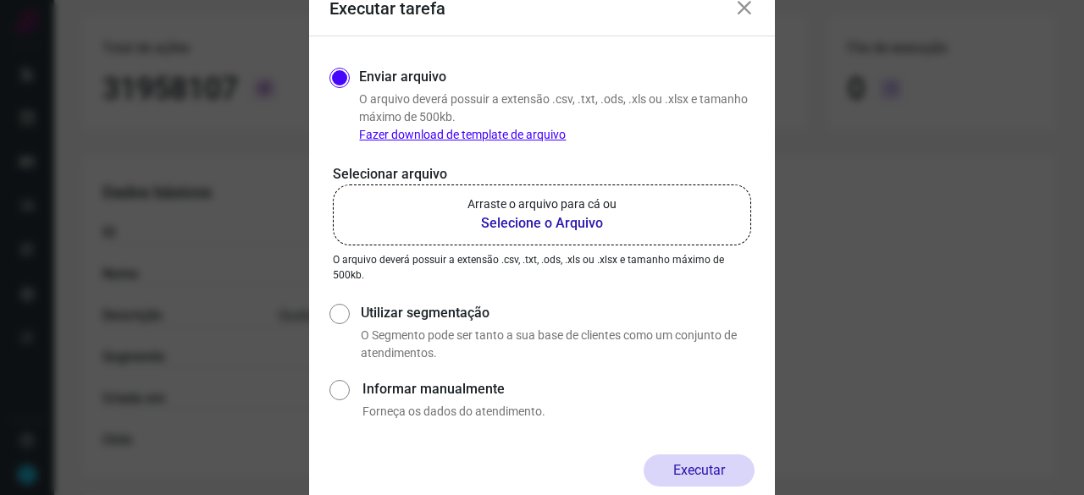
click at [552, 226] on b "Selecione o Arquivo" at bounding box center [541, 223] width 149 height 20
click at [0, 0] on input "Arraste o arquivo para cá ou Selecione o Arquivo" at bounding box center [0, 0] width 0 height 0
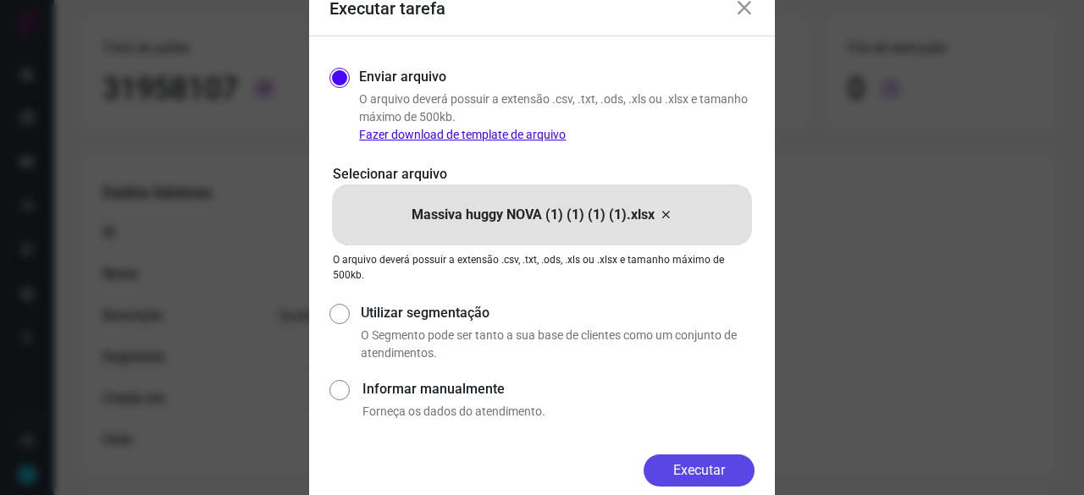
drag, startPoint x: 728, startPoint y: 466, endPoint x: 765, endPoint y: 480, distance: 39.9
click at [728, 466] on button "Executar" at bounding box center [698, 471] width 111 height 32
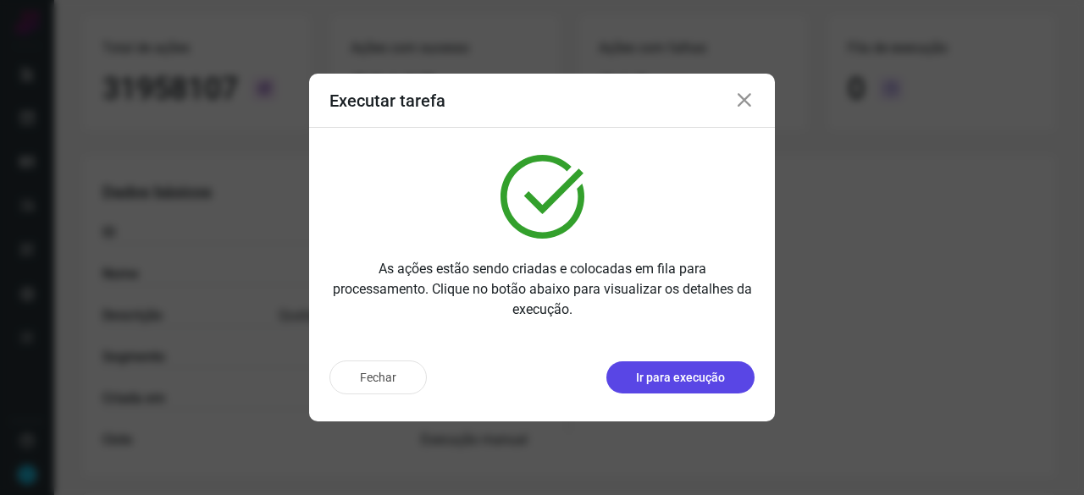
click at [671, 376] on p "Ir para execução" at bounding box center [680, 378] width 89 height 18
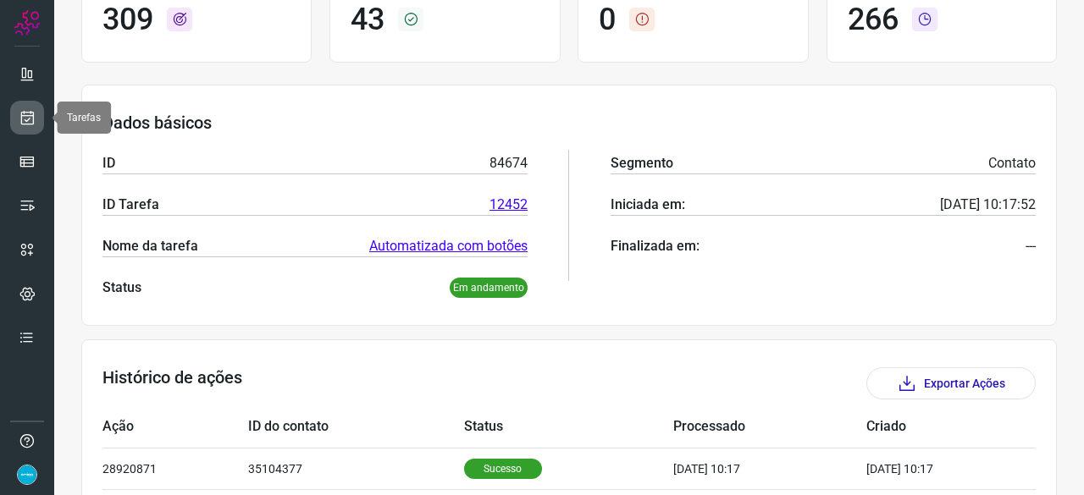
click at [35, 117] on icon at bounding box center [28, 117] width 18 height 17
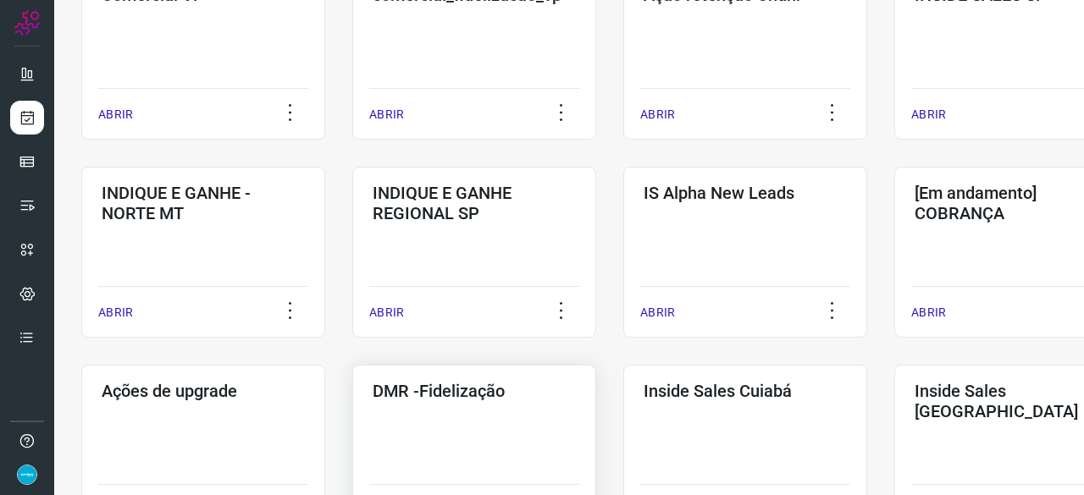
scroll to position [643, 0]
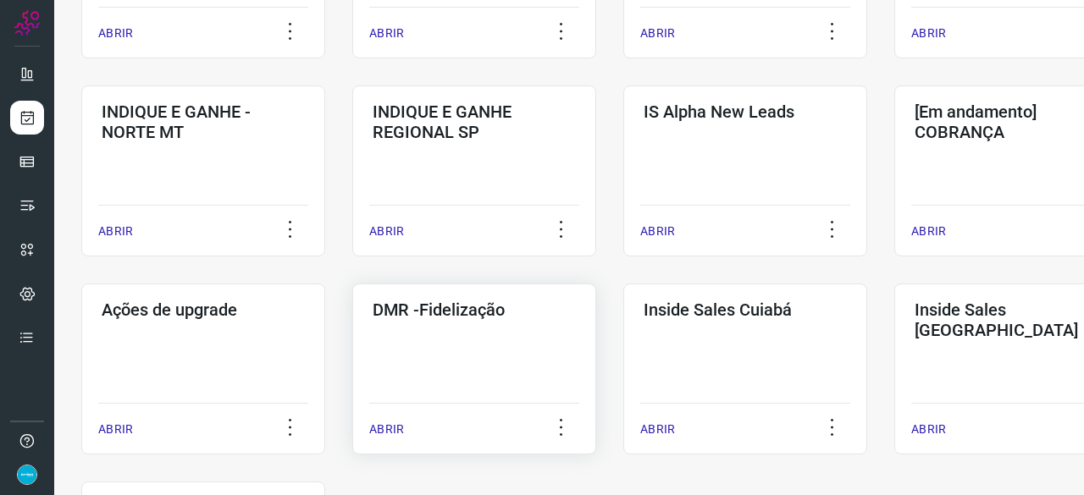
click at [398, 431] on p "ABRIR" at bounding box center [386, 430] width 35 height 18
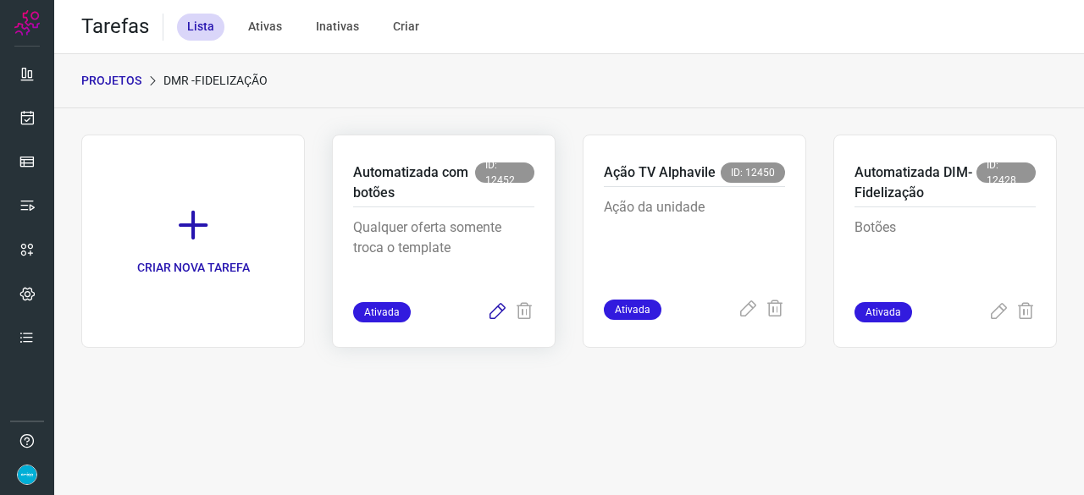
click at [501, 306] on icon at bounding box center [497, 312] width 20 height 20
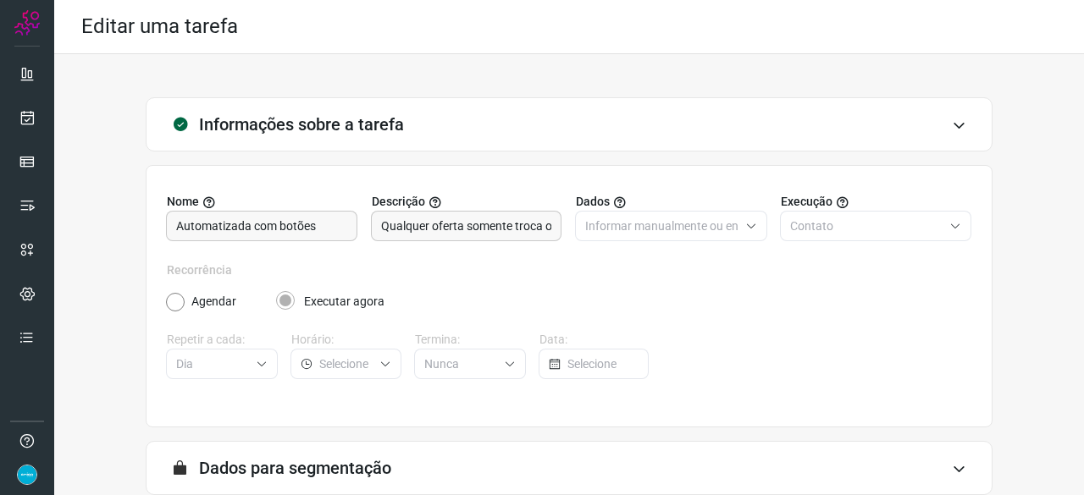
scroll to position [165, 0]
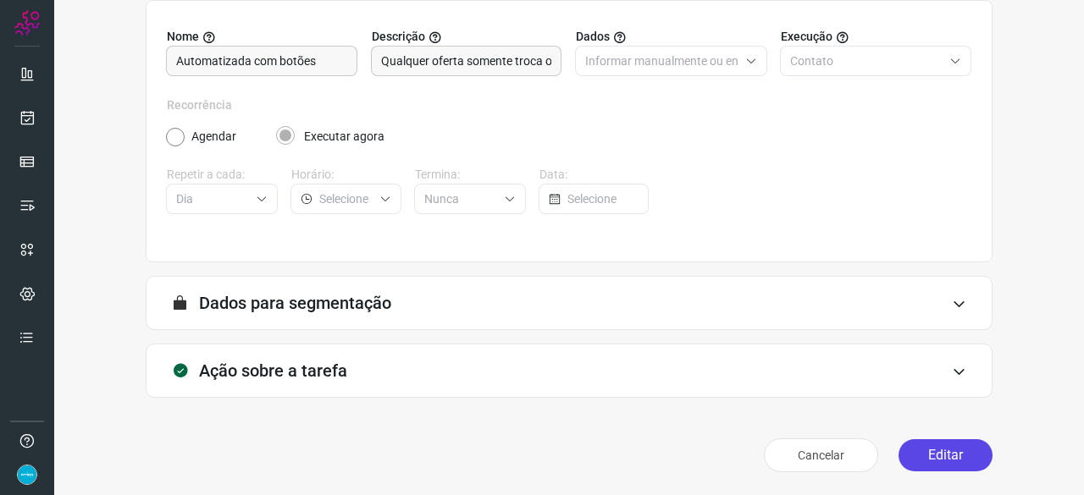
click at [923, 451] on button "Editar" at bounding box center [945, 455] width 94 height 32
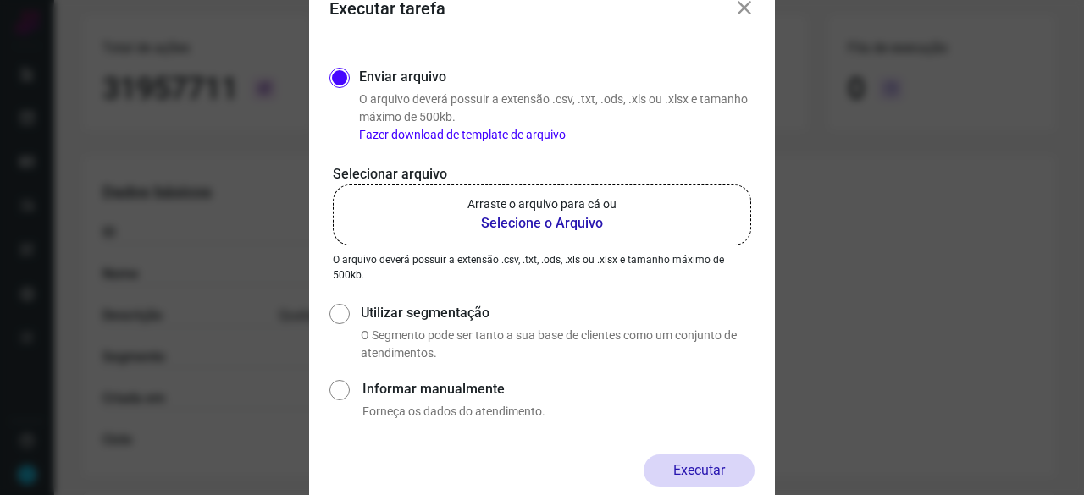
click at [568, 221] on b "Selecione o Arquivo" at bounding box center [541, 223] width 149 height 20
click at [0, 0] on input "Arraste o arquivo para cá ou Selecione o Arquivo" at bounding box center [0, 0] width 0 height 0
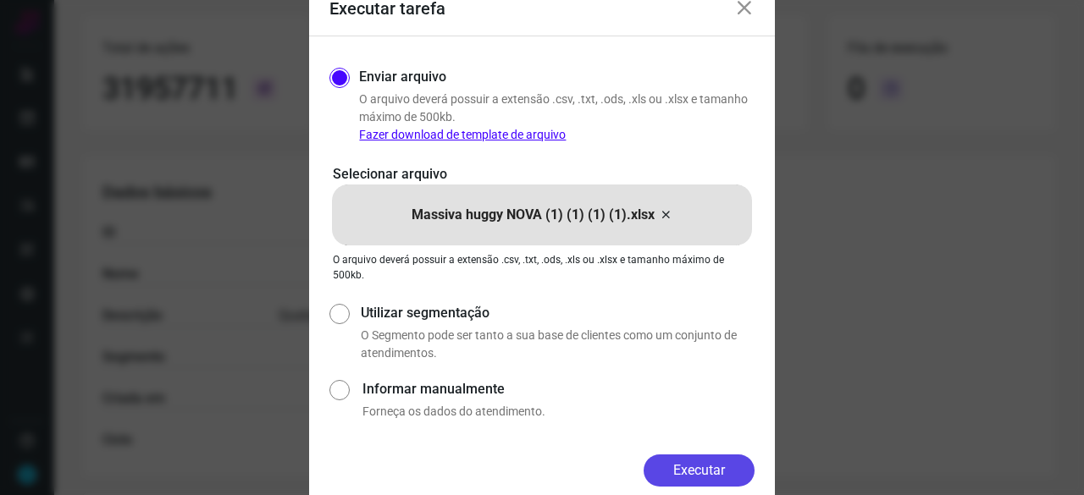
click at [682, 471] on button "Executar" at bounding box center [698, 471] width 111 height 32
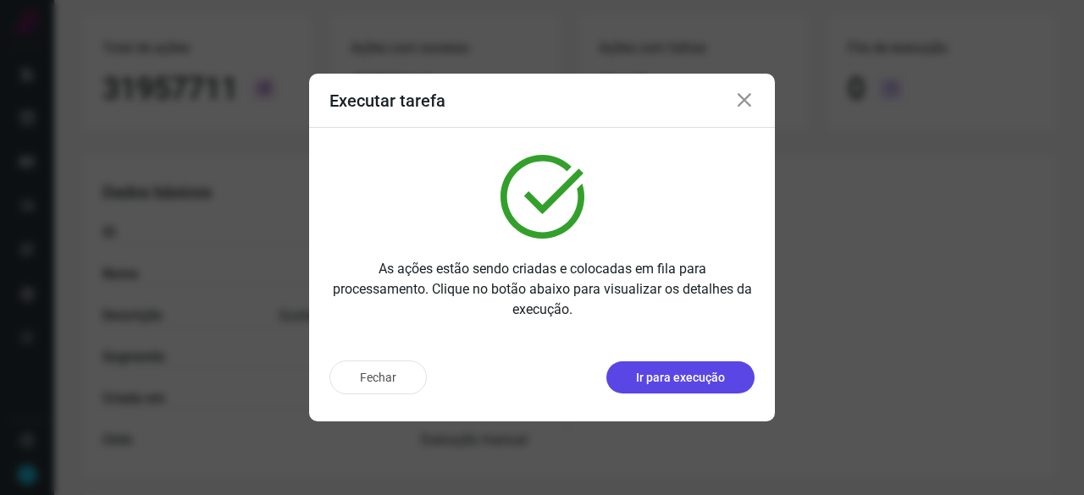
click at [709, 384] on p "Ir para execução" at bounding box center [680, 378] width 89 height 18
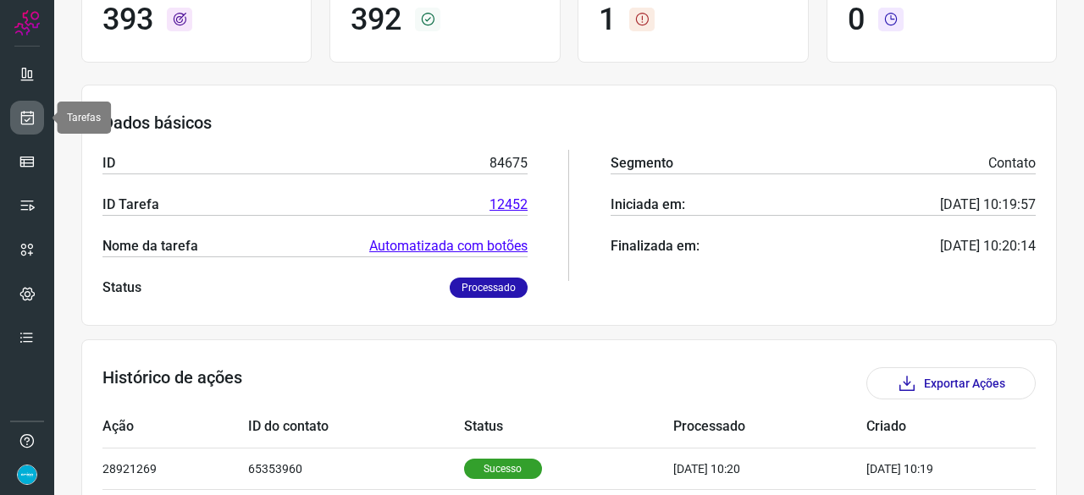
click at [30, 112] on icon at bounding box center [28, 117] width 18 height 17
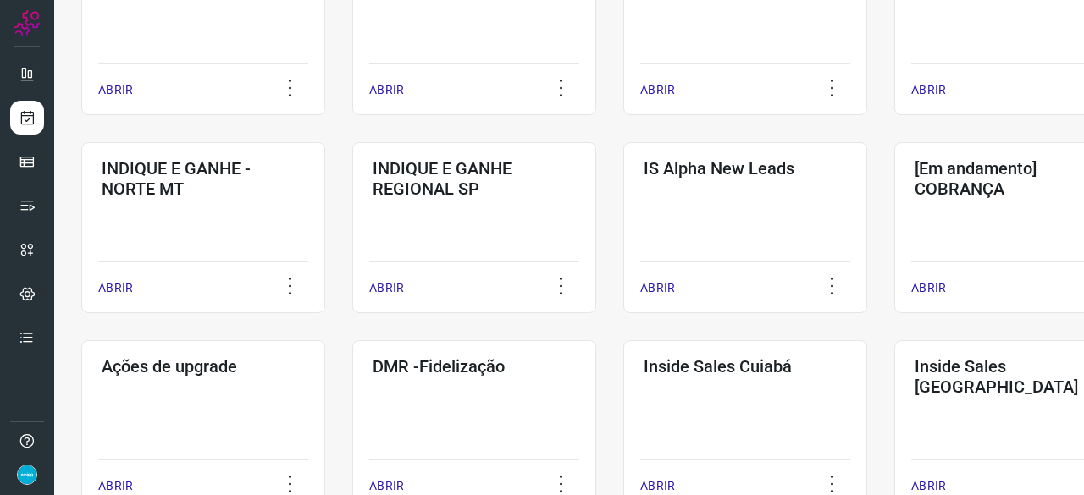
scroll to position [762, 0]
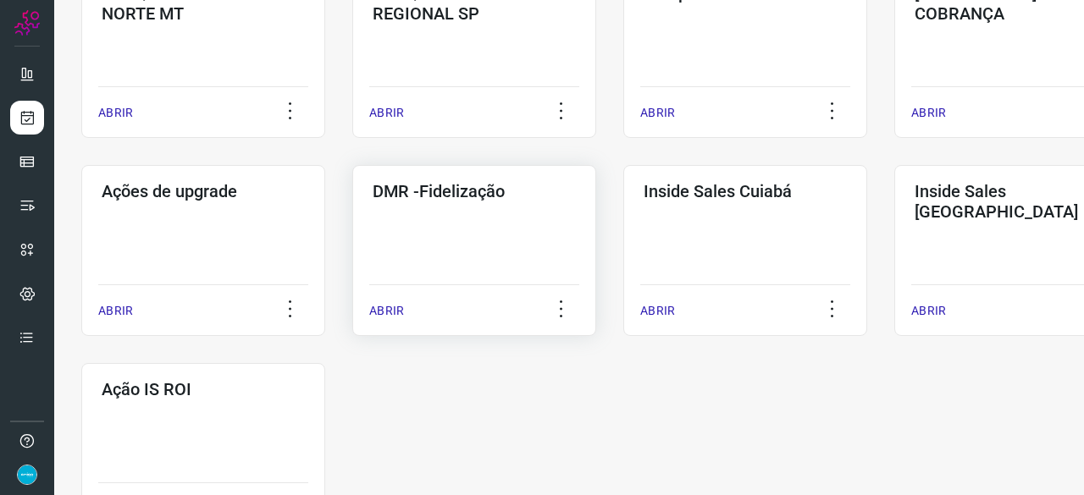
click at [390, 314] on p "ABRIR" at bounding box center [386, 311] width 35 height 18
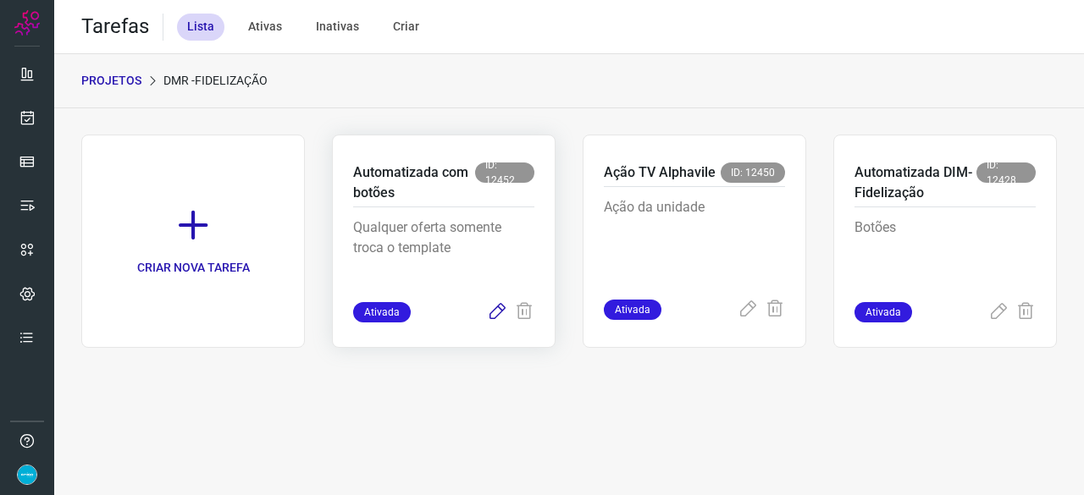
click at [492, 320] on icon at bounding box center [497, 312] width 20 height 20
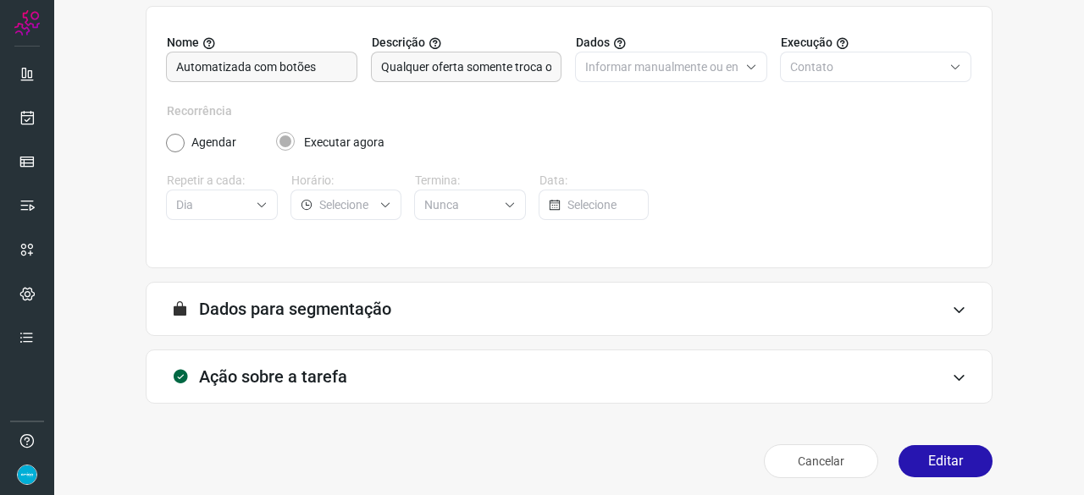
scroll to position [165, 0]
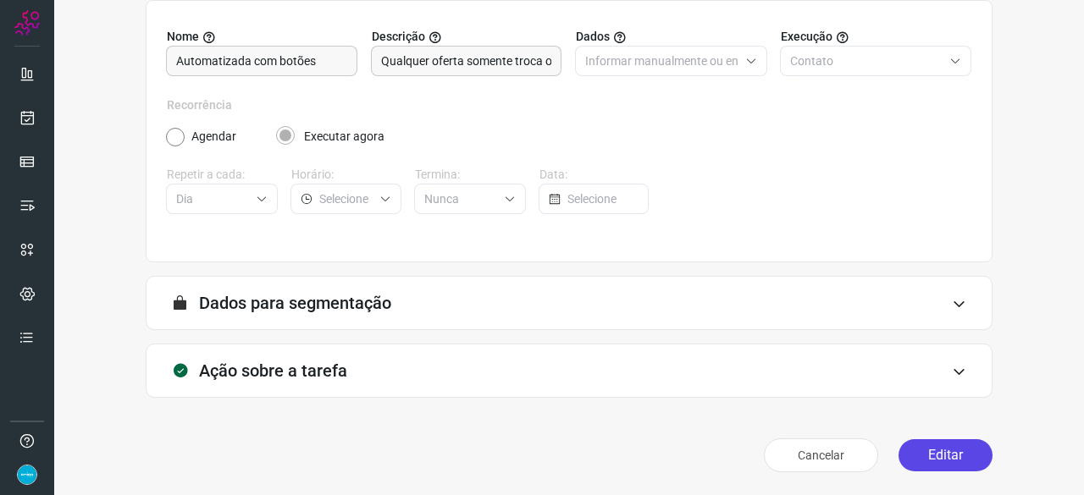
click at [931, 448] on button "Editar" at bounding box center [945, 455] width 94 height 32
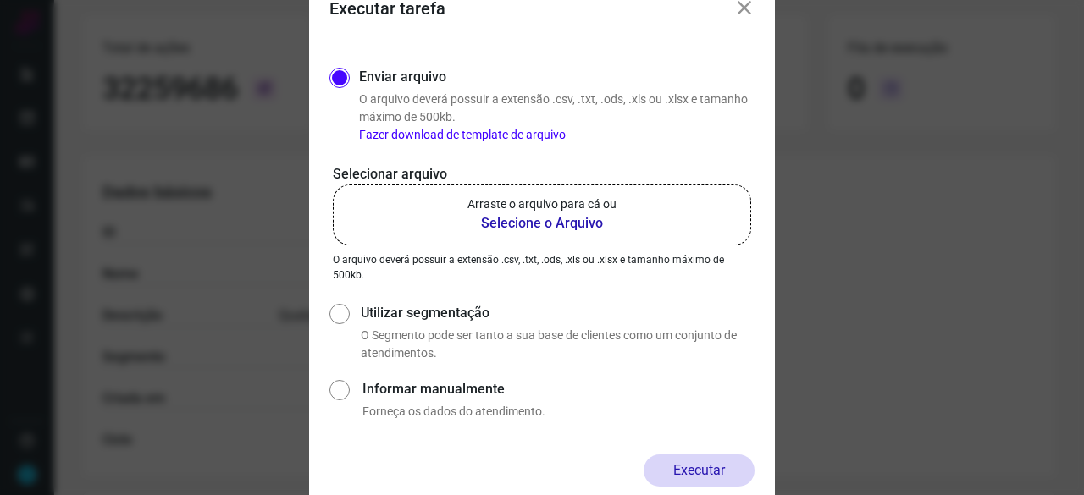
click at [505, 225] on b "Selecione o Arquivo" at bounding box center [541, 223] width 149 height 20
click at [0, 0] on input "Arraste o arquivo para cá ou Selecione o Arquivo" at bounding box center [0, 0] width 0 height 0
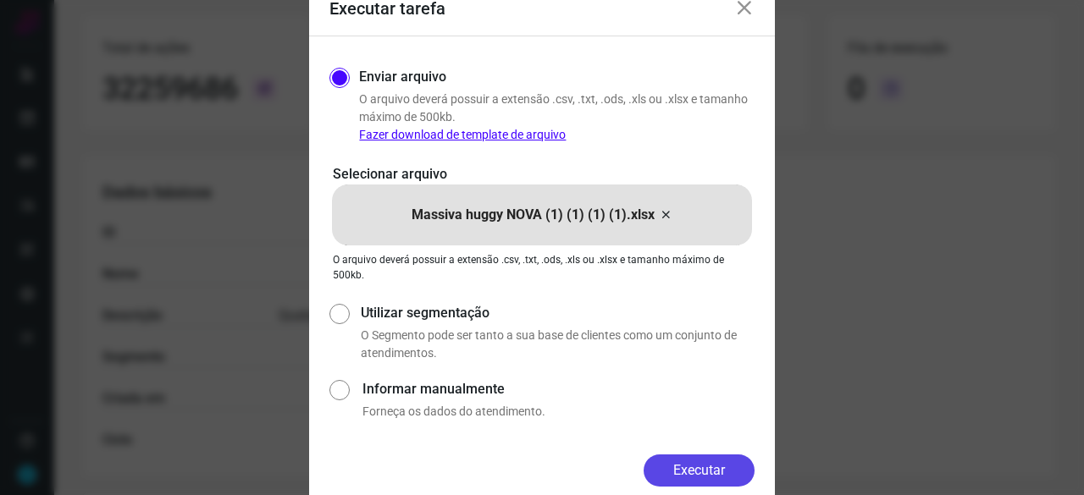
click at [698, 469] on button "Executar" at bounding box center [698, 471] width 111 height 32
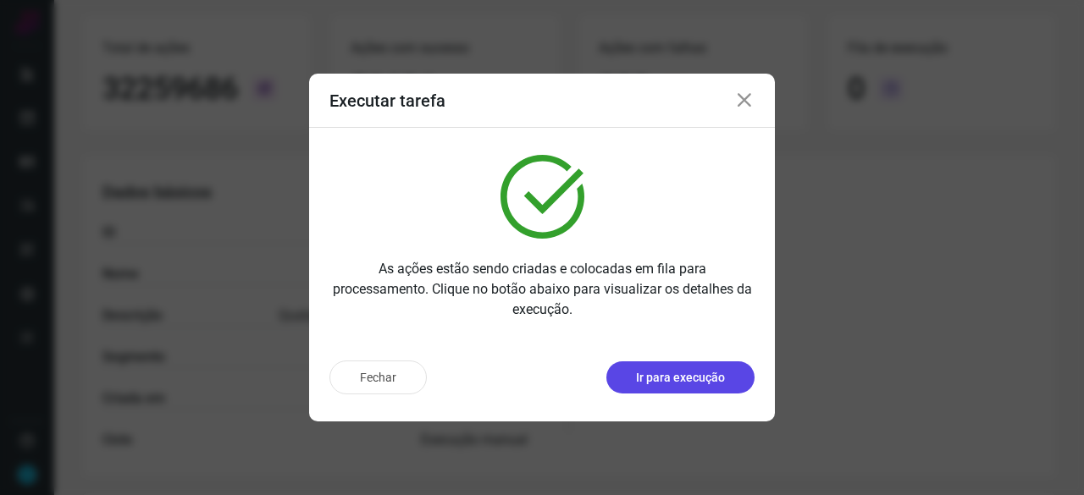
click at [681, 377] on p "Ir para execução" at bounding box center [680, 378] width 89 height 18
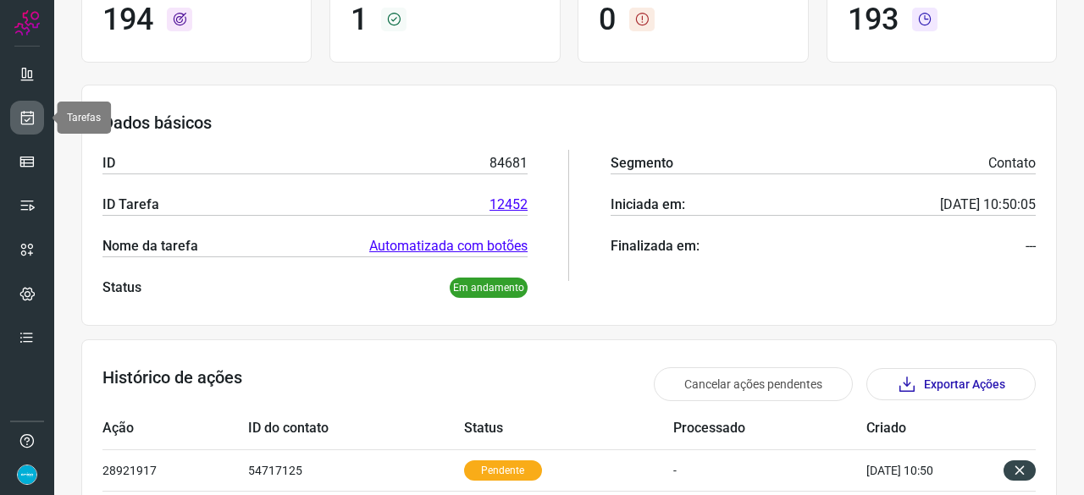
click at [36, 118] on link at bounding box center [27, 118] width 34 height 34
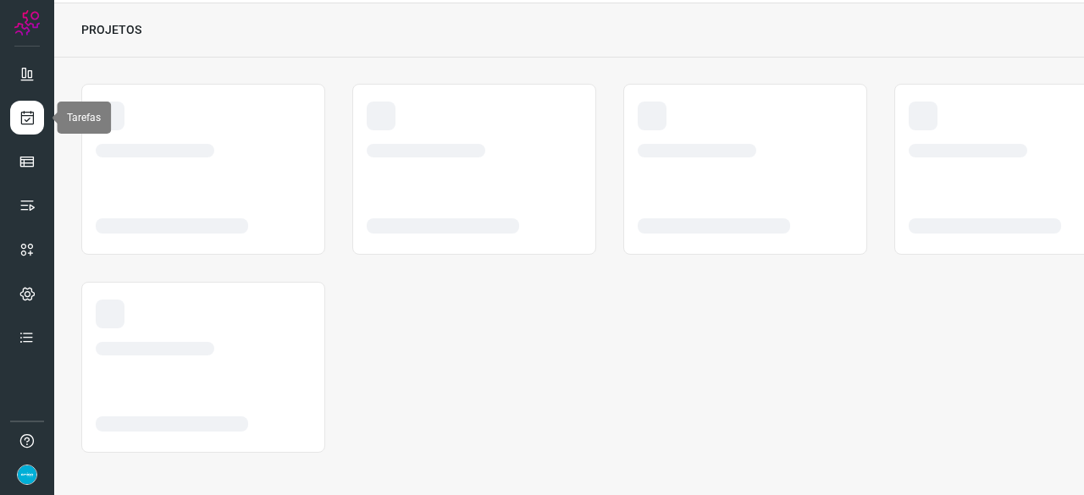
scroll to position [51, 0]
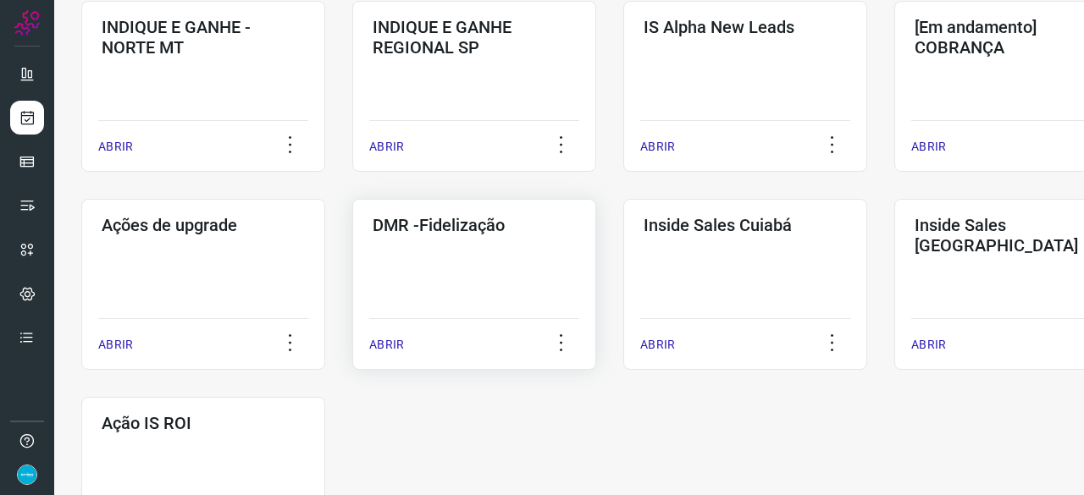
click at [393, 348] on p "ABRIR" at bounding box center [386, 345] width 35 height 18
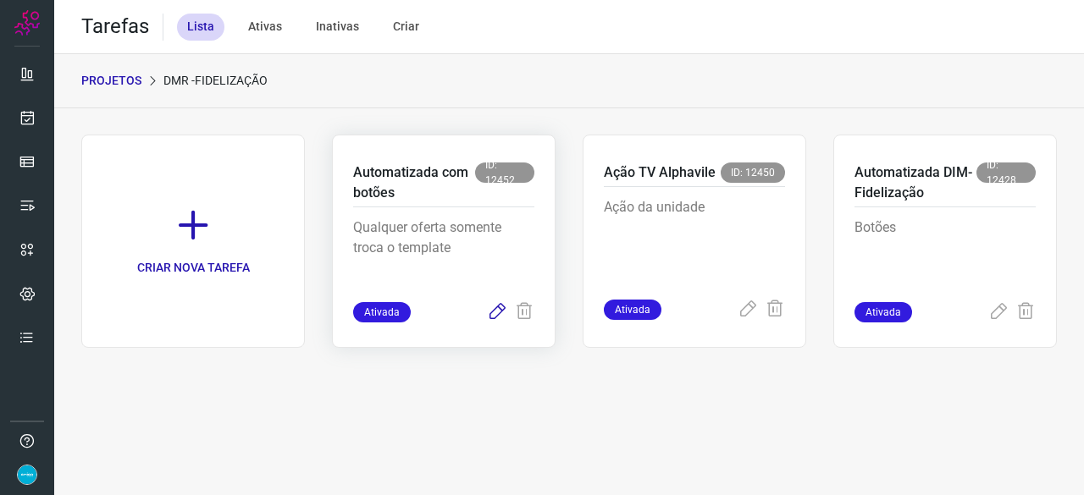
click at [500, 307] on icon at bounding box center [497, 312] width 20 height 20
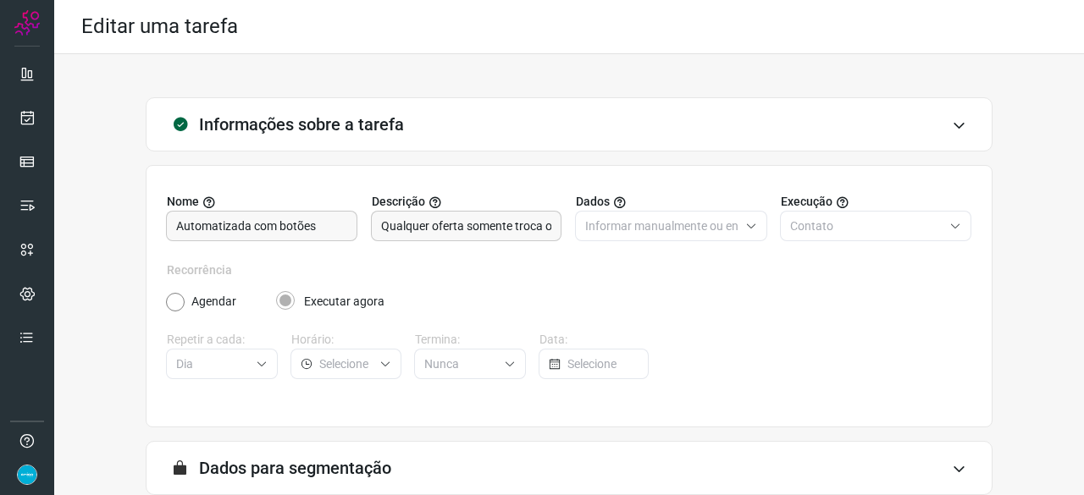
scroll to position [165, 0]
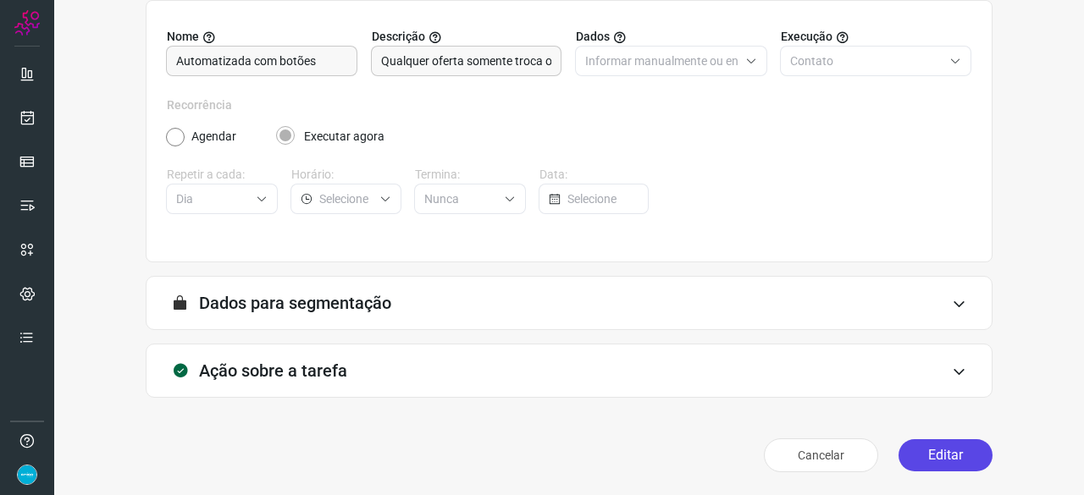
click at [950, 456] on button "Editar" at bounding box center [945, 455] width 94 height 32
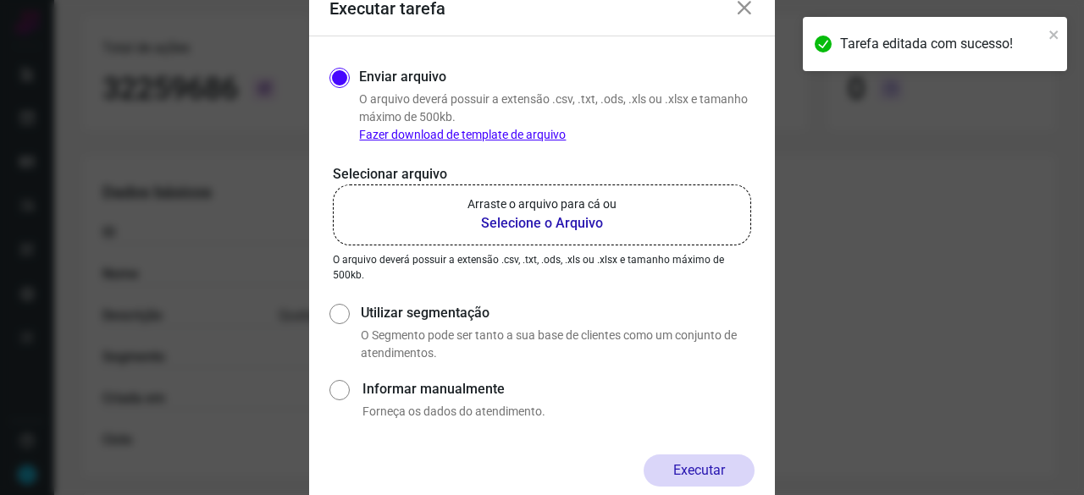
click at [511, 225] on b "Selecione o Arquivo" at bounding box center [541, 223] width 149 height 20
click at [0, 0] on input "Arraste o arquivo para cá ou Selecione o Arquivo" at bounding box center [0, 0] width 0 height 0
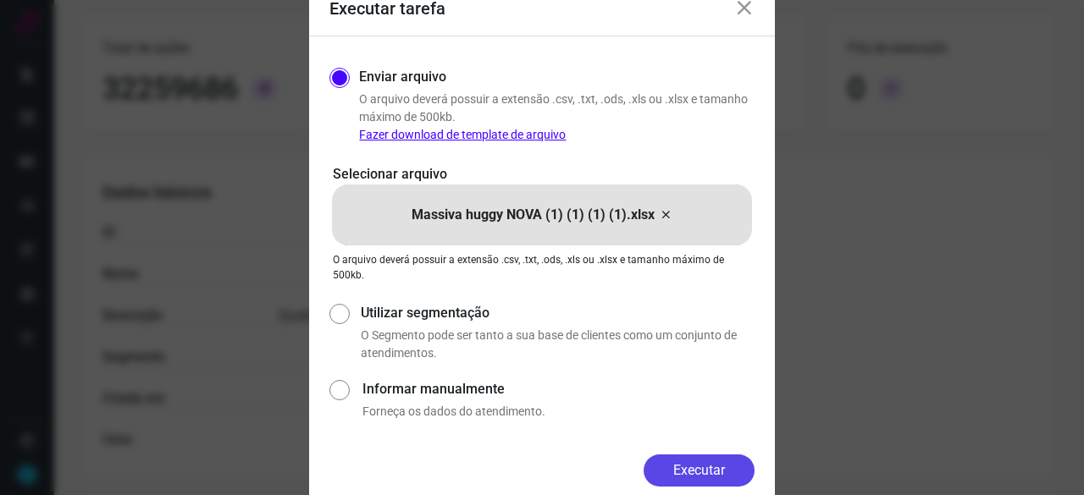
click at [715, 466] on button "Executar" at bounding box center [698, 471] width 111 height 32
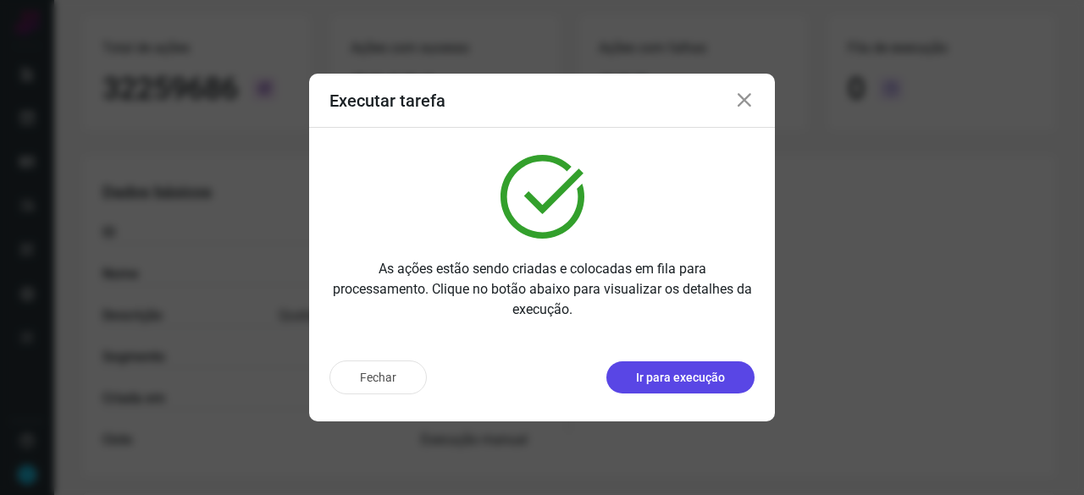
click at [715, 379] on p "Ir para execução" at bounding box center [680, 378] width 89 height 18
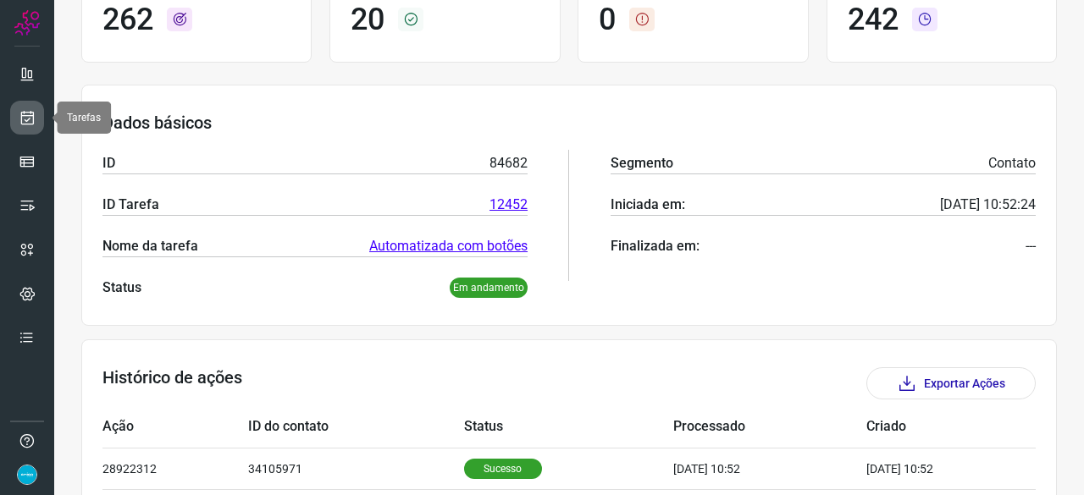
click at [25, 113] on icon at bounding box center [28, 117] width 18 height 17
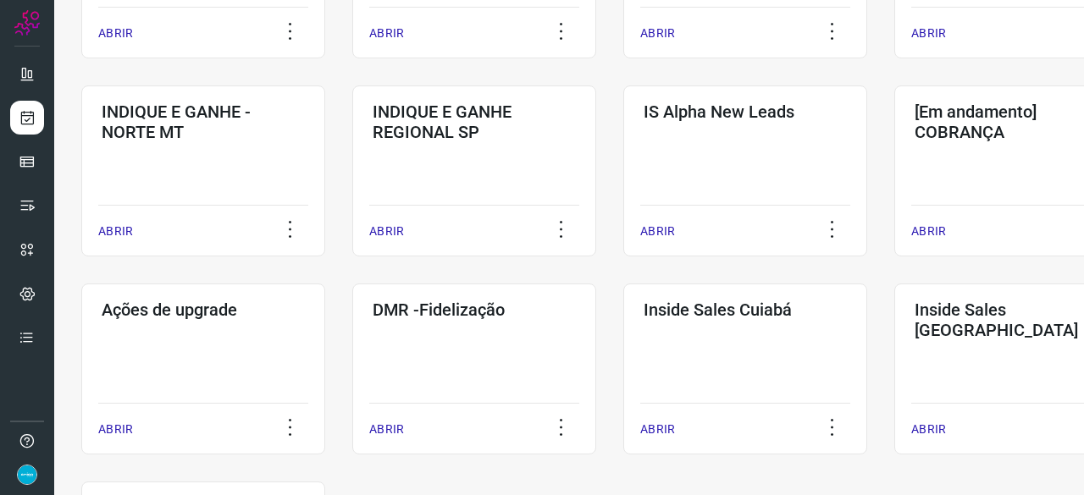
scroll to position [813, 0]
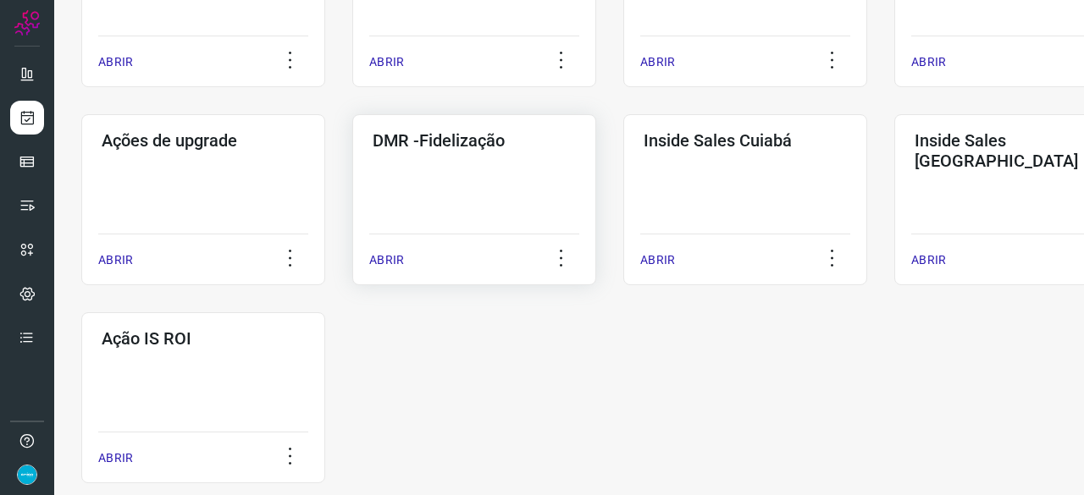
click at [381, 265] on p "ABRIR" at bounding box center [386, 260] width 35 height 18
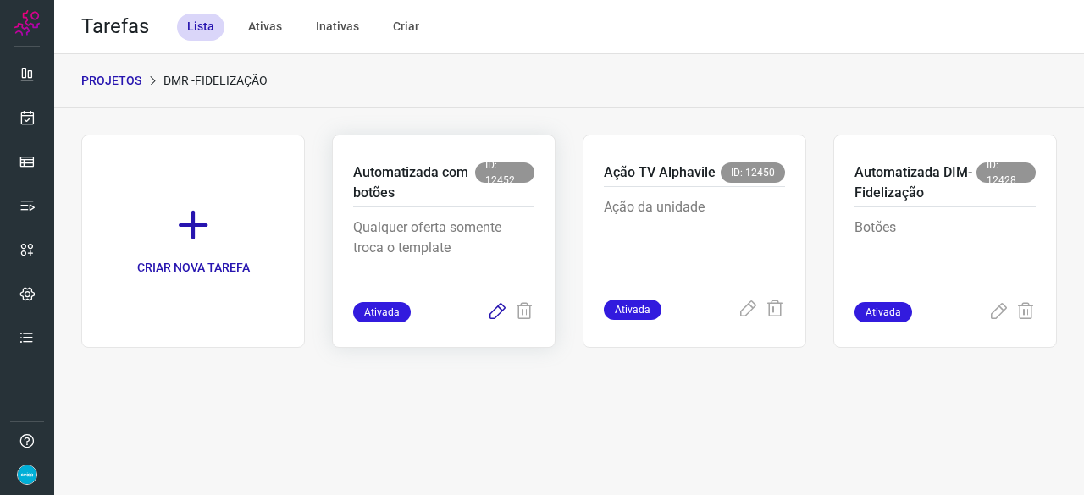
click at [500, 311] on icon at bounding box center [497, 312] width 20 height 20
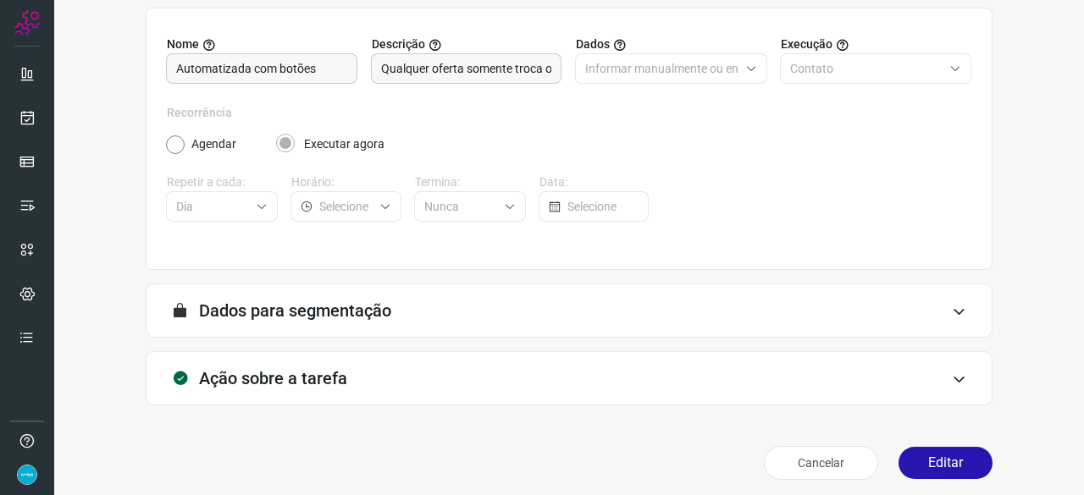
scroll to position [165, 0]
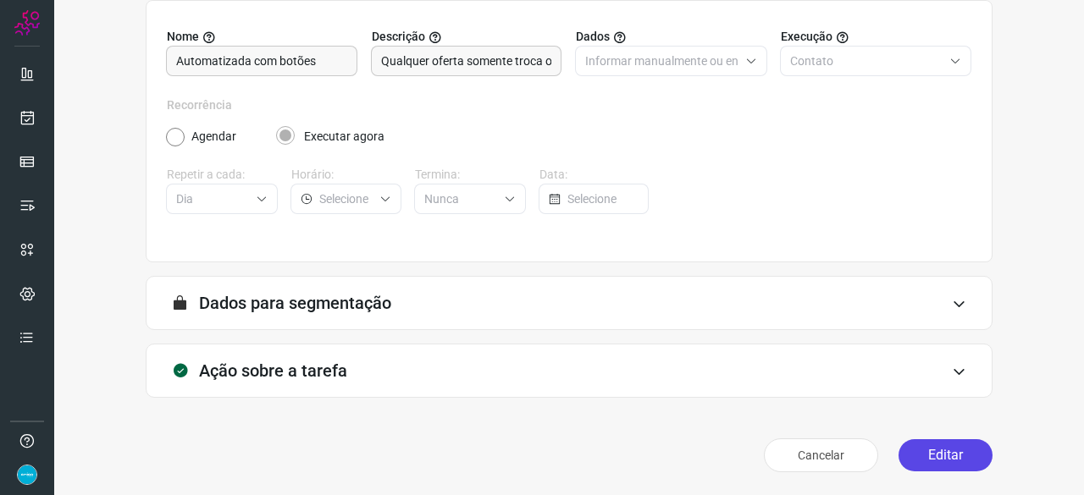
click at [963, 451] on button "Editar" at bounding box center [945, 455] width 94 height 32
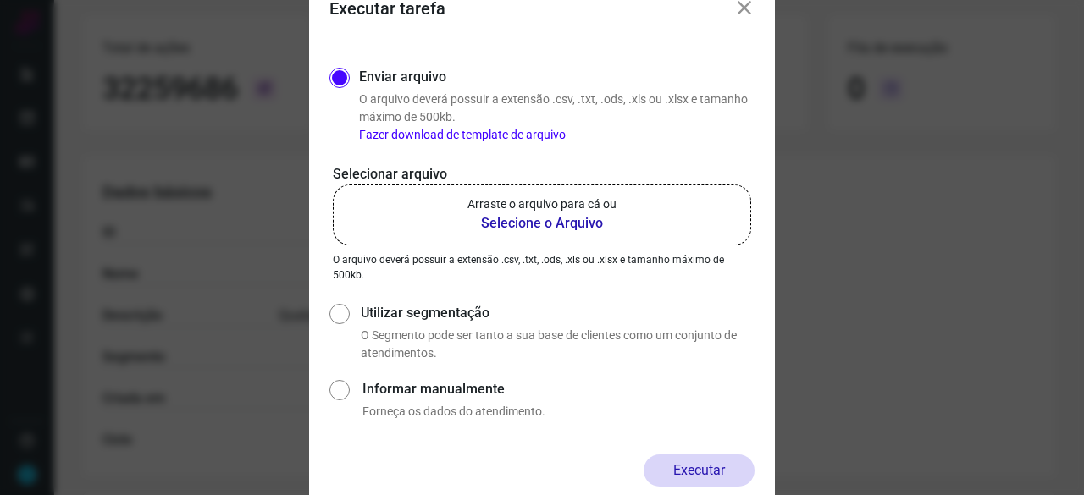
click at [533, 222] on b "Selecione o Arquivo" at bounding box center [541, 223] width 149 height 20
click at [0, 0] on input "Arraste o arquivo para cá ou Selecione o Arquivo" at bounding box center [0, 0] width 0 height 0
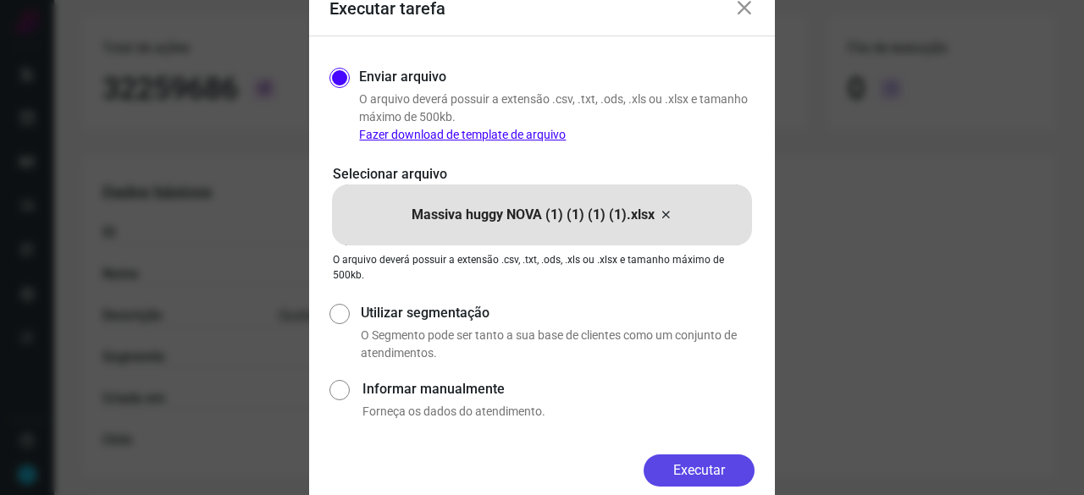
click at [720, 473] on button "Executar" at bounding box center [698, 471] width 111 height 32
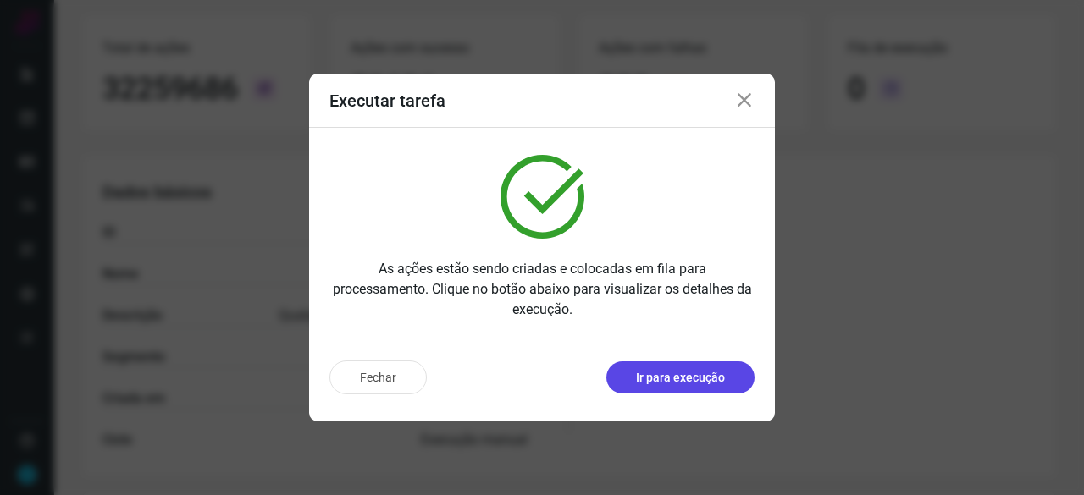
click at [711, 378] on p "Ir para execução" at bounding box center [680, 378] width 89 height 18
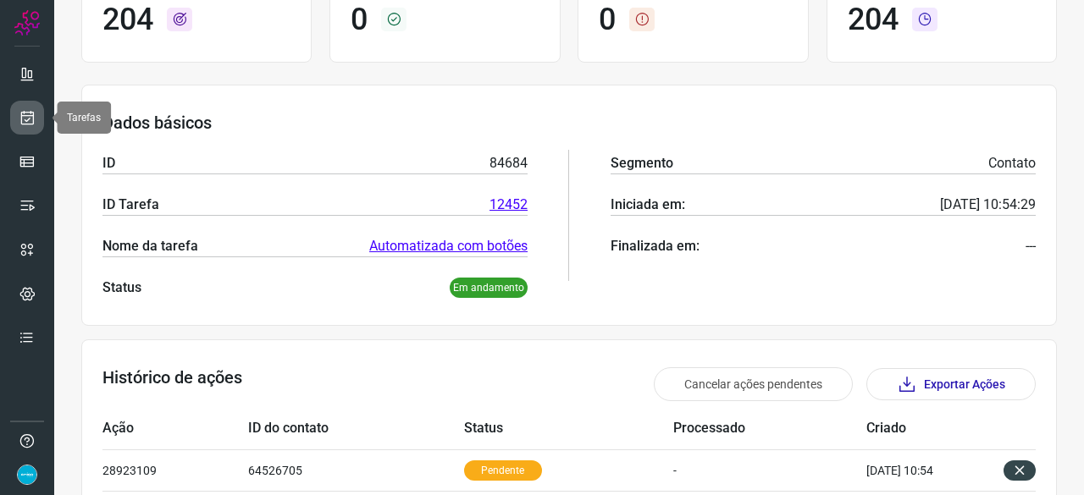
click at [19, 113] on icon at bounding box center [28, 117] width 18 height 17
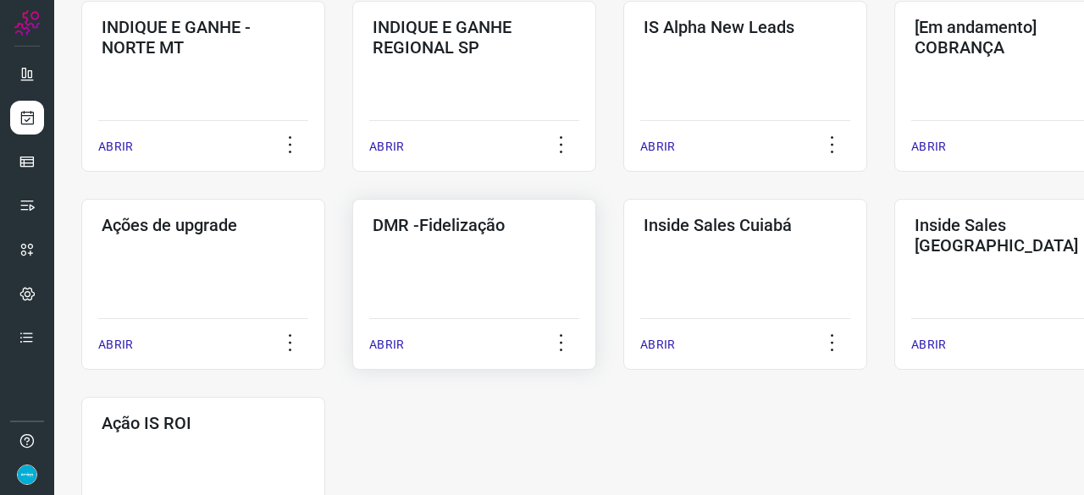
click at [395, 346] on p "ABRIR" at bounding box center [386, 345] width 35 height 18
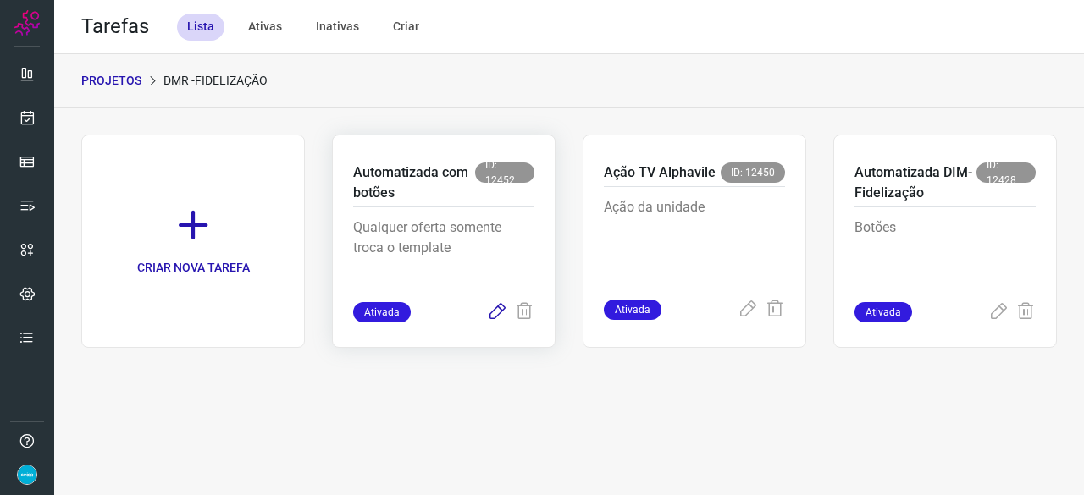
click at [497, 310] on icon at bounding box center [497, 312] width 20 height 20
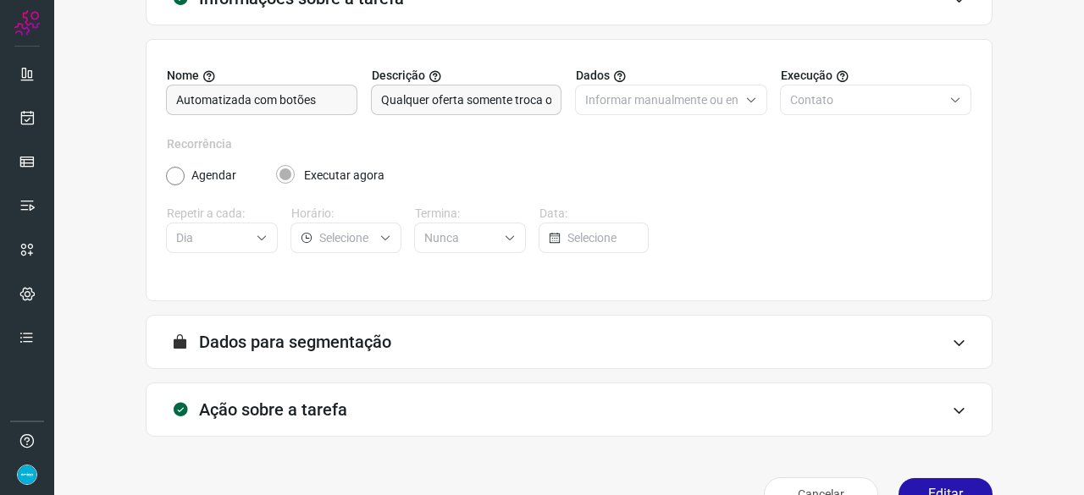
scroll to position [165, 0]
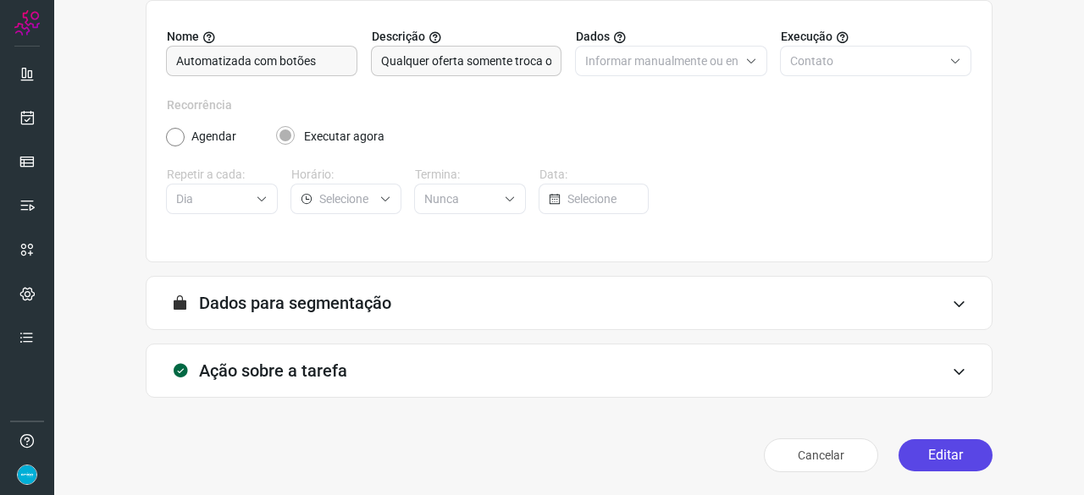
click at [916, 457] on button "Editar" at bounding box center [945, 455] width 94 height 32
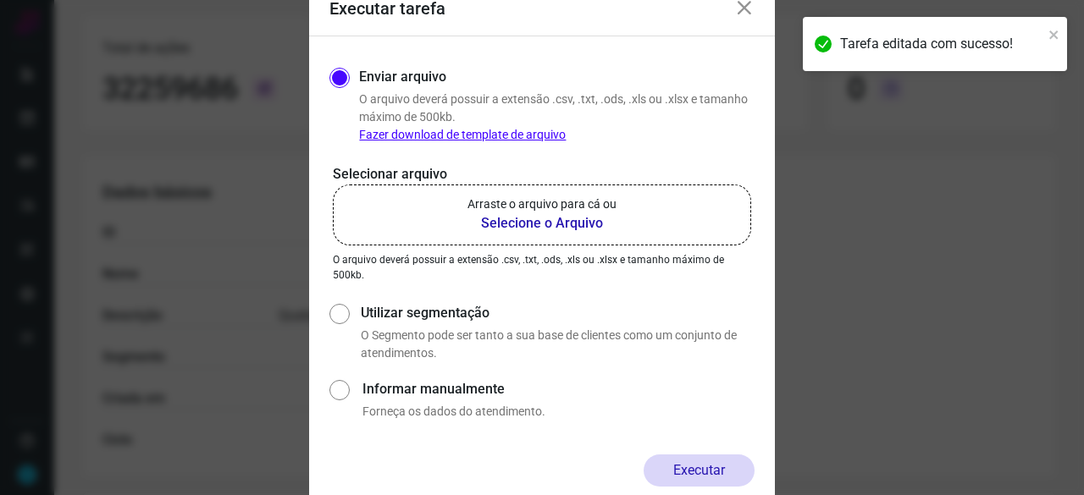
click at [498, 224] on b "Selecione o Arquivo" at bounding box center [541, 223] width 149 height 20
click at [0, 0] on input "Arraste o arquivo para cá ou Selecione o Arquivo" at bounding box center [0, 0] width 0 height 0
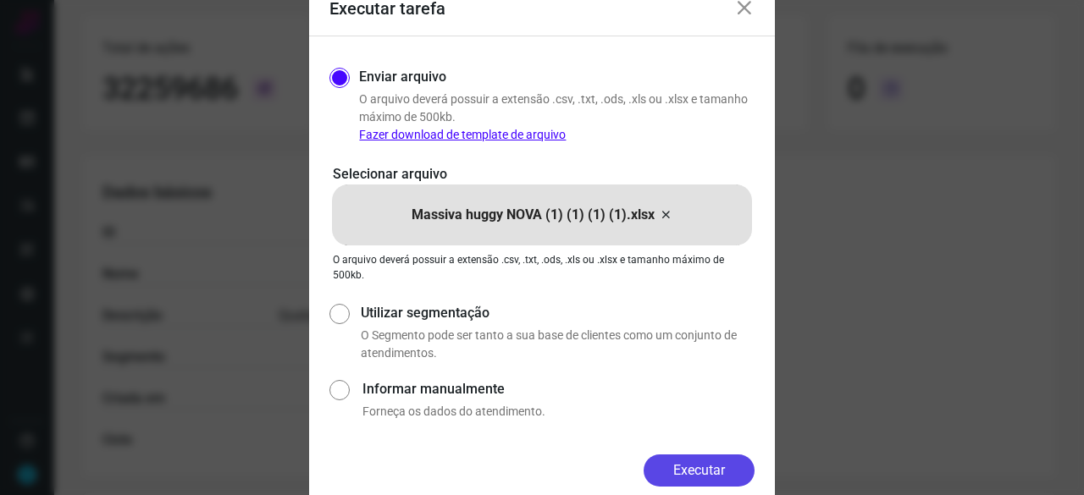
click at [693, 469] on button "Executar" at bounding box center [698, 471] width 111 height 32
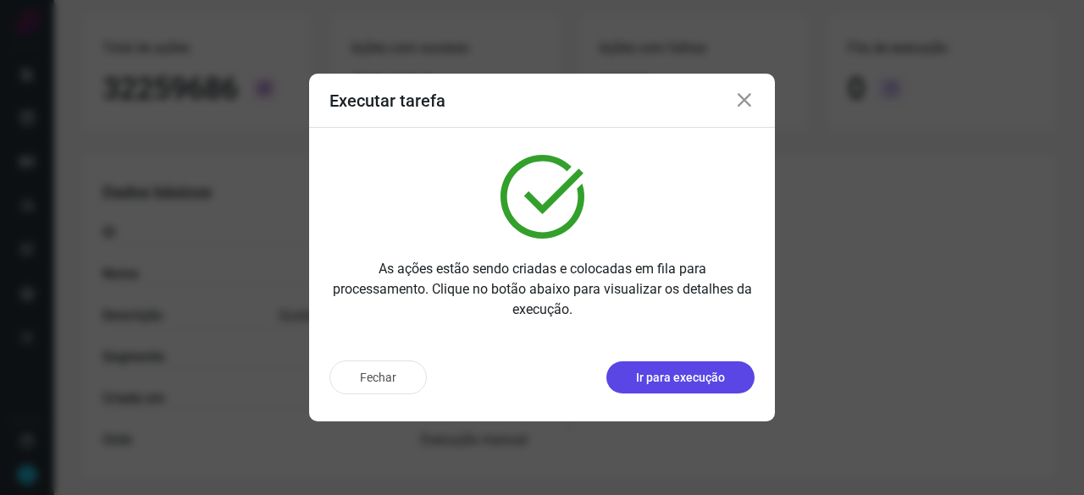
click at [667, 377] on p "Ir para execução" at bounding box center [680, 378] width 89 height 18
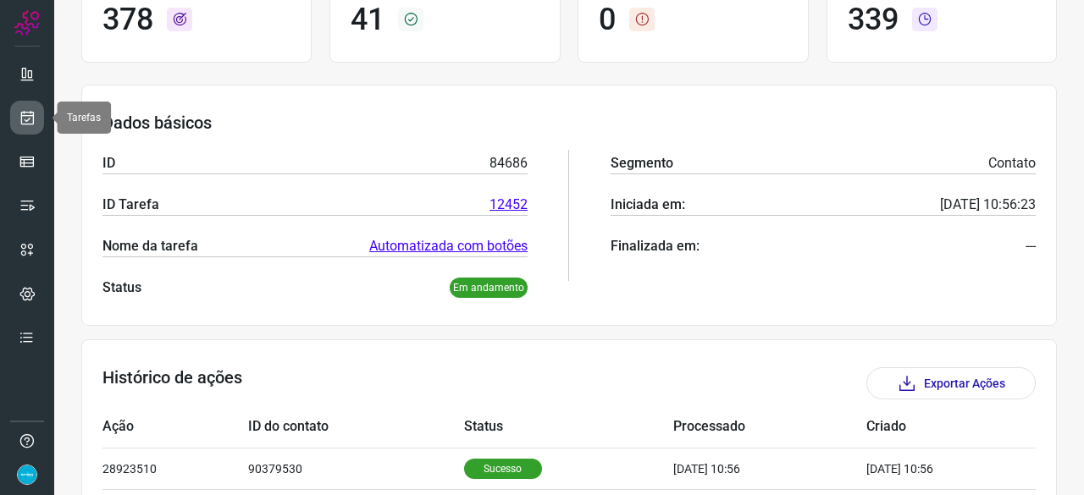
click at [36, 114] on link at bounding box center [27, 118] width 34 height 34
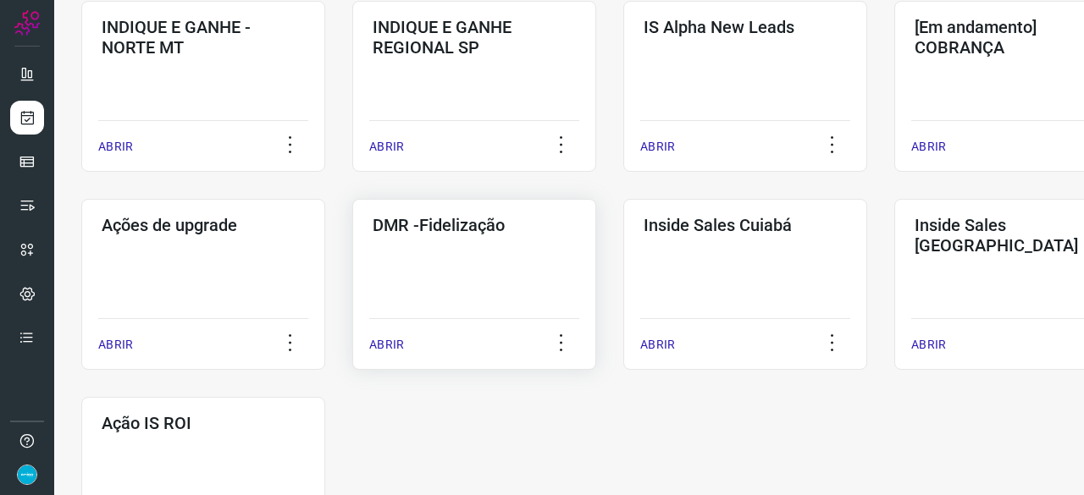
click at [391, 345] on p "ABRIR" at bounding box center [386, 345] width 35 height 18
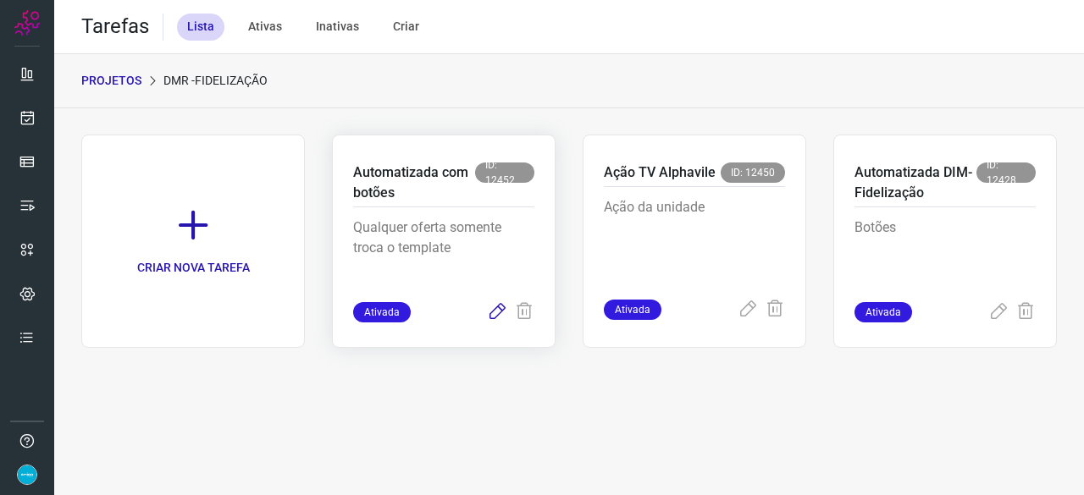
click at [495, 312] on icon at bounding box center [497, 312] width 20 height 20
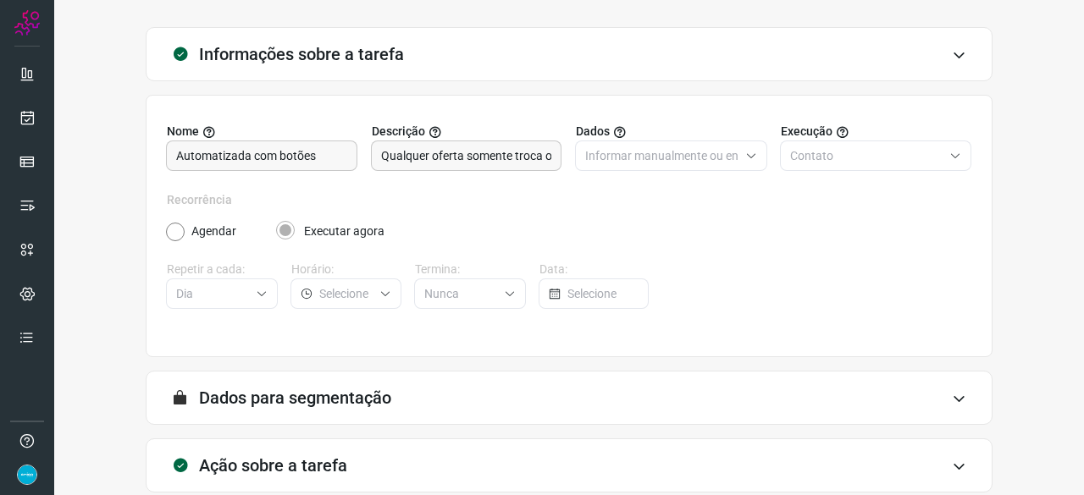
scroll to position [165, 0]
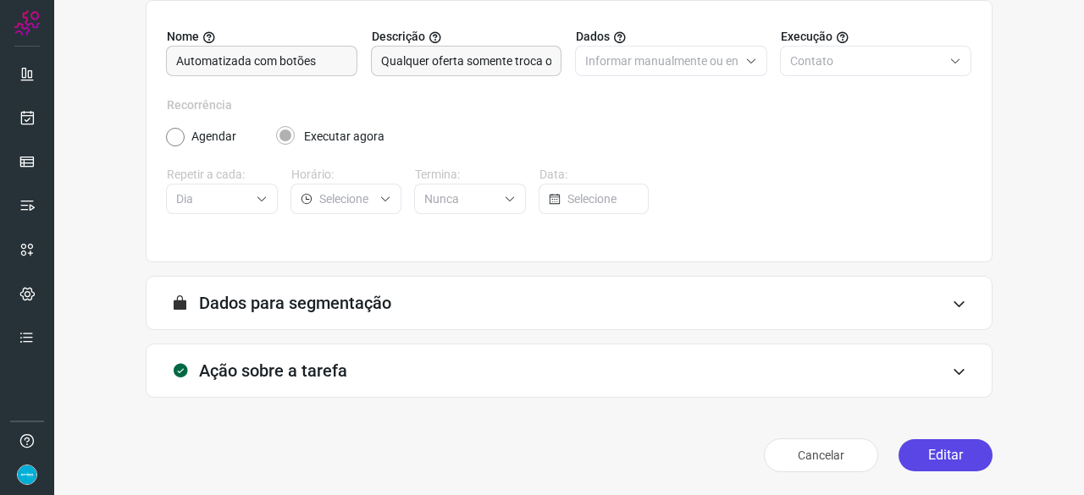
click at [906, 448] on button "Editar" at bounding box center [945, 455] width 94 height 32
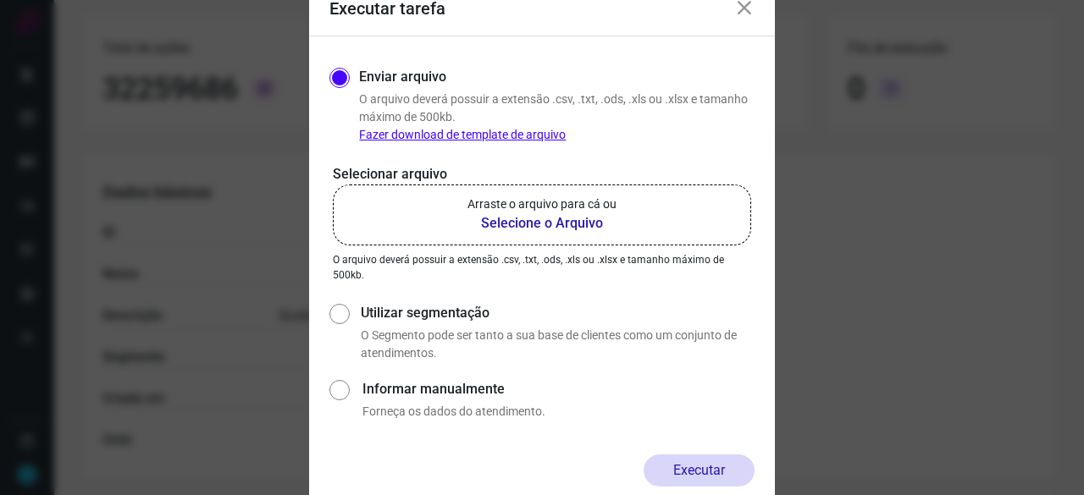
click at [503, 224] on b "Selecione o Arquivo" at bounding box center [541, 223] width 149 height 20
click at [0, 0] on input "Arraste o arquivo para cá ou Selecione o Arquivo" at bounding box center [0, 0] width 0 height 0
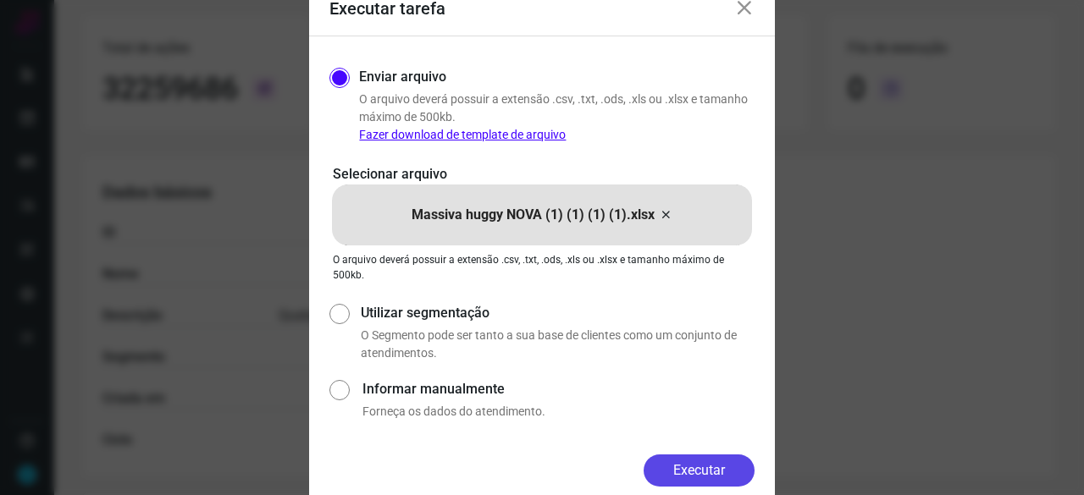
click at [715, 467] on button "Executar" at bounding box center [698, 471] width 111 height 32
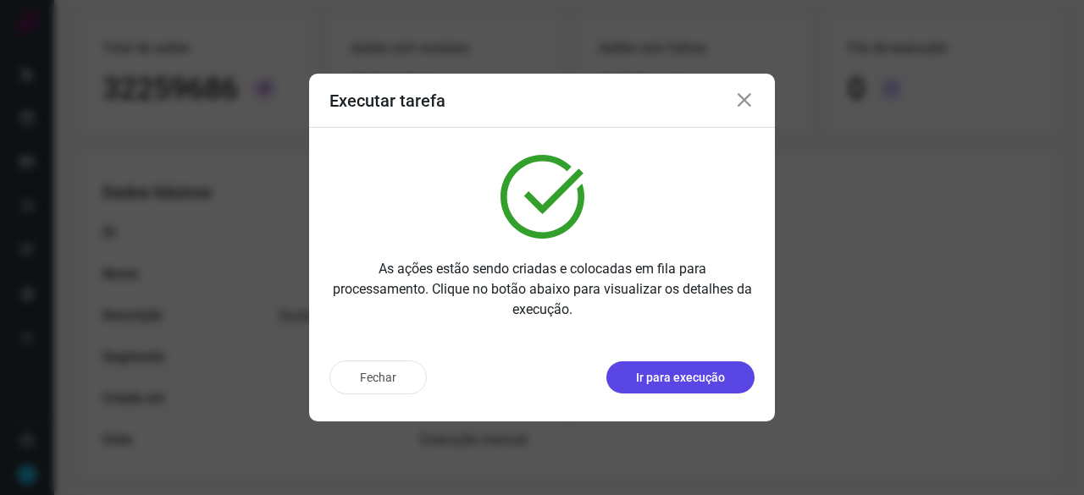
click at [684, 384] on p "Ir para execução" at bounding box center [680, 378] width 89 height 18
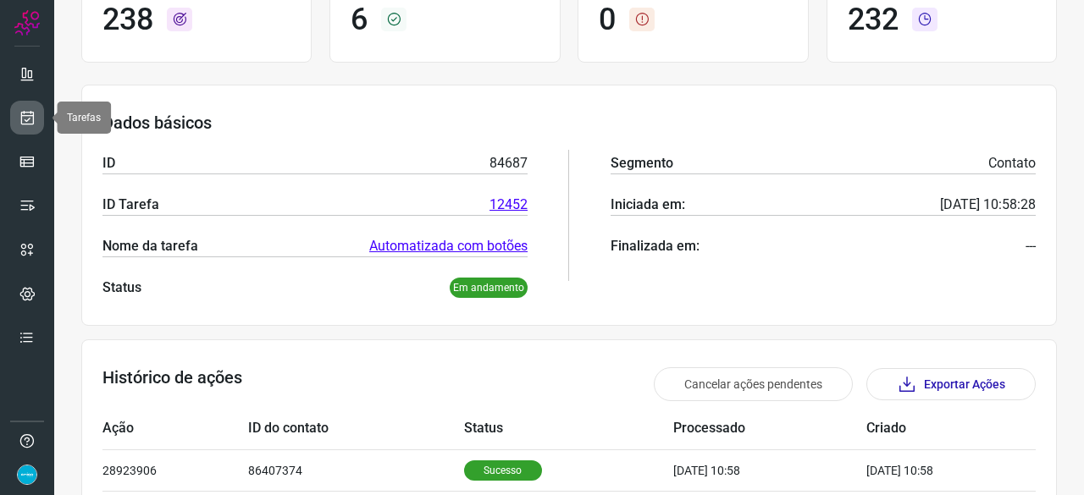
click at [33, 119] on icon at bounding box center [28, 117] width 18 height 17
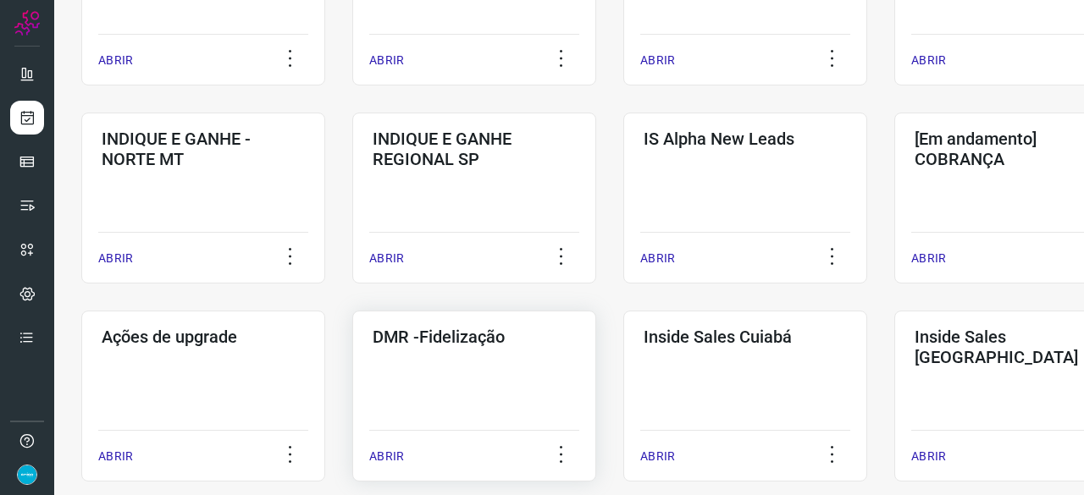
scroll to position [643, 0]
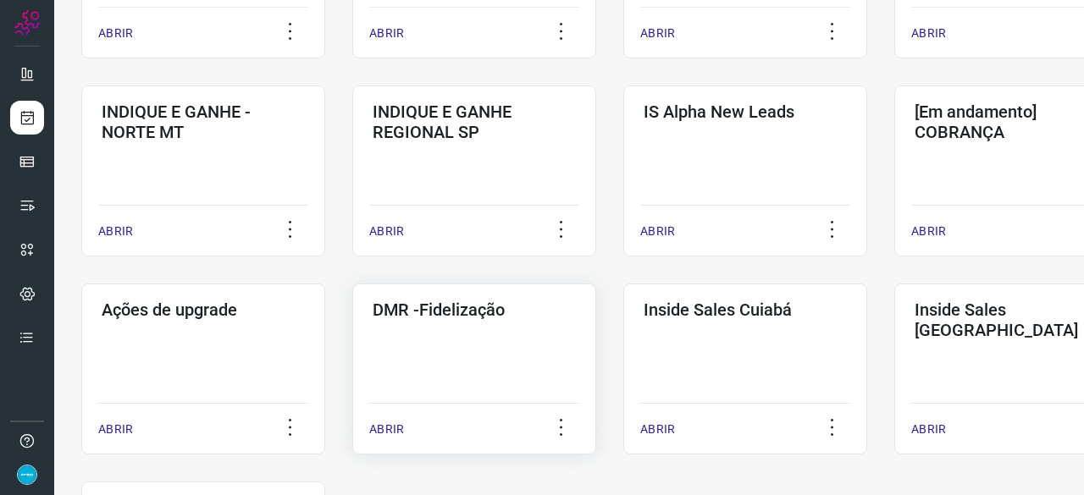
click at [384, 422] on p "ABRIR" at bounding box center [386, 430] width 35 height 18
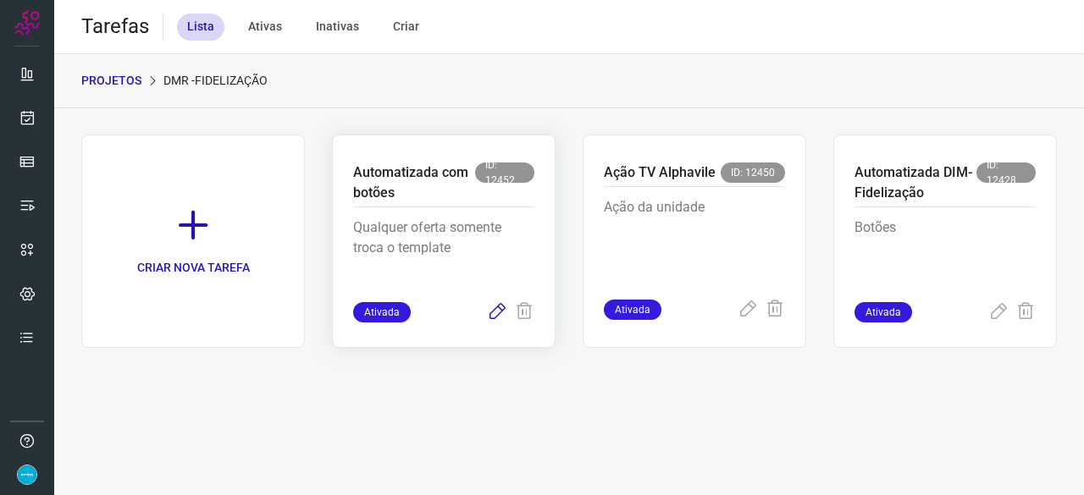
click at [496, 313] on icon at bounding box center [497, 312] width 20 height 20
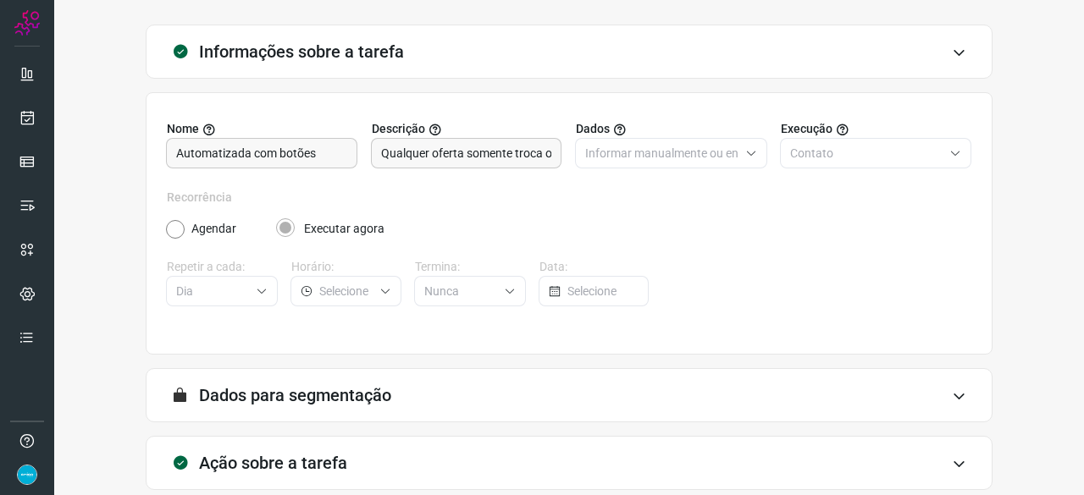
scroll to position [165, 0]
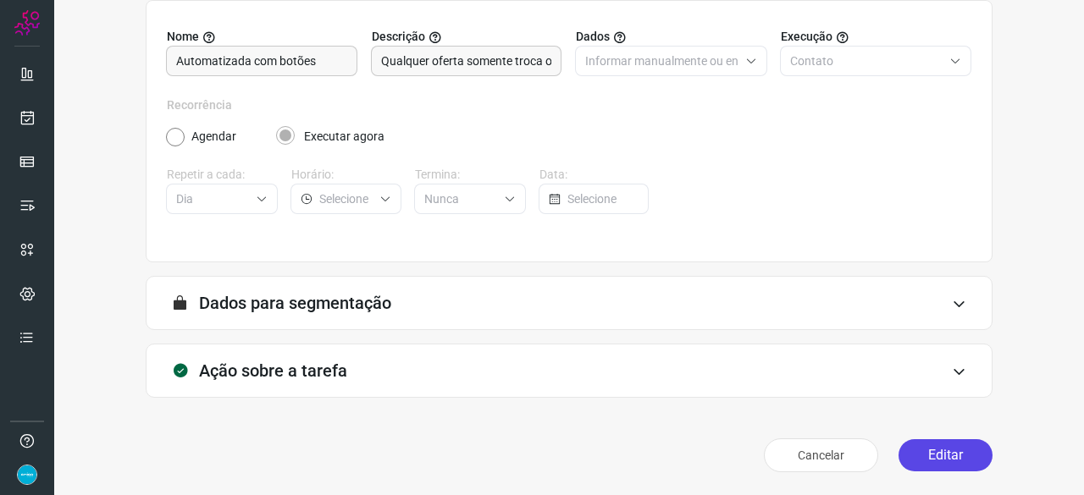
click at [933, 456] on button "Editar" at bounding box center [945, 455] width 94 height 32
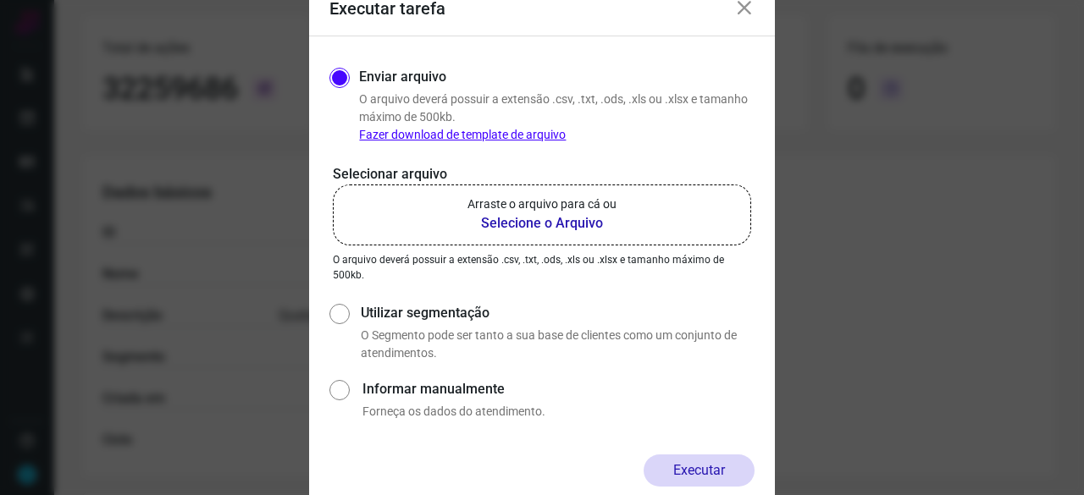
click at [501, 226] on b "Selecione o Arquivo" at bounding box center [541, 223] width 149 height 20
click at [0, 0] on input "Arraste o arquivo para cá ou Selecione o Arquivo" at bounding box center [0, 0] width 0 height 0
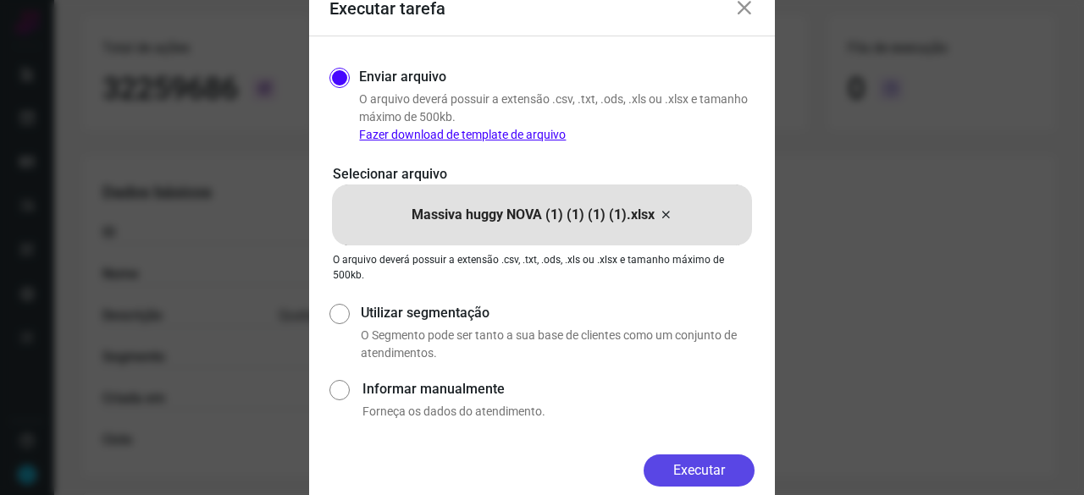
click at [726, 470] on button "Executar" at bounding box center [698, 471] width 111 height 32
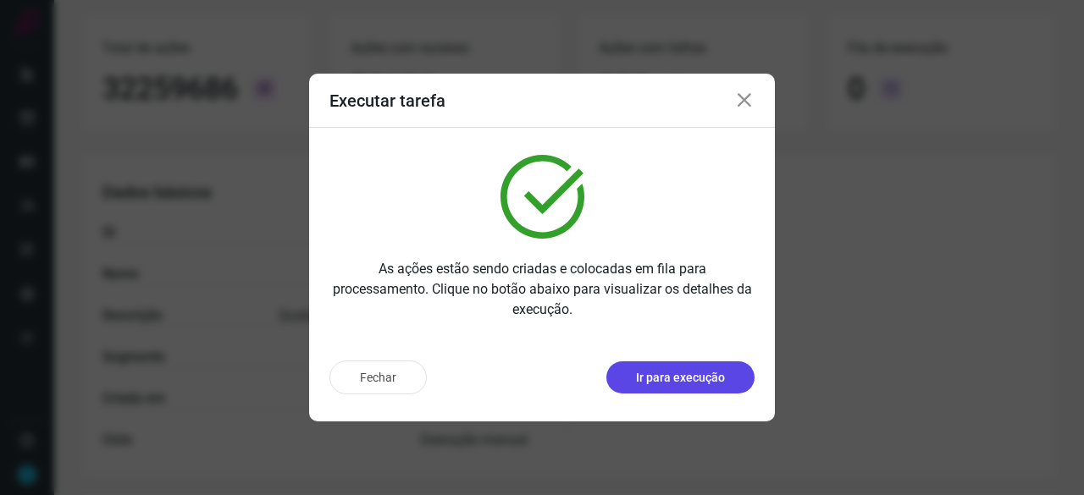
click at [693, 369] on p "Ir para execução" at bounding box center [680, 378] width 89 height 18
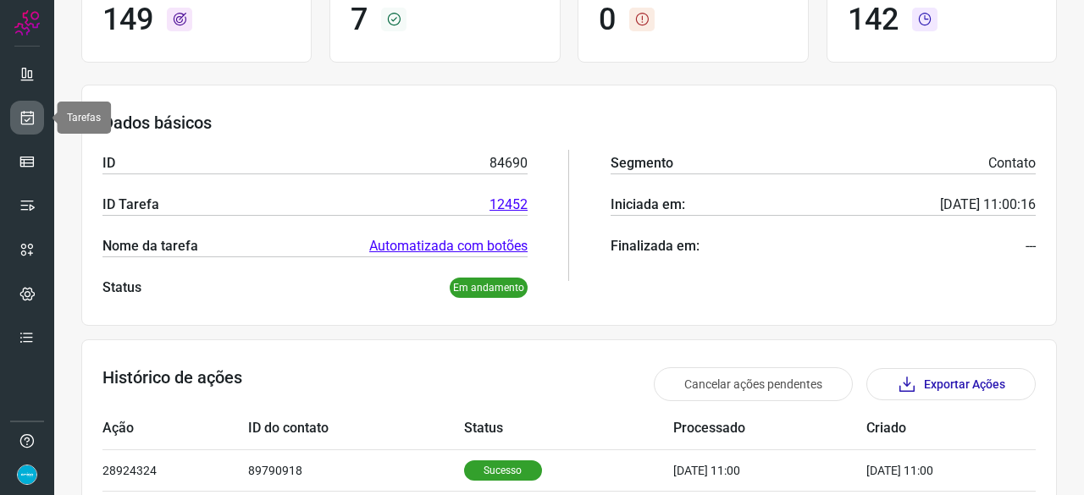
click at [32, 118] on icon at bounding box center [28, 117] width 18 height 17
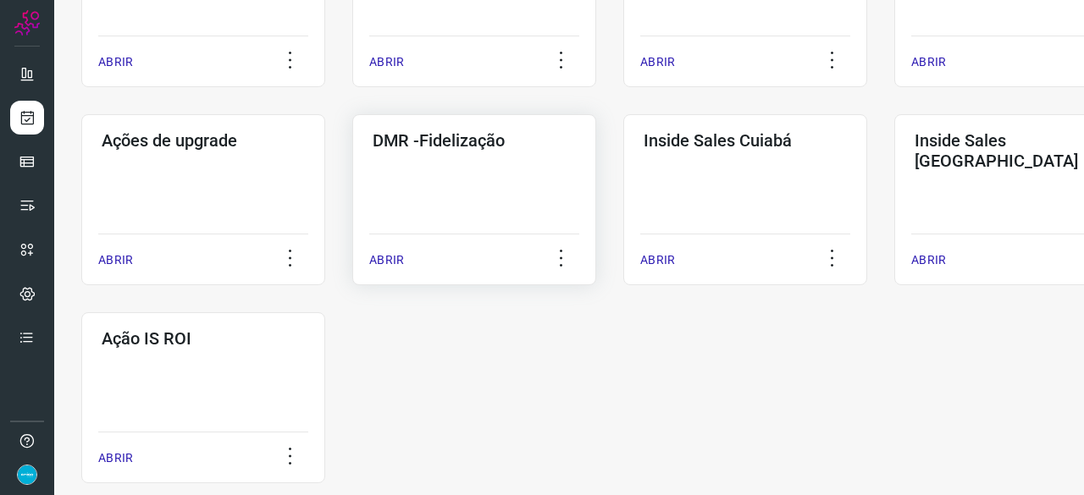
click at [392, 262] on p "ABRIR" at bounding box center [386, 260] width 35 height 18
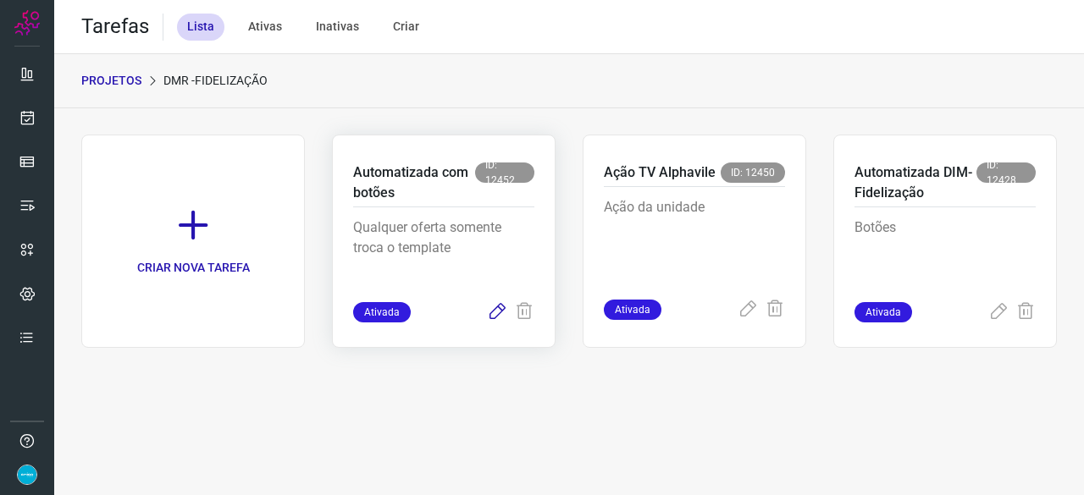
click at [498, 313] on icon at bounding box center [497, 312] width 20 height 20
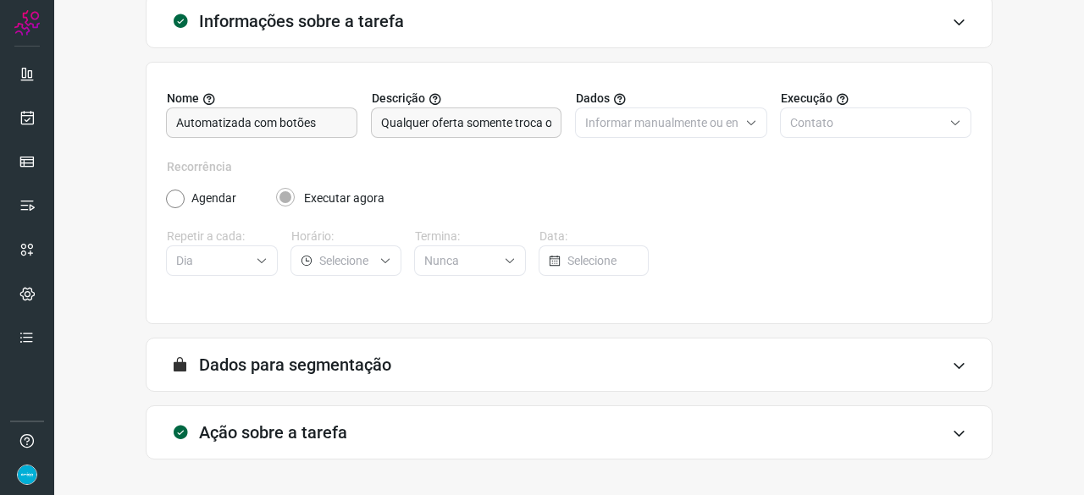
scroll to position [165, 0]
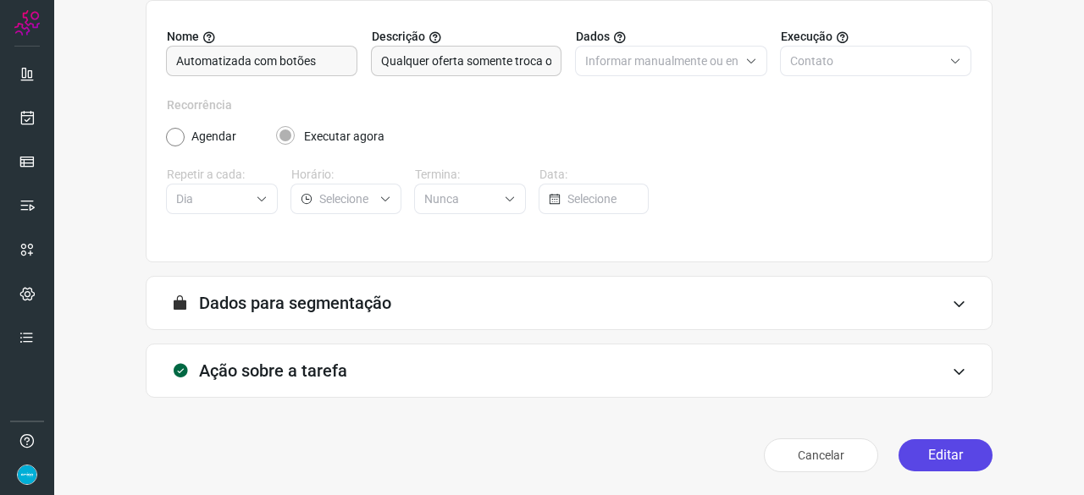
click at [940, 449] on button "Editar" at bounding box center [945, 455] width 94 height 32
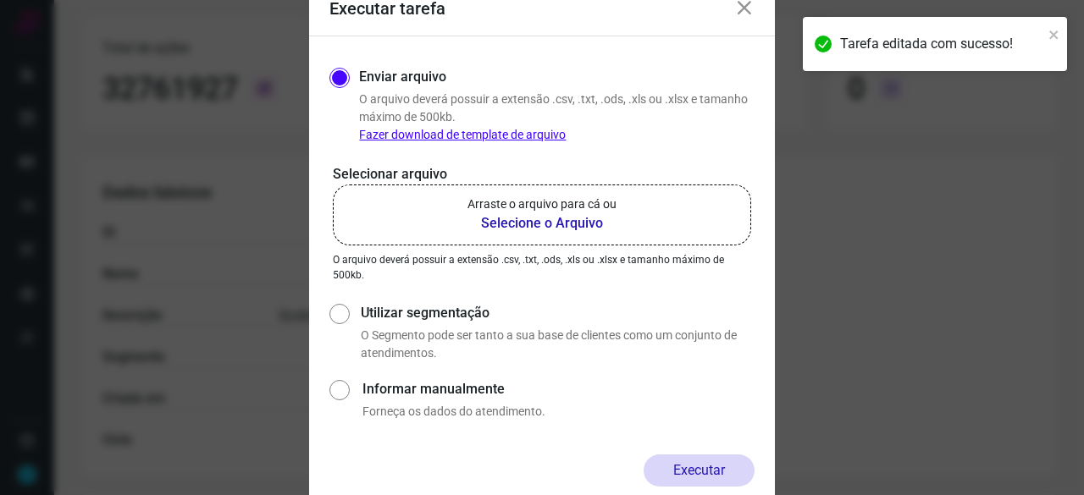
click at [540, 224] on b "Selecione o Arquivo" at bounding box center [541, 223] width 149 height 20
click at [0, 0] on input "Arraste o arquivo para cá ou Selecione o Arquivo" at bounding box center [0, 0] width 0 height 0
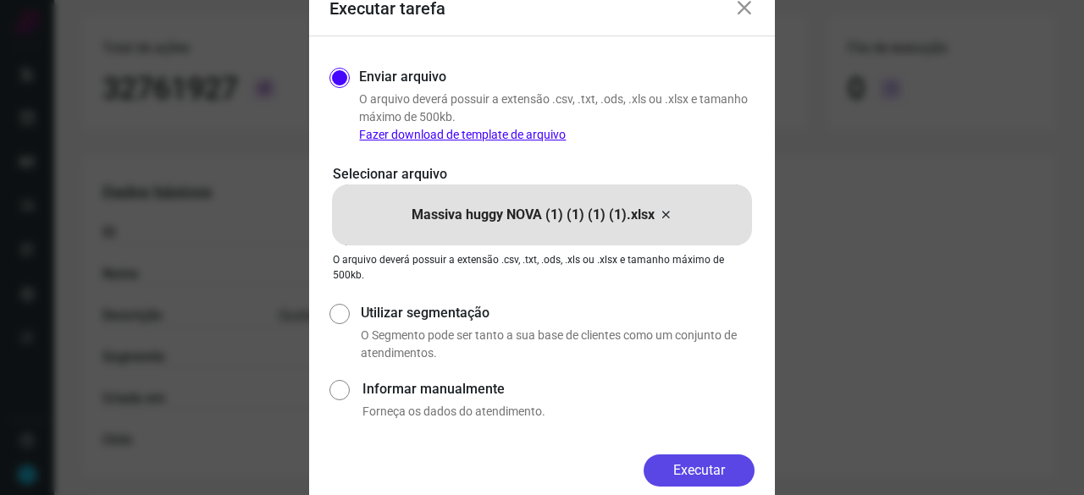
click at [728, 466] on button "Executar" at bounding box center [698, 471] width 111 height 32
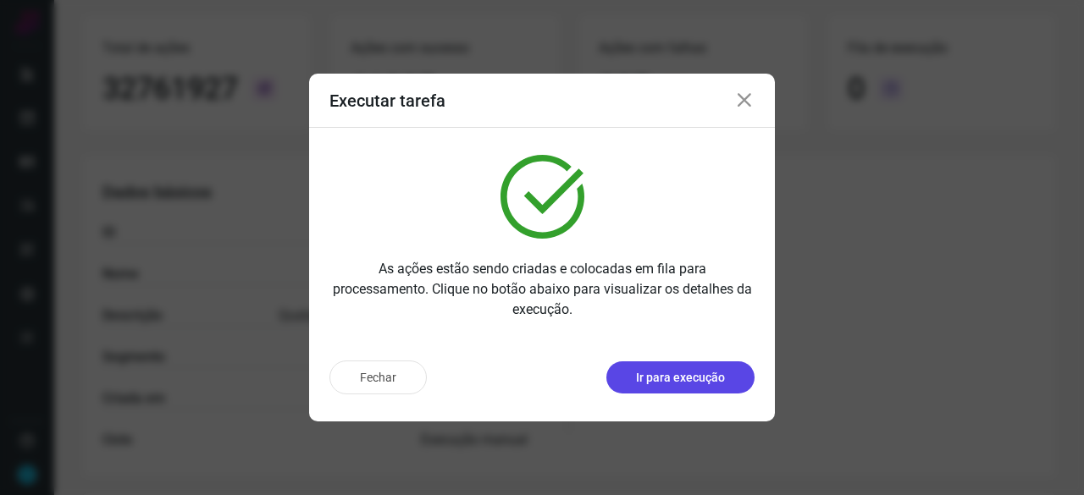
click at [696, 390] on button "Ir para execução" at bounding box center [680, 378] width 148 height 32
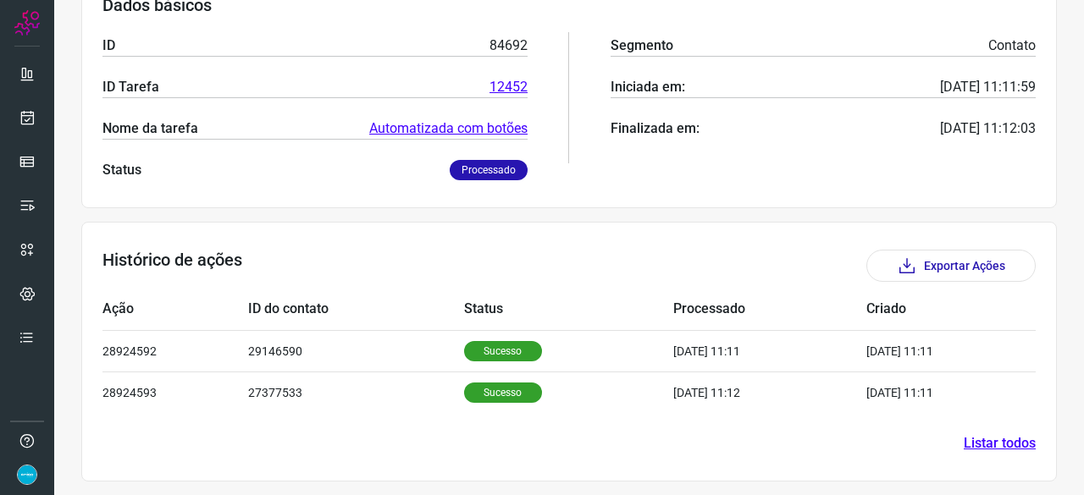
scroll to position [284, 0]
